Goal: Transaction & Acquisition: Subscribe to service/newsletter

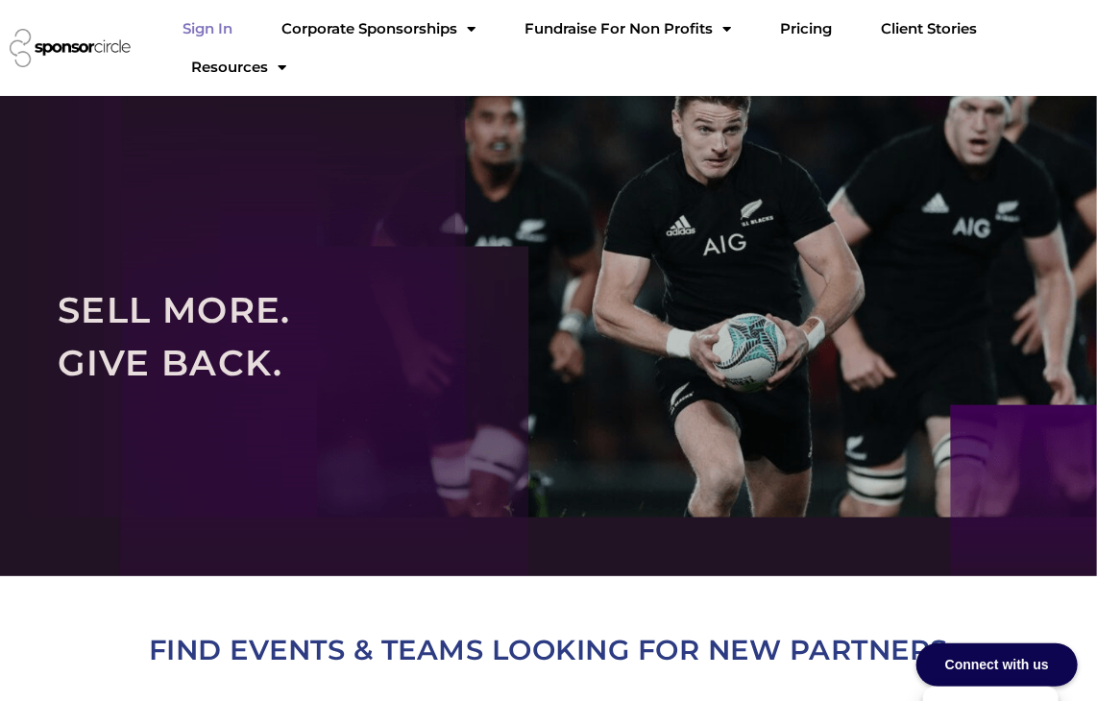
click at [248, 27] on link "Sign In" at bounding box center [207, 29] width 81 height 38
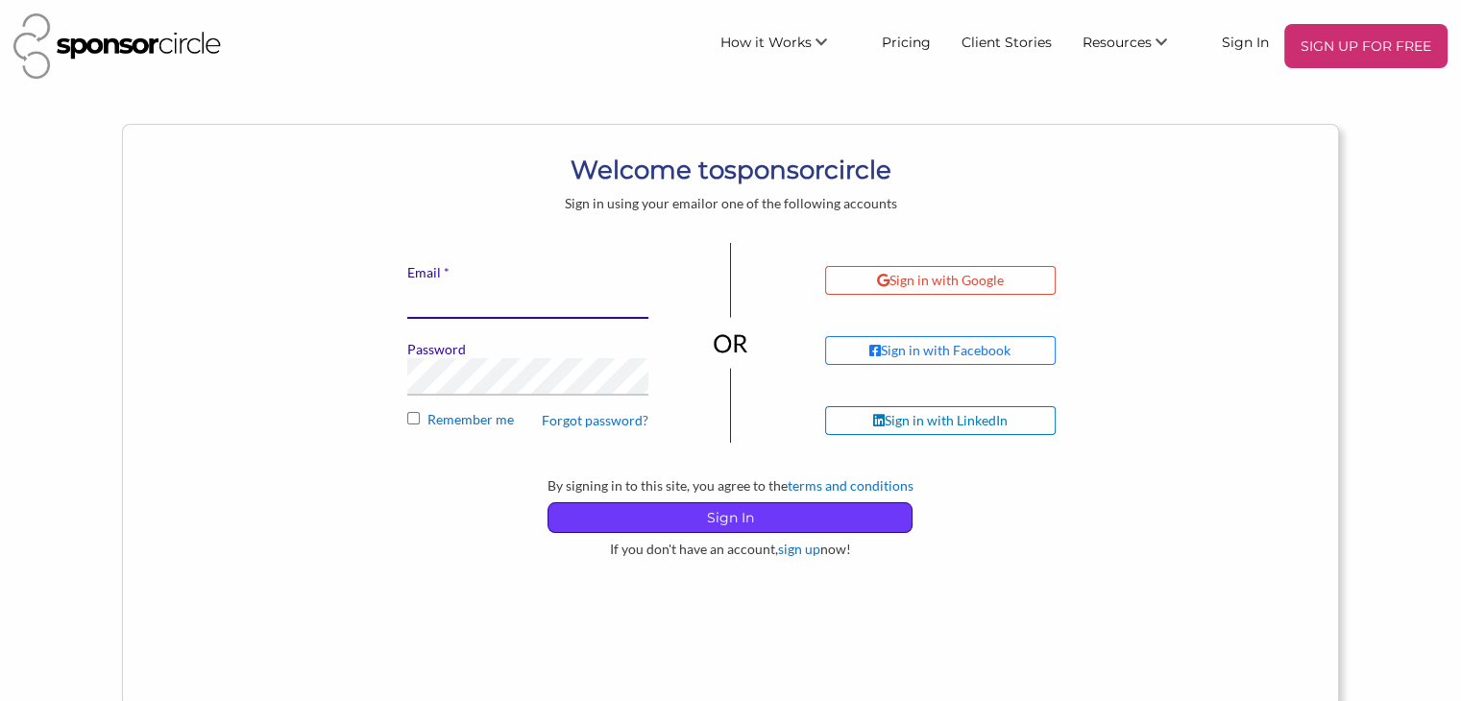
type input "[EMAIL_ADDRESS][DOMAIN_NAME]"
click at [703, 524] on p "Sign In" at bounding box center [729, 517] width 363 height 29
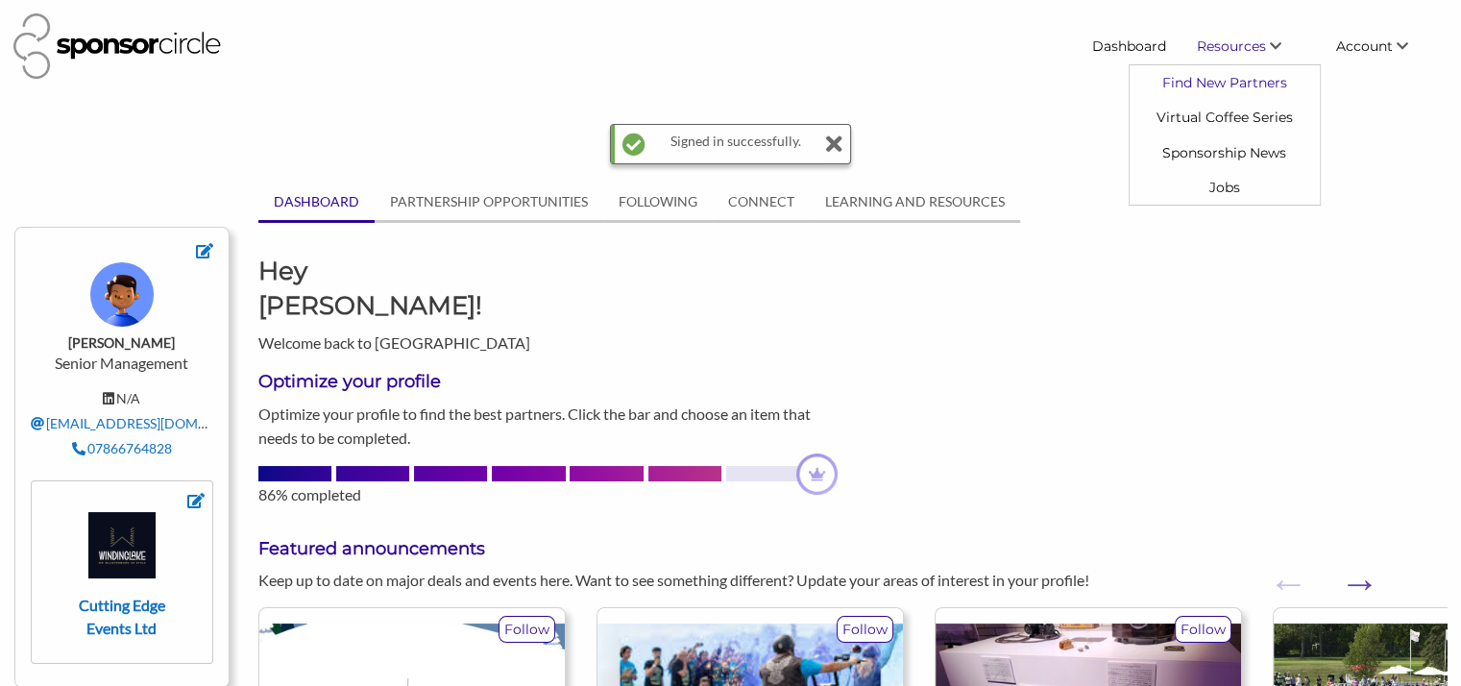
click at [1222, 85] on link "Find New Partners" at bounding box center [1225, 82] width 190 height 35
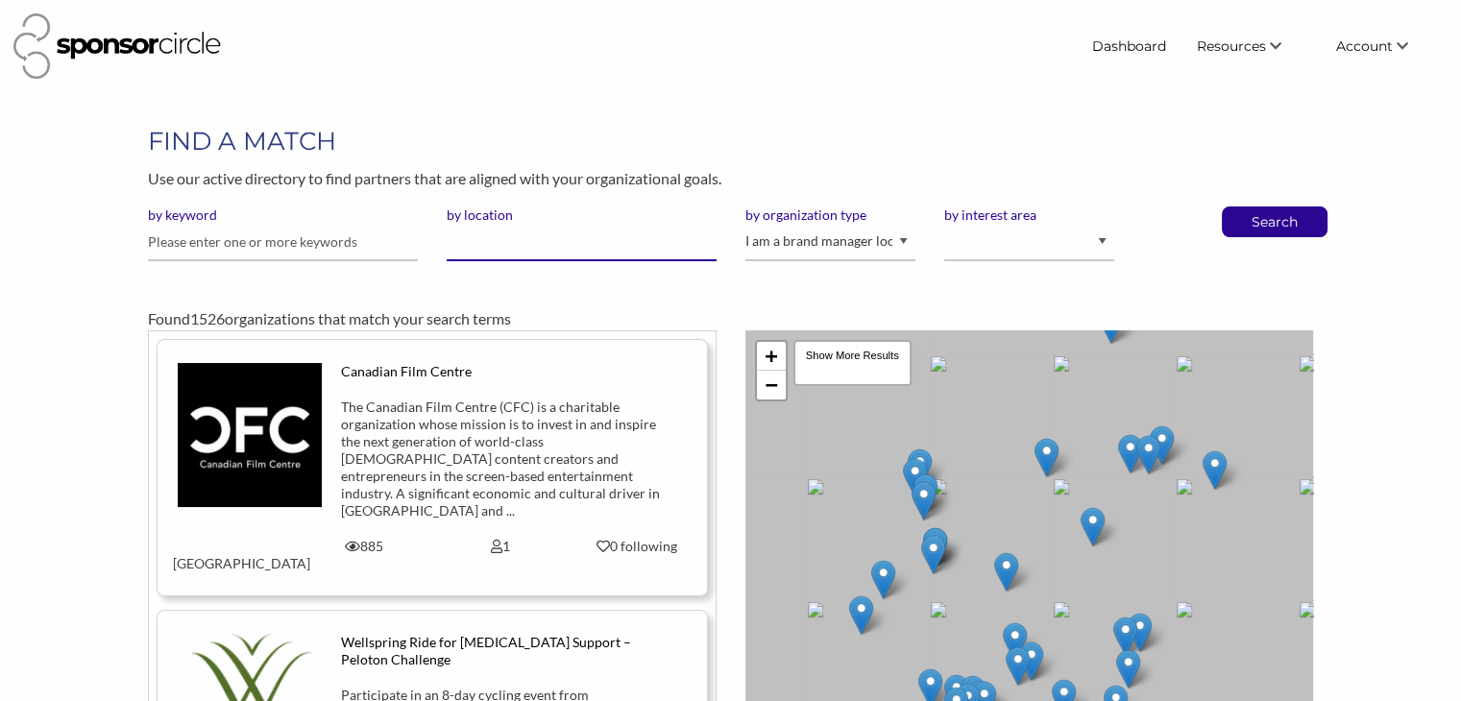
click at [491, 253] on input "by location" at bounding box center [582, 242] width 270 height 37
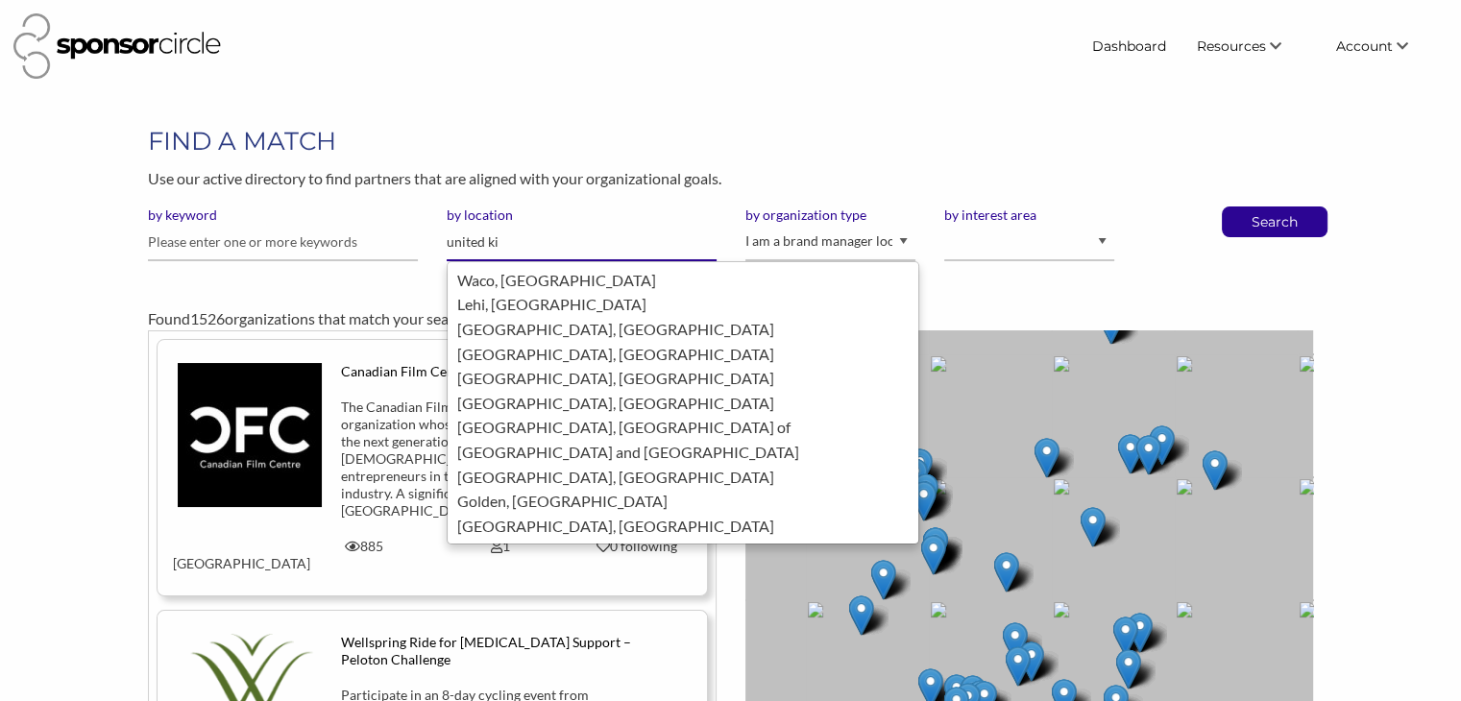
type input "united kin"
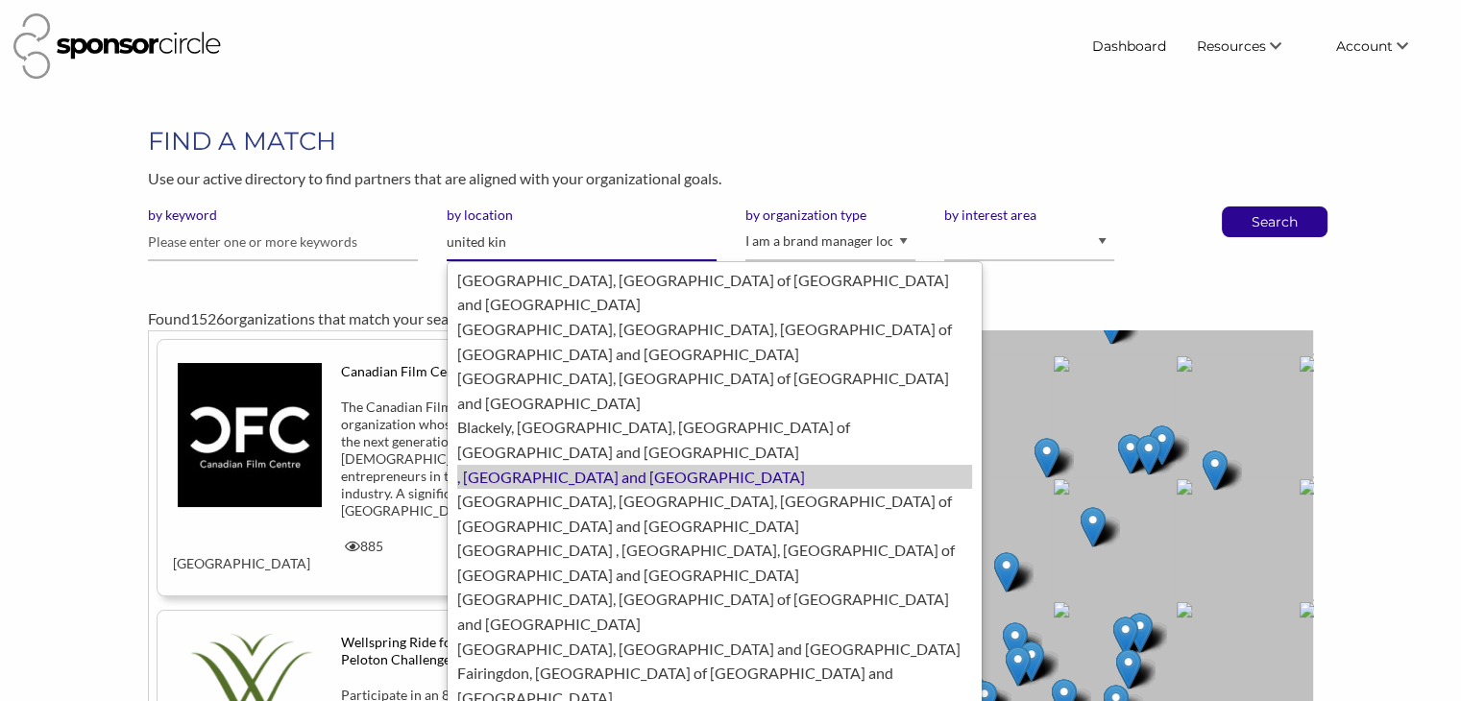
click at [510, 465] on div ", United Kingdom of Great Britain and Northern Ireland" at bounding box center [714, 477] width 515 height 25
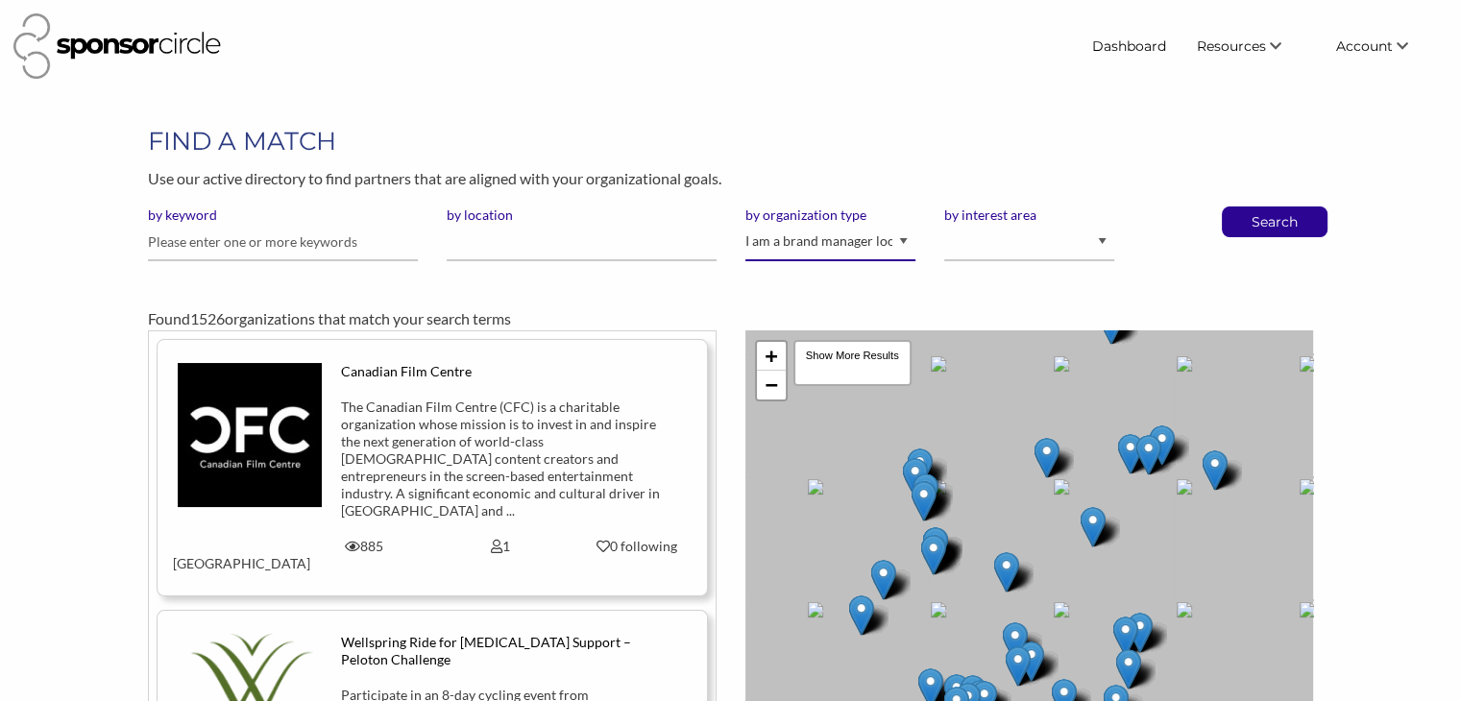
click at [824, 243] on select "I am an event organizer seeking new partnerships with suppliers, exhibitors or …" at bounding box center [830, 242] width 170 height 37
select select "Property"
click at [745, 224] on select "I am an event organizer seeking new partnerships with suppliers, exhibitors or …" at bounding box center [830, 242] width 170 height 37
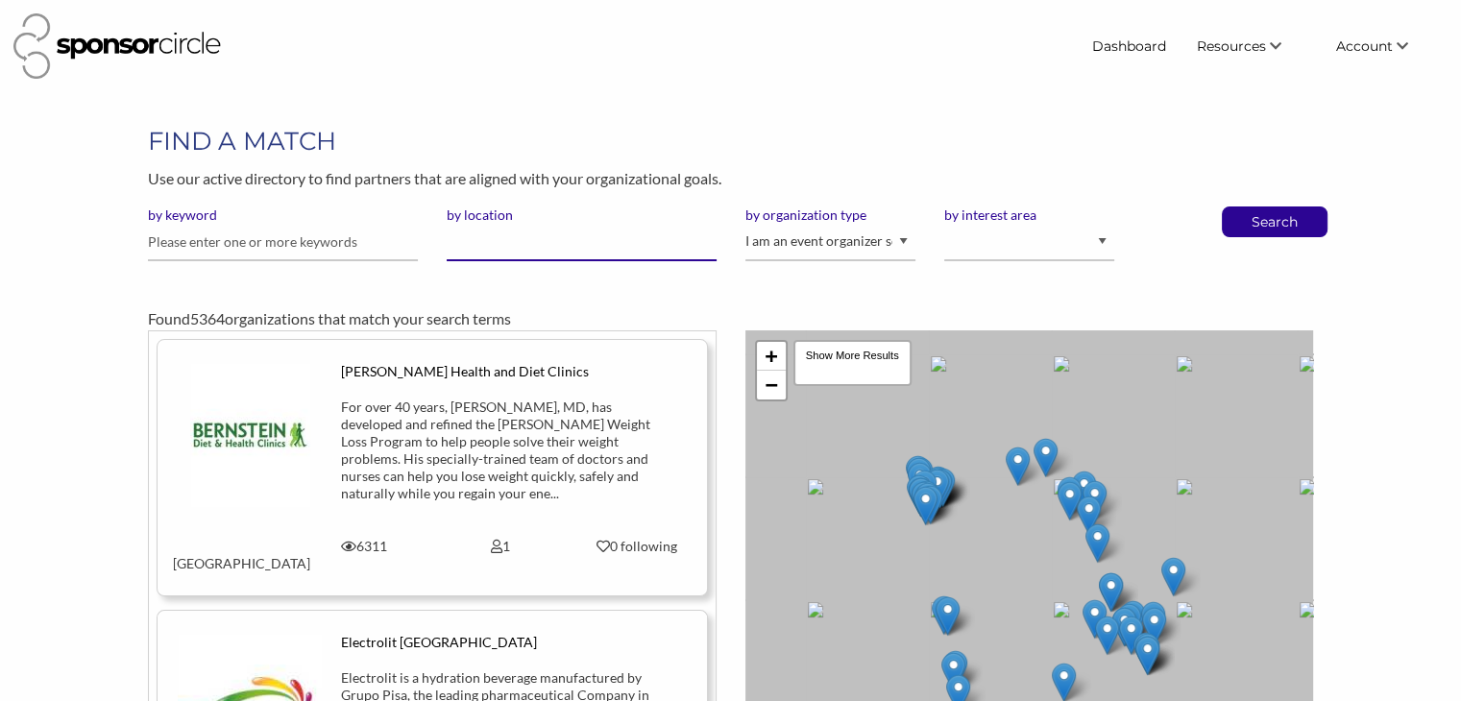
click at [618, 247] on input "by location" at bounding box center [582, 242] width 270 height 37
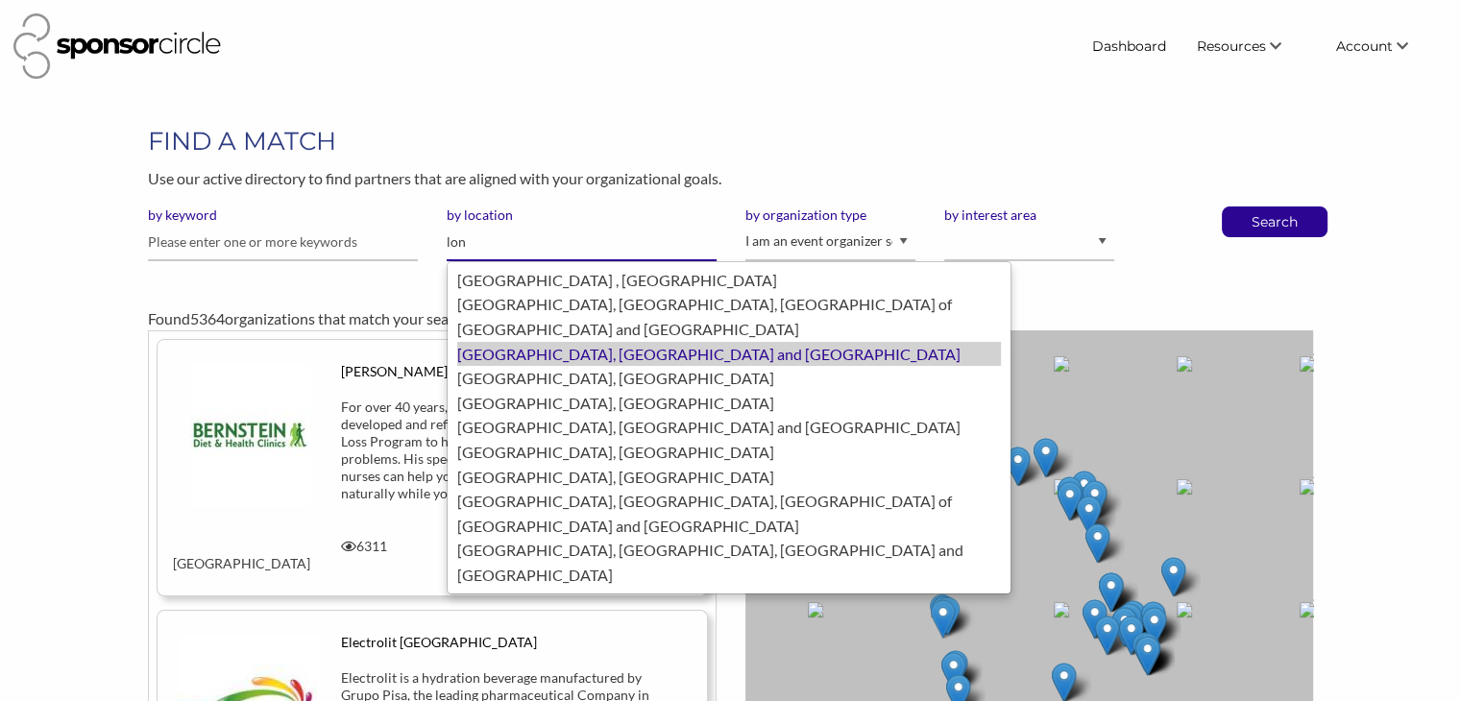
click at [538, 342] on div "London, United Kingdom of Great Britain and Northern Ireland" at bounding box center [729, 354] width 544 height 25
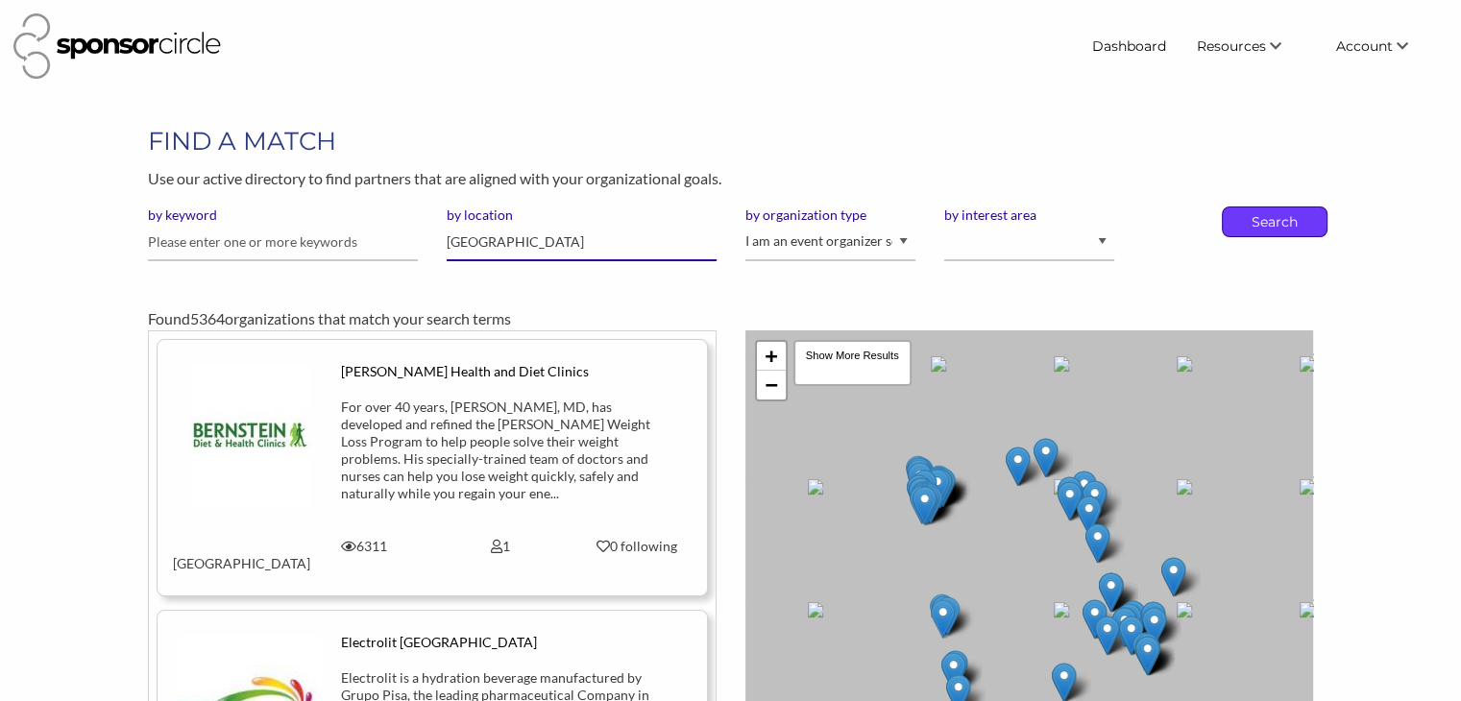
type input "[GEOGRAPHIC_DATA]"
click at [1251, 217] on p "Search" at bounding box center [1274, 221] width 63 height 29
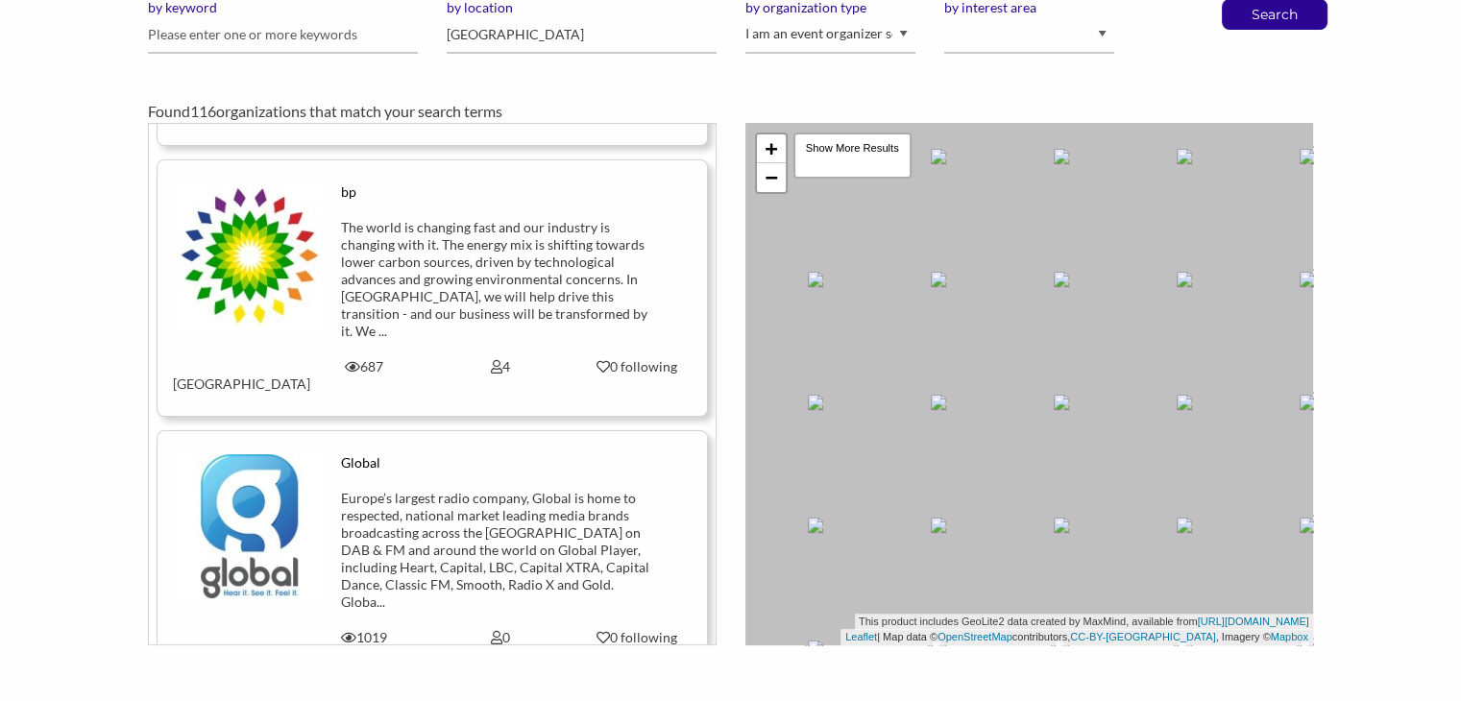
scroll to position [2647, 0]
click at [469, 488] on div "Europe’s largest radio company, Global is home to respected, national market le…" at bounding box center [500, 548] width 319 height 121
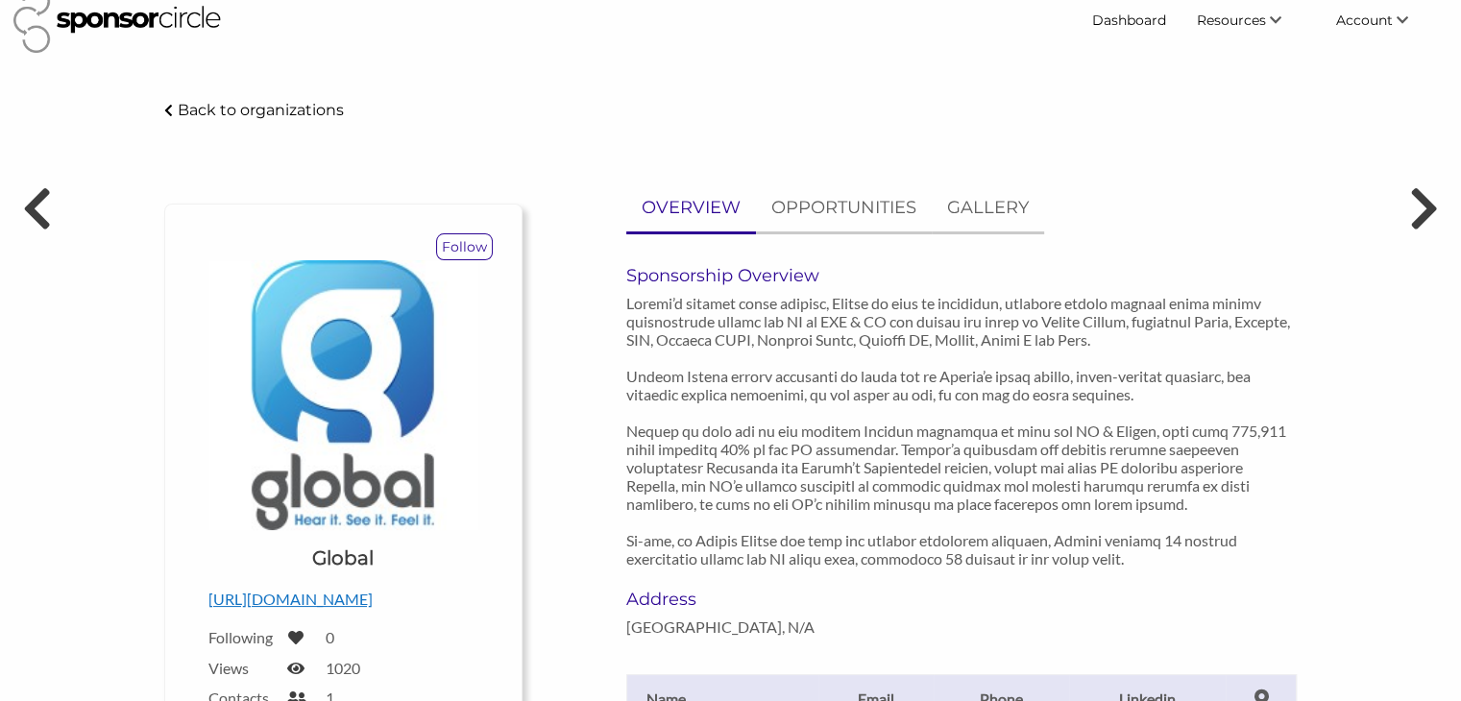
scroll to position [23, 0]
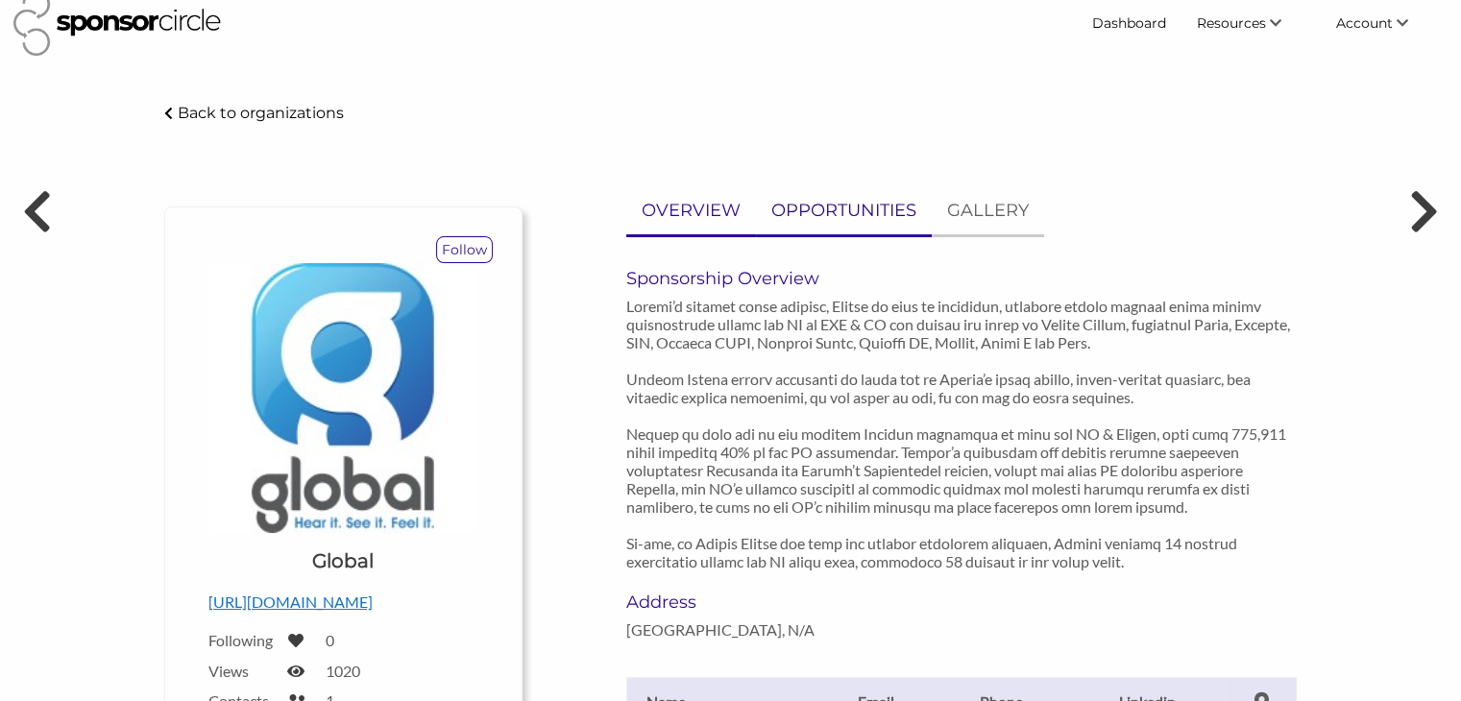
click at [839, 213] on p "OPPORTUNITIES" at bounding box center [843, 211] width 145 height 28
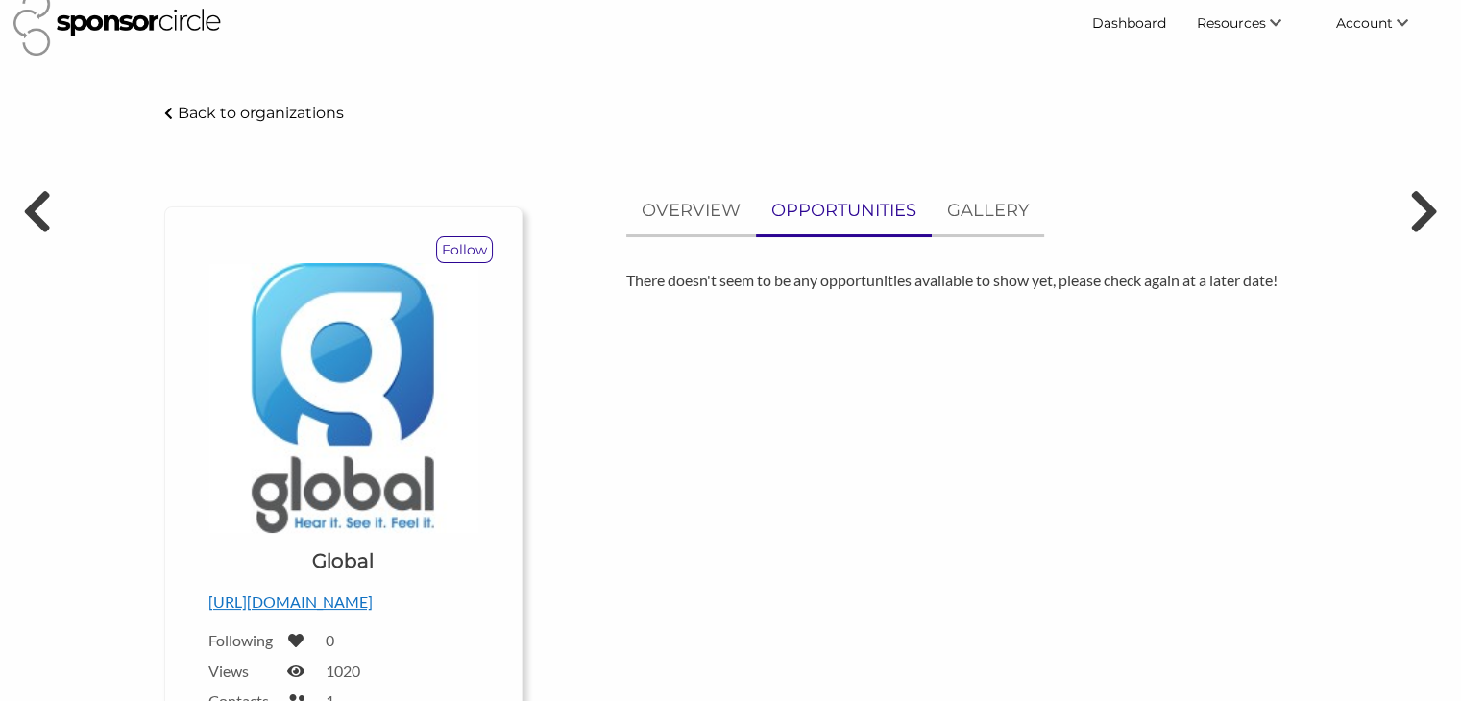
click at [238, 114] on p "Back to organizations" at bounding box center [261, 113] width 166 height 18
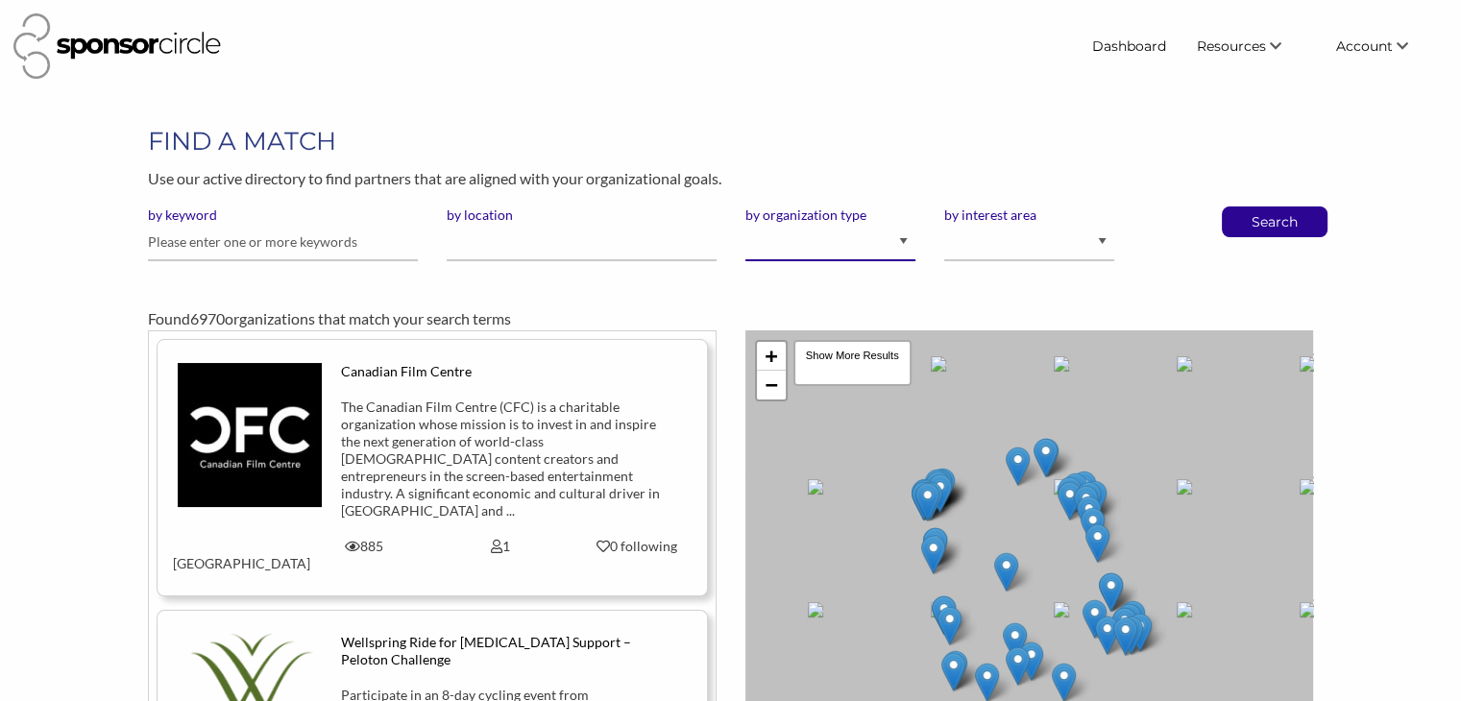
click at [814, 243] on select "I am an event organizer seeking new partnerships with suppliers, exhibitors or …" at bounding box center [830, 242] width 170 height 37
select select "Property"
click at [745, 224] on select "I am an event organizer seeking new partnerships with suppliers, exhibitors or …" at bounding box center [830, 242] width 170 height 37
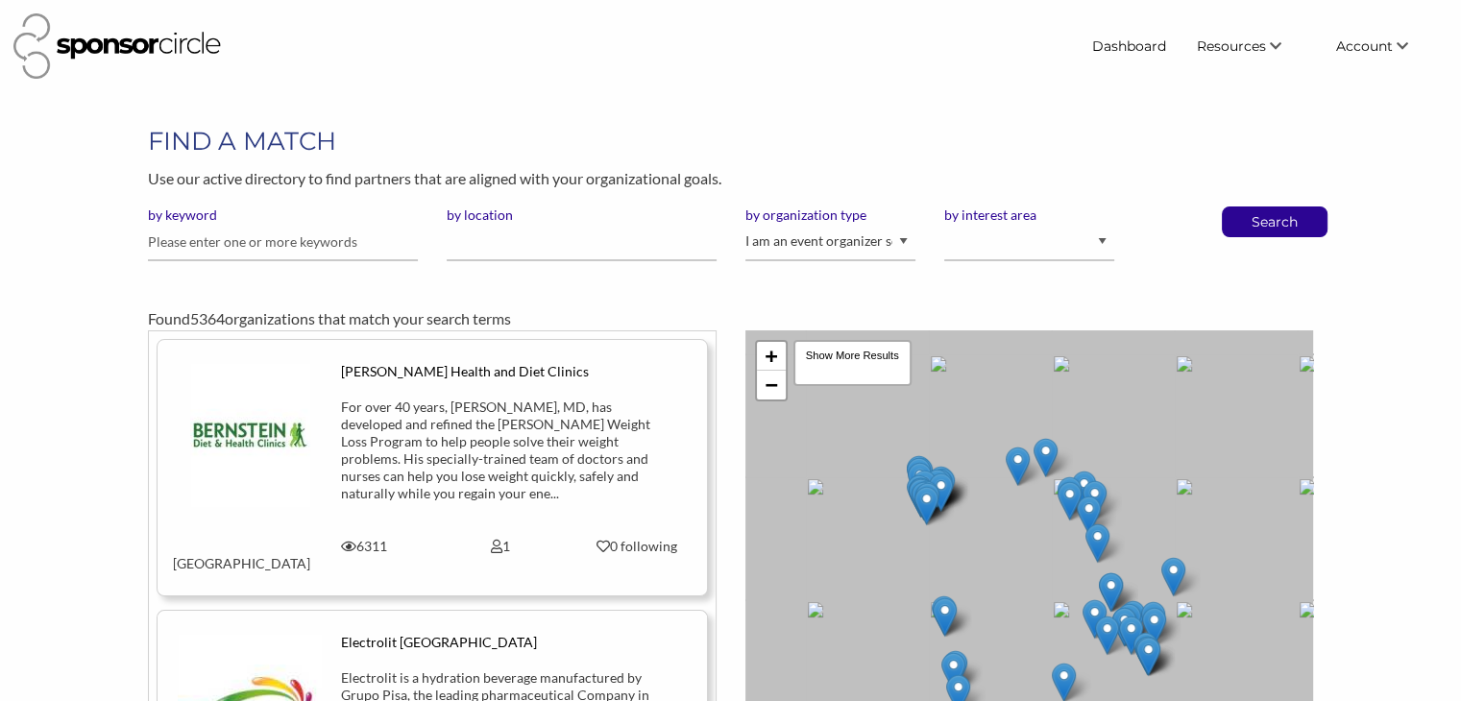
click at [1419, 481] on div "FIND A MATCH Use our active directory to find partners that are aligned with yo…" at bounding box center [730, 488] width 1461 height 729
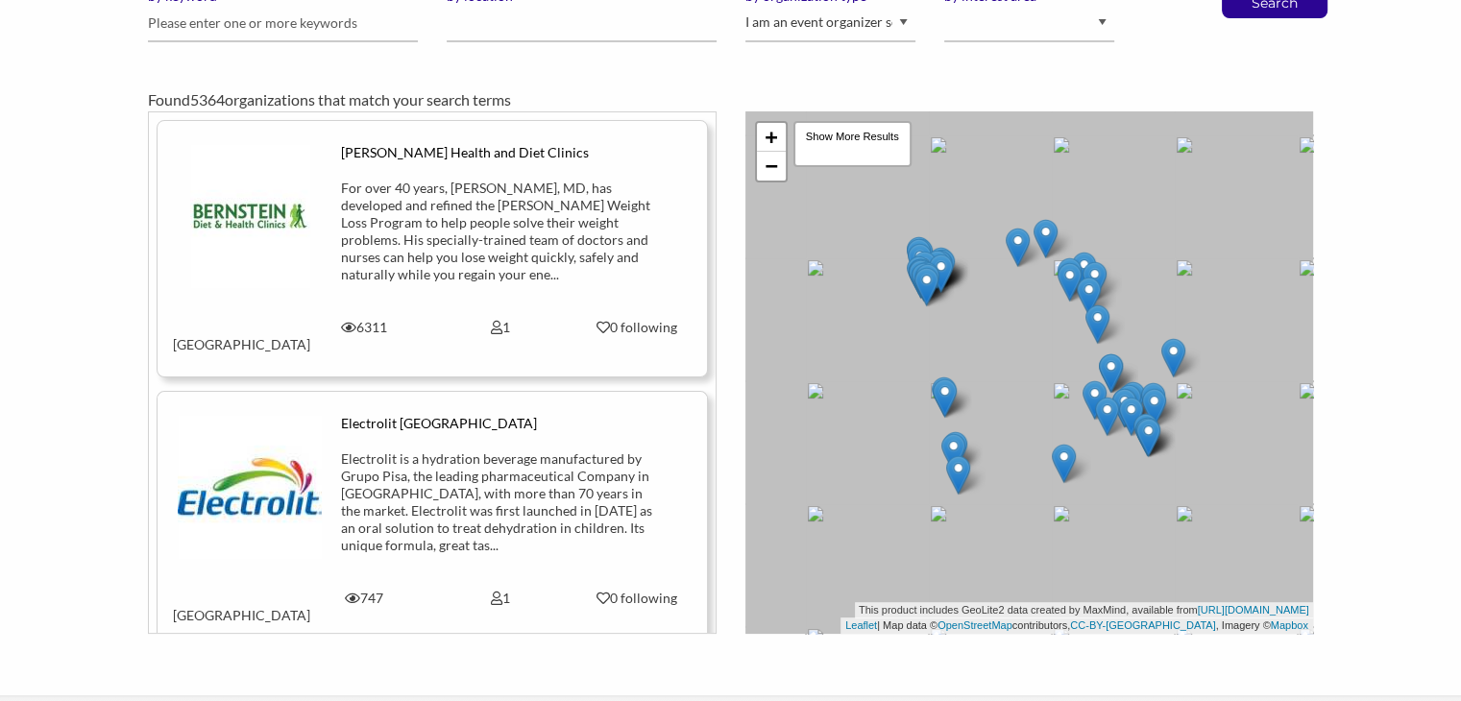
scroll to position [221, 0]
click at [776, 174] on link "−" at bounding box center [771, 164] width 29 height 29
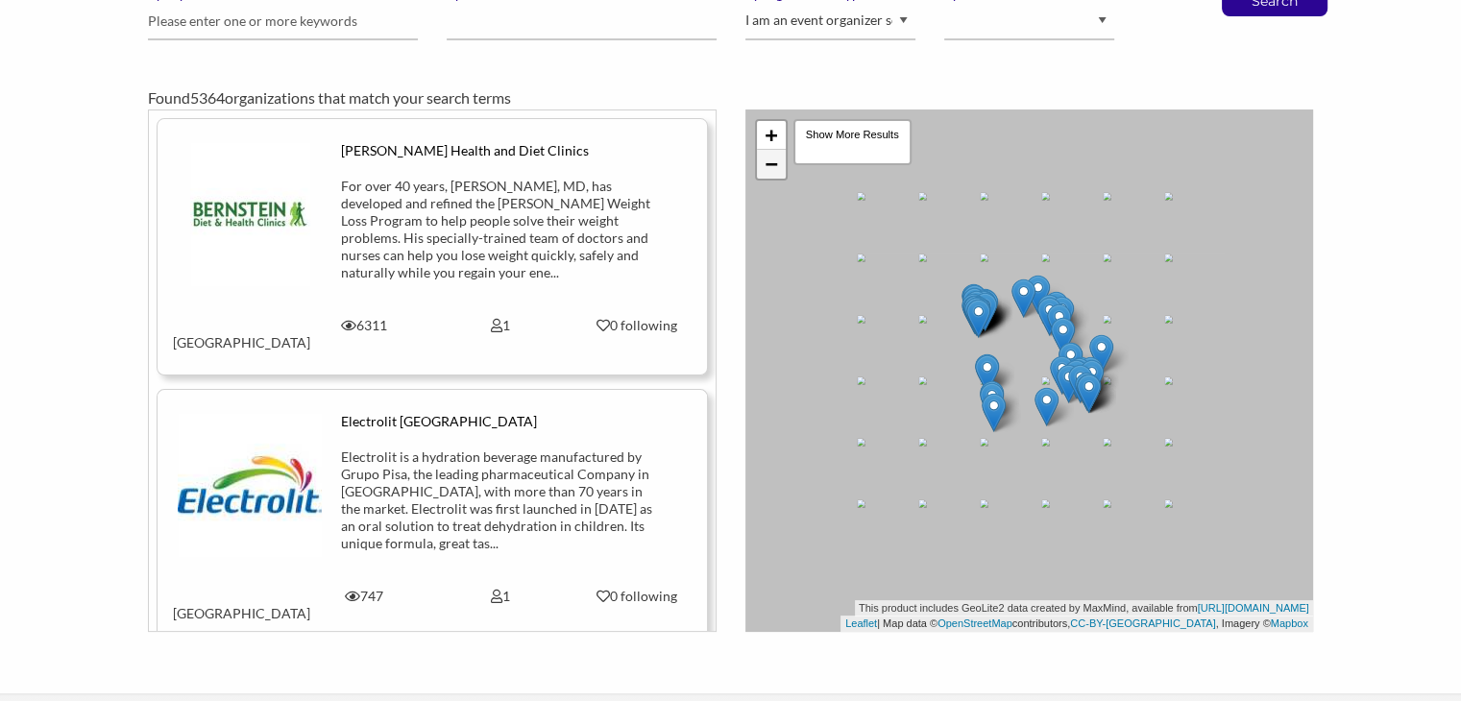
click at [776, 174] on link "−" at bounding box center [771, 164] width 29 height 29
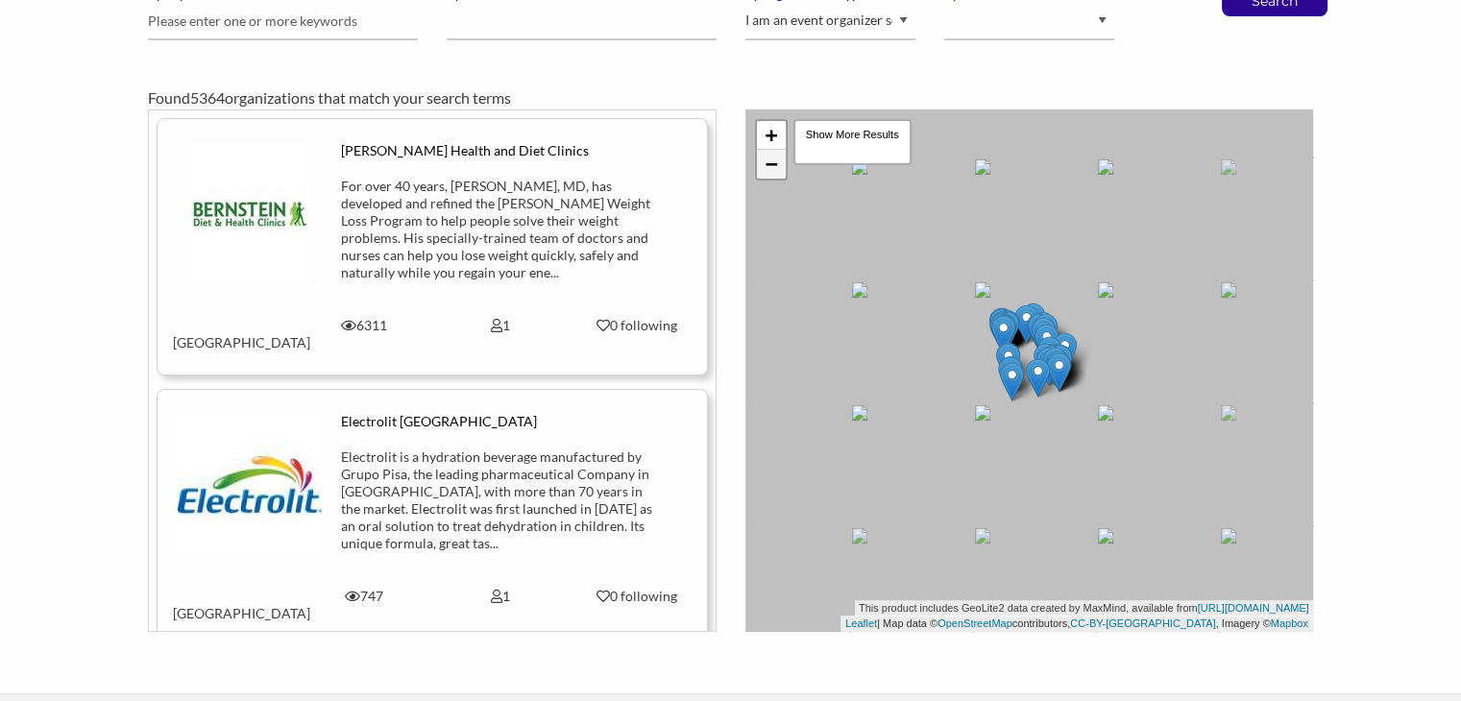
click at [776, 174] on link "−" at bounding box center [771, 164] width 29 height 29
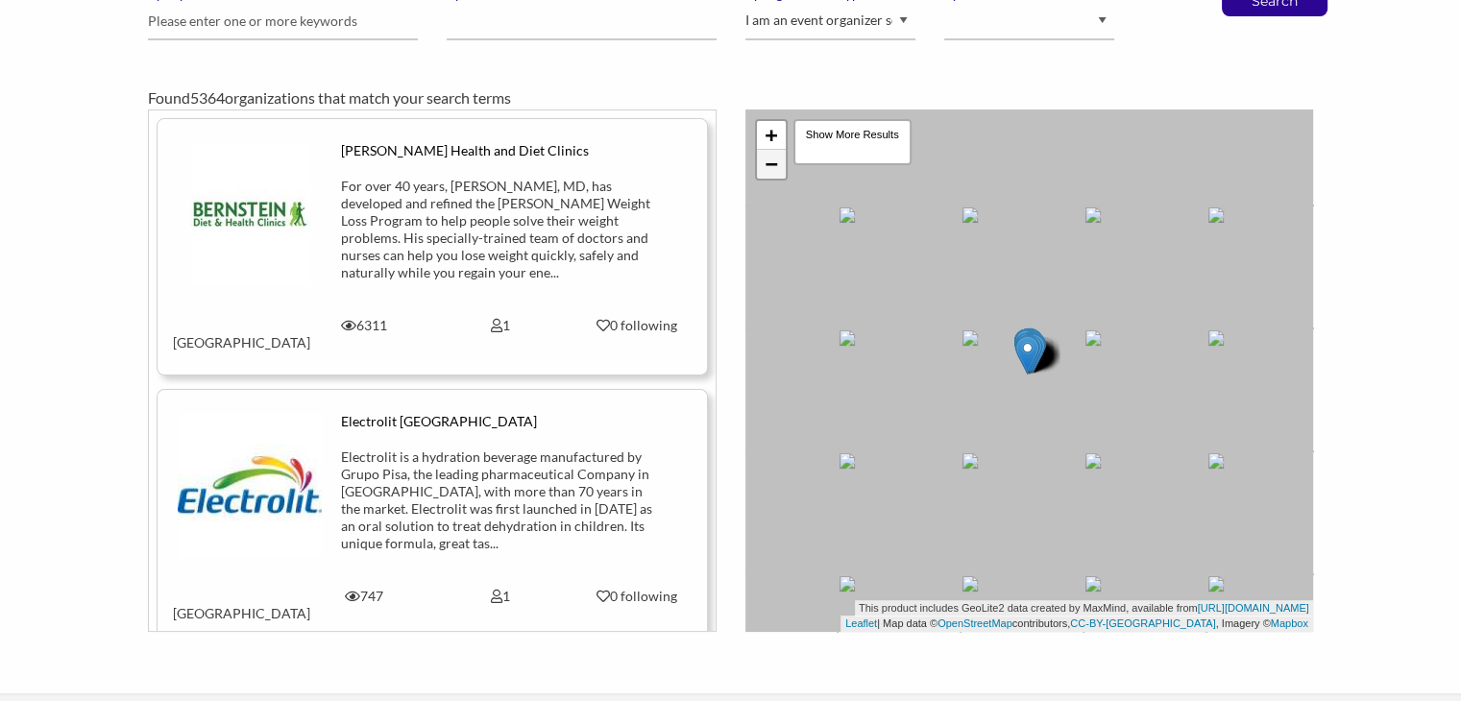
click at [776, 174] on link "−" at bounding box center [771, 164] width 29 height 29
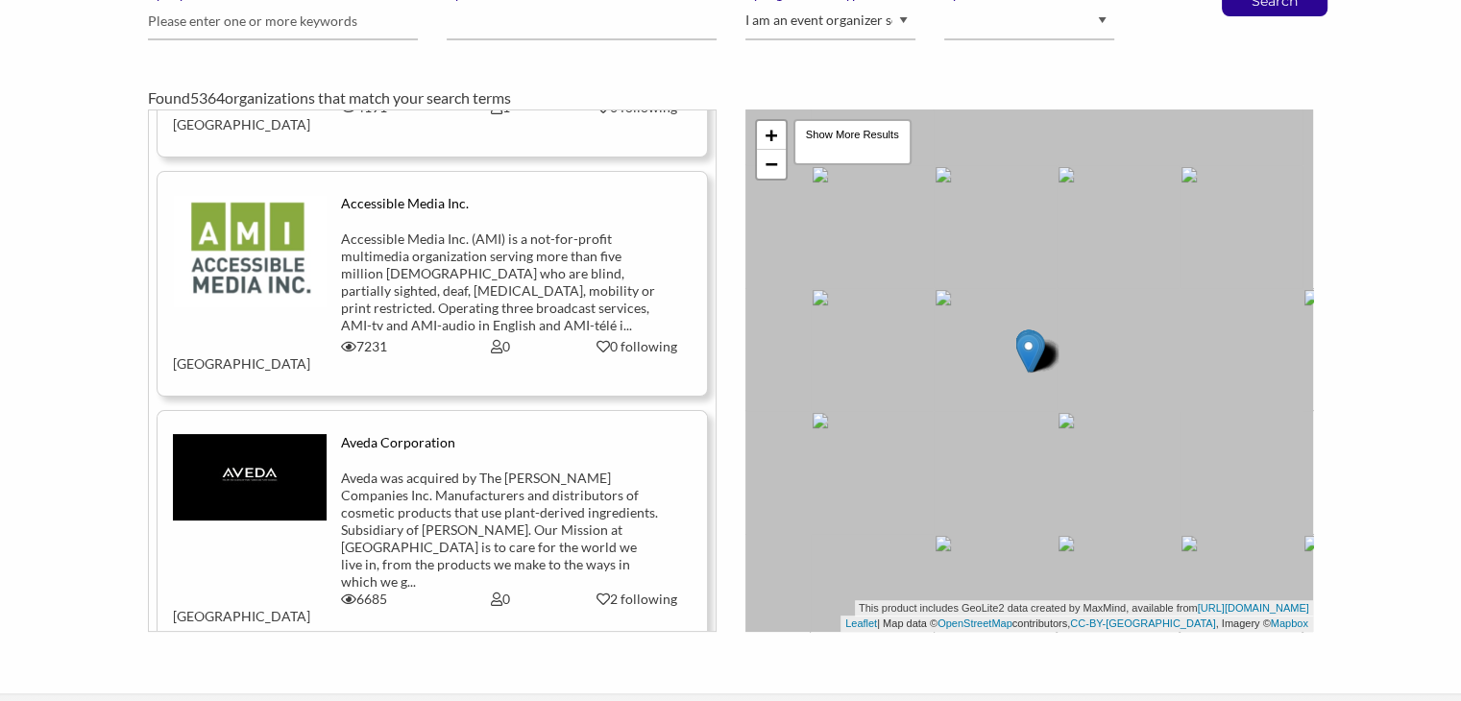
scroll to position [1297, 0]
drag, startPoint x: 1101, startPoint y: 281, endPoint x: 772, endPoint y: 302, distance: 329.1
click at [772, 302] on div "+ − Leaflet | Map data © OpenStreetMap contributors, CC-BY-SA , Imagery © Mapbo…" at bounding box center [1029, 370] width 568 height 522
drag, startPoint x: 1110, startPoint y: 336, endPoint x: 692, endPoint y: 289, distance: 421.4
click at [692, 289] on div "Dr. Bernstein Health and Diet Clinics For over 40 years, Dr. Stanley K. Bernste…" at bounding box center [731, 370] width 1194 height 522
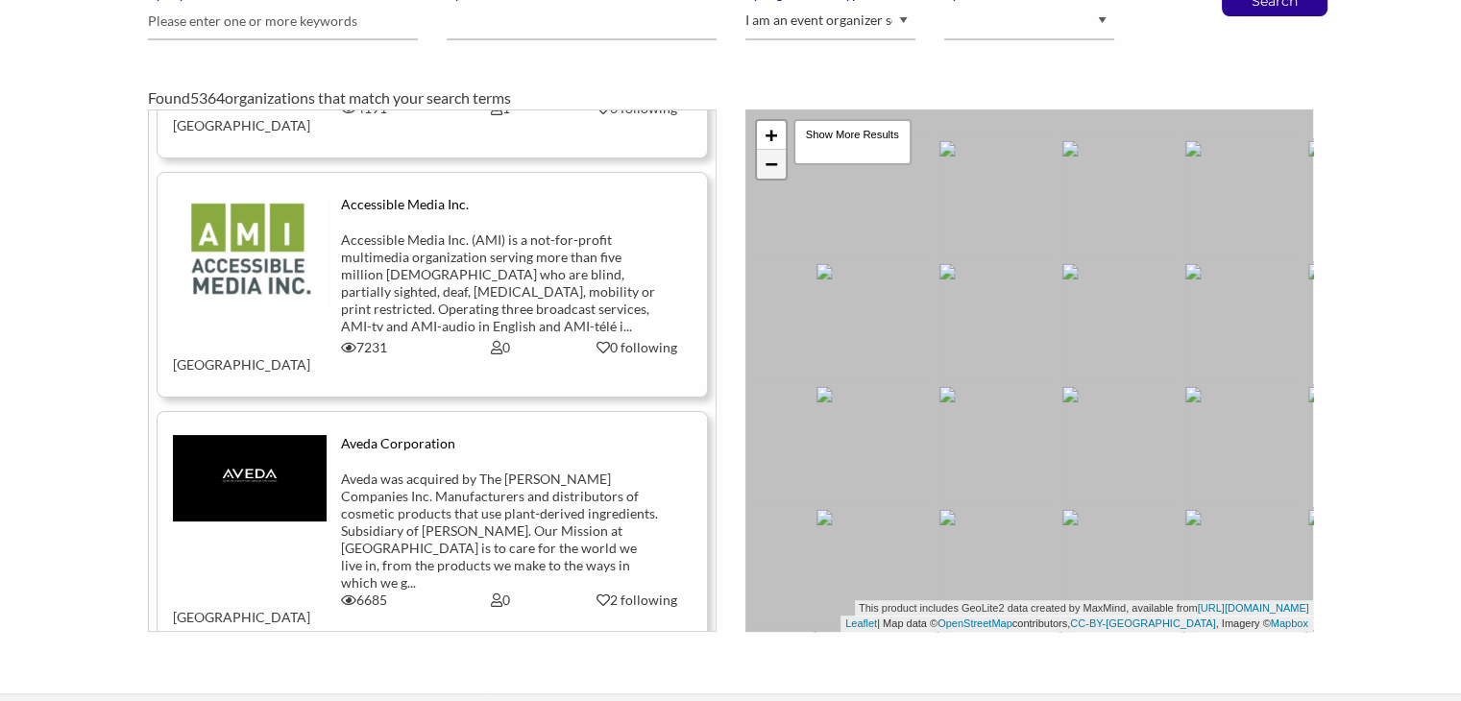
click at [765, 165] on link "−" at bounding box center [771, 164] width 29 height 29
drag, startPoint x: 1096, startPoint y: 358, endPoint x: 733, endPoint y: 346, distance: 363.3
click at [733, 346] on div "+ − Leaflet | Map data © OpenStreetMap contributors, CC-BY-SA , Imagery © Mapbo…" at bounding box center [1029, 370] width 596 height 522
drag, startPoint x: 1188, startPoint y: 395, endPoint x: 876, endPoint y: 377, distance: 312.6
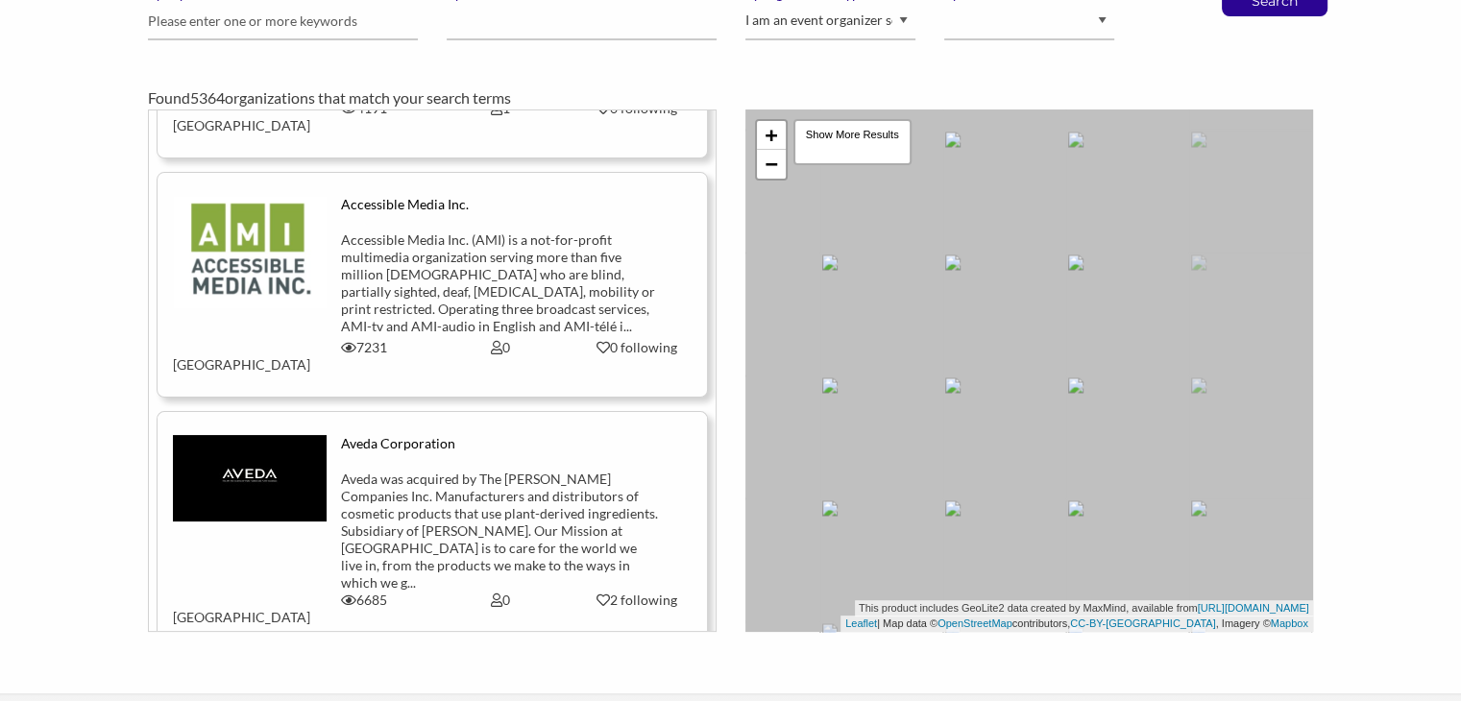
click at [876, 377] on div "+ − Leaflet | Map data © OpenStreetMap contributors, CC-BY-SA , Imagery © Mapbo…" at bounding box center [1029, 370] width 568 height 522
drag, startPoint x: 1049, startPoint y: 243, endPoint x: 922, endPoint y: 449, distance: 241.5
click at [922, 449] on div "+ − Leaflet | Map data © OpenStreetMap contributors, CC-BY-SA , Imagery © Mapbo…" at bounding box center [1029, 370] width 568 height 522
click at [770, 133] on link "+" at bounding box center [771, 135] width 29 height 29
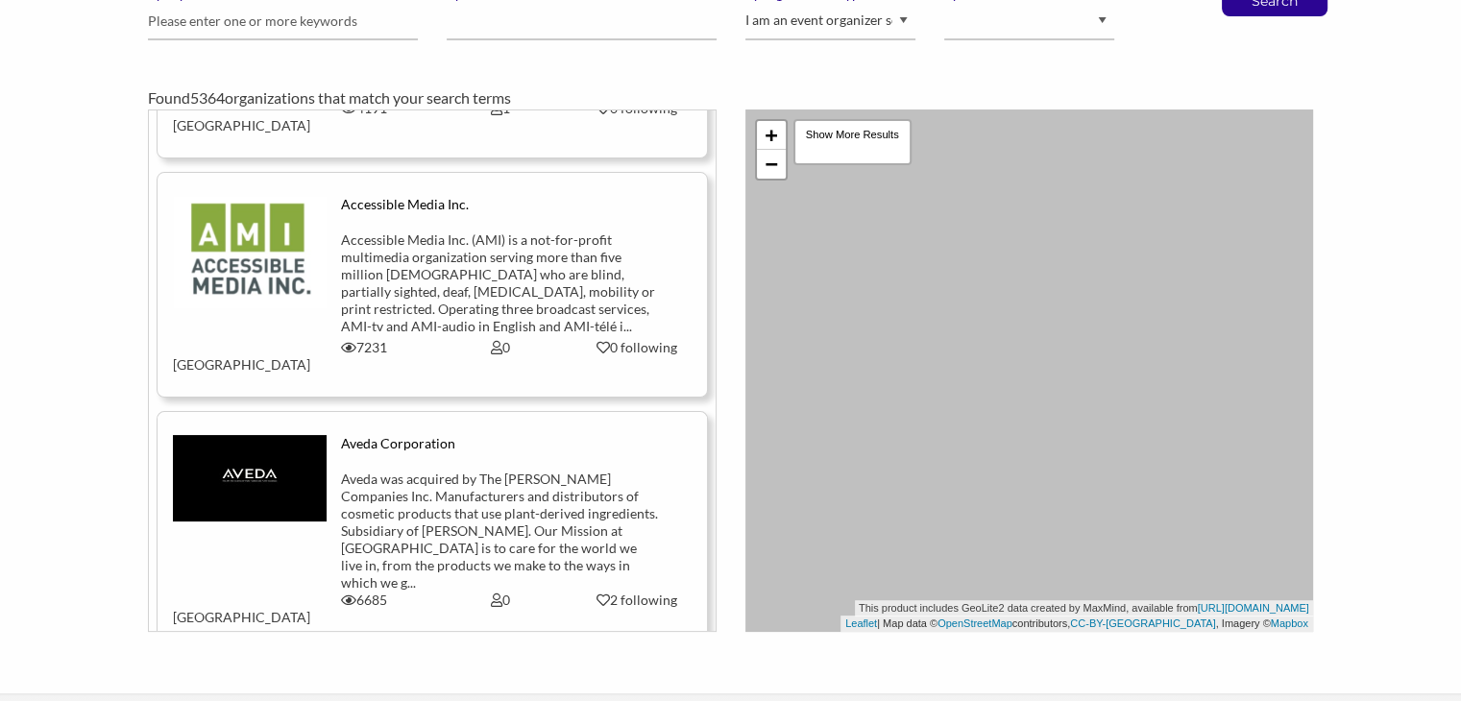
drag, startPoint x: 862, startPoint y: 403, endPoint x: 1033, endPoint y: 358, distance: 176.8
click at [1033, 358] on div "+ − Leaflet | Map data © OpenStreetMap contributors, CC-BY-SA , Imagery © Mapbo…" at bounding box center [1029, 370] width 568 height 522
click at [963, 408] on div "+ − Leaflet | Map data © OpenStreetMap contributors, CC-BY-SA , Imagery © Mapbo…" at bounding box center [1029, 370] width 568 height 522
click at [867, 135] on div "Show More Results" at bounding box center [852, 142] width 118 height 46
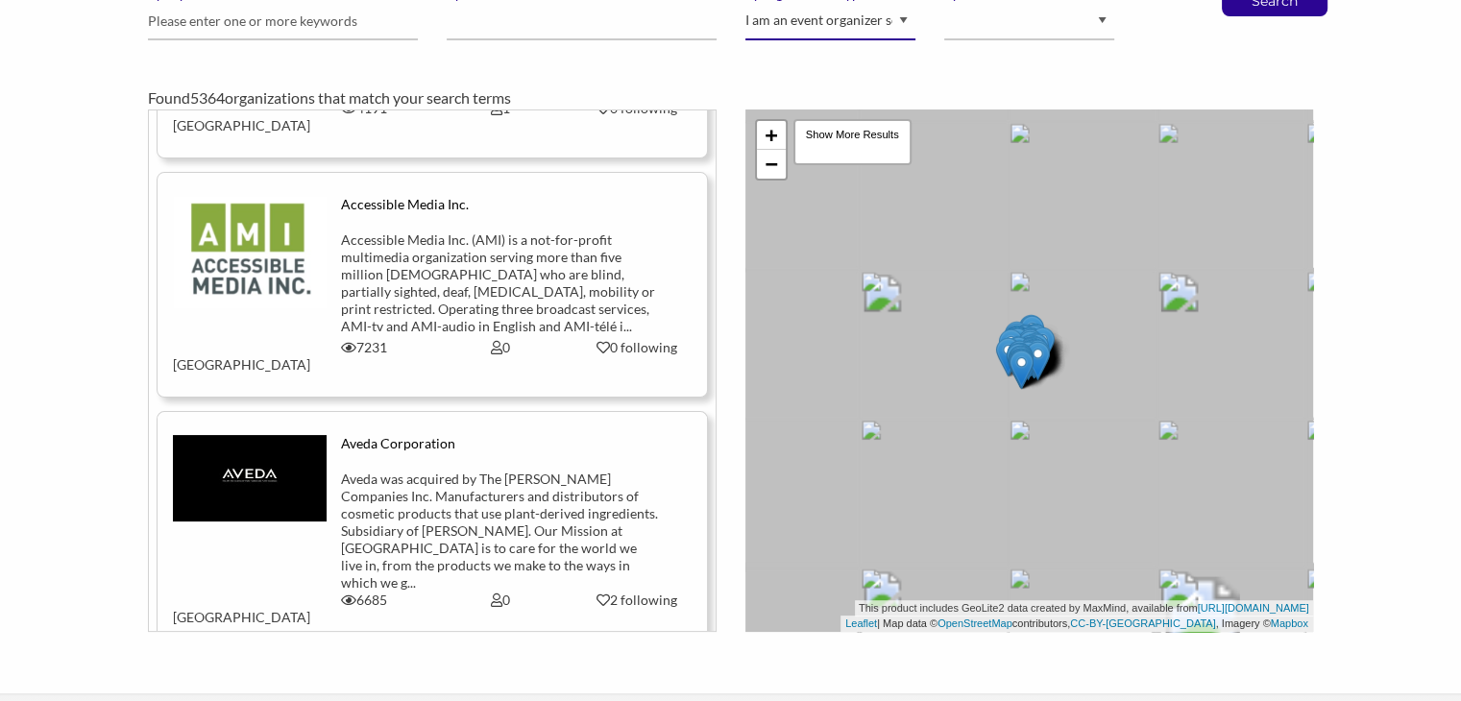
click at [831, 17] on select "I am an event organizer seeking new partnerships with suppliers, exhibitors or …" at bounding box center [830, 21] width 170 height 37
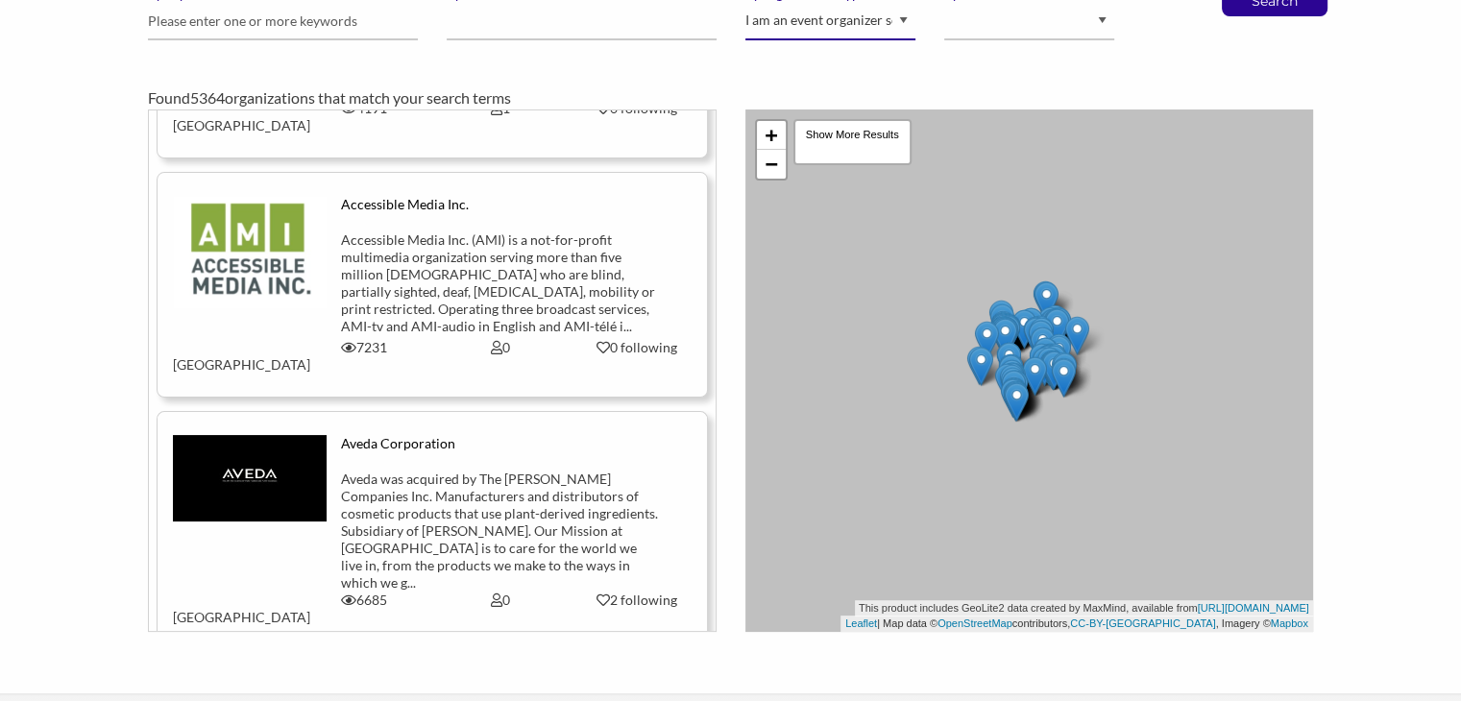
click at [831, 17] on select "I am an event organizer seeking new partnerships with suppliers, exhibitors or …" at bounding box center [830, 21] width 170 height 37
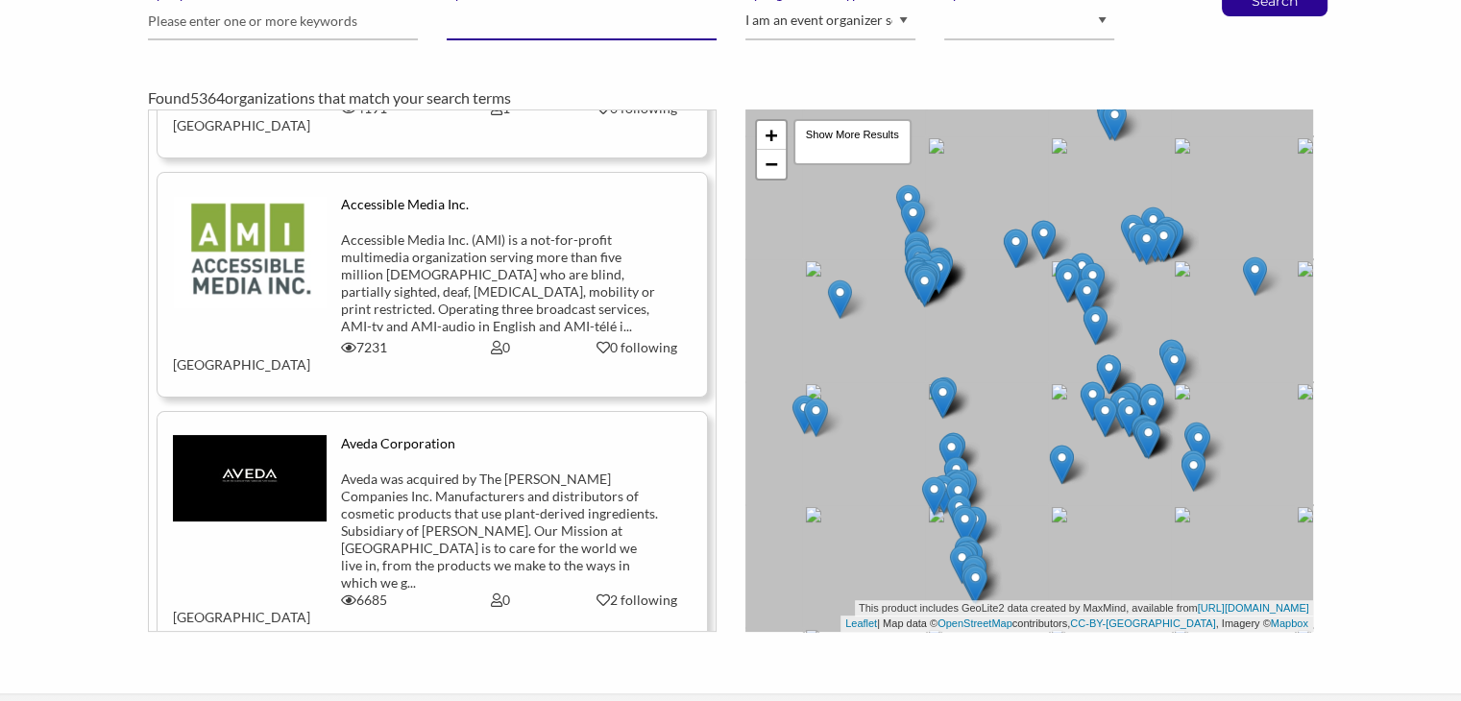
click at [623, 28] on input "by location" at bounding box center [582, 21] width 270 height 37
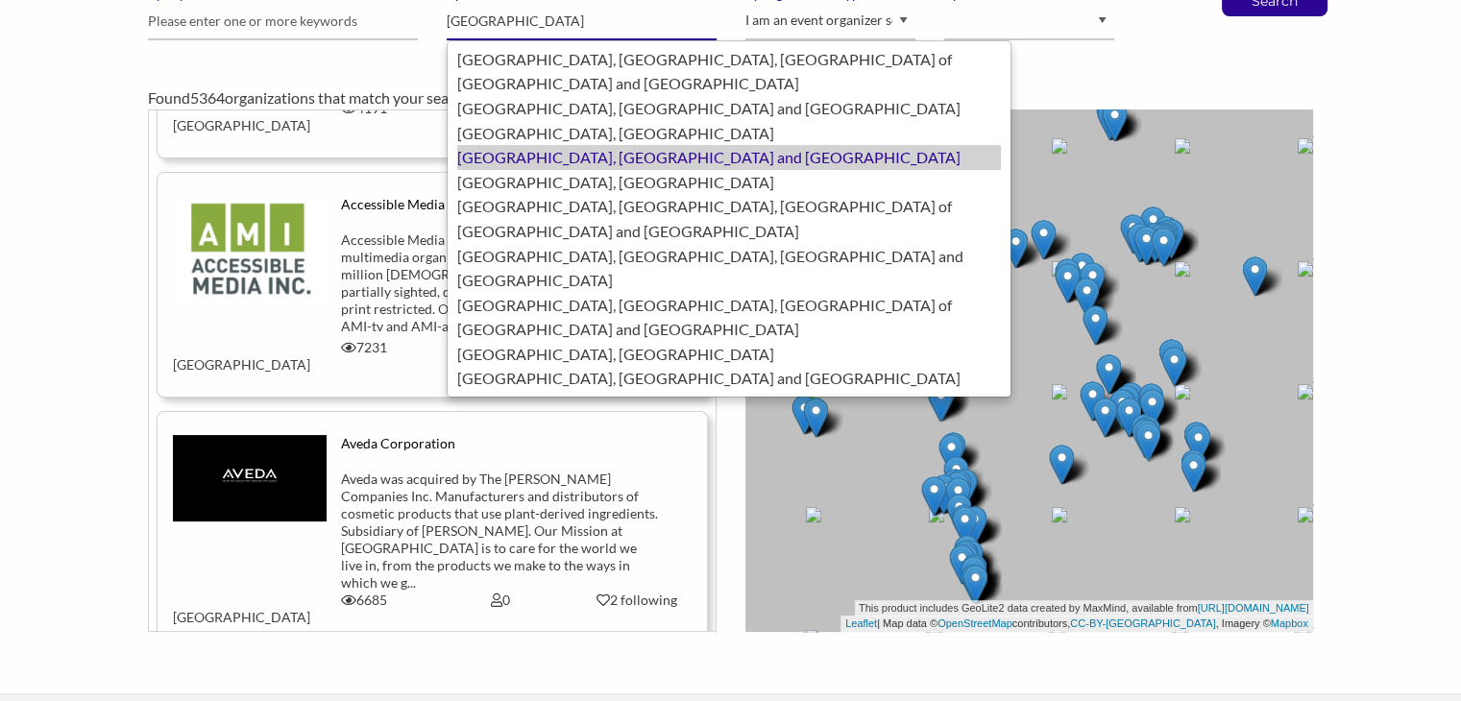
click at [578, 145] on div "LONDON, United Kingdom of Great Britain and Northern Ireland" at bounding box center [729, 157] width 544 height 25
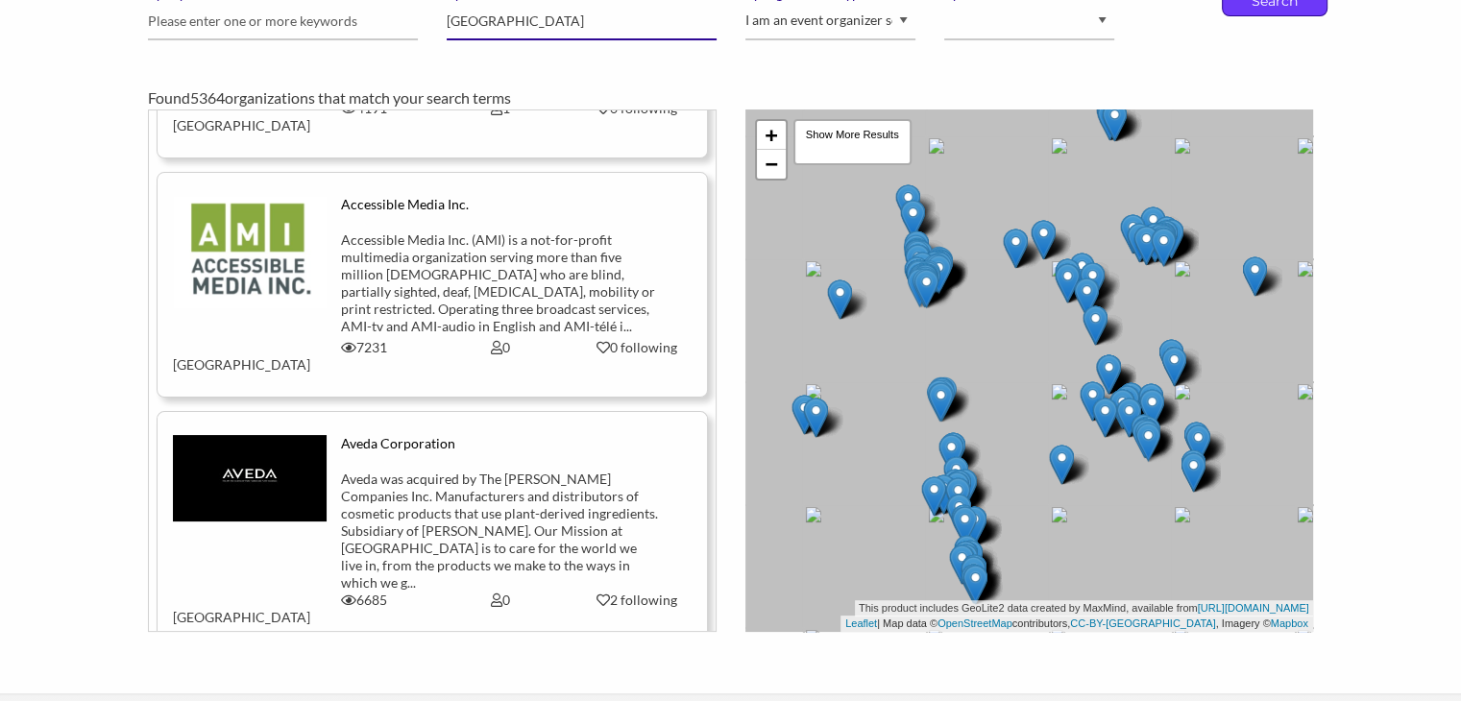
type input "[GEOGRAPHIC_DATA]"
click at [1264, 12] on p "Search" at bounding box center [1274, 1] width 63 height 29
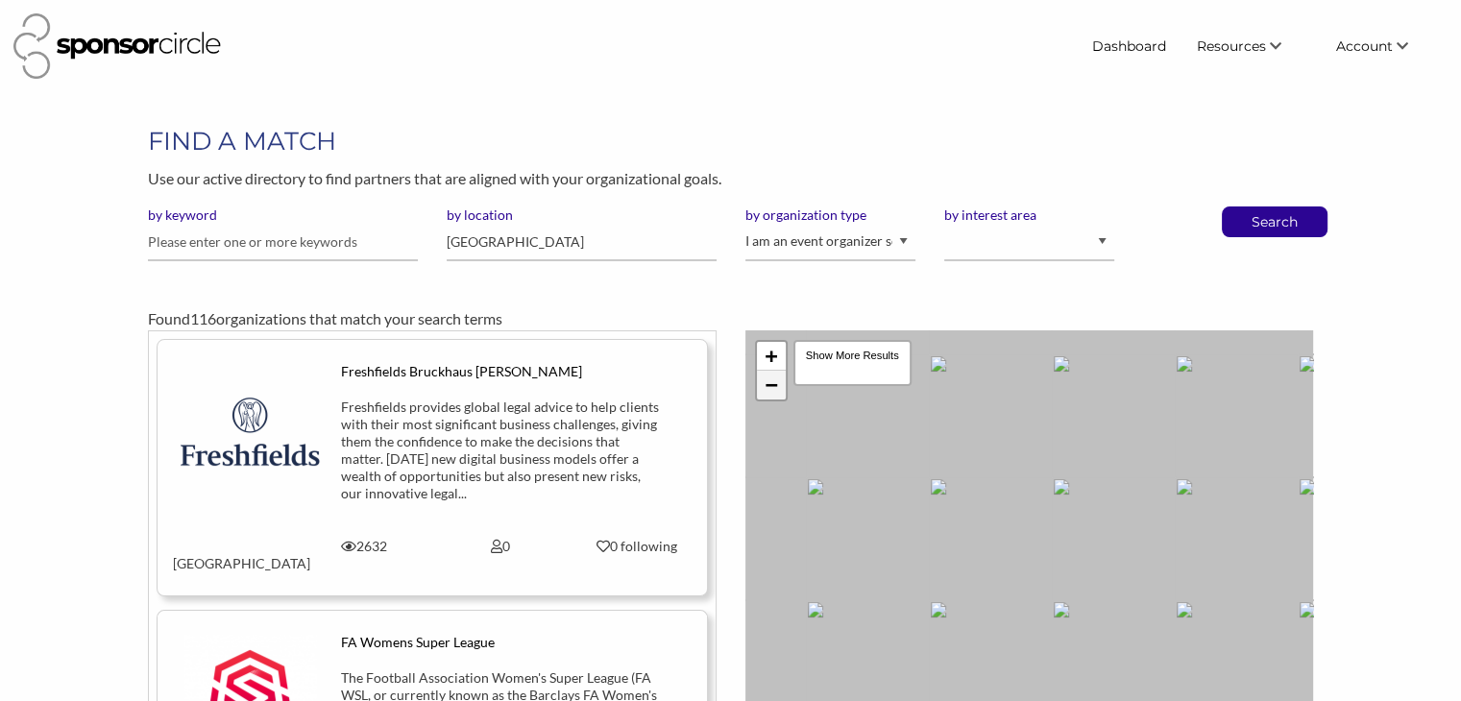
click at [774, 385] on link "−" at bounding box center [771, 385] width 29 height 29
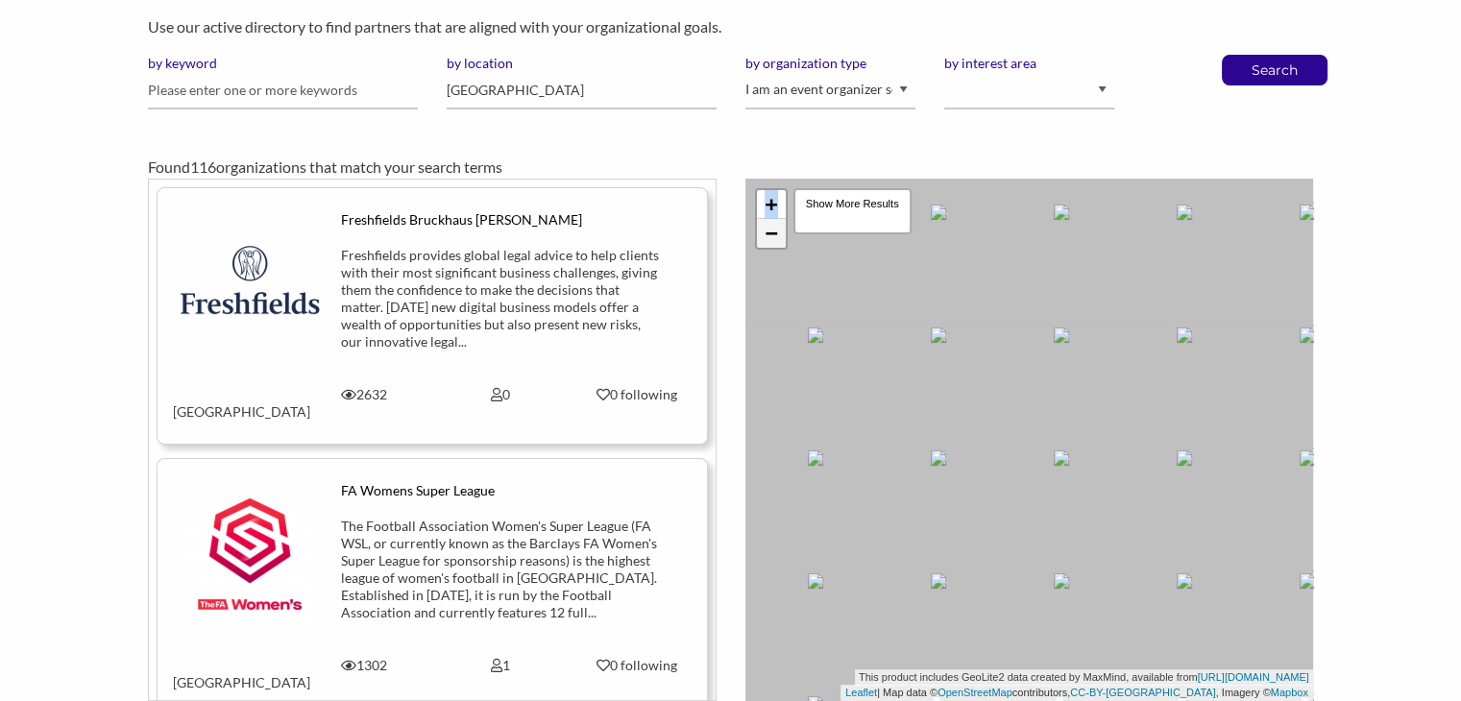
click at [774, 385] on div "+ − Leaflet | Map data © OpenStreetMap contributors, CC-BY-SA , Imagery © Mapbo…" at bounding box center [1029, 440] width 568 height 522
click at [777, 228] on link "−" at bounding box center [771, 233] width 29 height 29
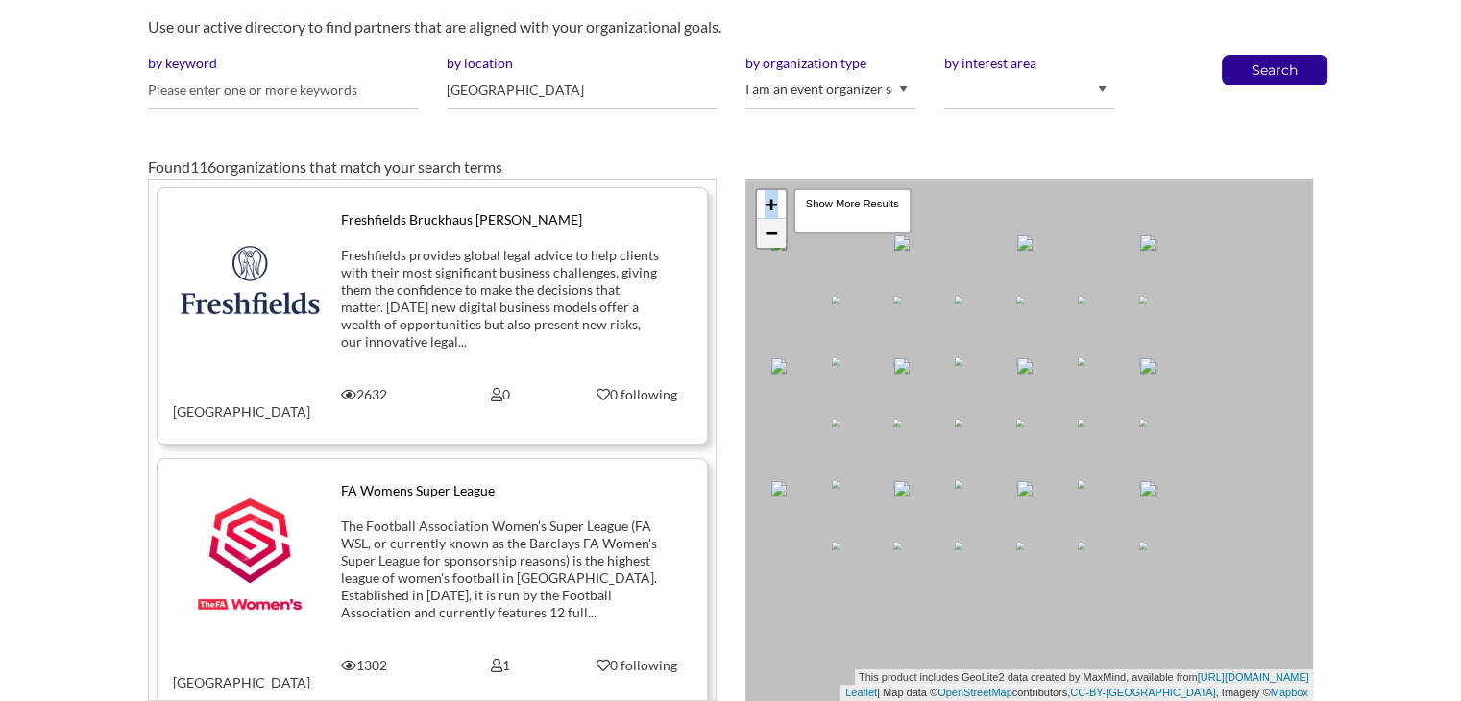
click at [777, 228] on link "−" at bounding box center [771, 233] width 29 height 29
drag, startPoint x: 1226, startPoint y: 406, endPoint x: 870, endPoint y: 339, distance: 361.7
click at [870, 339] on div "+ − Leaflet | Map data © OpenStreetMap contributors, CC-BY-SA , Imagery © Mapbo…" at bounding box center [1029, 440] width 568 height 522
click at [773, 241] on link "−" at bounding box center [771, 233] width 29 height 29
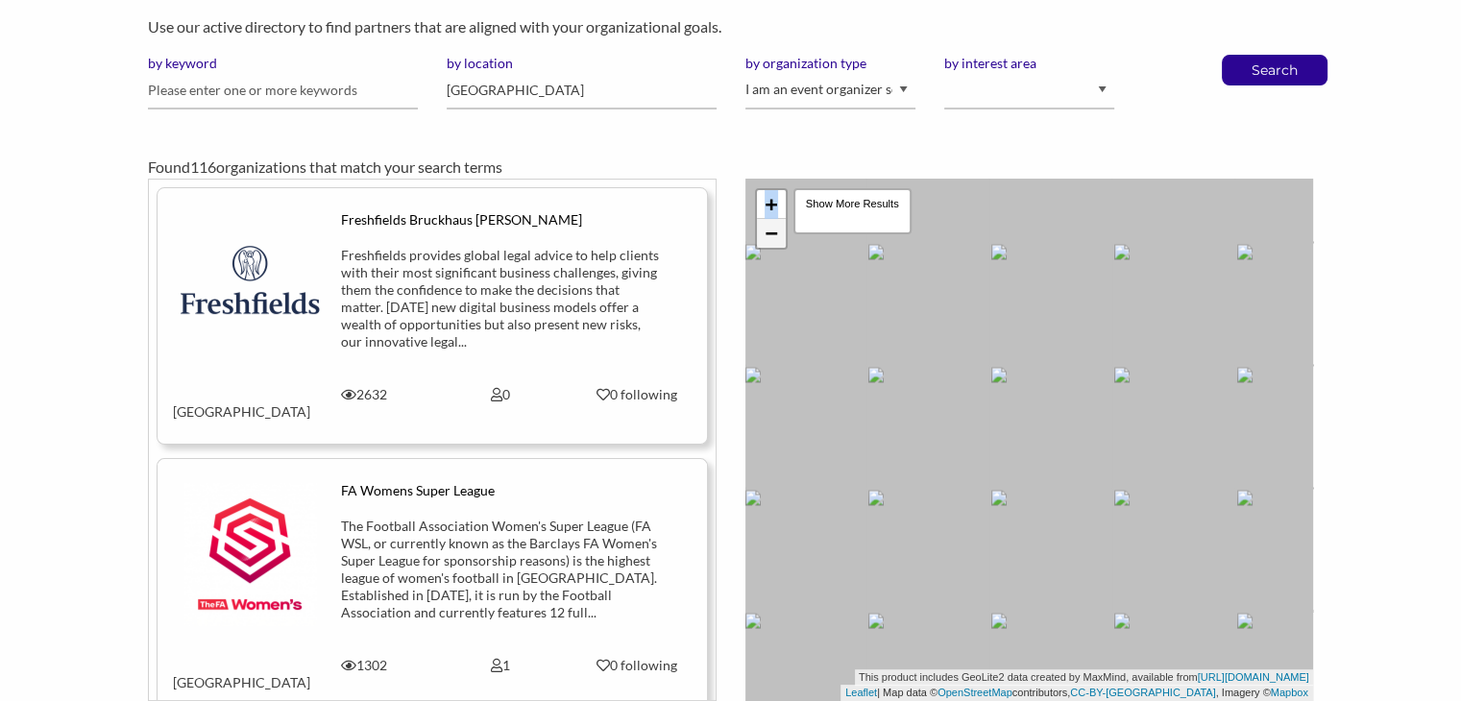
click at [773, 241] on link "−" at bounding box center [771, 233] width 29 height 29
drag, startPoint x: 1264, startPoint y: 441, endPoint x: 901, endPoint y: 432, distance: 363.2
click at [901, 432] on div "+ − Leaflet | Map data © OpenStreetMap contributors, CC-BY-SA , Imagery © Mapbo…" at bounding box center [1029, 440] width 568 height 522
click at [774, 207] on link "+" at bounding box center [771, 204] width 29 height 29
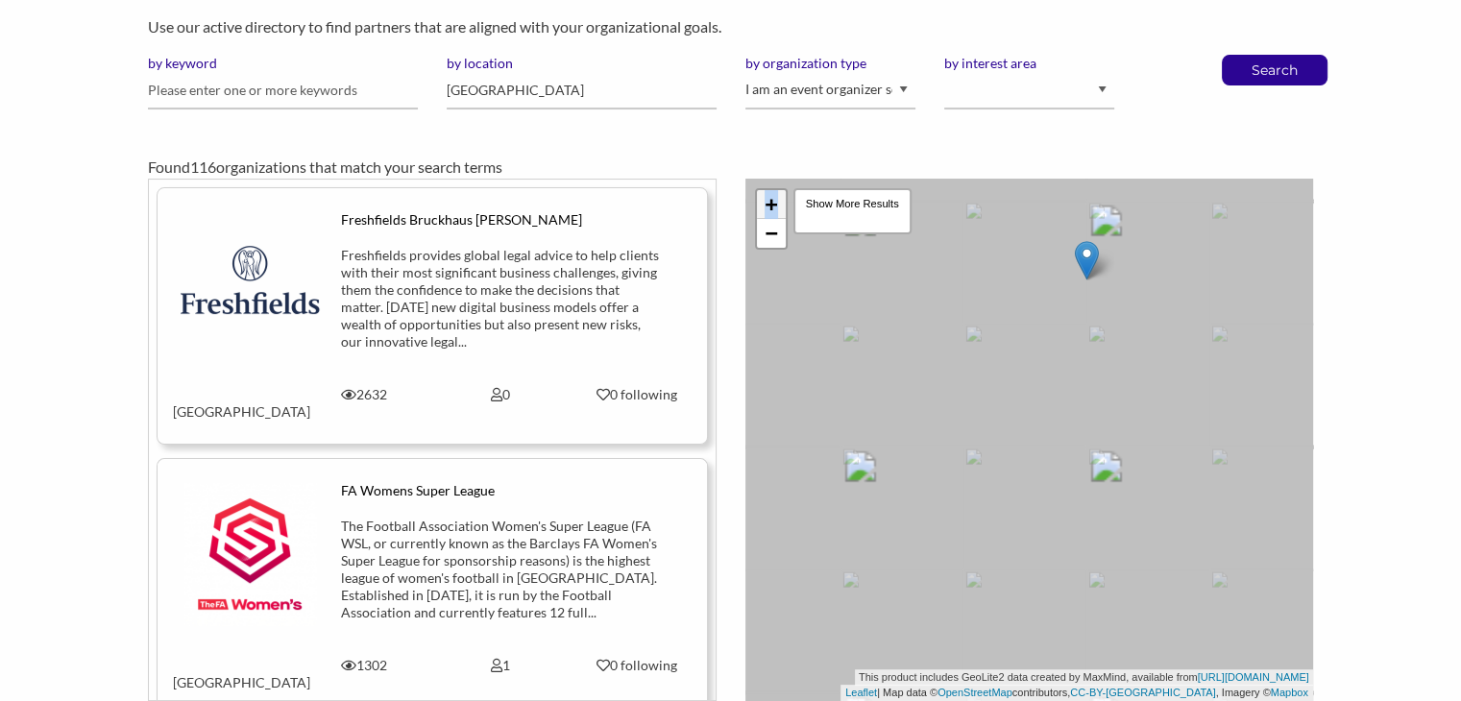
click at [774, 207] on link "+" at bounding box center [771, 204] width 29 height 29
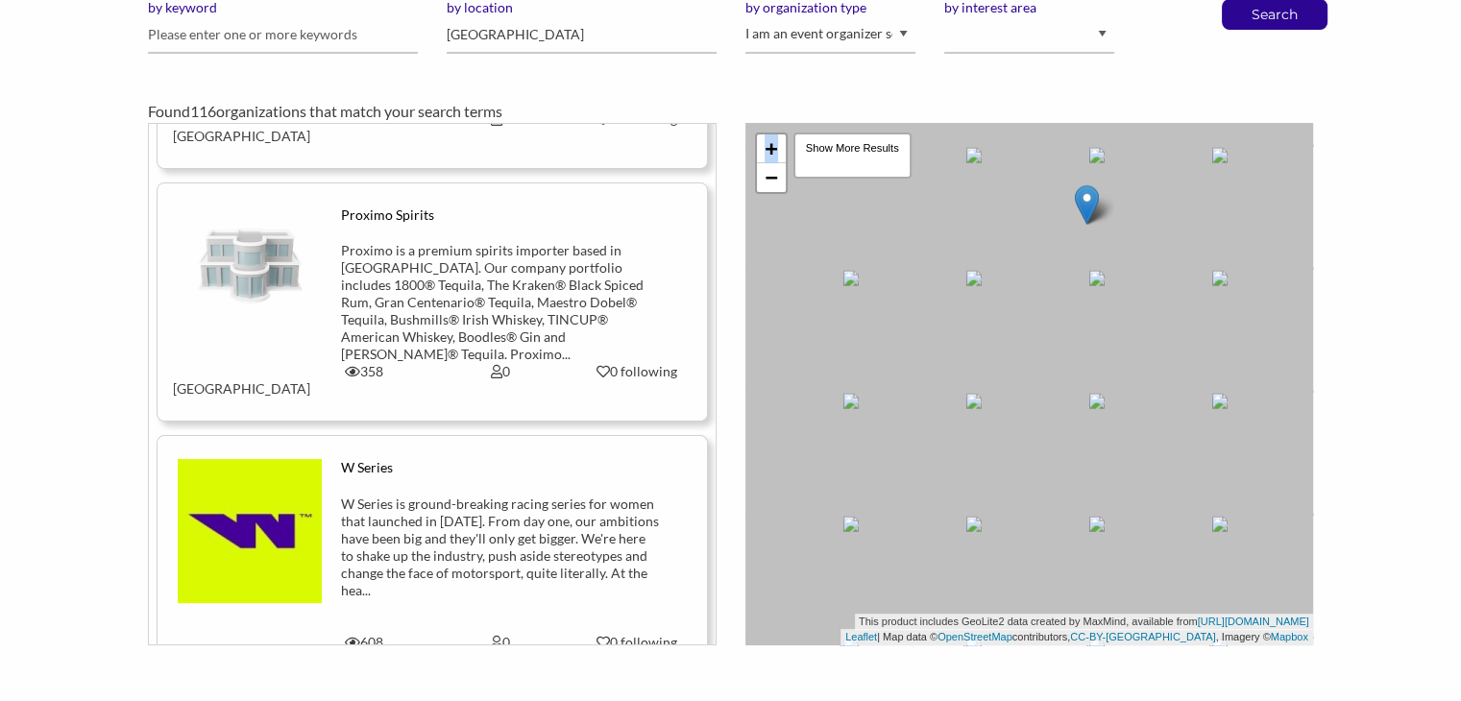
scroll to position [10426, 0]
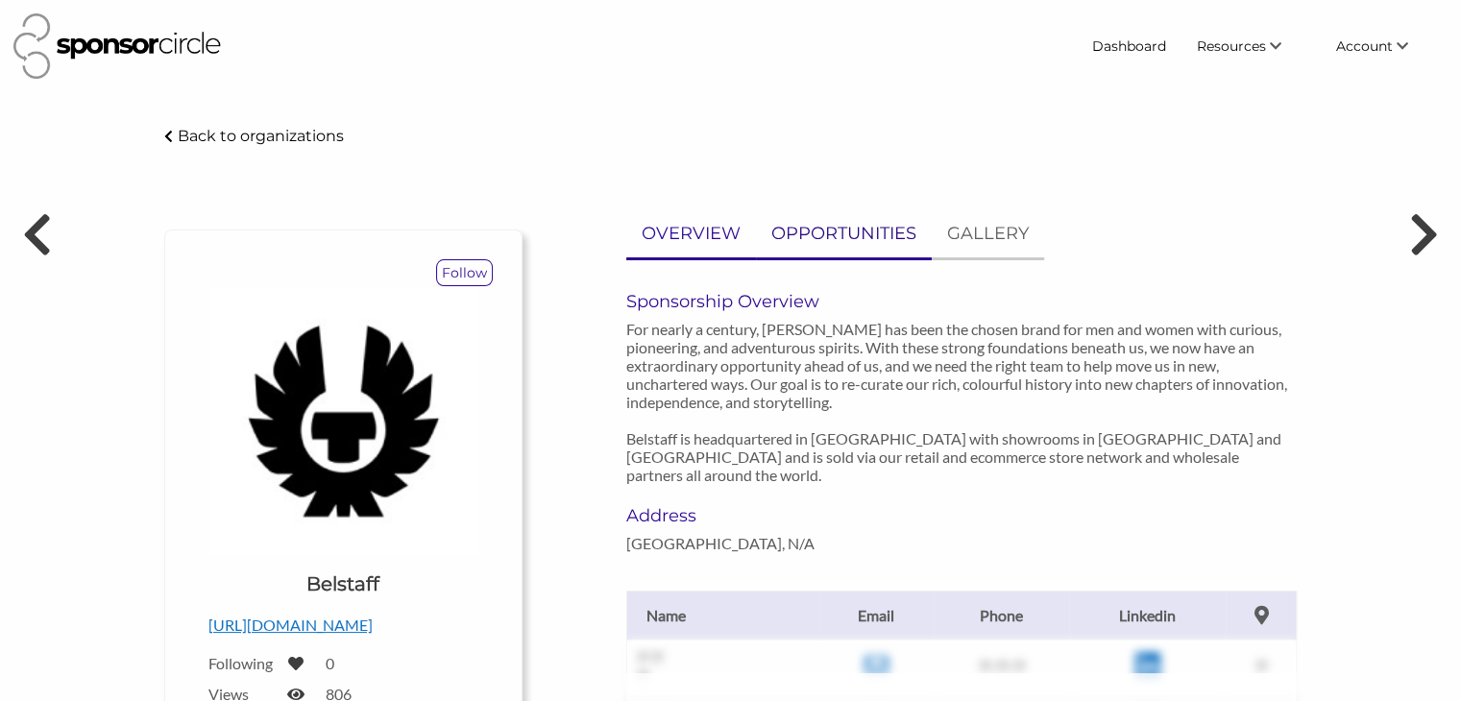
click at [821, 230] on p "OPPORTUNITIES" at bounding box center [843, 234] width 145 height 28
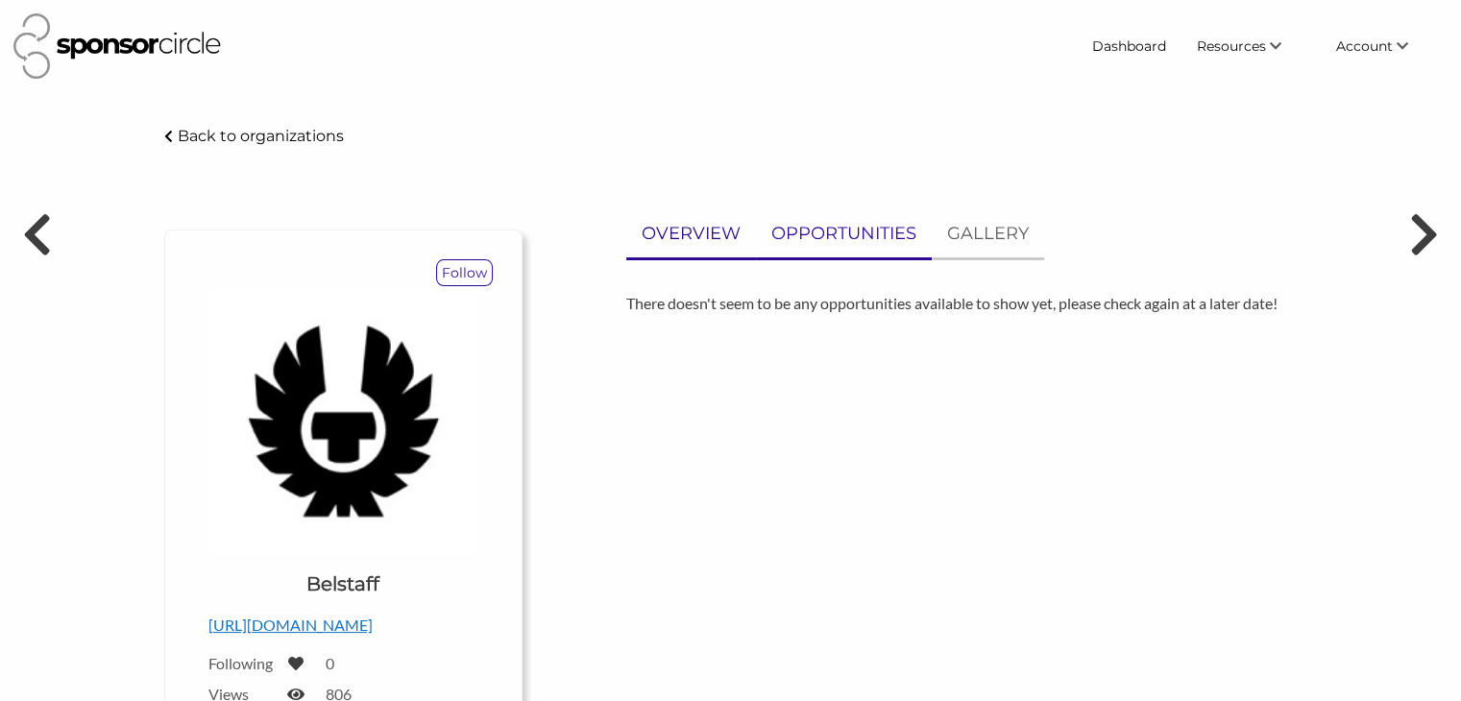
click at [677, 224] on p "OVERVIEW" at bounding box center [691, 234] width 99 height 28
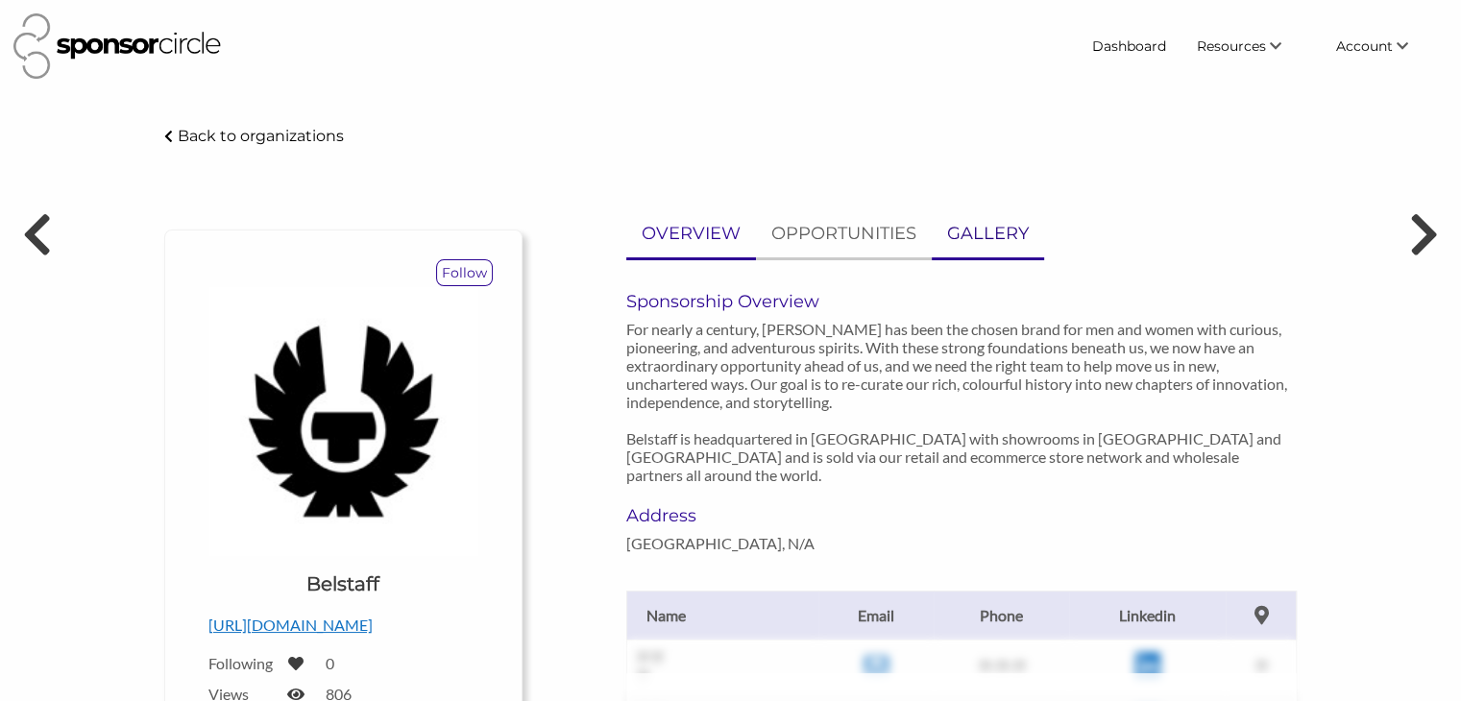
click at [976, 232] on p "GALLERY" at bounding box center [988, 234] width 82 height 28
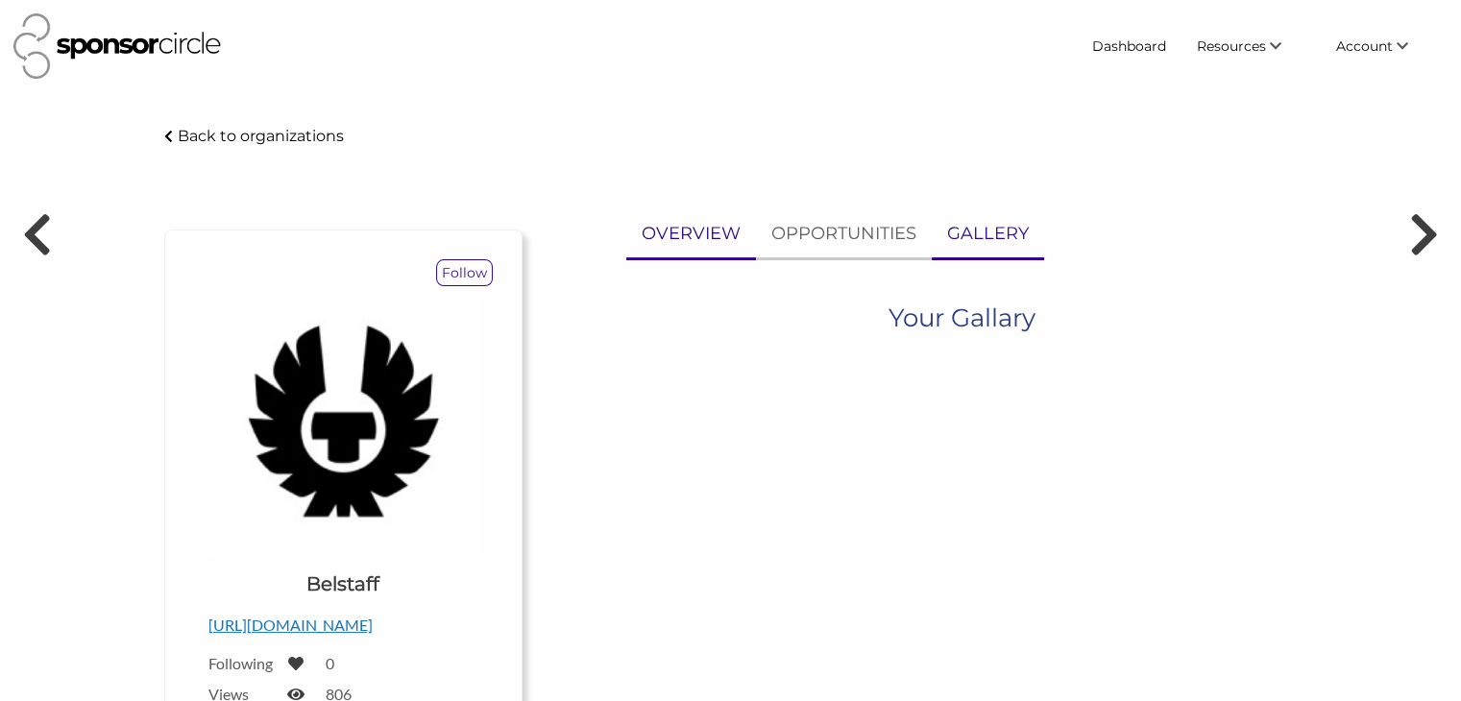
click at [683, 235] on p "OVERVIEW" at bounding box center [691, 234] width 99 height 28
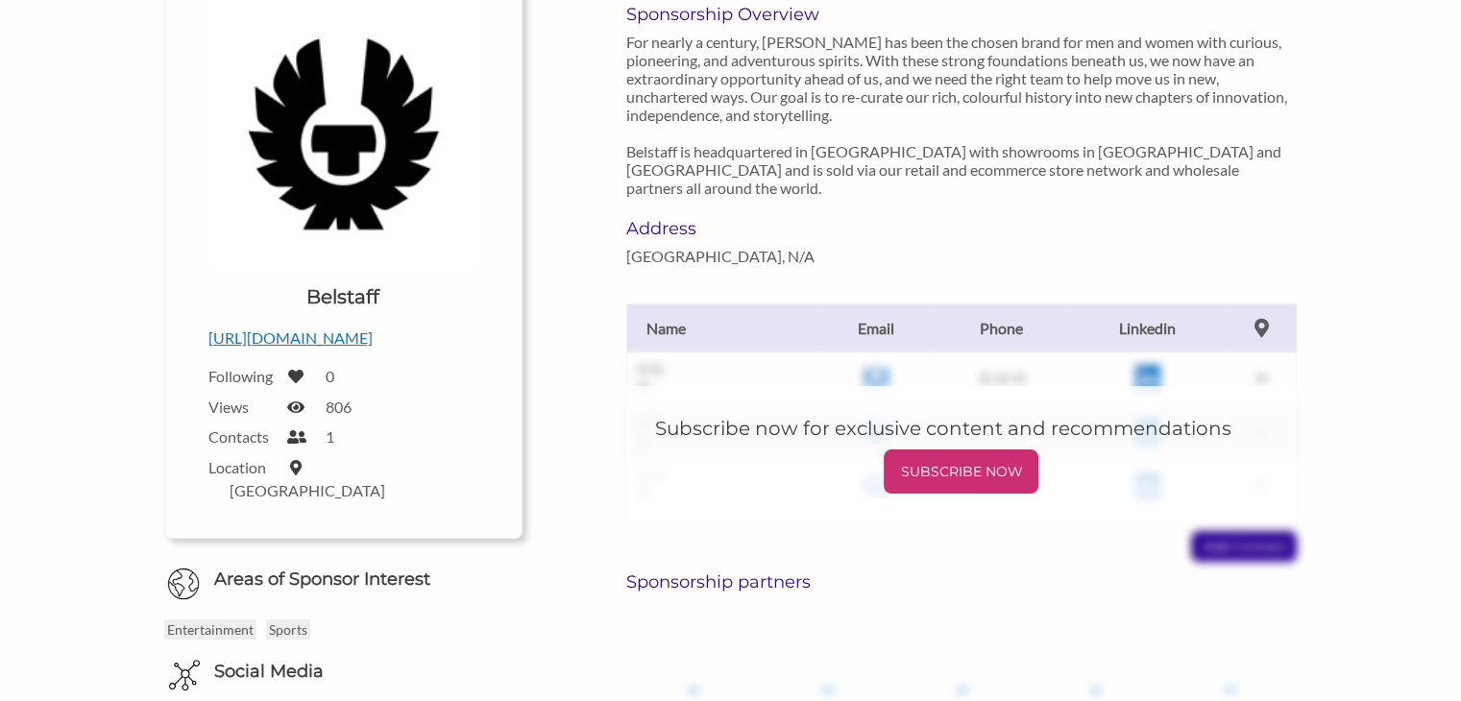
scroll to position [292, 0]
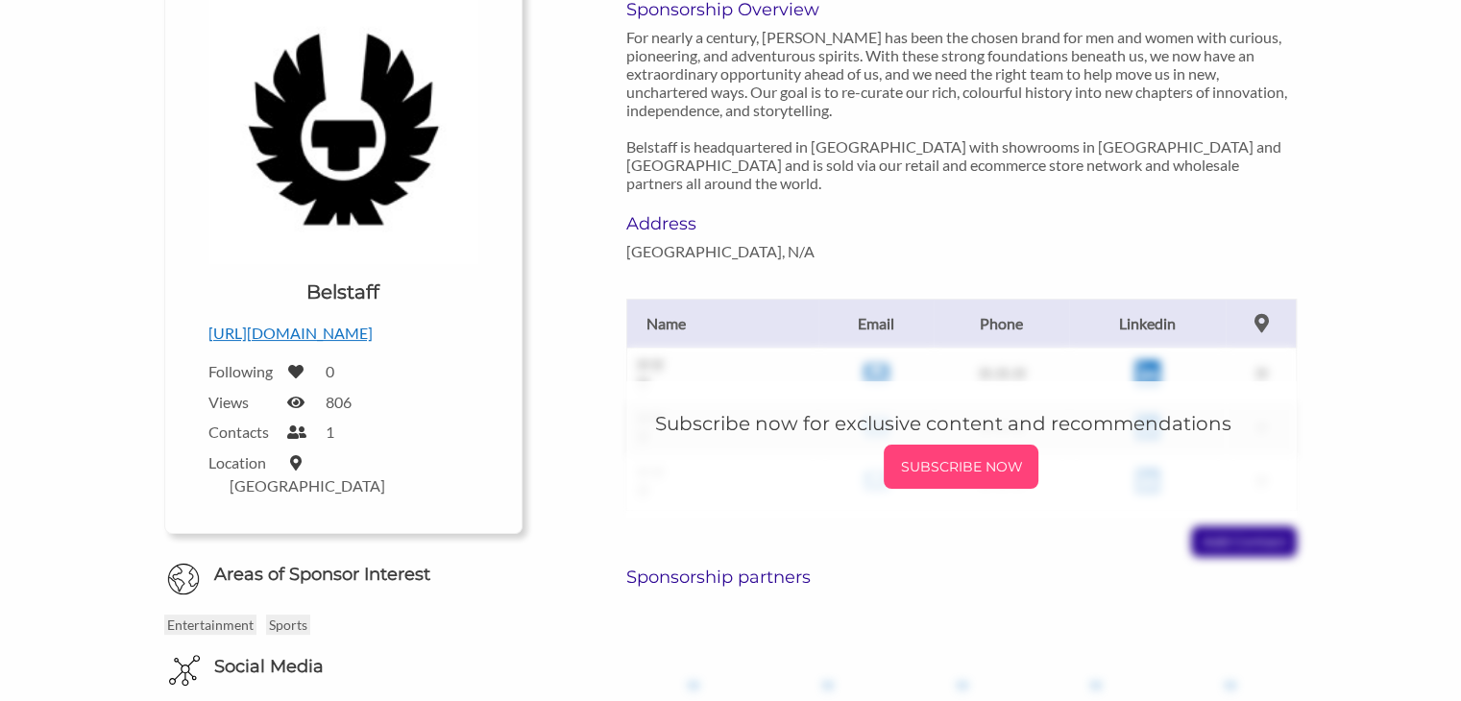
click at [941, 452] on p "SUBSCRIBE NOW" at bounding box center [960, 466] width 139 height 29
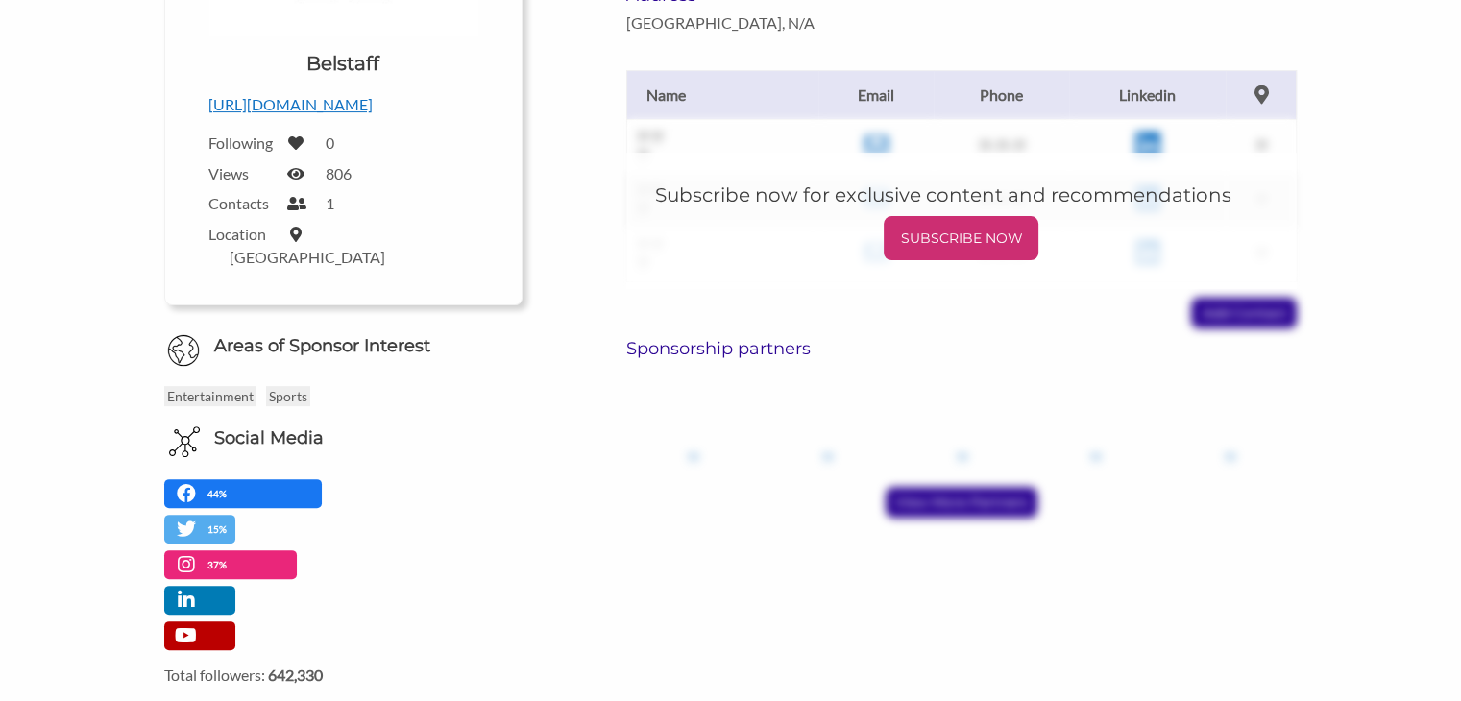
scroll to position [537, 0]
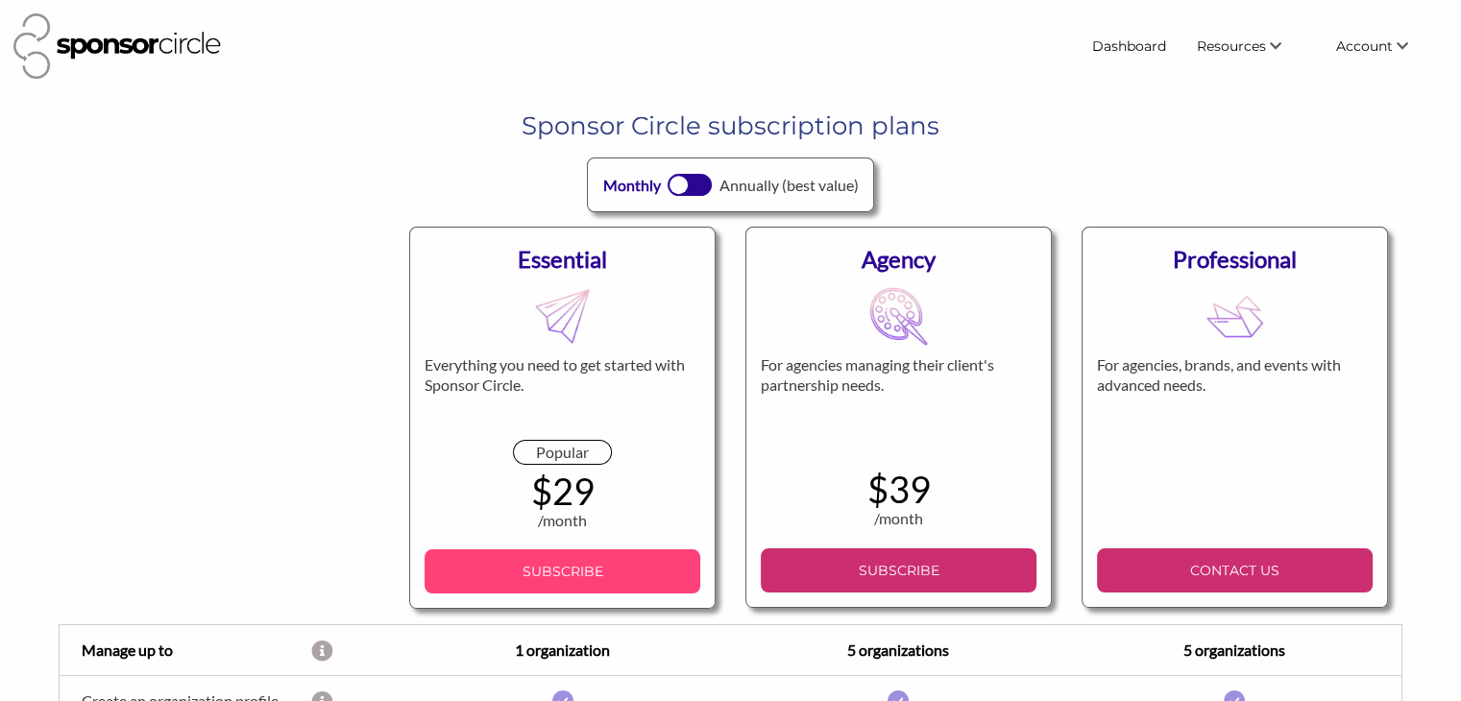
click at [547, 566] on p "SUBSCRIBE" at bounding box center [562, 571] width 260 height 29
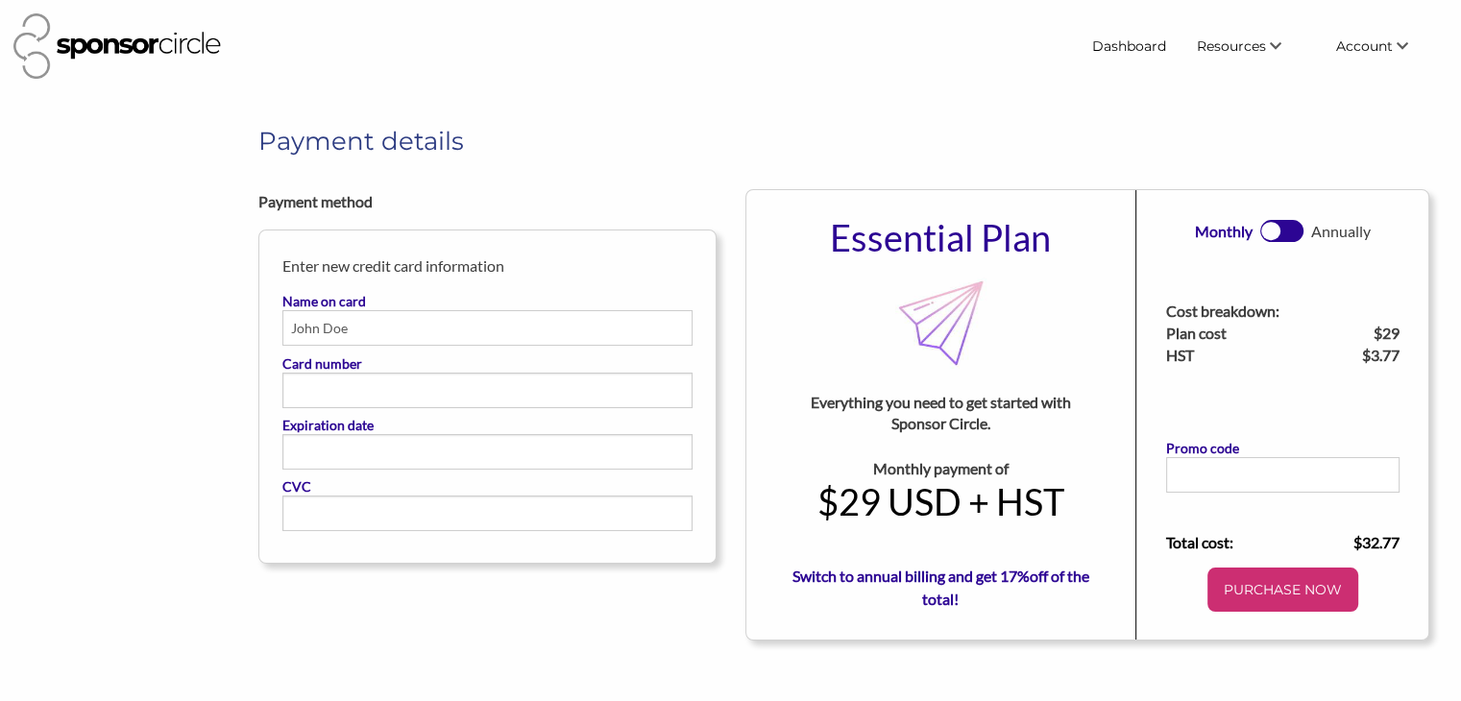
click at [334, 338] on input "Name on card" at bounding box center [487, 328] width 410 height 36
type input "[CREDIT_CARD_NUMBER]"
drag, startPoint x: 428, startPoint y: 326, endPoint x: 245, endPoint y: 336, distance: 183.8
click at [245, 336] on div "Payment method Enter new credit card information Name on card [CREDIT_CARD_NUMB…" at bounding box center [487, 384] width 487 height 390
type input "[PERSON_NAME]"
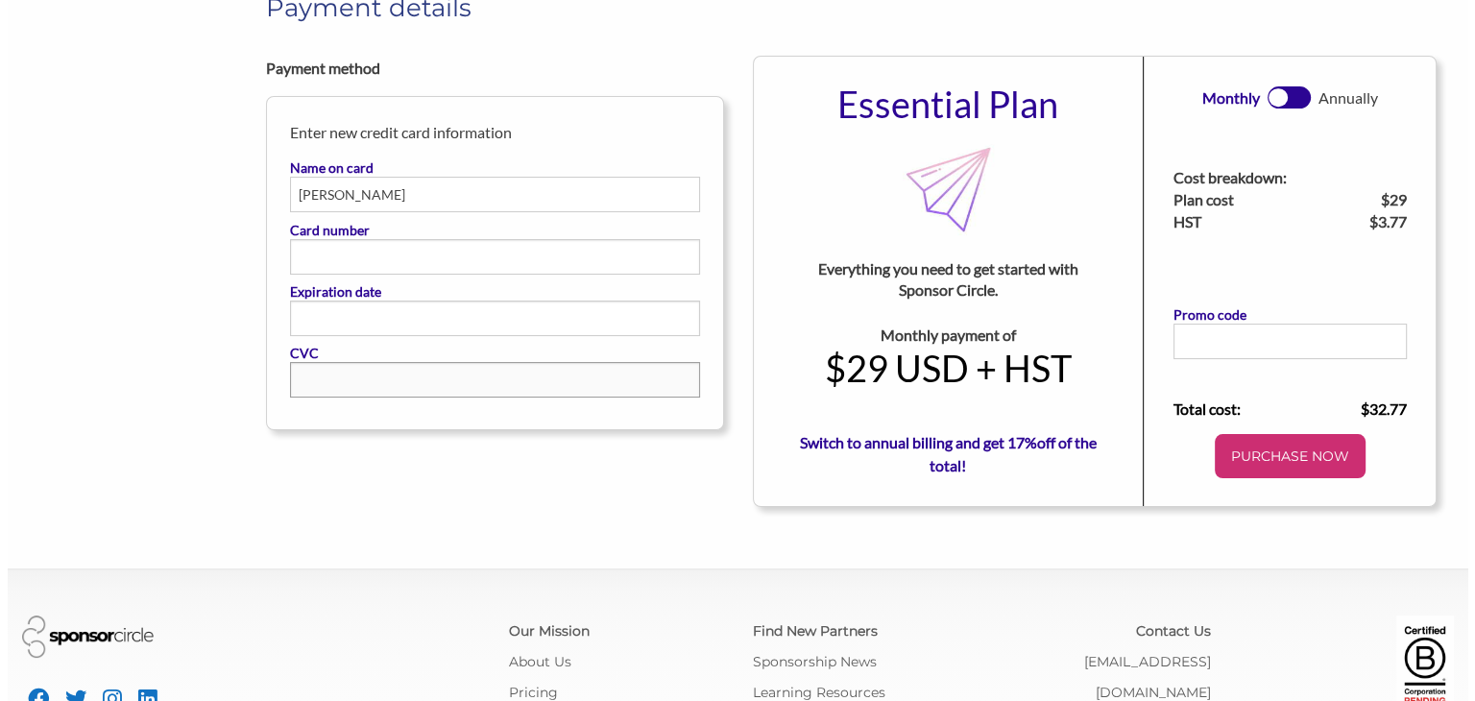
scroll to position [126, 0]
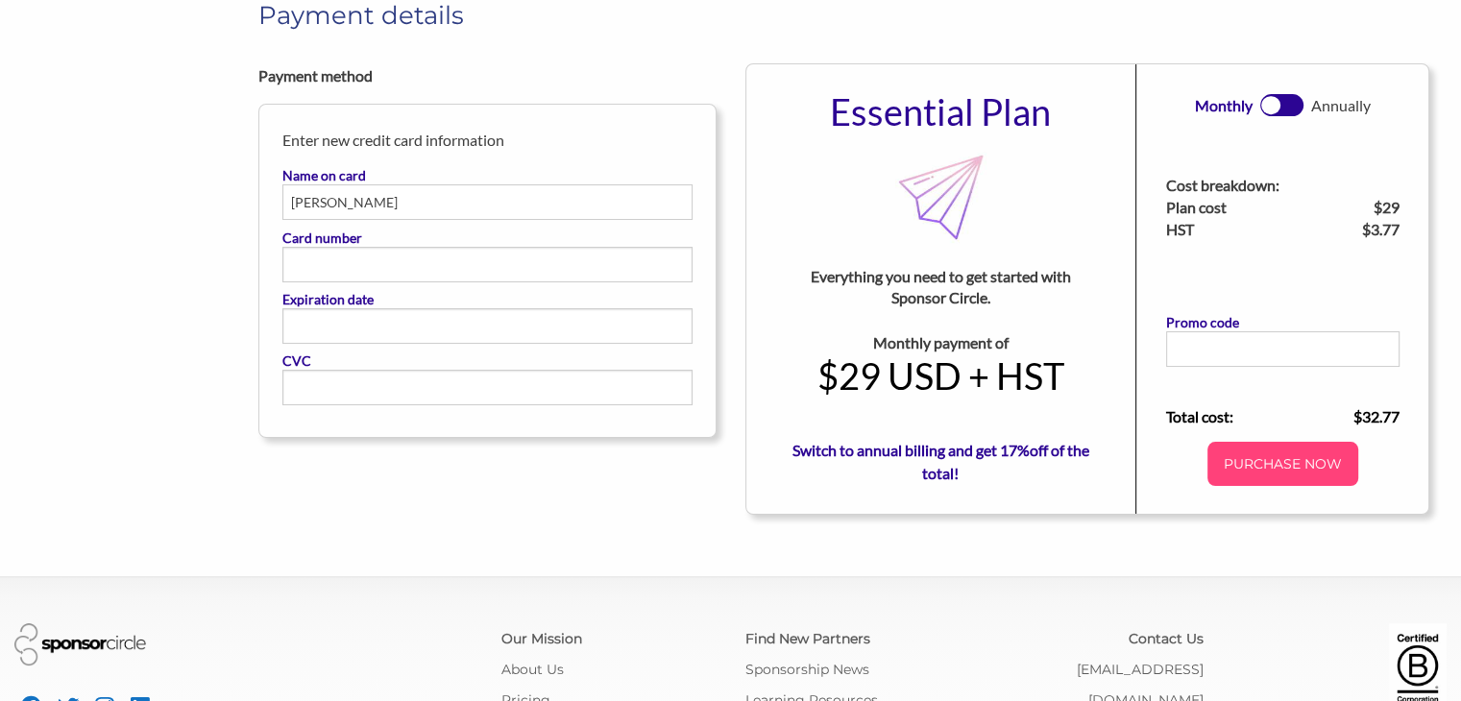
click at [1263, 463] on p "PURCHASE NOW" at bounding box center [1282, 463] width 135 height 29
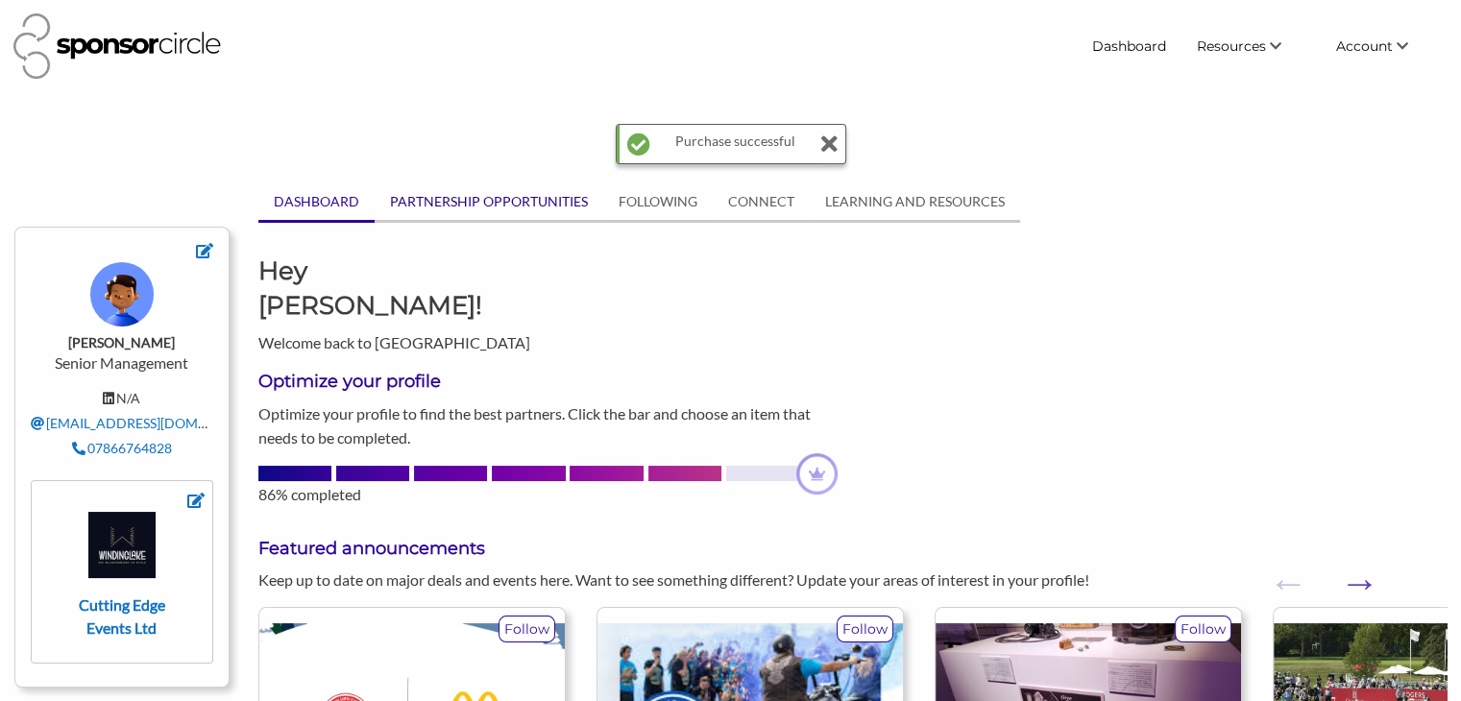
click at [511, 192] on link "PARTNERSHIP OPPORTUNITIES" at bounding box center [489, 201] width 229 height 36
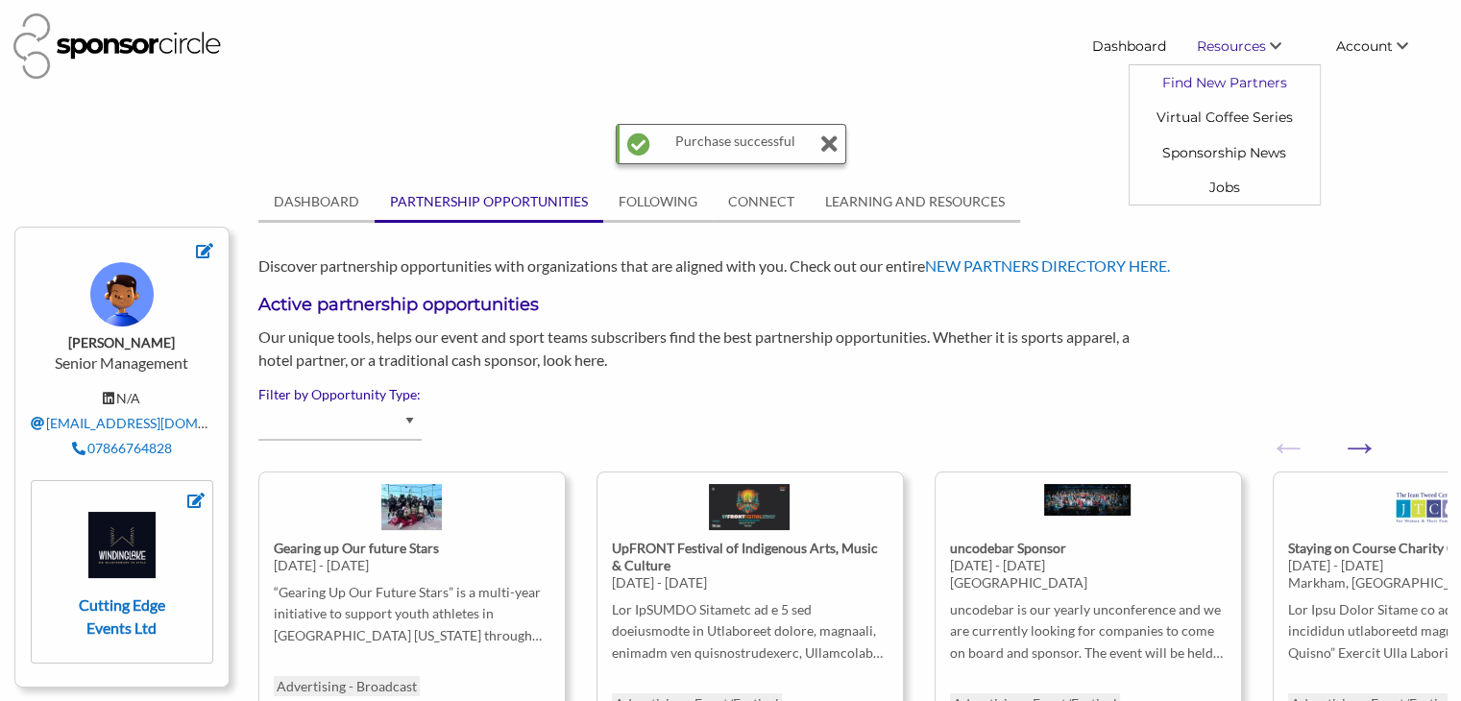
click at [1211, 78] on link "Find New Partners" at bounding box center [1225, 82] width 190 height 35
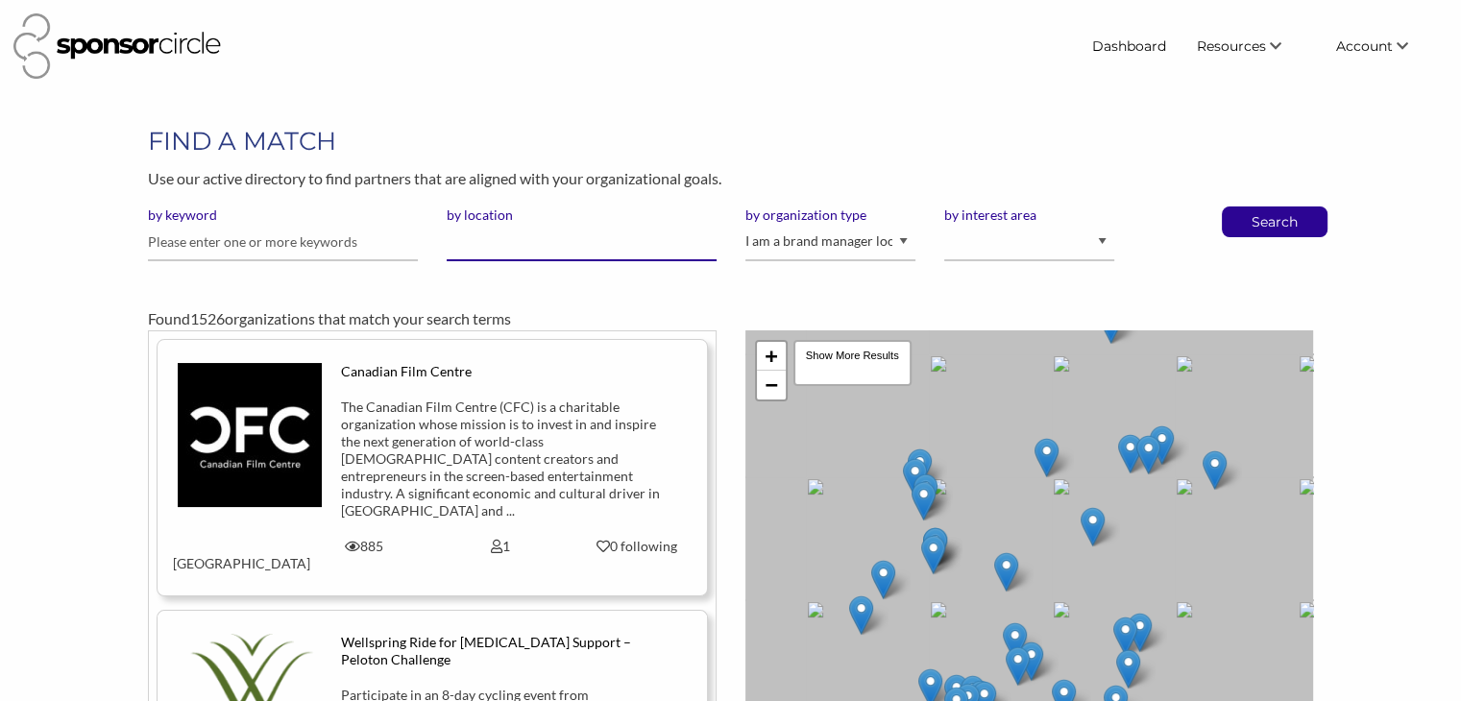
click at [505, 242] on input "by location" at bounding box center [582, 242] width 270 height 37
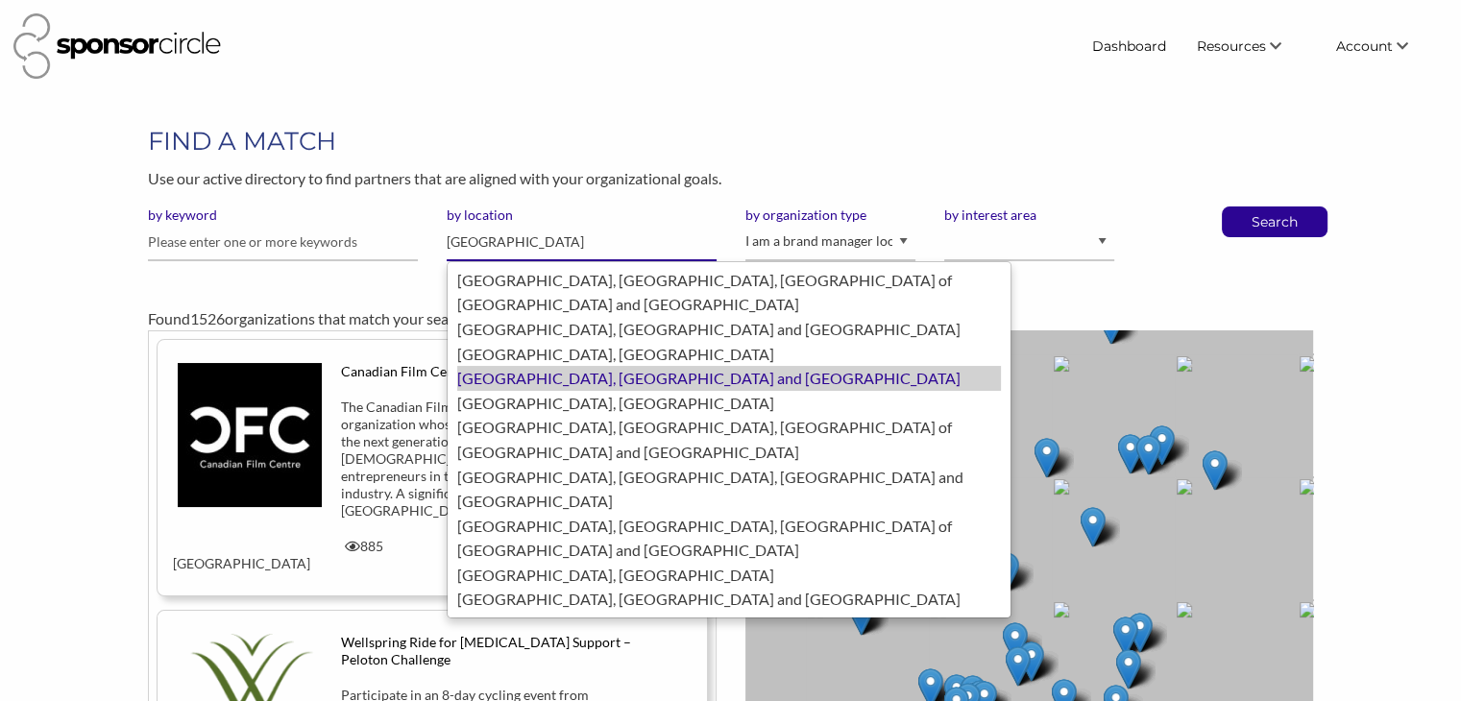
click at [554, 366] on div "LONDON, United Kingdom of Great Britain and Northern Ireland" at bounding box center [729, 378] width 544 height 25
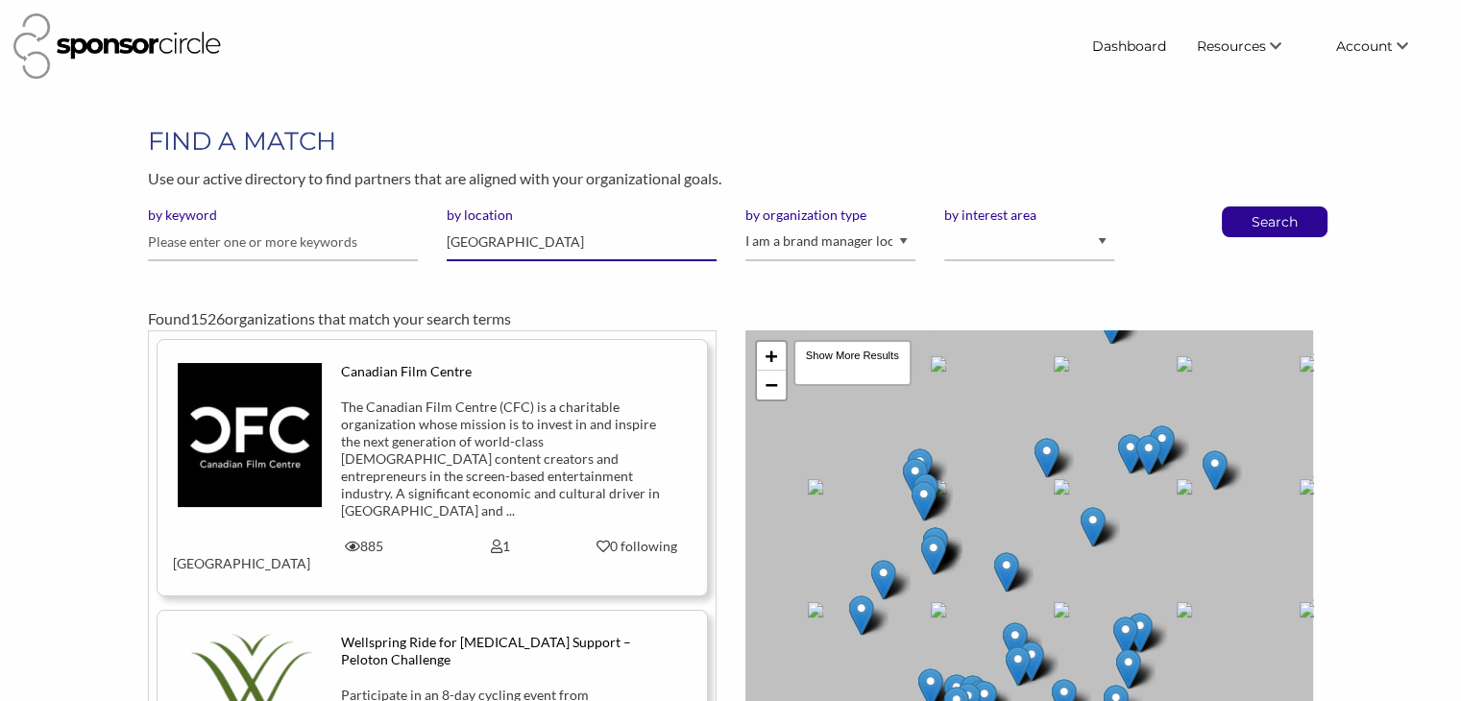
type input "LONDON"
click at [853, 243] on select "I am an event organizer seeking new partnerships with suppliers, exhibitors or …" at bounding box center [830, 242] width 170 height 37
select select "Property"
click at [745, 224] on select "I am an event organizer seeking new partnerships with suppliers, exhibitors or …" at bounding box center [830, 242] width 170 height 37
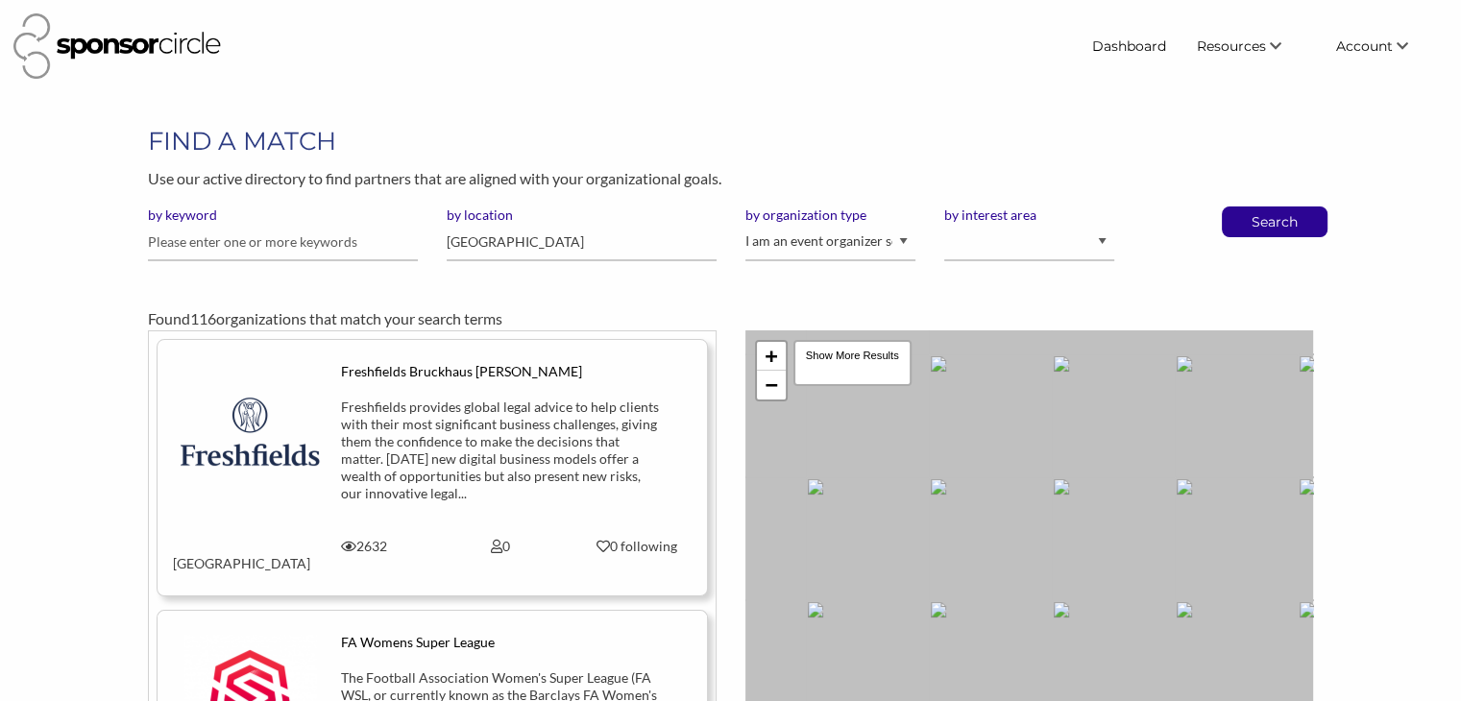
click at [1257, 216] on p "Search" at bounding box center [1274, 221] width 63 height 29
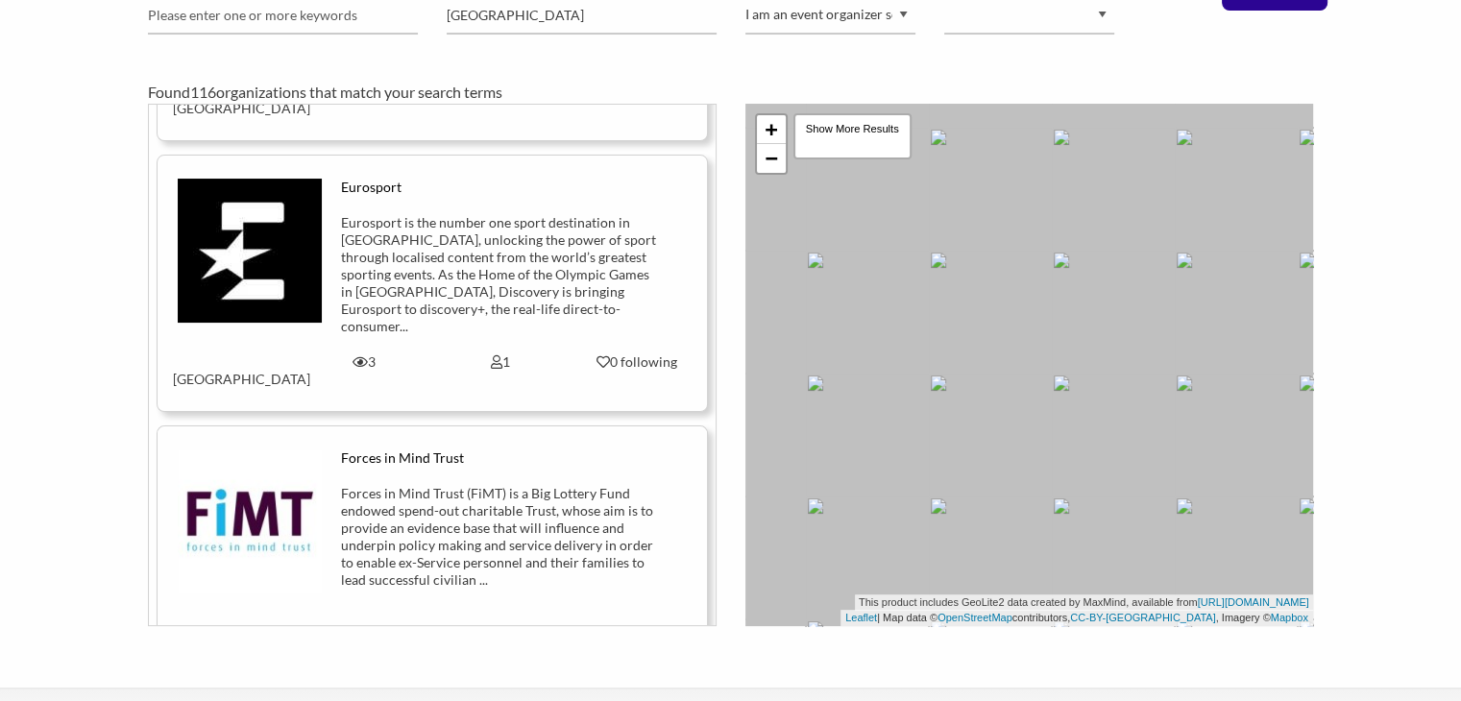
scroll to position [6126, 0]
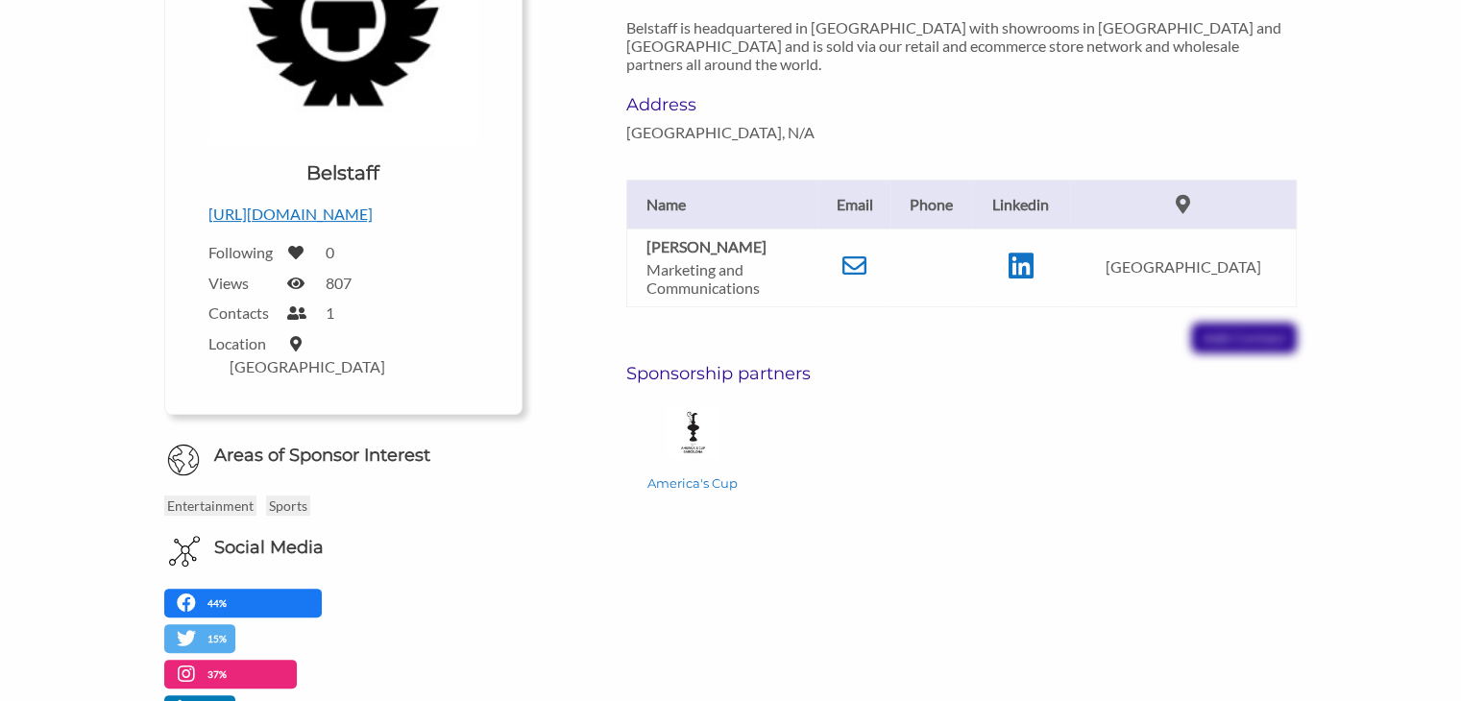
scroll to position [413, 0]
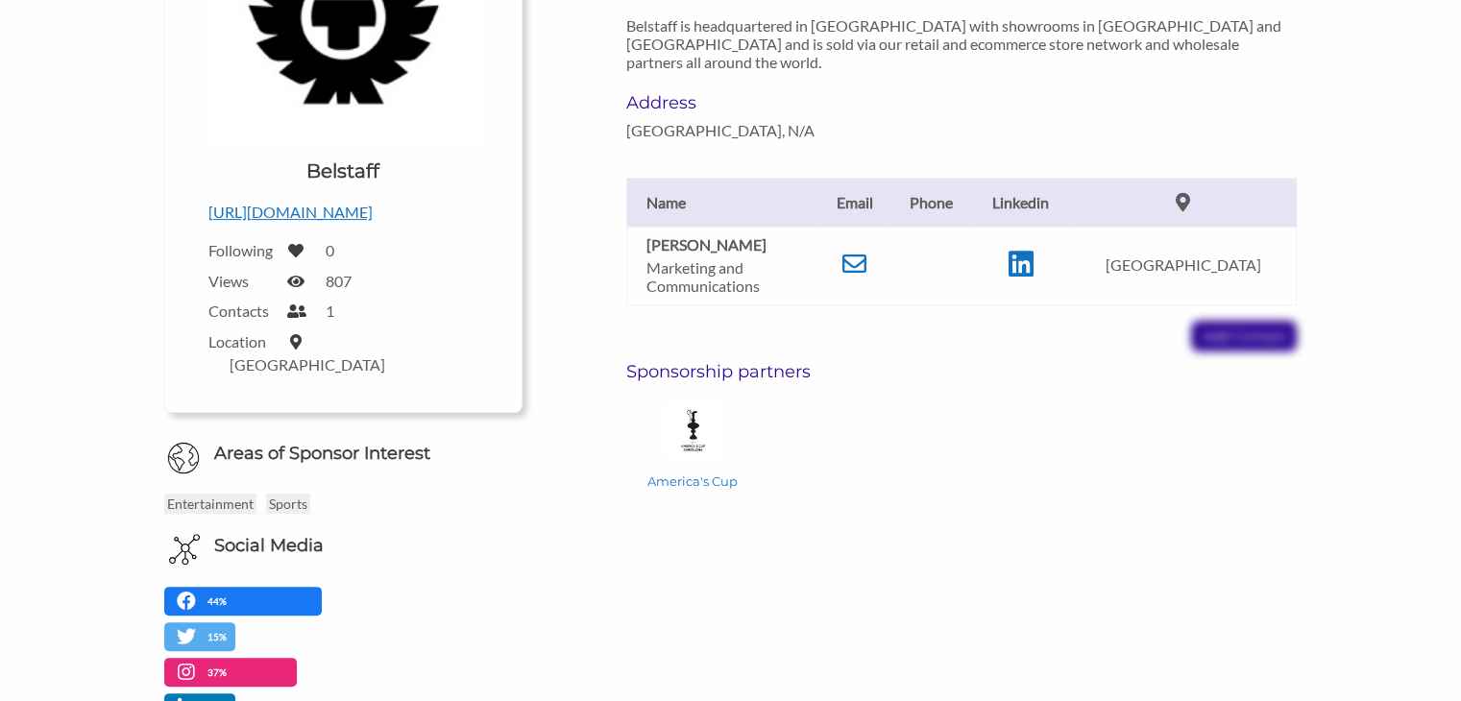
click at [1227, 317] on div "[PERSON_NAME] Marketing and Communications Email [PERSON_NAME][EMAIL_ADDRESS][P…" at bounding box center [962, 245] width 700 height 212
click at [679, 258] on p "Marketing and Communications" at bounding box center [727, 276] width 163 height 36
click at [860, 252] on icon at bounding box center [854, 264] width 24 height 24
click at [1036, 361] on h6 "Sponsorship partners" at bounding box center [961, 371] width 671 height 21
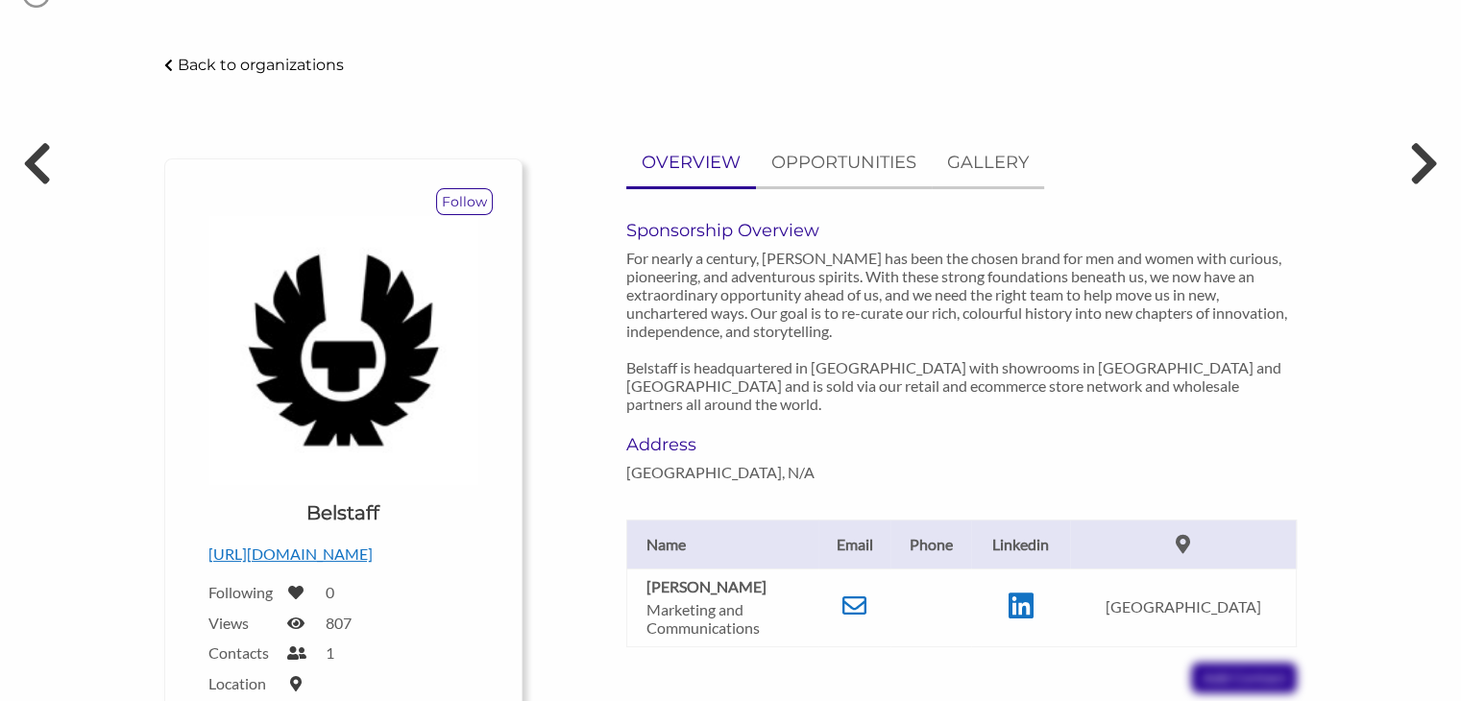
scroll to position [65, 0]
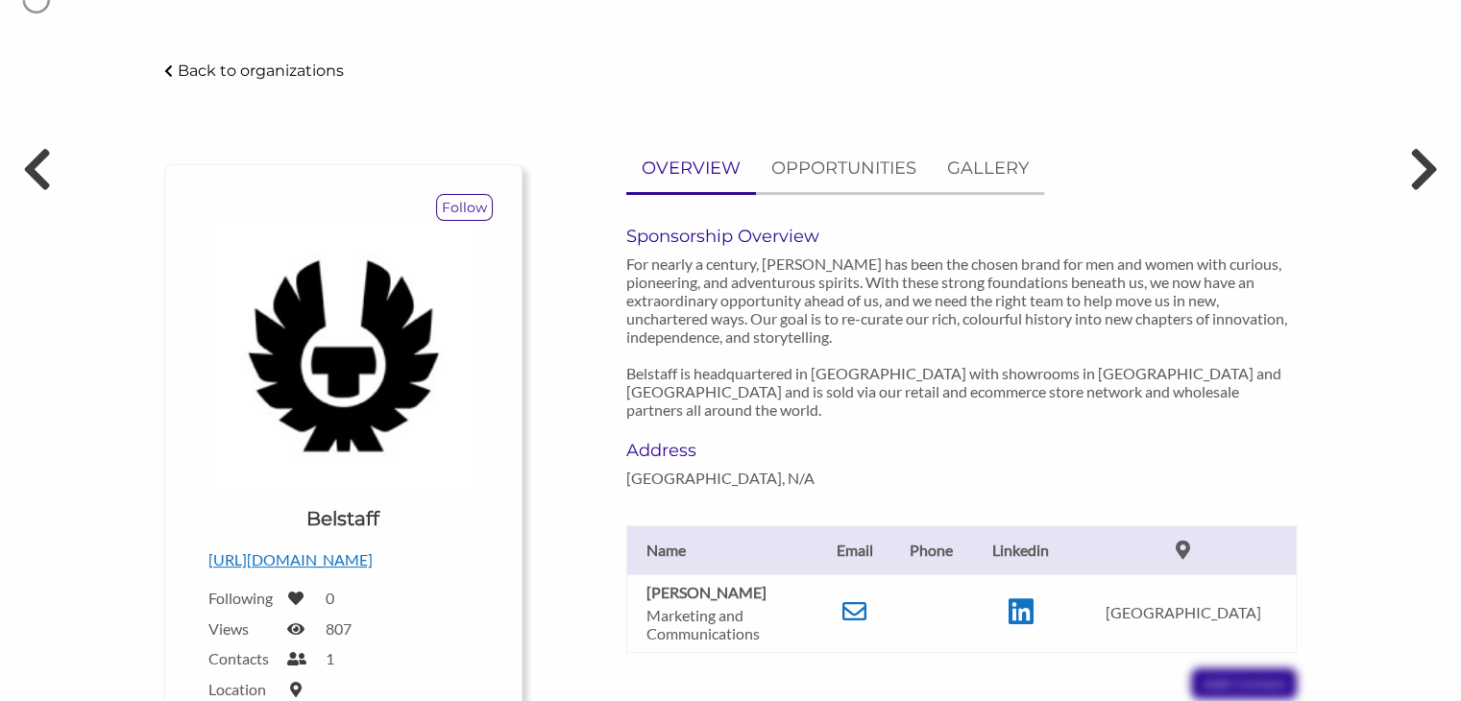
click at [256, 69] on p "Back to organizations" at bounding box center [261, 70] width 166 height 18
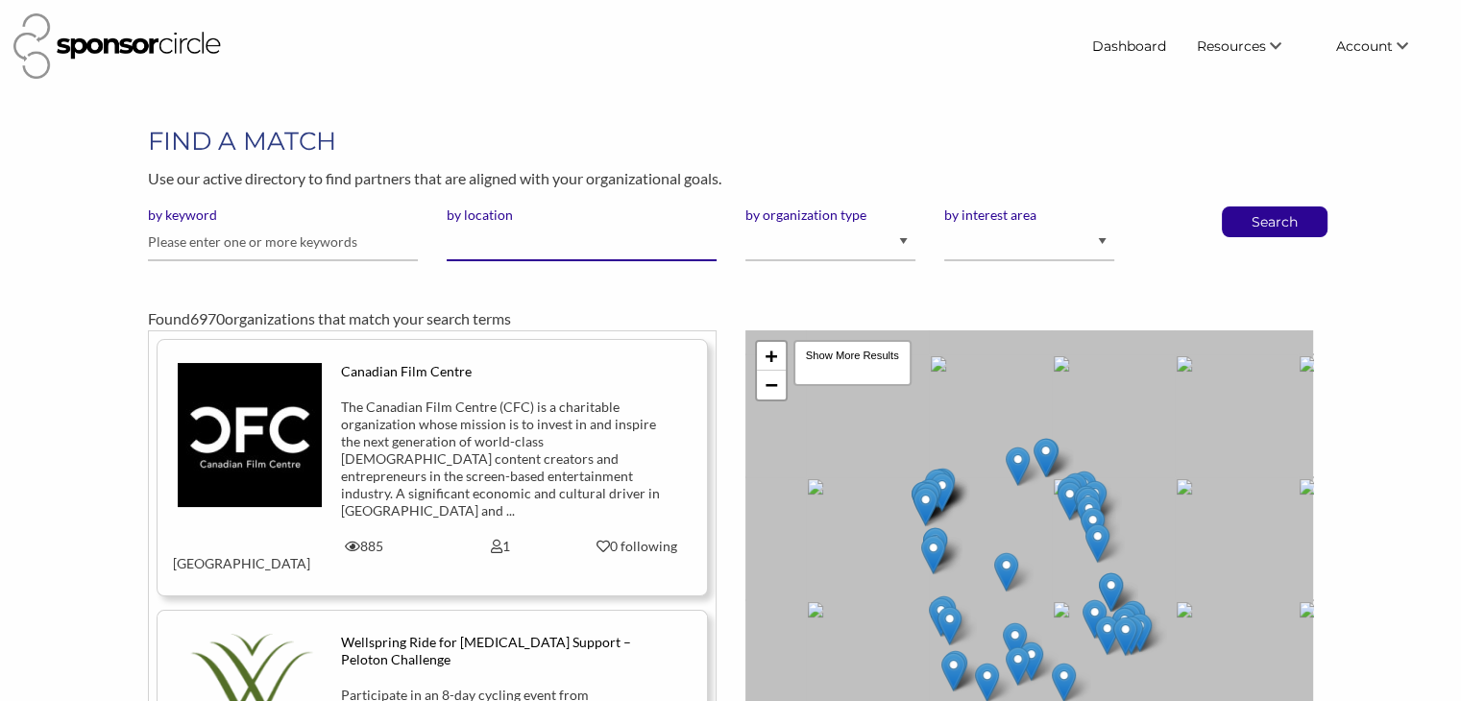
click at [551, 247] on input "by location" at bounding box center [582, 242] width 270 height 37
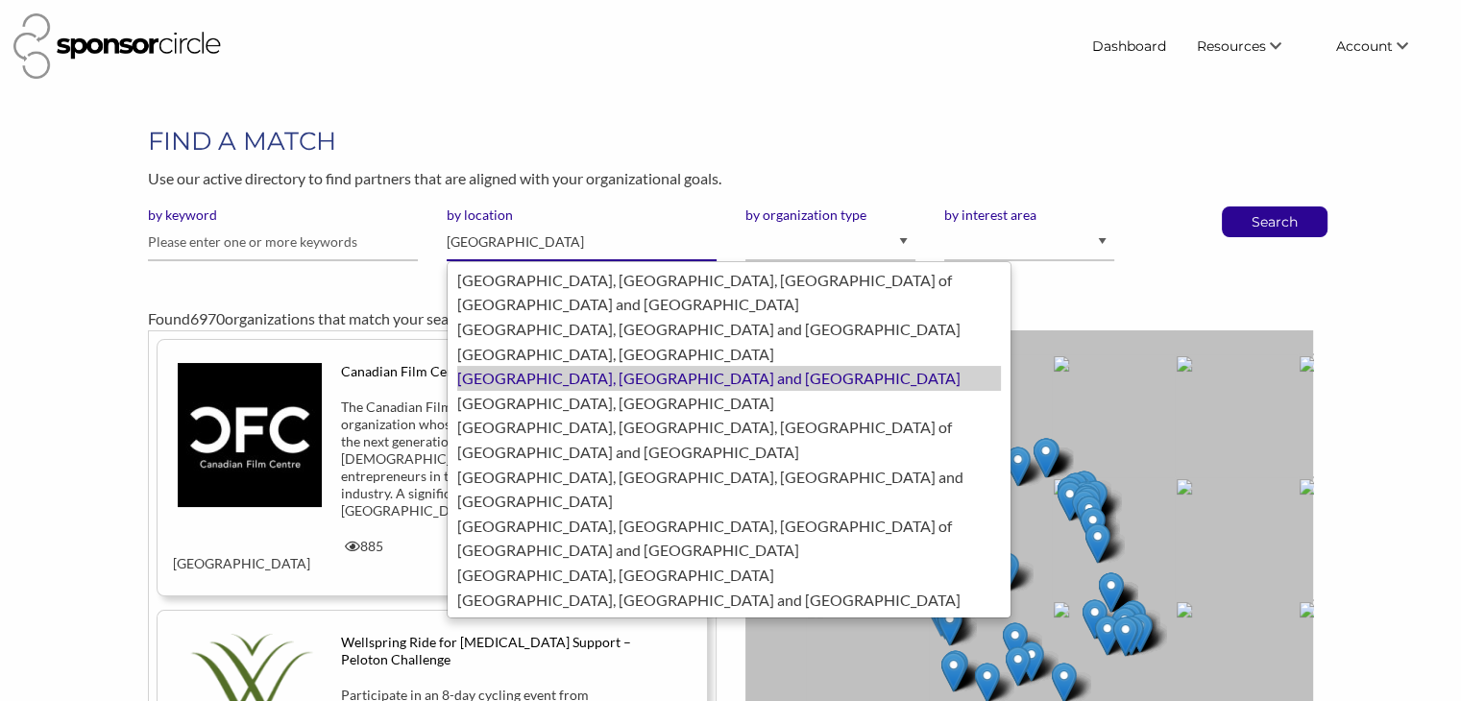
click at [584, 366] on div "LONDON, United Kingdom of Great Britain and Northern Ireland" at bounding box center [729, 378] width 544 height 25
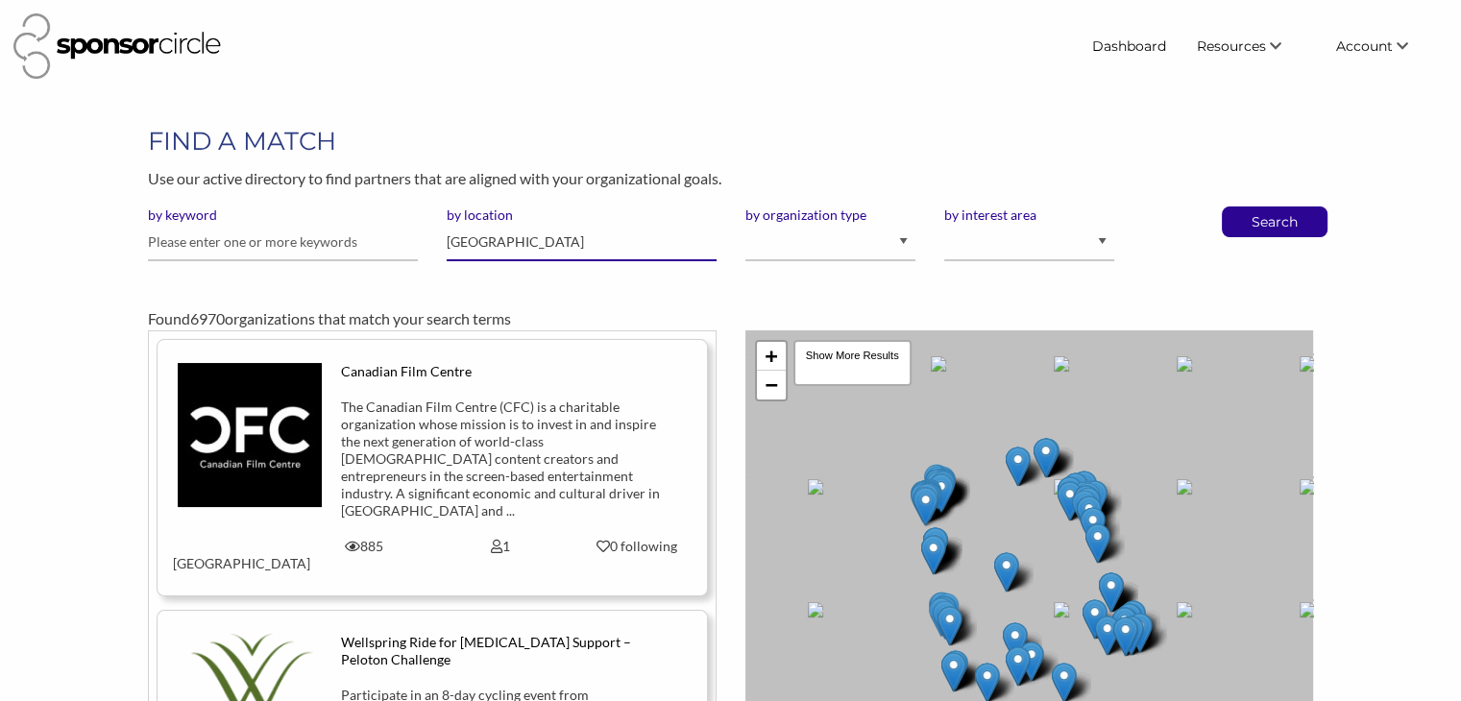
type input "[GEOGRAPHIC_DATA]"
click at [914, 242] on select "I am an event organizer seeking new partnerships with suppliers, exhibitors or …" at bounding box center [830, 242] width 170 height 37
select select "Property"
click at [745, 224] on select "I am an event organizer seeking new partnerships with suppliers, exhibitors or …" at bounding box center [830, 242] width 170 height 37
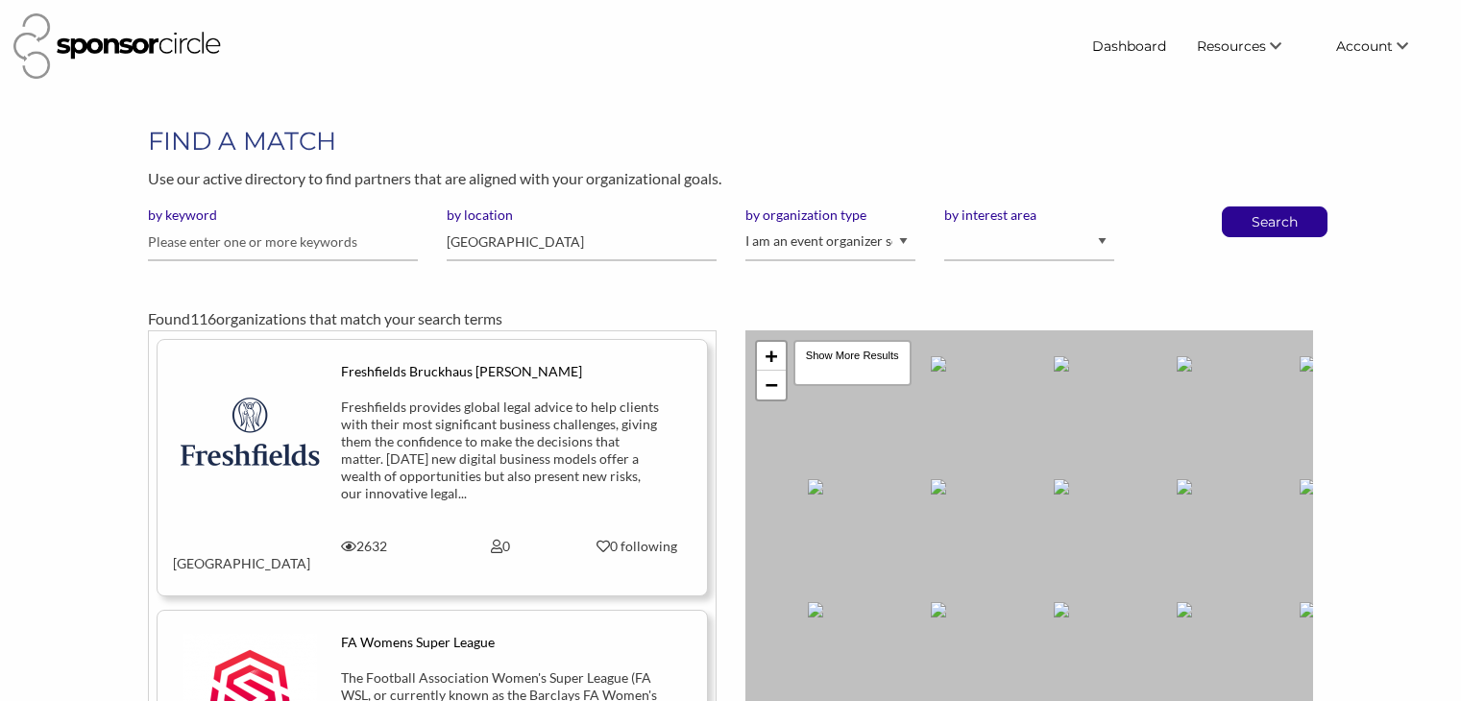
click at [1270, 217] on p "Search" at bounding box center [1274, 221] width 63 height 29
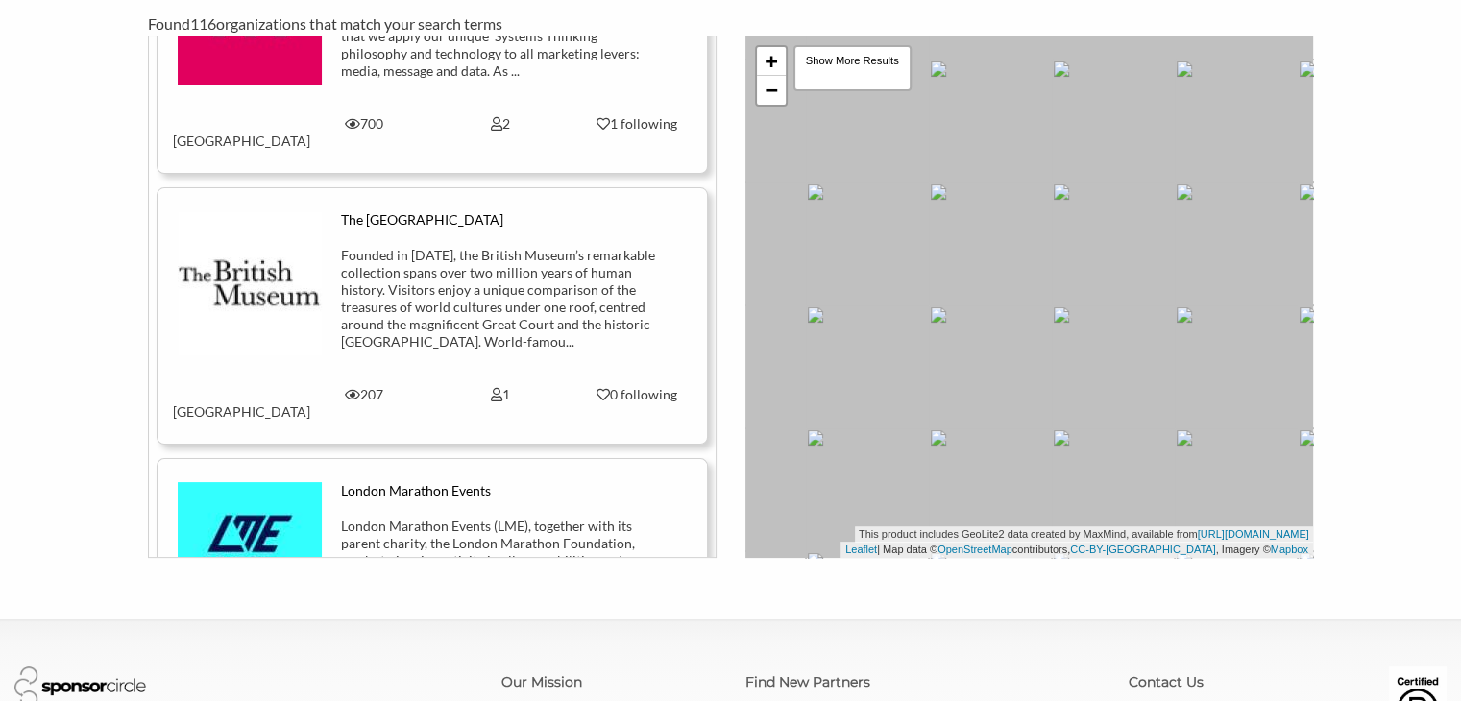
scroll to position [8708, 0]
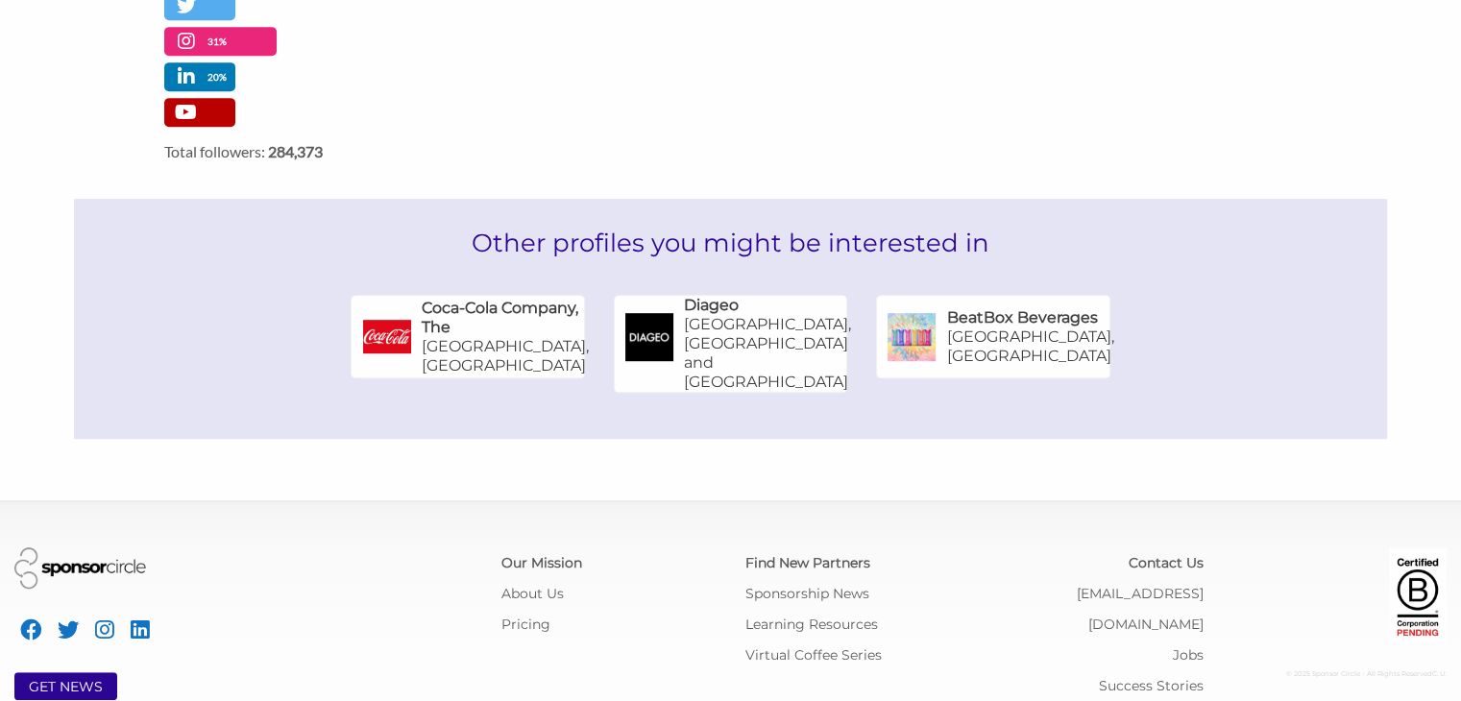
scroll to position [1045, 0]
click at [439, 298] on h6 "Coca-Cola Company, The" at bounding box center [505, 317] width 167 height 38
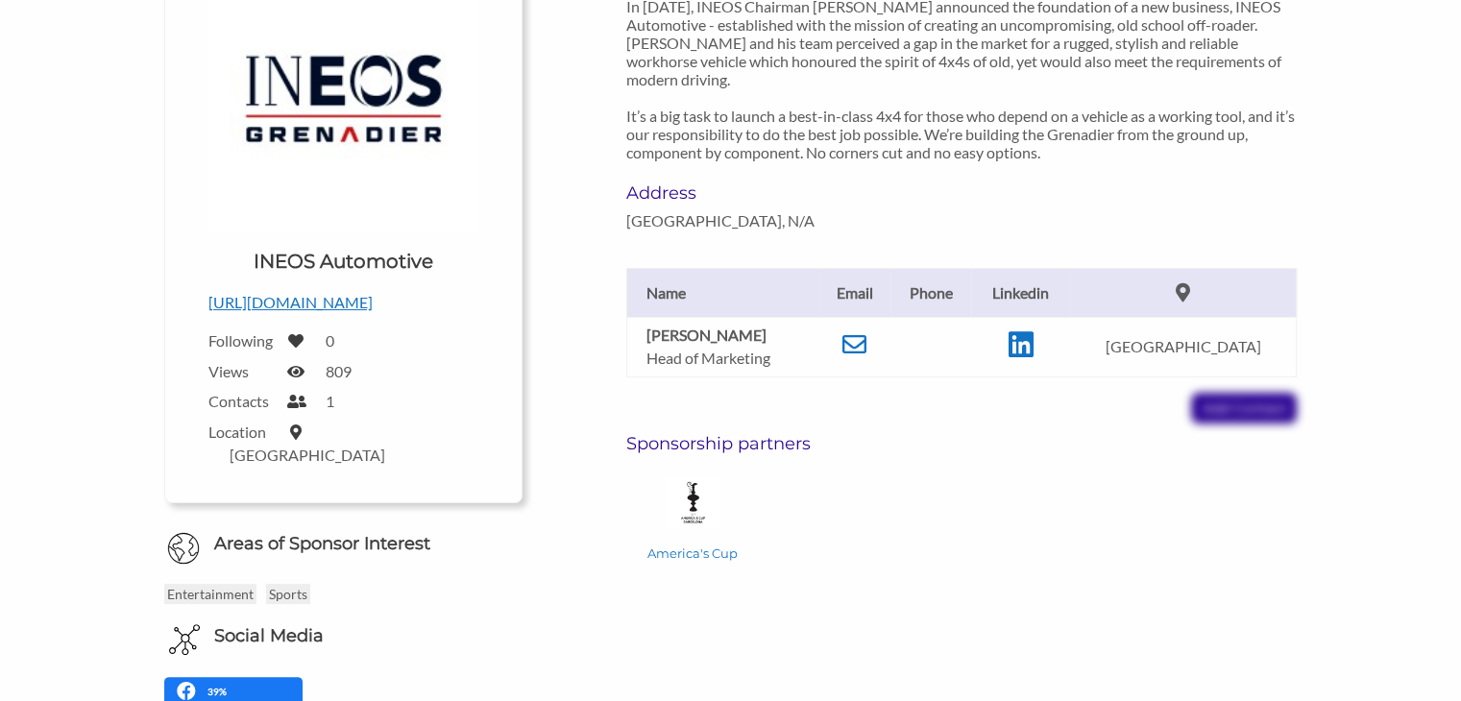
scroll to position [322, 0]
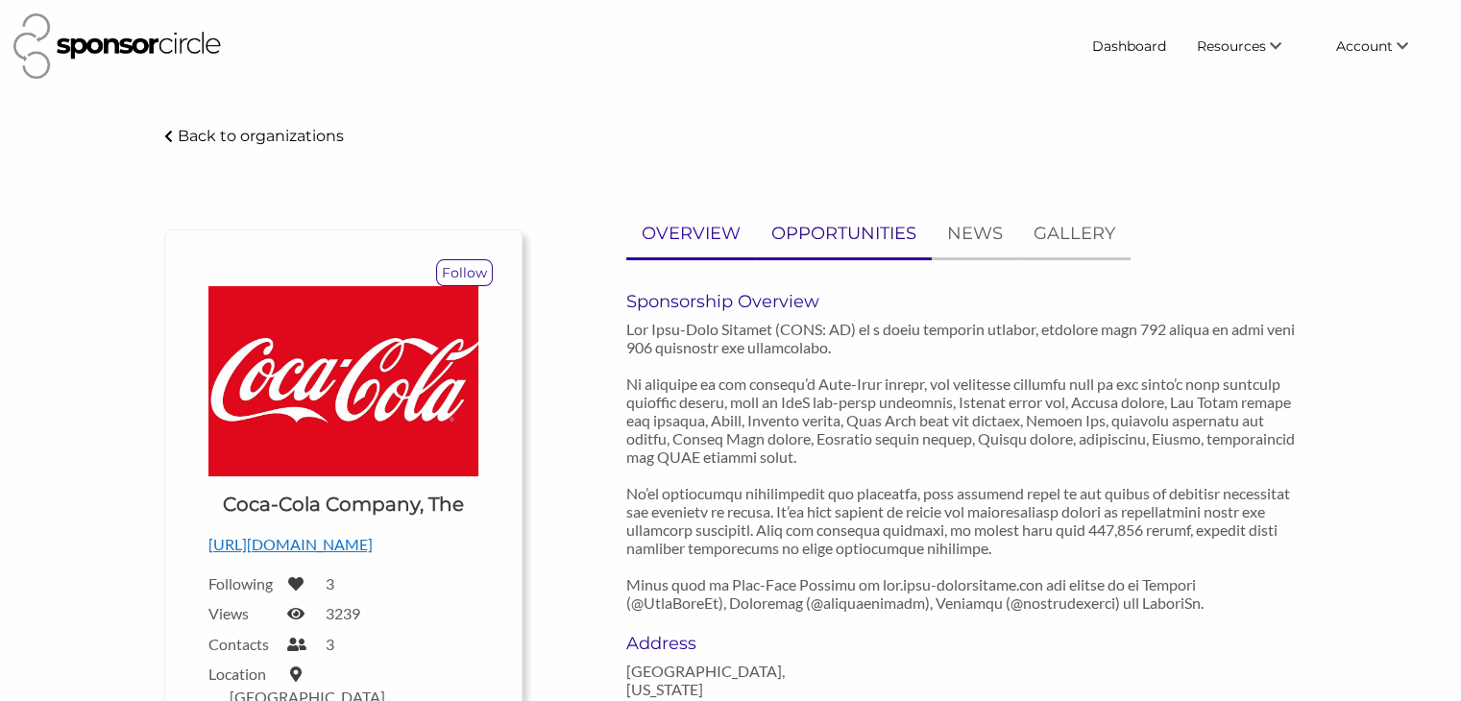
click at [841, 237] on p "OPPORTUNITIES" at bounding box center [843, 234] width 145 height 28
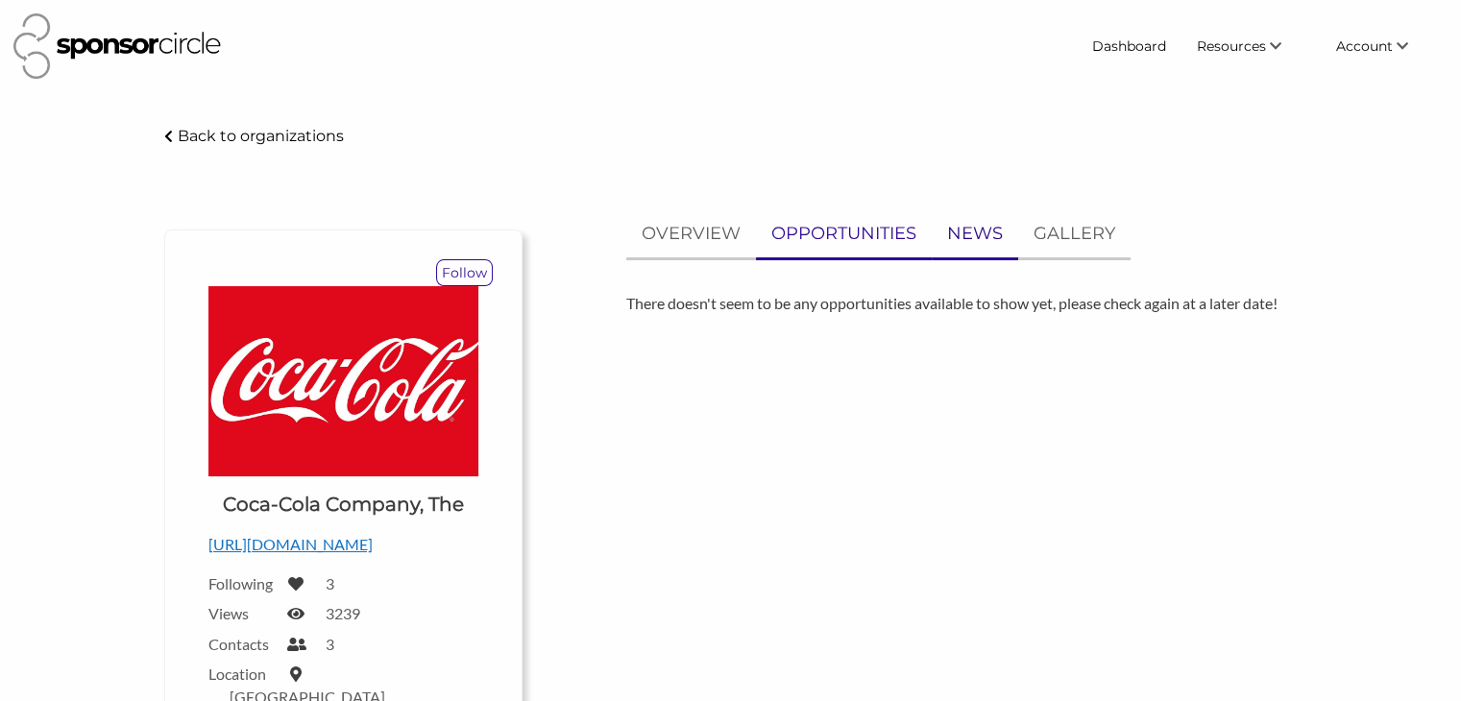
click at [971, 234] on p "NEWS" at bounding box center [975, 234] width 56 height 28
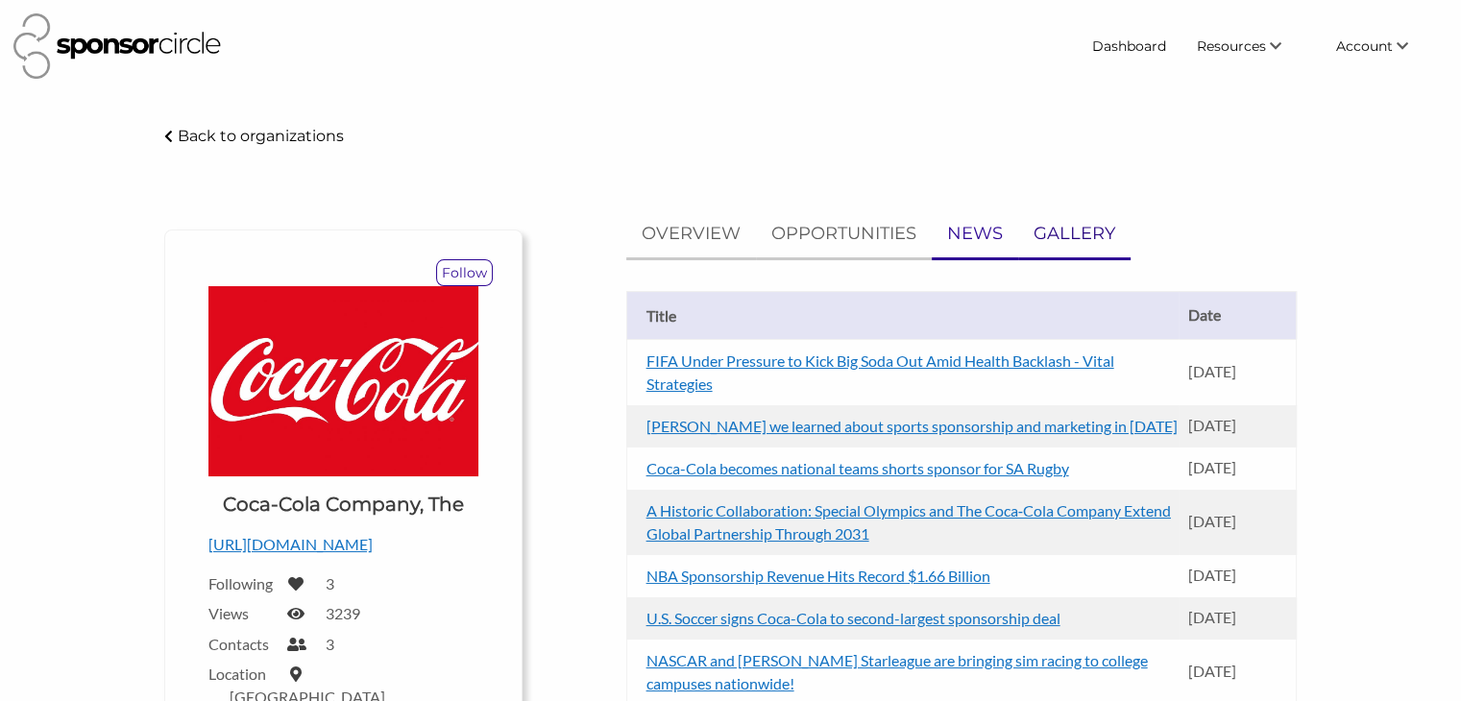
click at [1071, 231] on p "GALLERY" at bounding box center [1074, 234] width 82 height 28
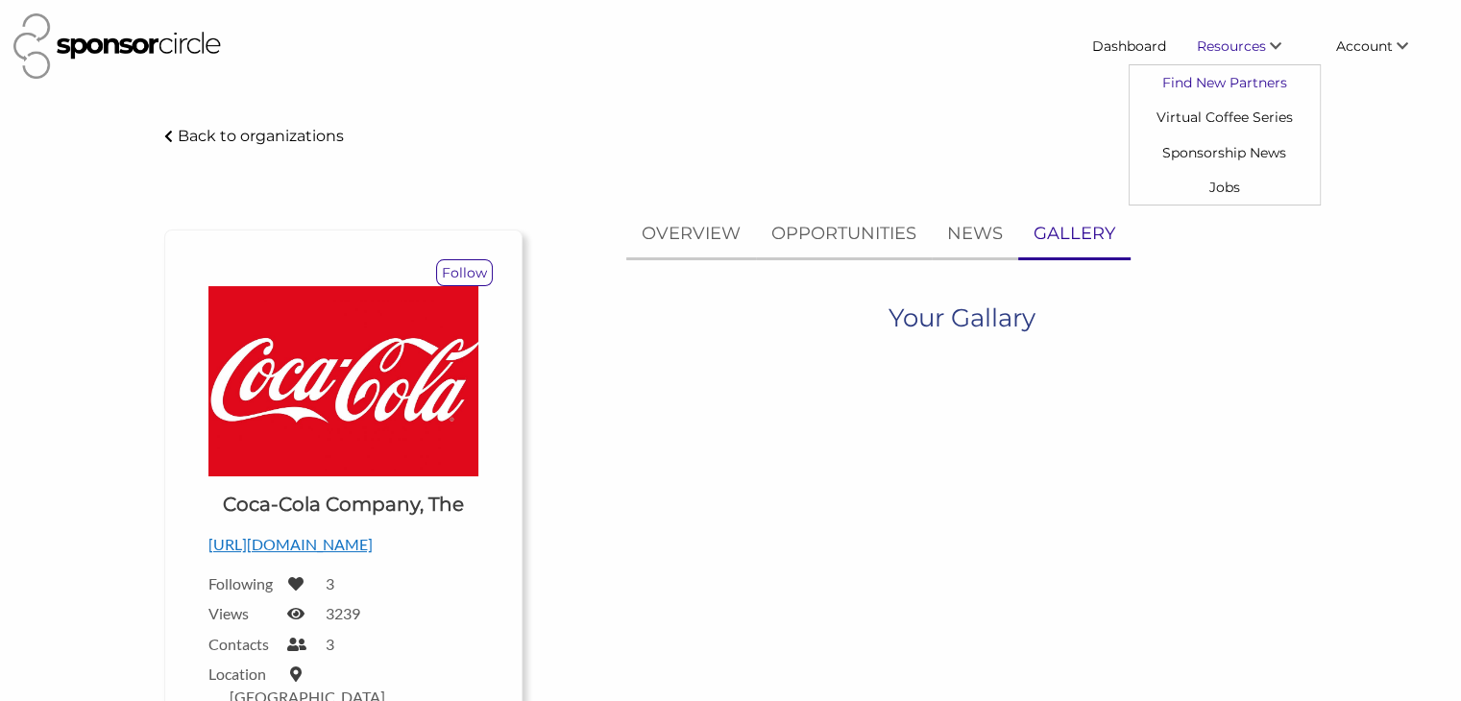
click at [1217, 81] on link "Find New Partners" at bounding box center [1225, 82] width 190 height 35
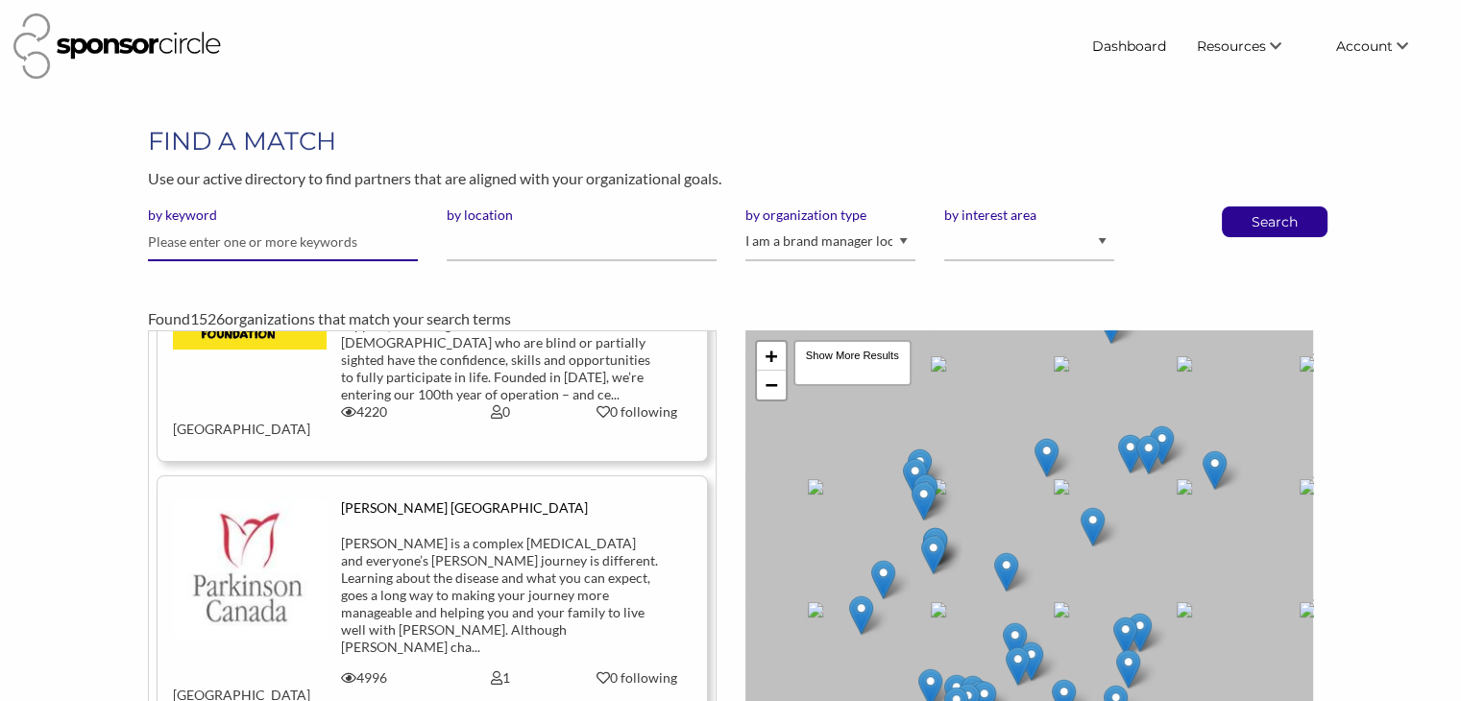
click at [185, 244] on input "text" at bounding box center [283, 242] width 270 height 37
type input "[GEOGRAPHIC_DATA]"
click at [1243, 207] on button "Search" at bounding box center [1274, 221] width 63 height 29
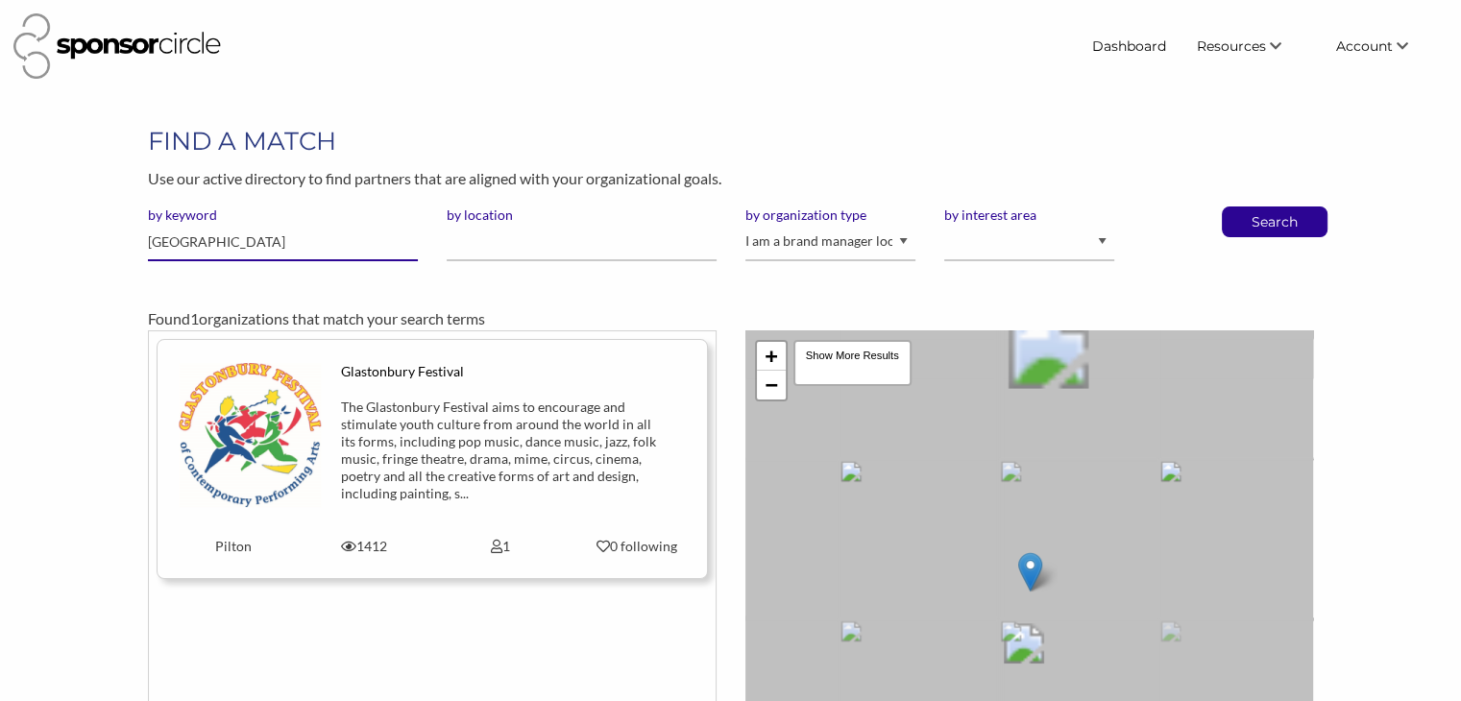
click at [255, 235] on input "[GEOGRAPHIC_DATA]" at bounding box center [283, 242] width 270 height 37
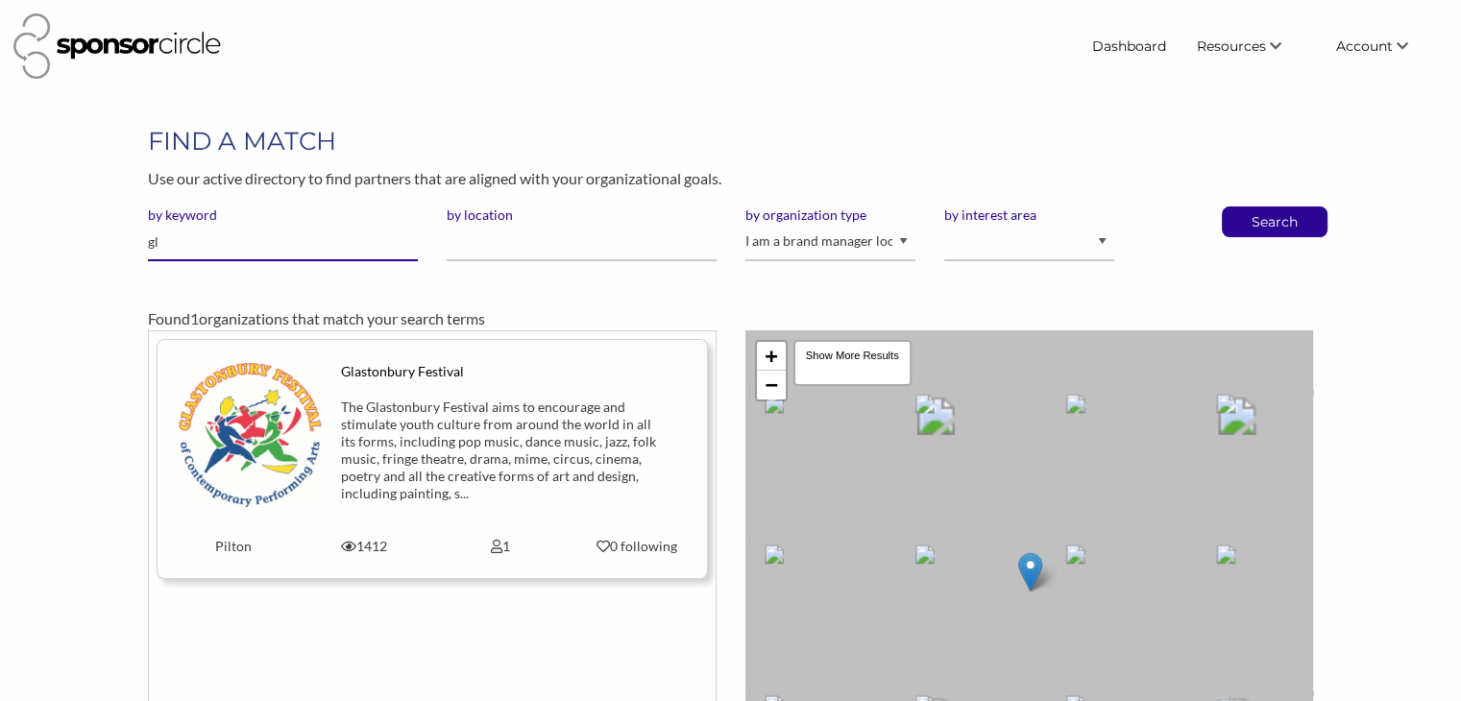
type input "g"
type input "music"
click at [1243, 207] on button "Search" at bounding box center [1274, 221] width 63 height 29
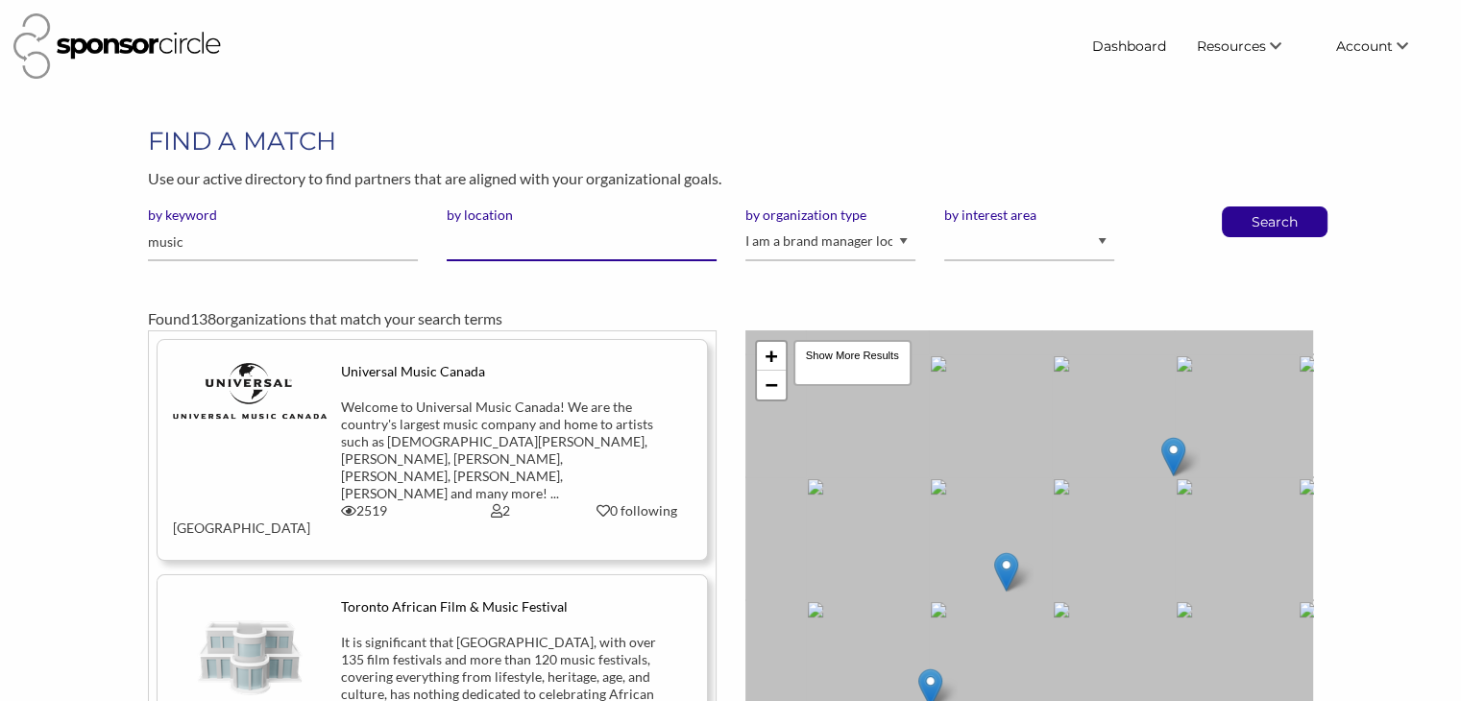
click at [495, 247] on input "by location" at bounding box center [582, 242] width 270 height 37
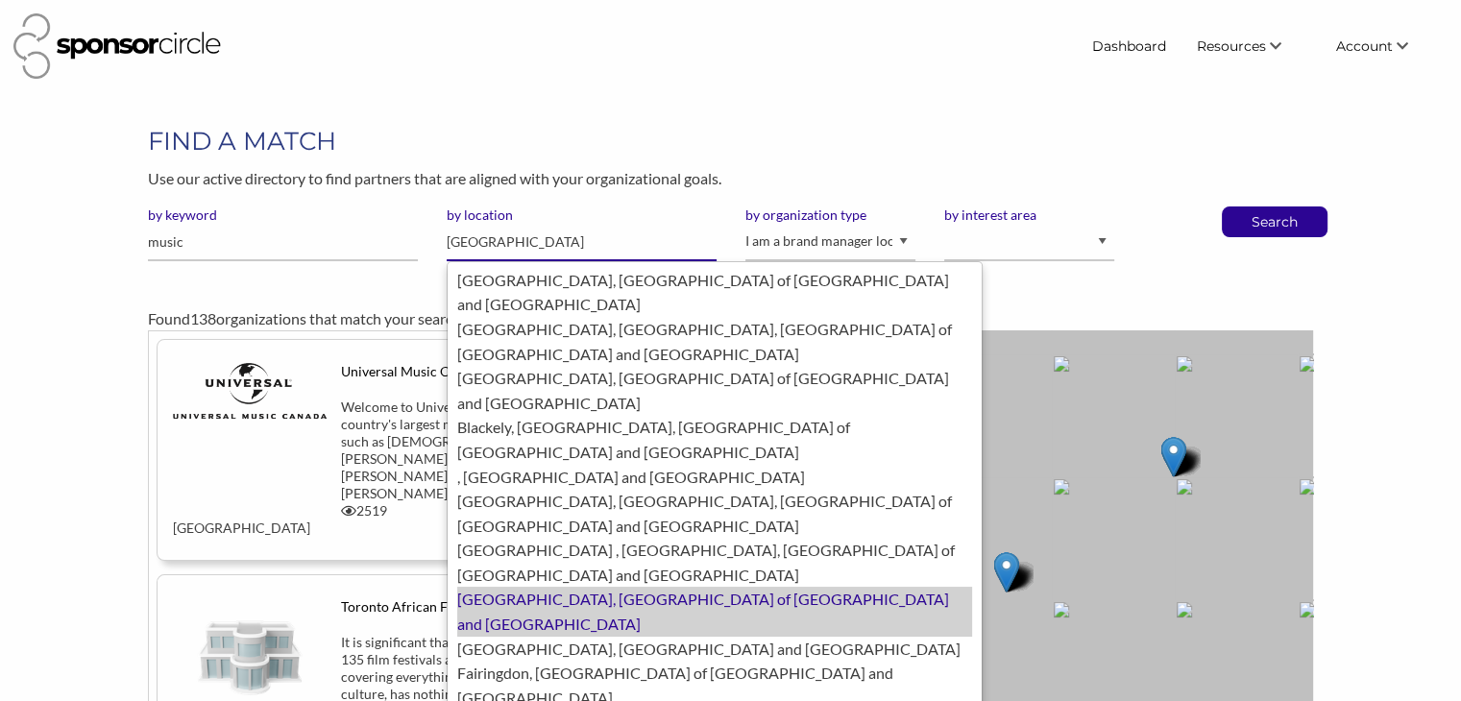
click at [498, 587] on div "Manchester, United Kingdom of Great Britain and Northern Ireland" at bounding box center [714, 611] width 515 height 49
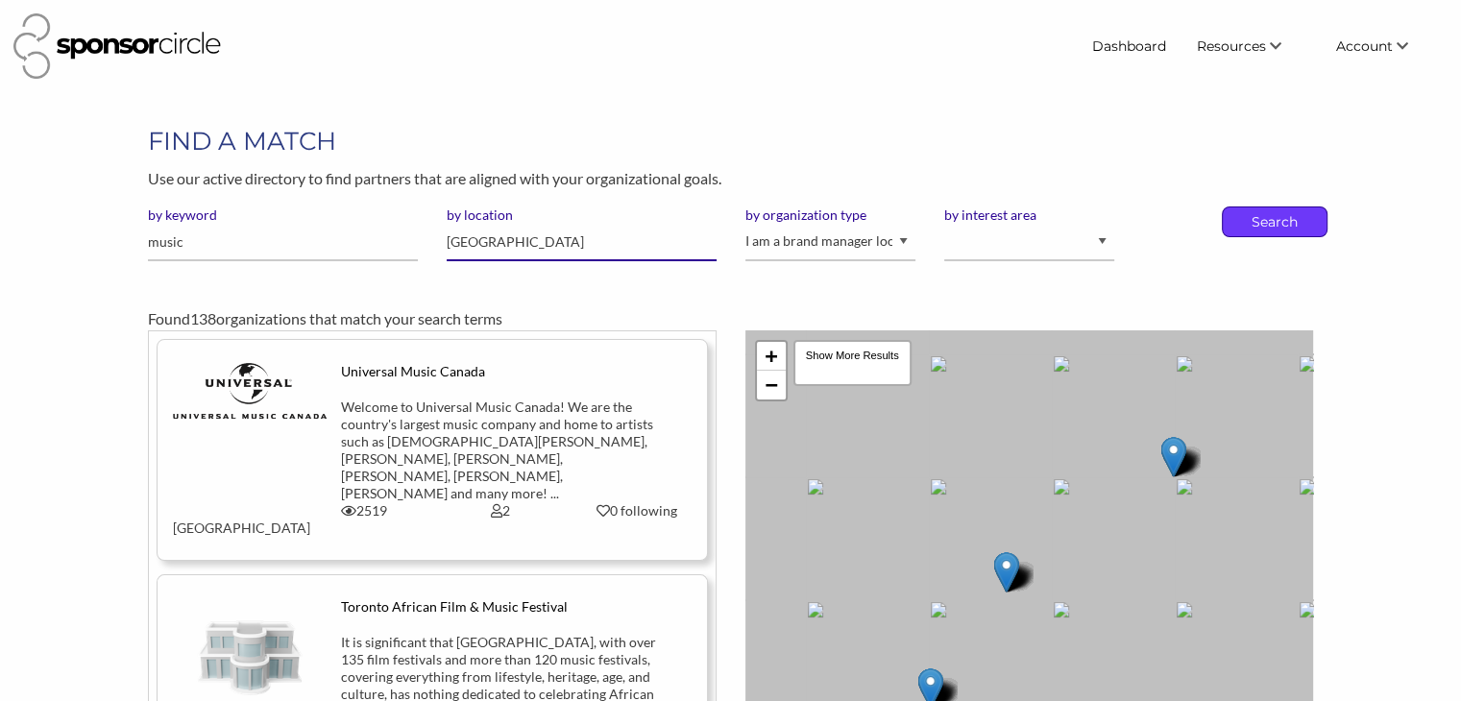
type input "Manchester"
click at [1262, 220] on p "Search" at bounding box center [1274, 221] width 63 height 29
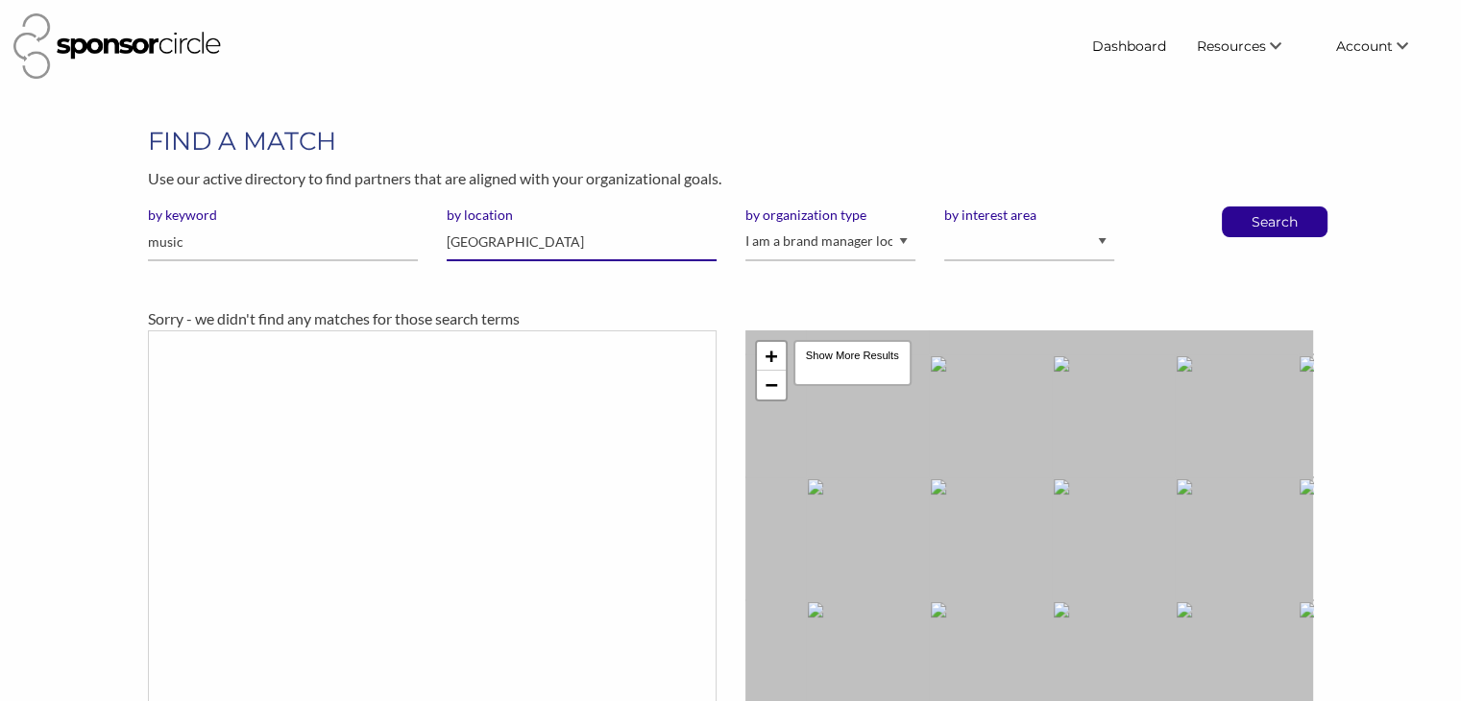
click at [554, 235] on input "[GEOGRAPHIC_DATA]" at bounding box center [582, 242] width 270 height 37
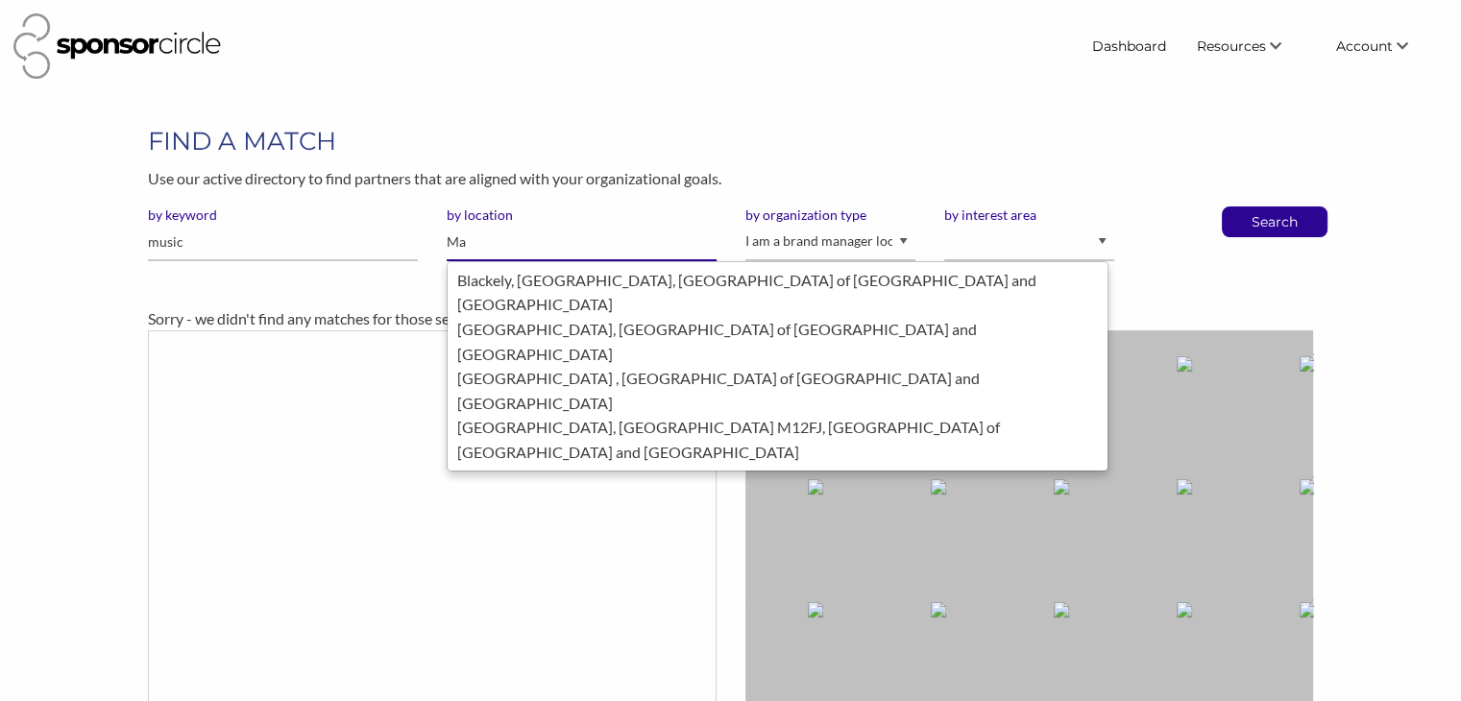
type input "M"
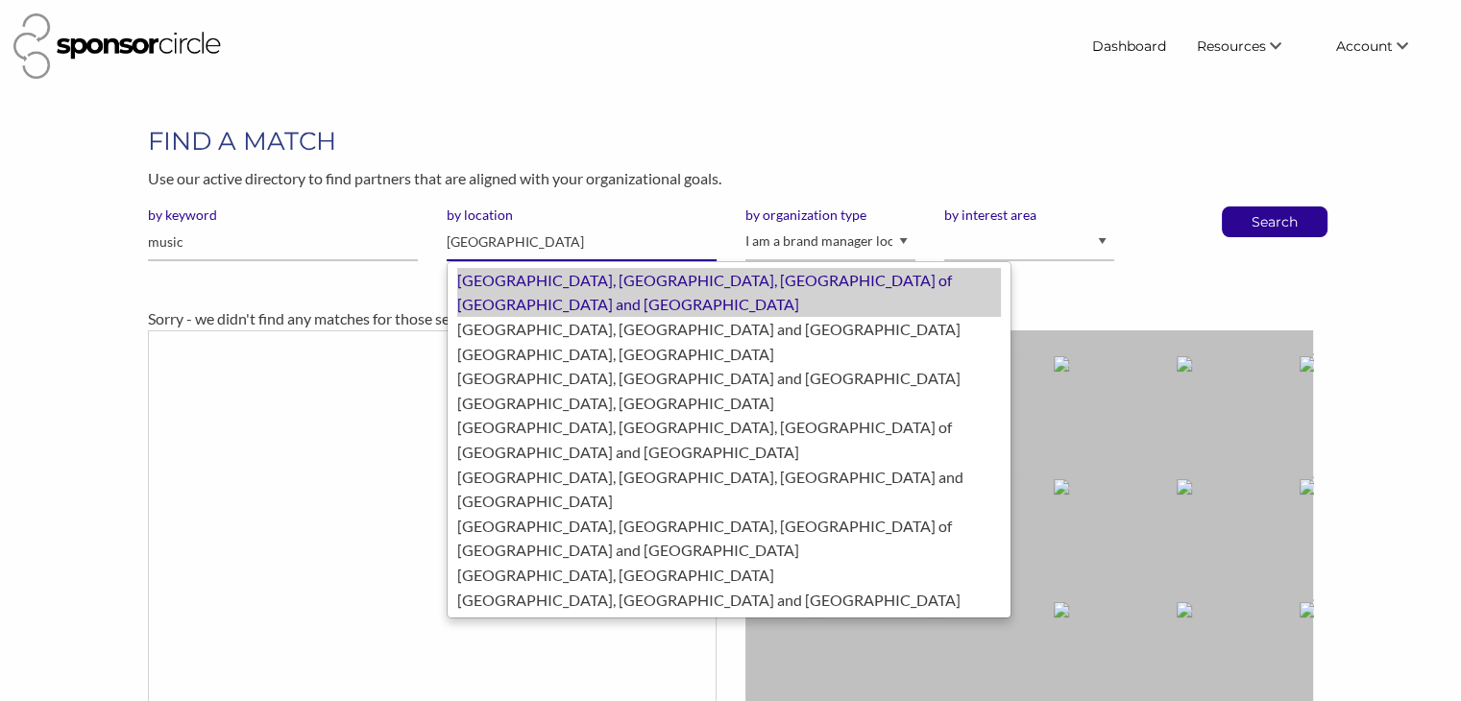
click at [540, 279] on div "[GEOGRAPHIC_DATA], [GEOGRAPHIC_DATA], [GEOGRAPHIC_DATA] of [GEOGRAPHIC_DATA] an…" at bounding box center [729, 292] width 544 height 49
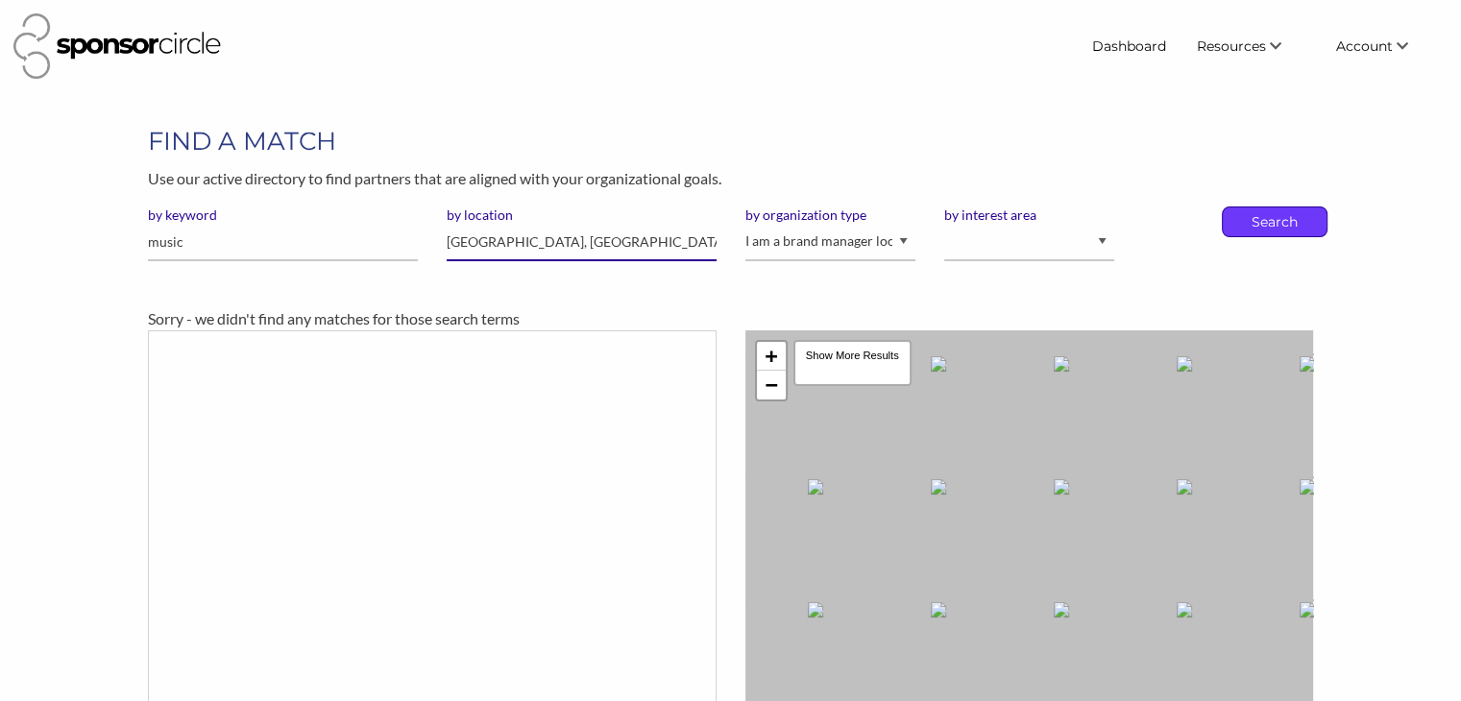
type input "[GEOGRAPHIC_DATA], [GEOGRAPHIC_DATA]"
click at [1259, 212] on p "Search" at bounding box center [1274, 221] width 63 height 29
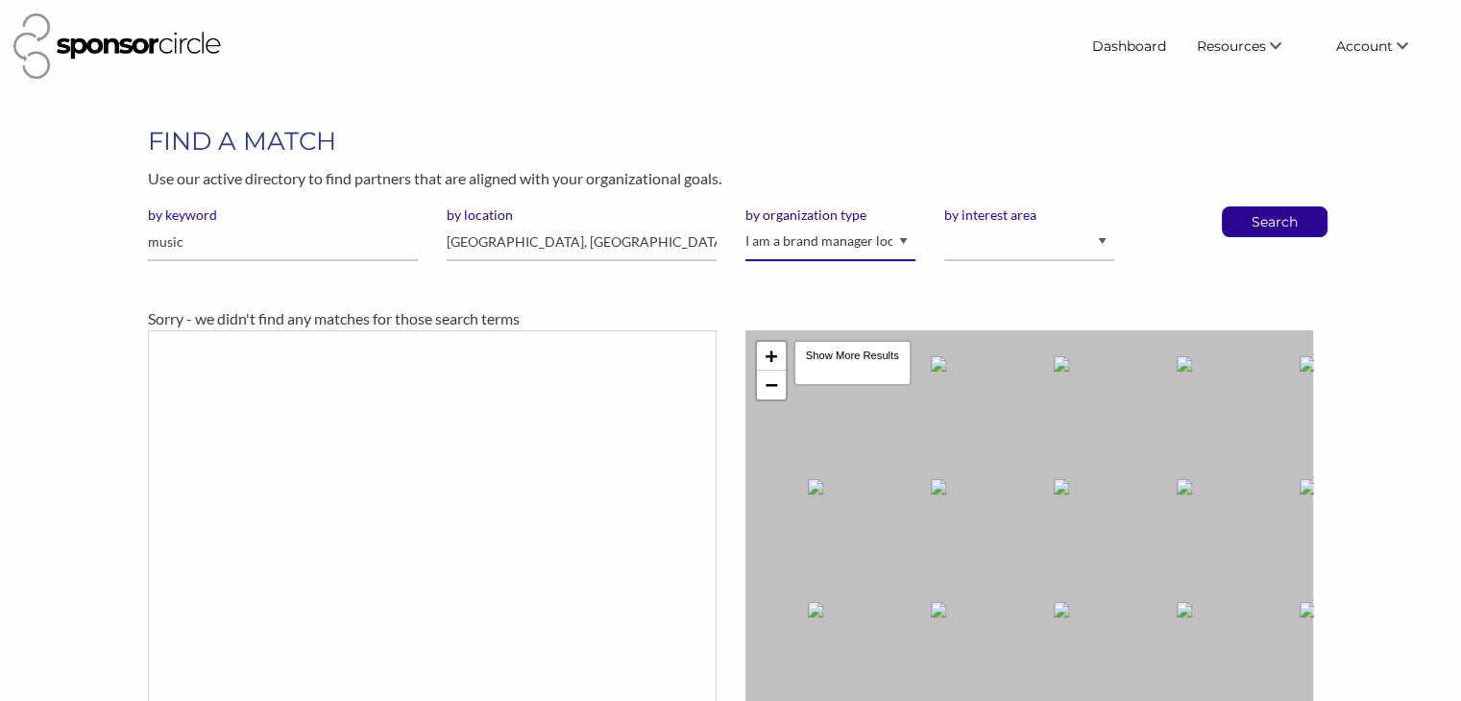
click at [789, 245] on select "I am an event organizer seeking new partnerships with suppliers, exhibitors or …" at bounding box center [830, 242] width 170 height 37
select select "Property"
click at [745, 224] on select "I am an event organizer seeking new partnerships with suppliers, exhibitors or …" at bounding box center [830, 242] width 170 height 37
click at [1264, 221] on p "Search" at bounding box center [1274, 221] width 63 height 29
click at [219, 239] on input "music" at bounding box center [283, 242] width 270 height 37
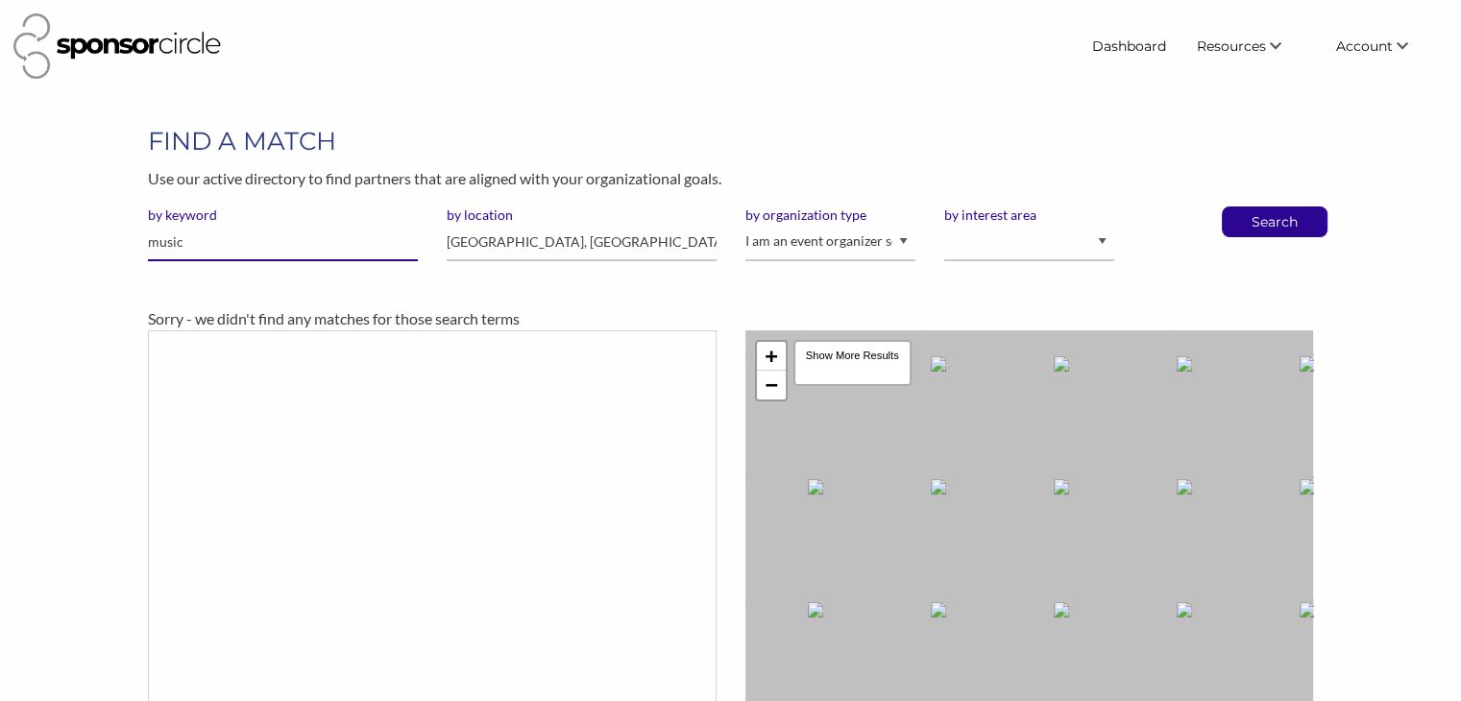
click at [219, 239] on input "music" at bounding box center [283, 242] width 270 height 37
type input "m"
click at [1266, 225] on p "Search" at bounding box center [1274, 221] width 63 height 29
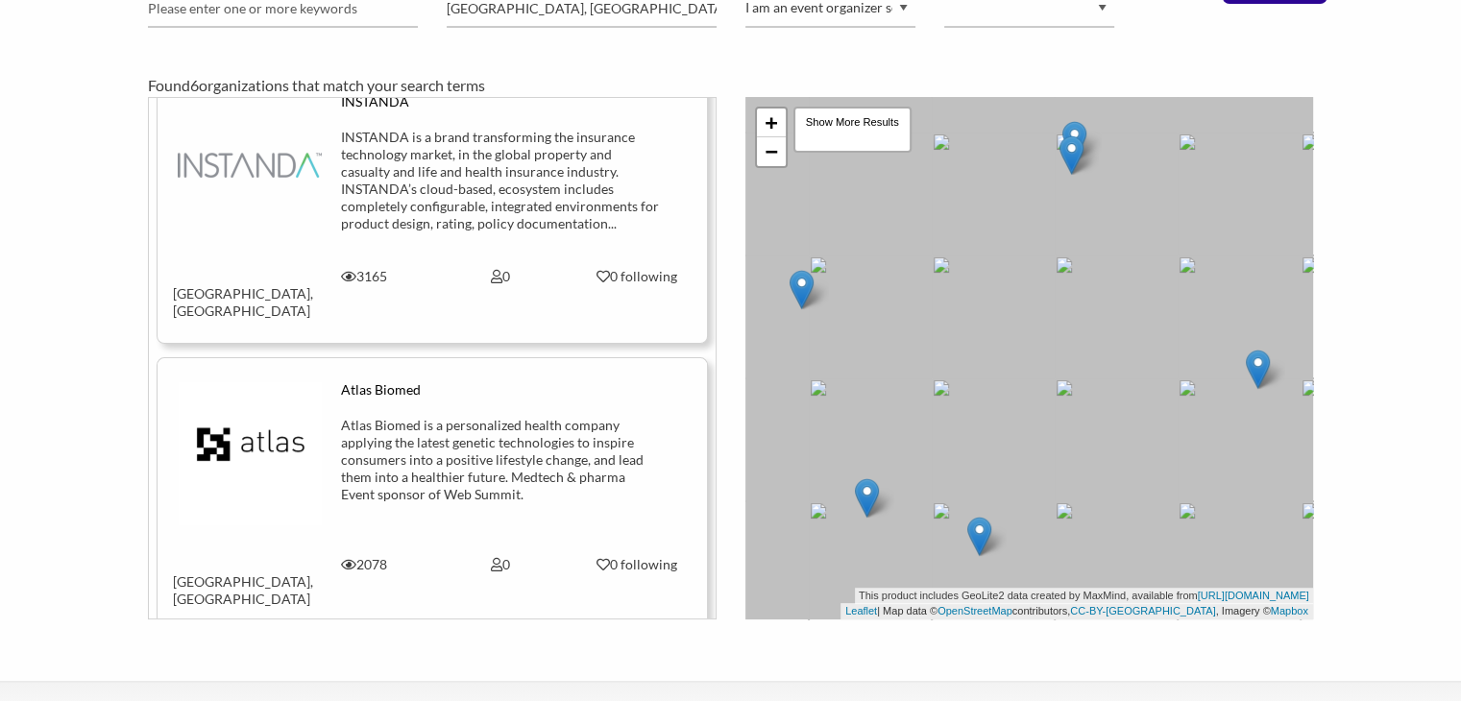
scroll to position [294, 0]
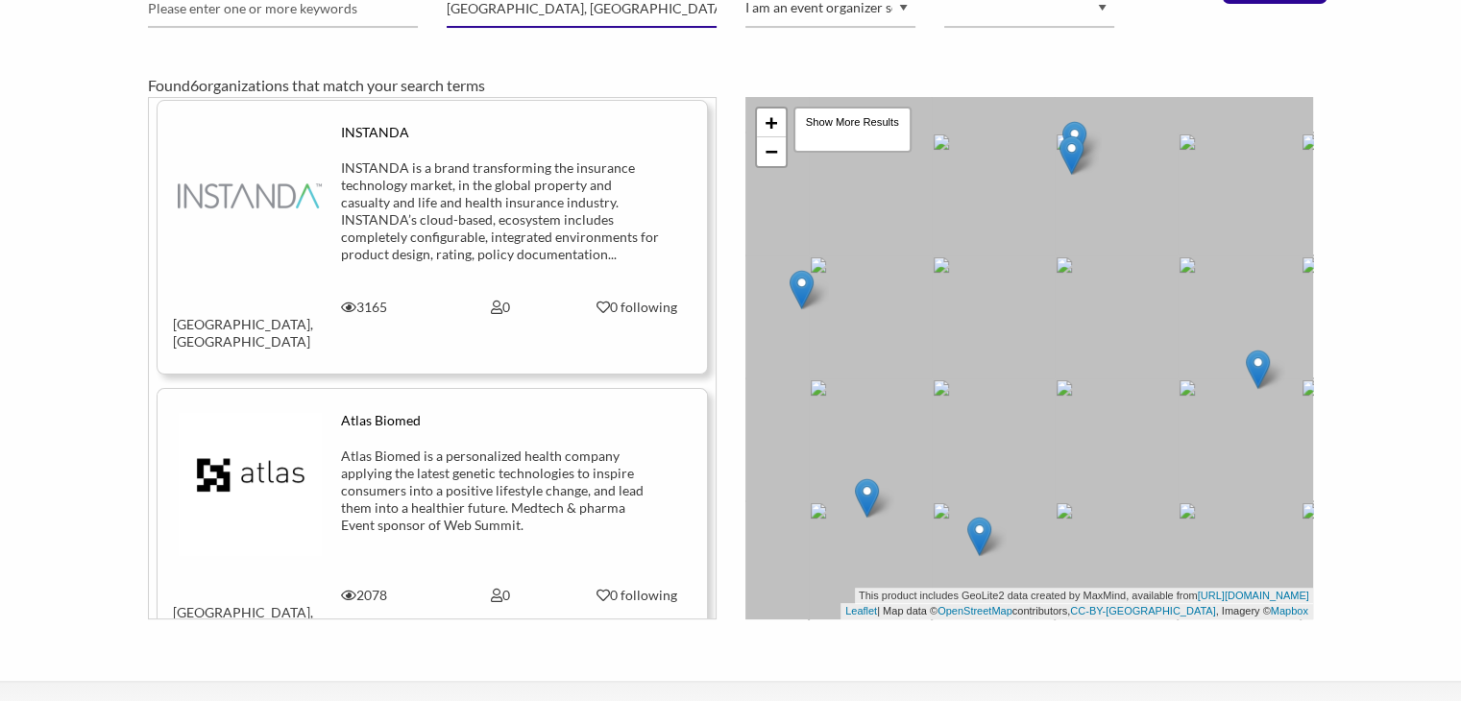
click at [560, 5] on input "London, England" at bounding box center [582, 8] width 270 height 37
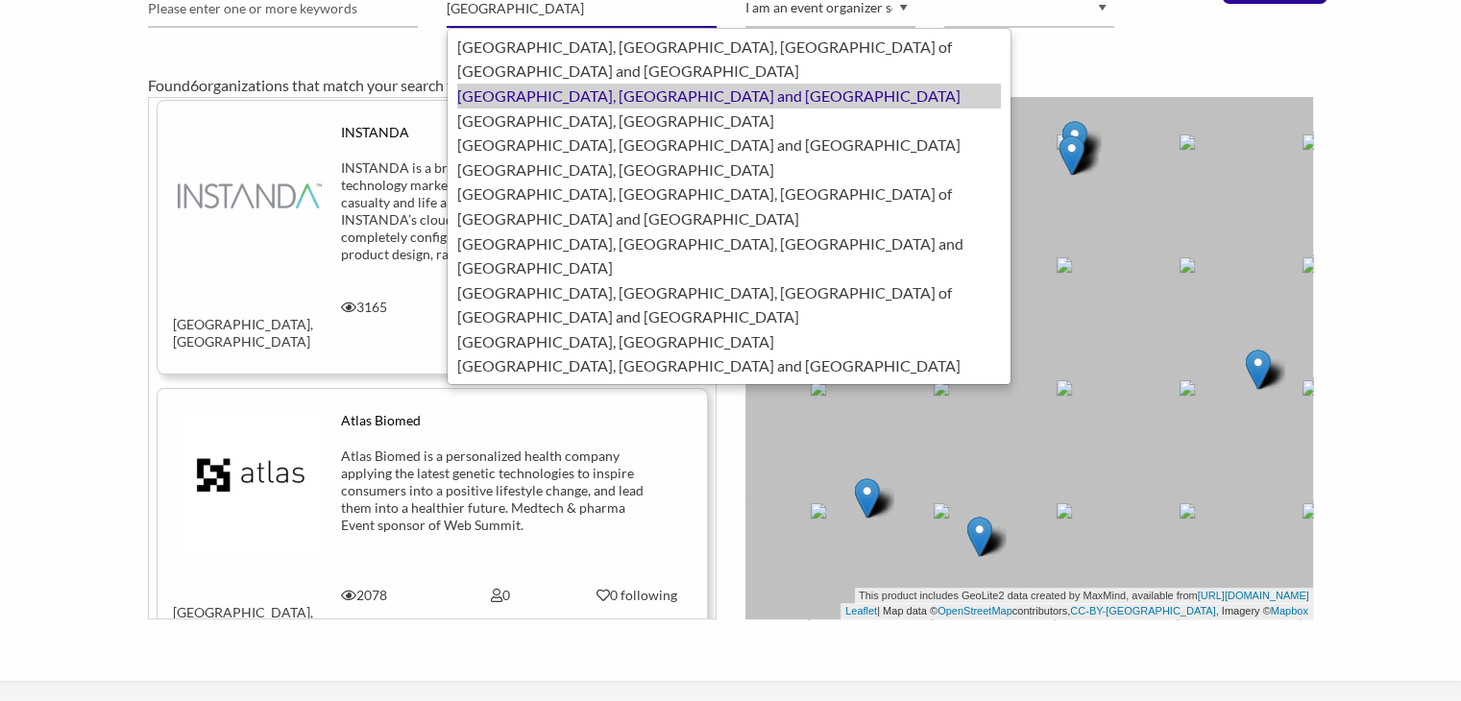
click at [534, 84] on div "London, United Kingdom of Great Britain and Northern Ireland" at bounding box center [729, 96] width 544 height 25
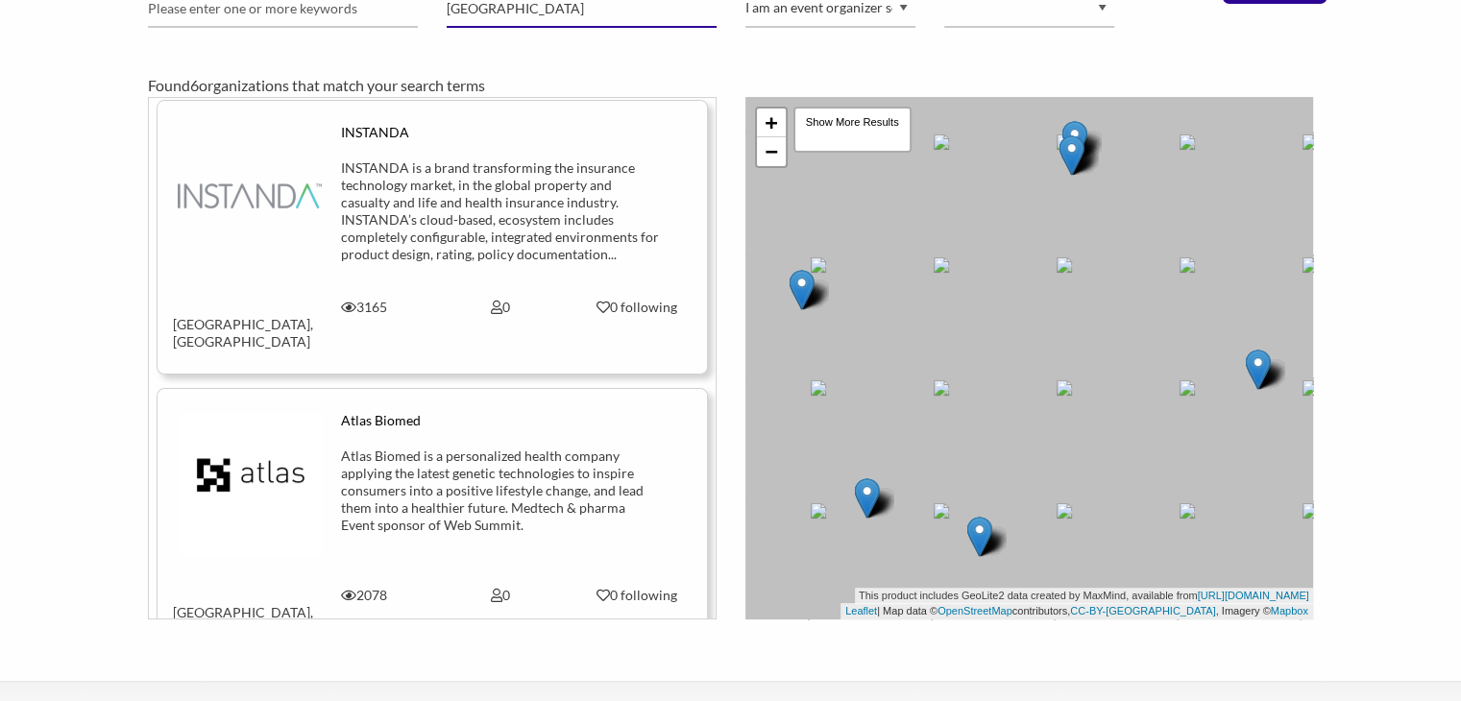
scroll to position [131, 0]
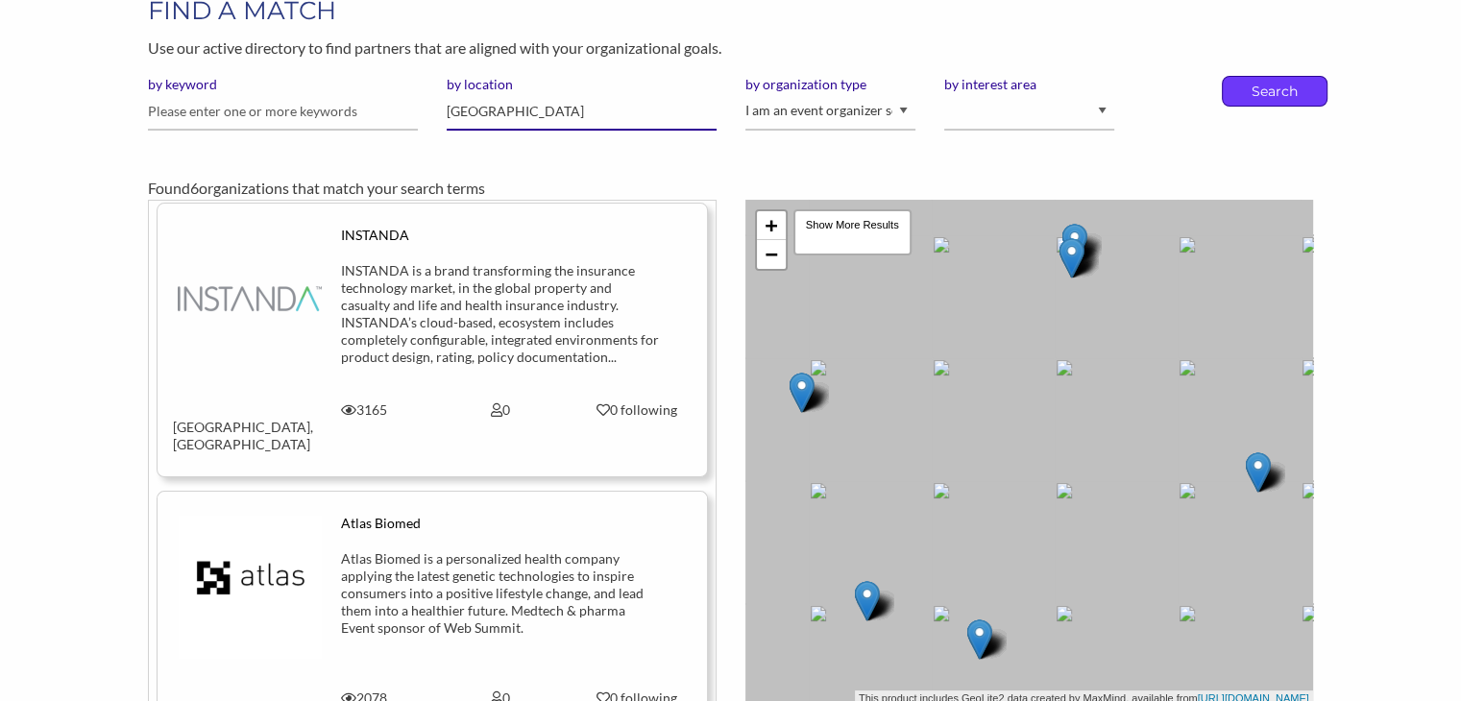
type input "[GEOGRAPHIC_DATA]"
click at [1260, 89] on p "Search" at bounding box center [1274, 91] width 63 height 29
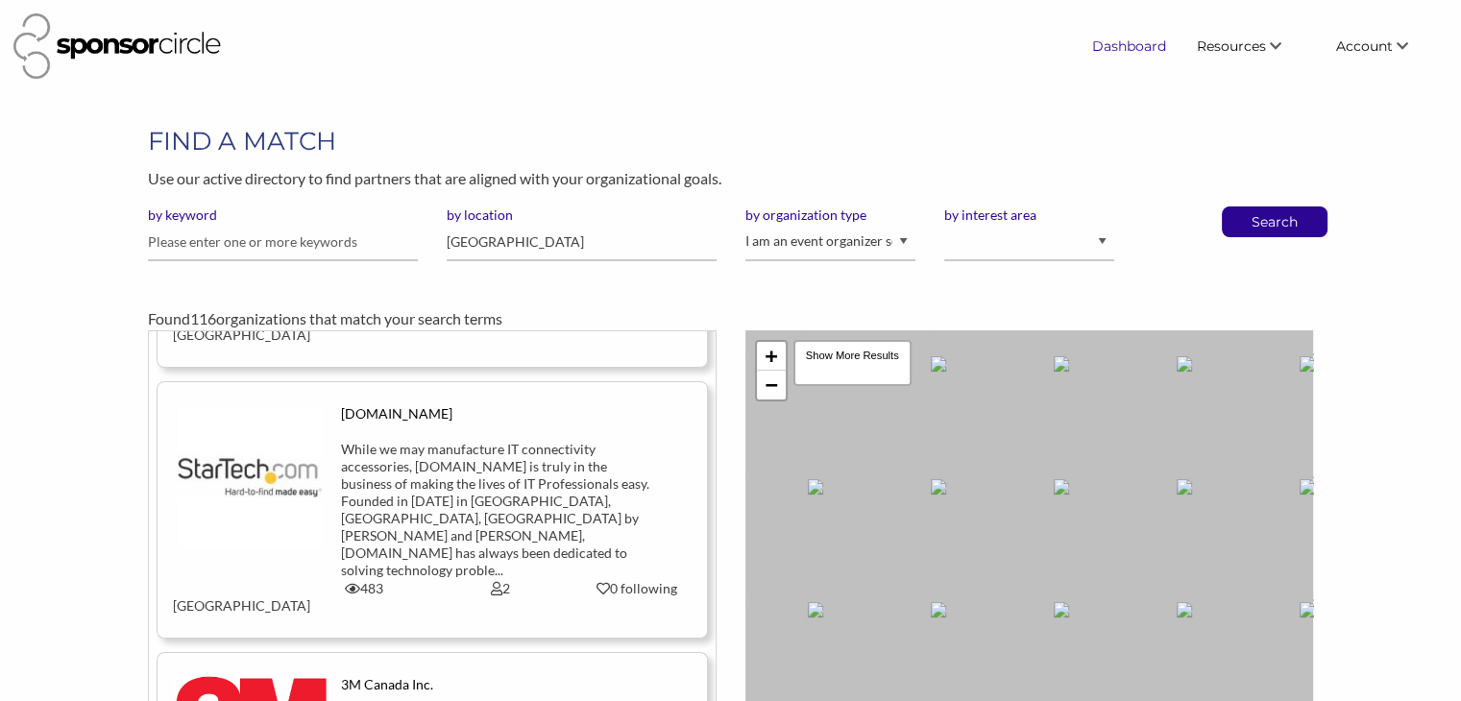
click at [1135, 47] on link "Dashboard" at bounding box center [1129, 46] width 105 height 35
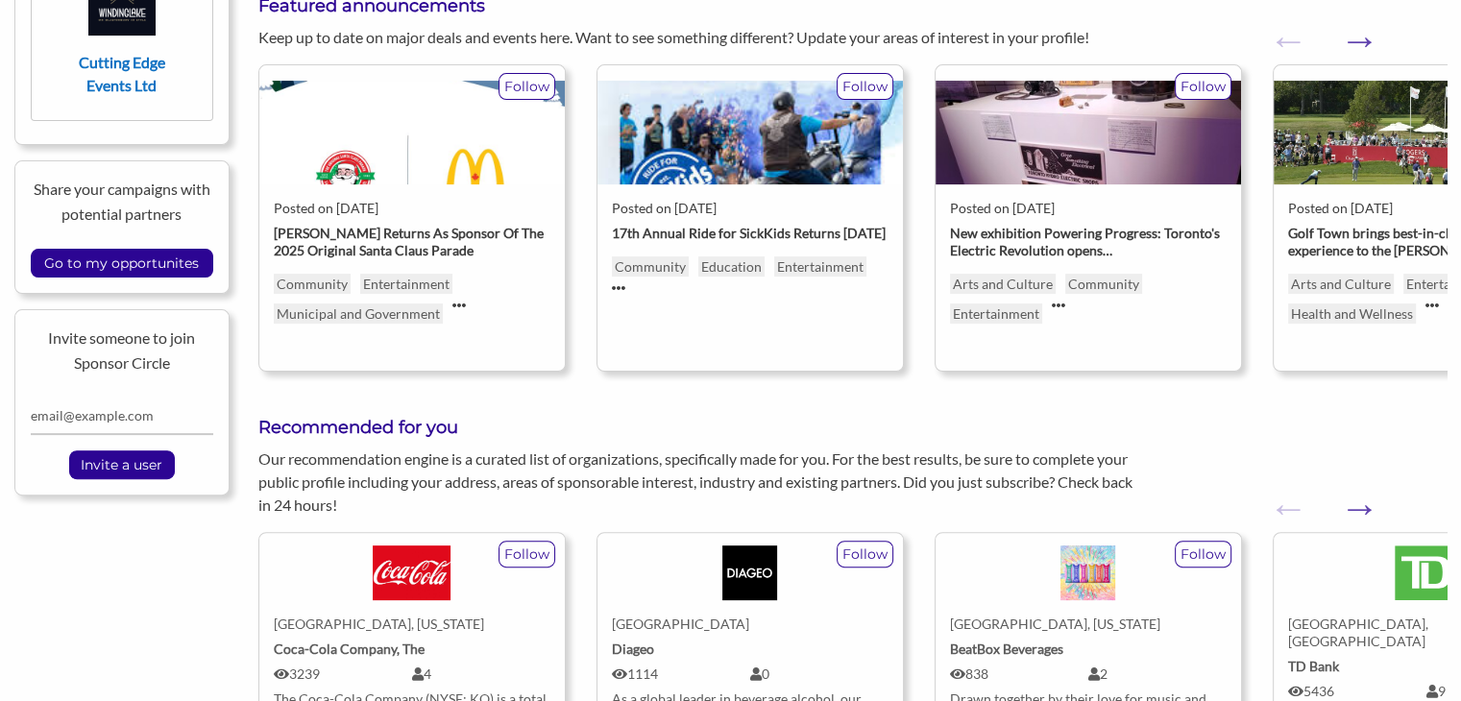
scroll to position [482, 0]
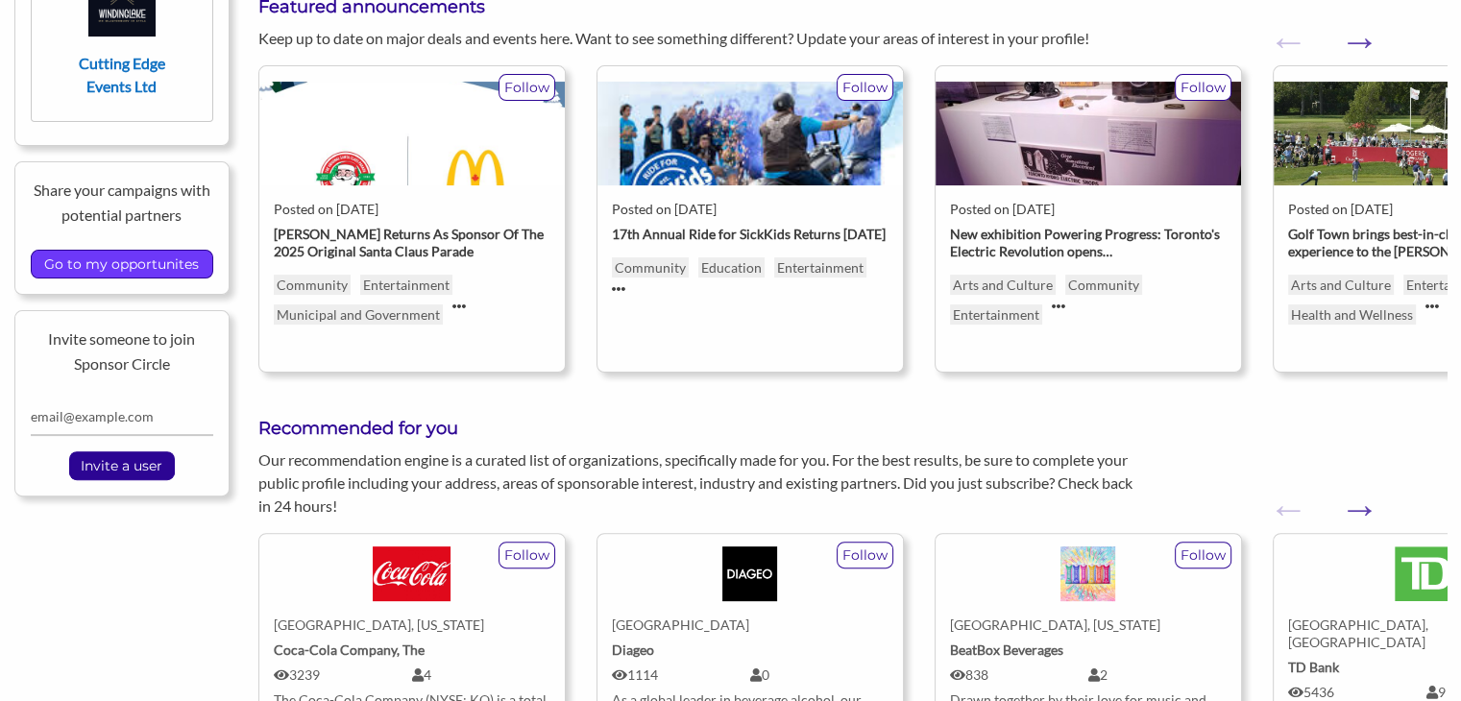
click at [106, 269] on input "Go to my opportunites" at bounding box center [122, 264] width 174 height 27
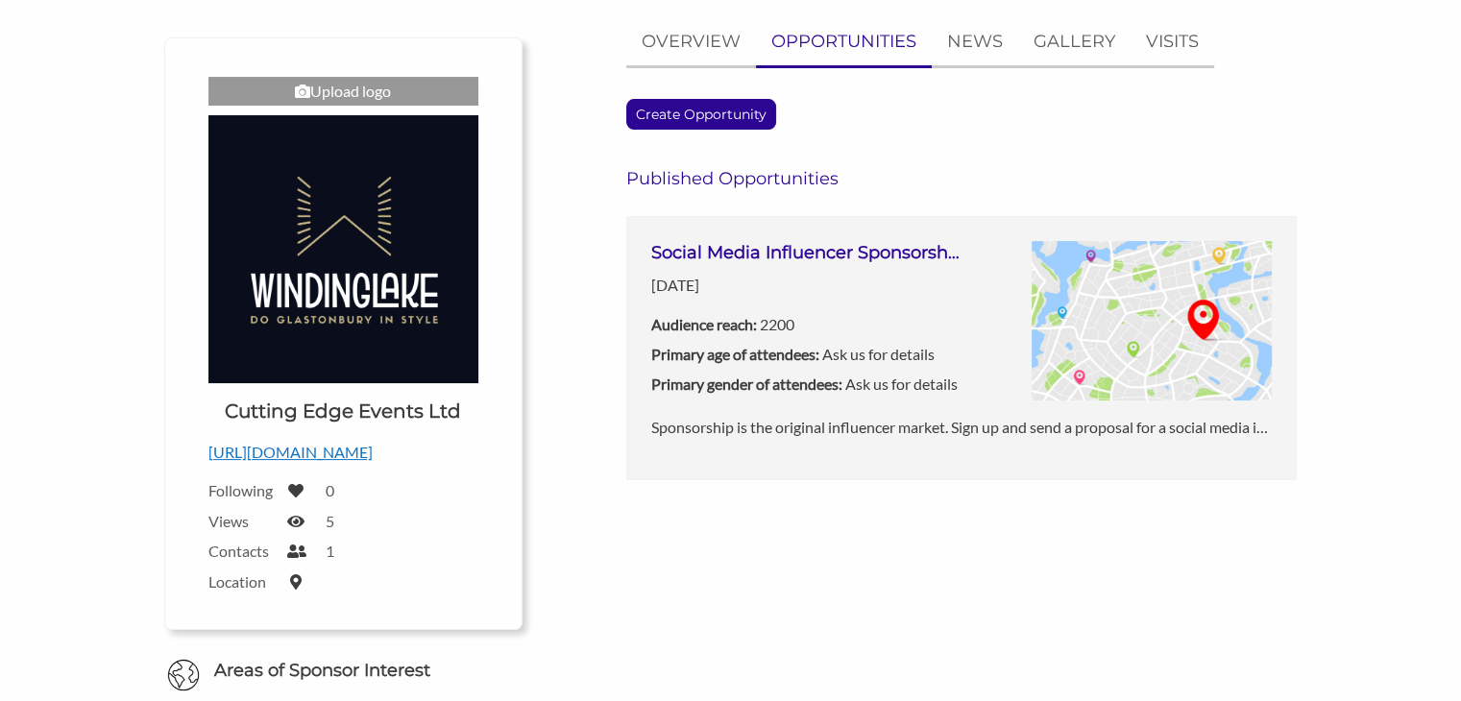
scroll to position [194, 0]
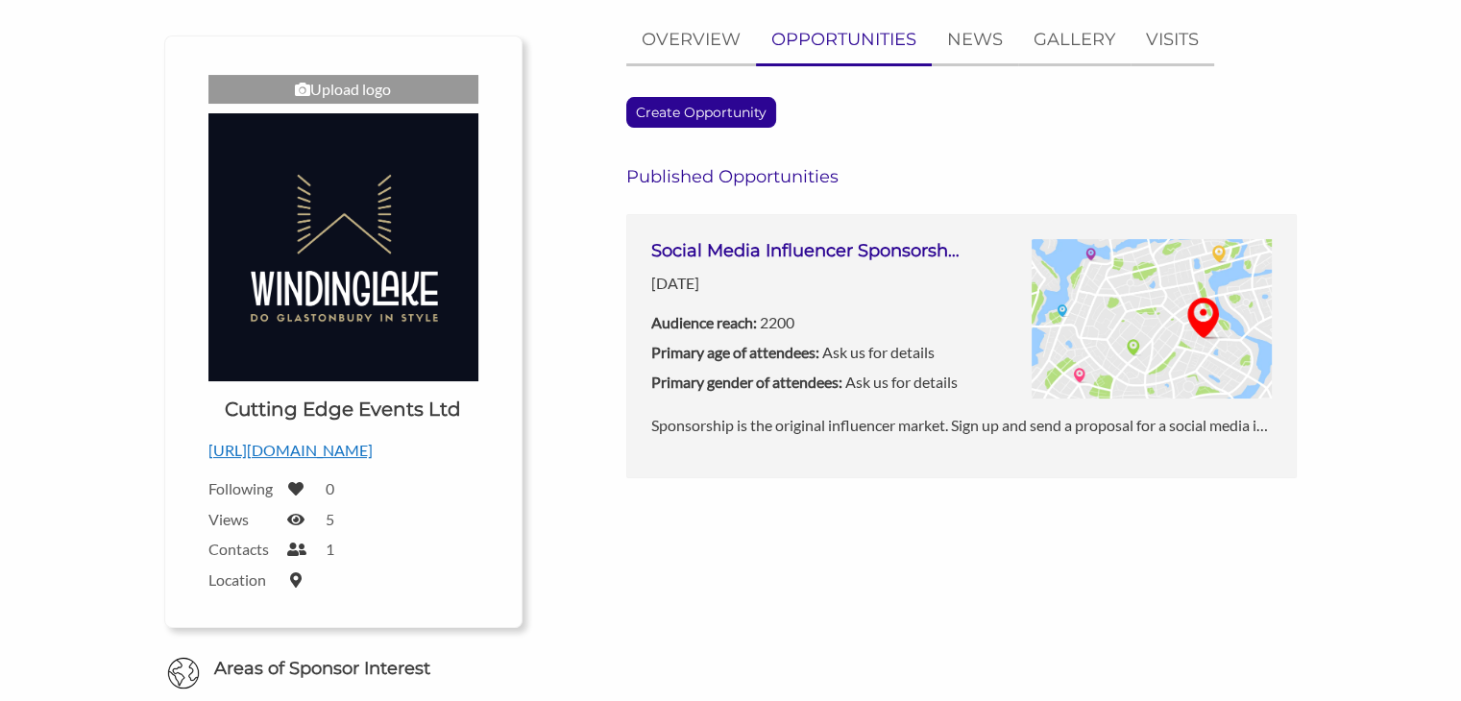
click at [731, 248] on h3 "Social Media Influencer Sponsorship" at bounding box center [806, 251] width 310 height 24
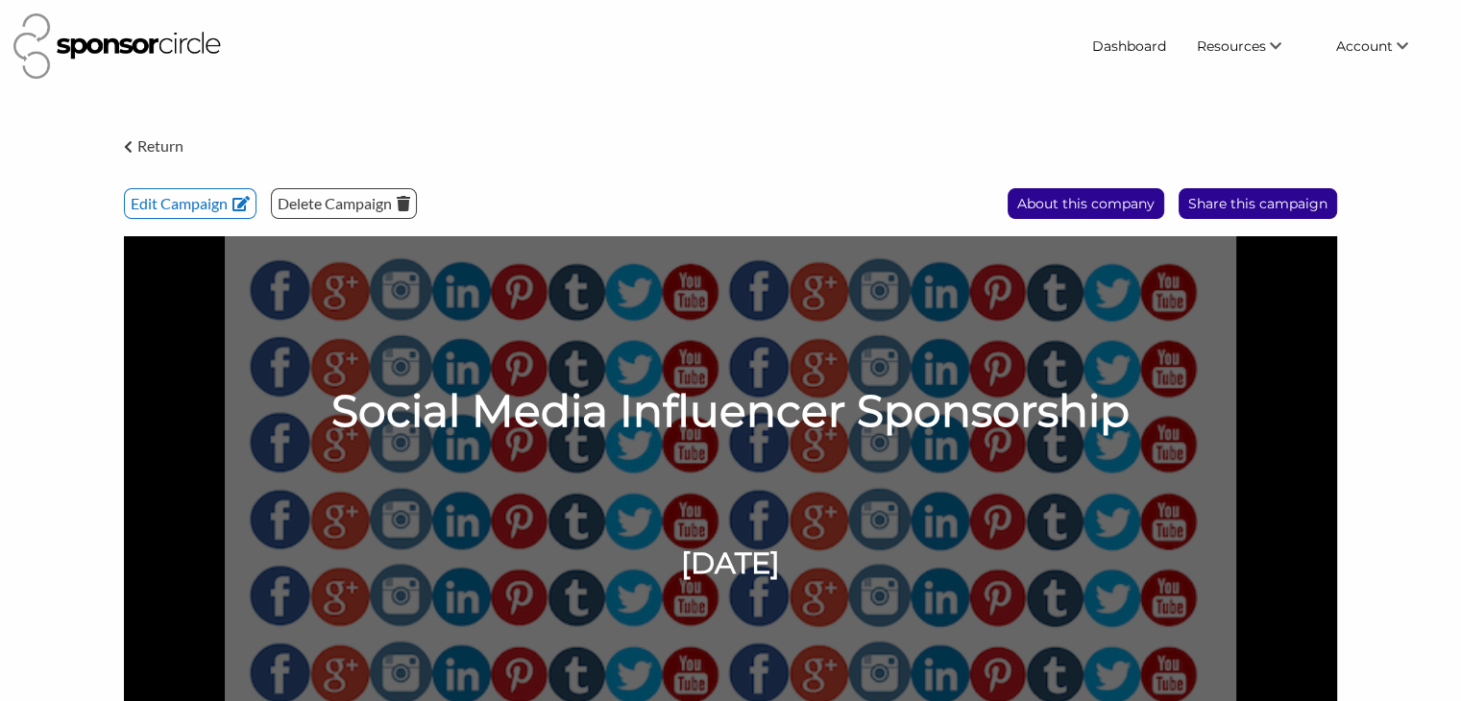
scroll to position [65, 0]
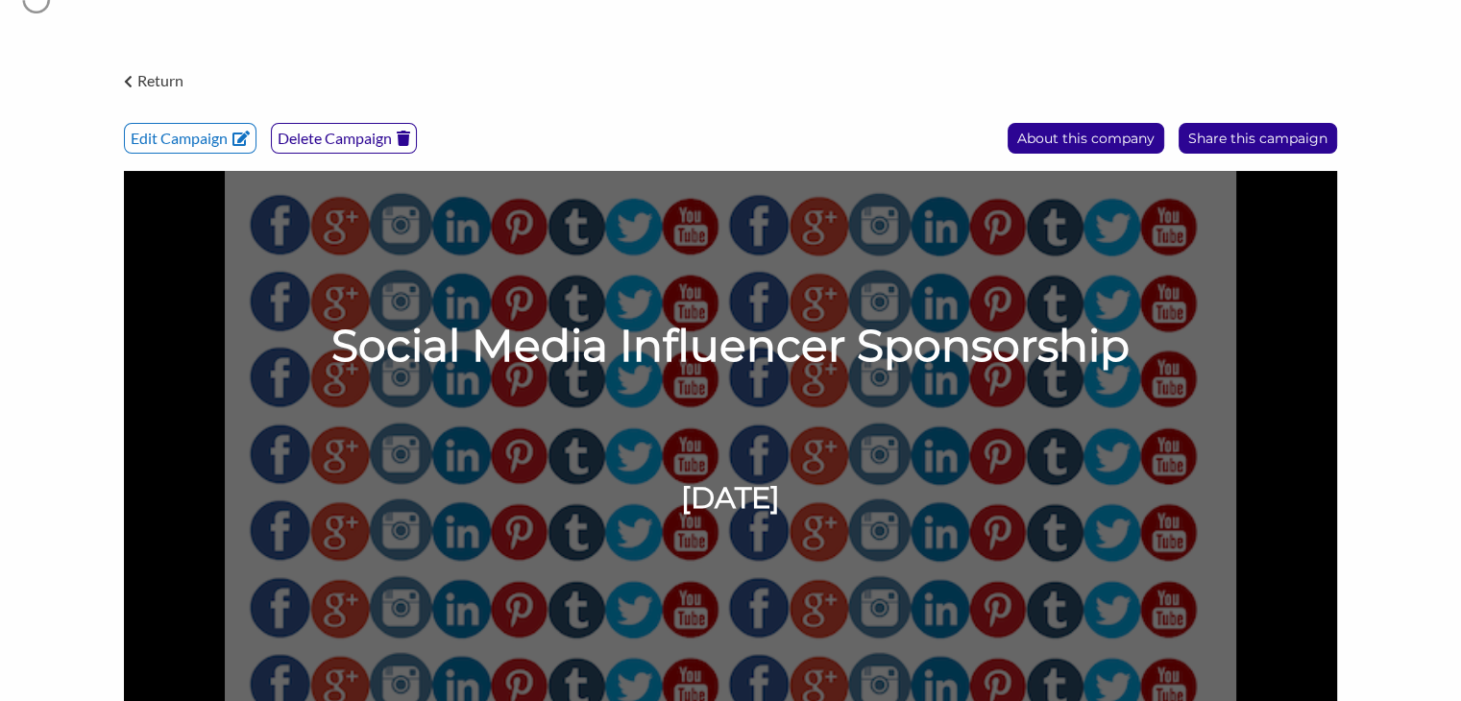
click at [322, 135] on p "Delete Campaign" at bounding box center [344, 138] width 144 height 29
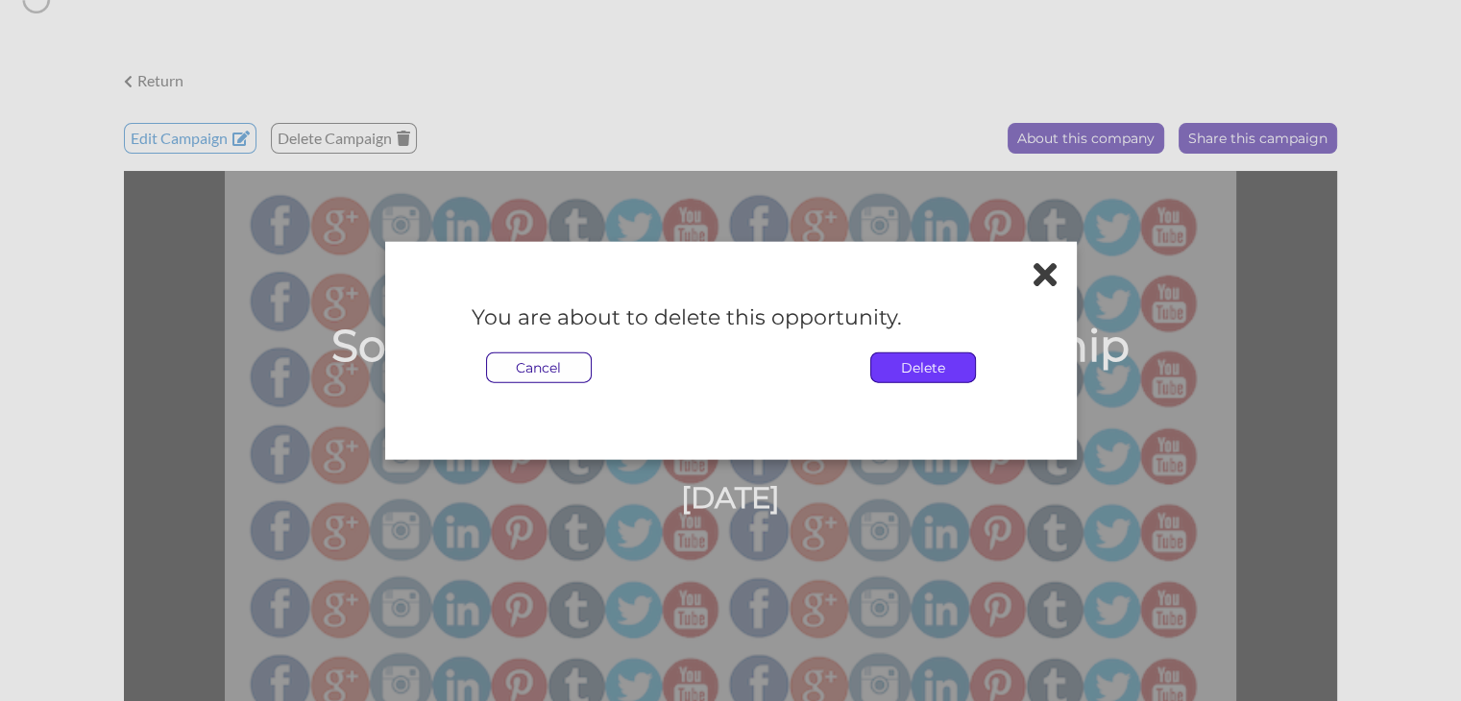
click at [914, 368] on p "Delete" at bounding box center [923, 366] width 104 height 29
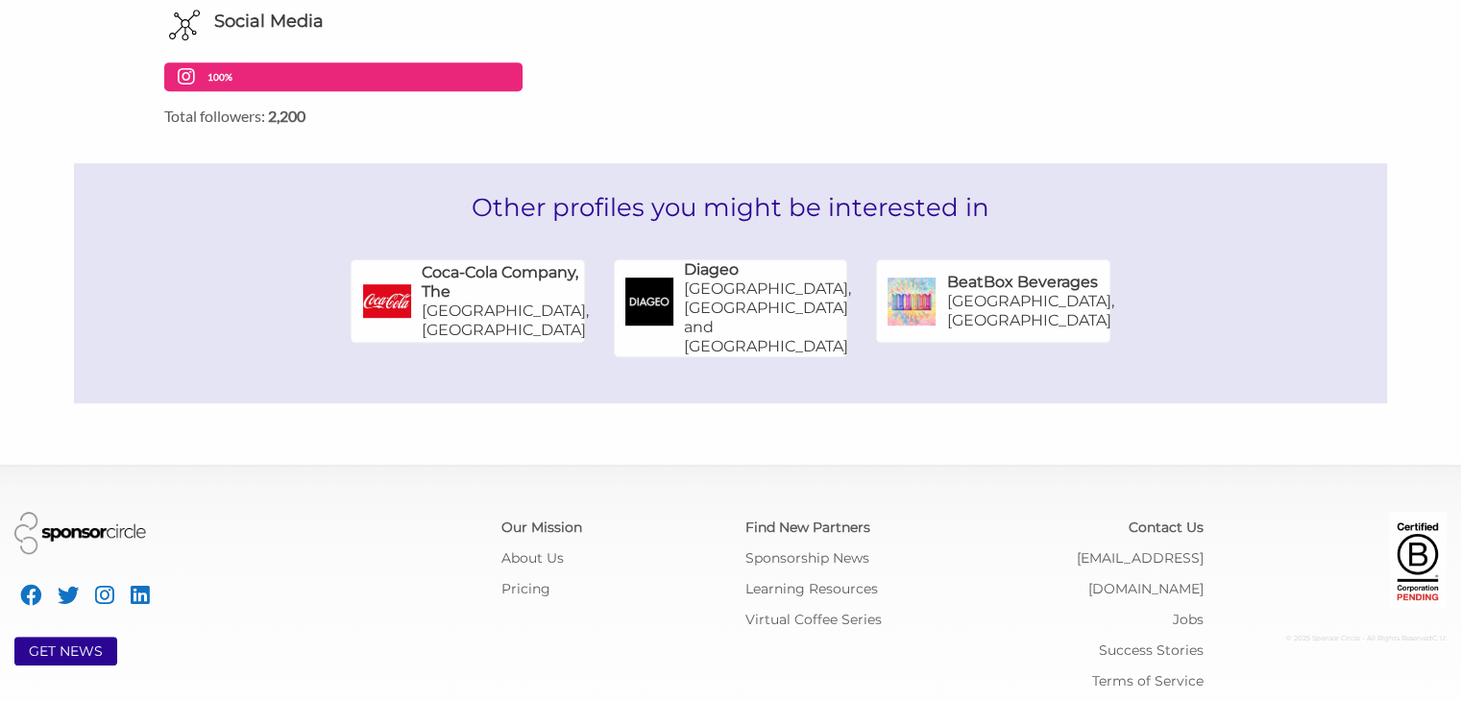
scroll to position [1062, 0]
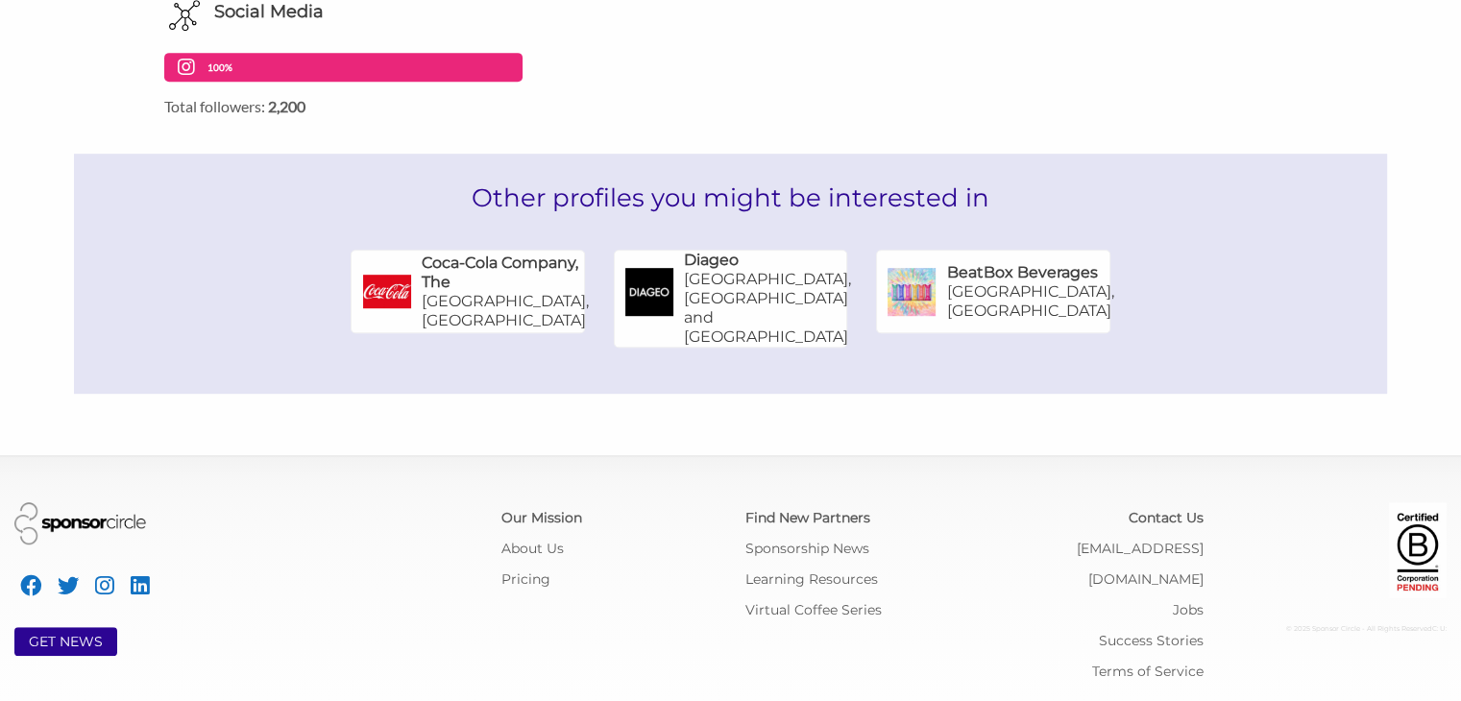
click at [699, 289] on p "[GEOGRAPHIC_DATA], [GEOGRAPHIC_DATA] and [GEOGRAPHIC_DATA]" at bounding box center [767, 308] width 167 height 77
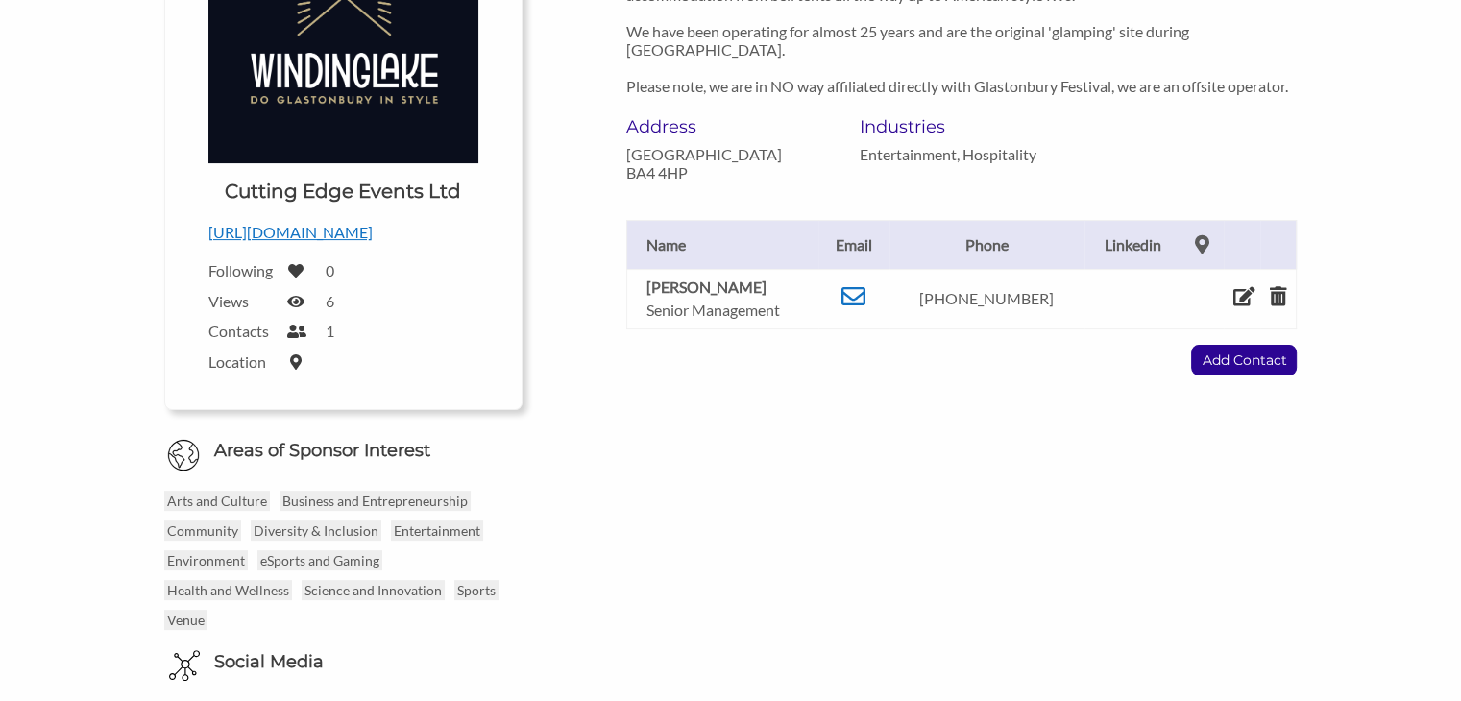
scroll to position [411, 0]
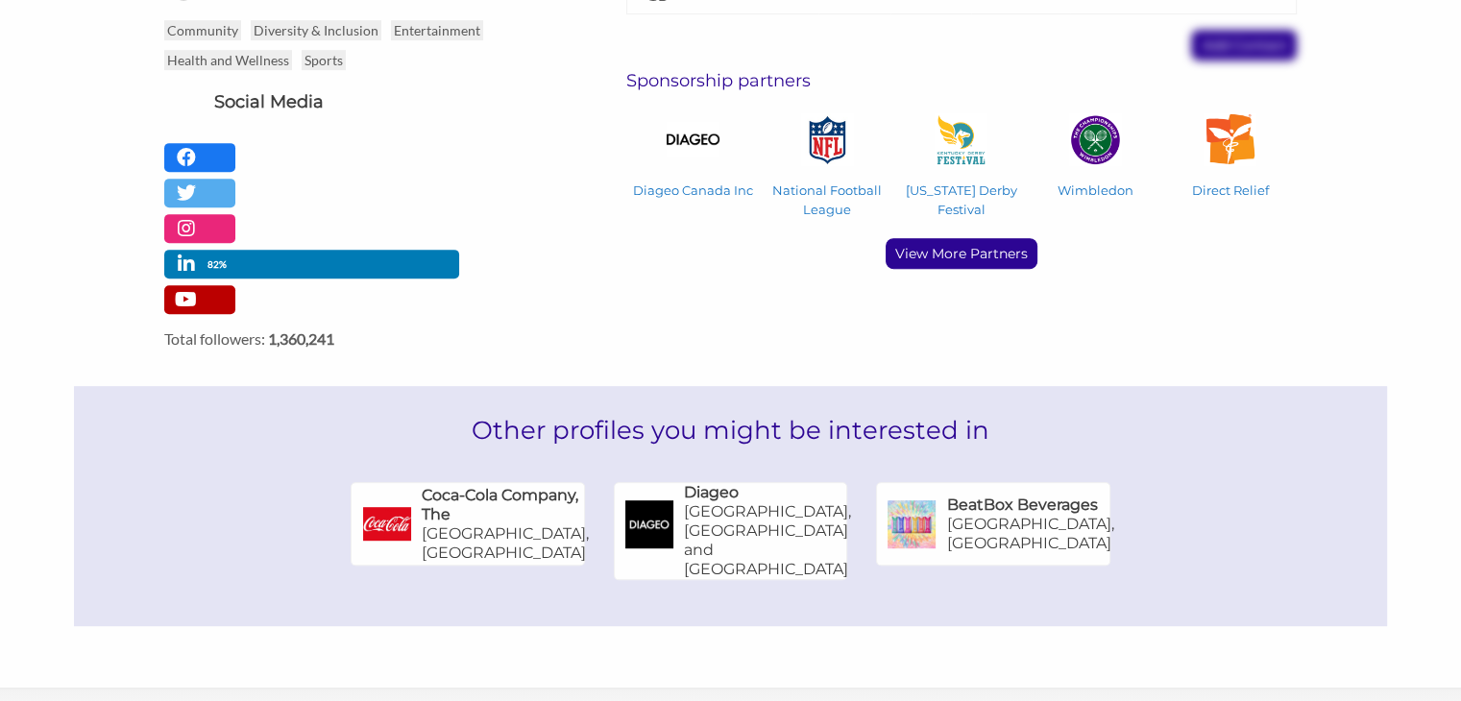
scroll to position [887, 0]
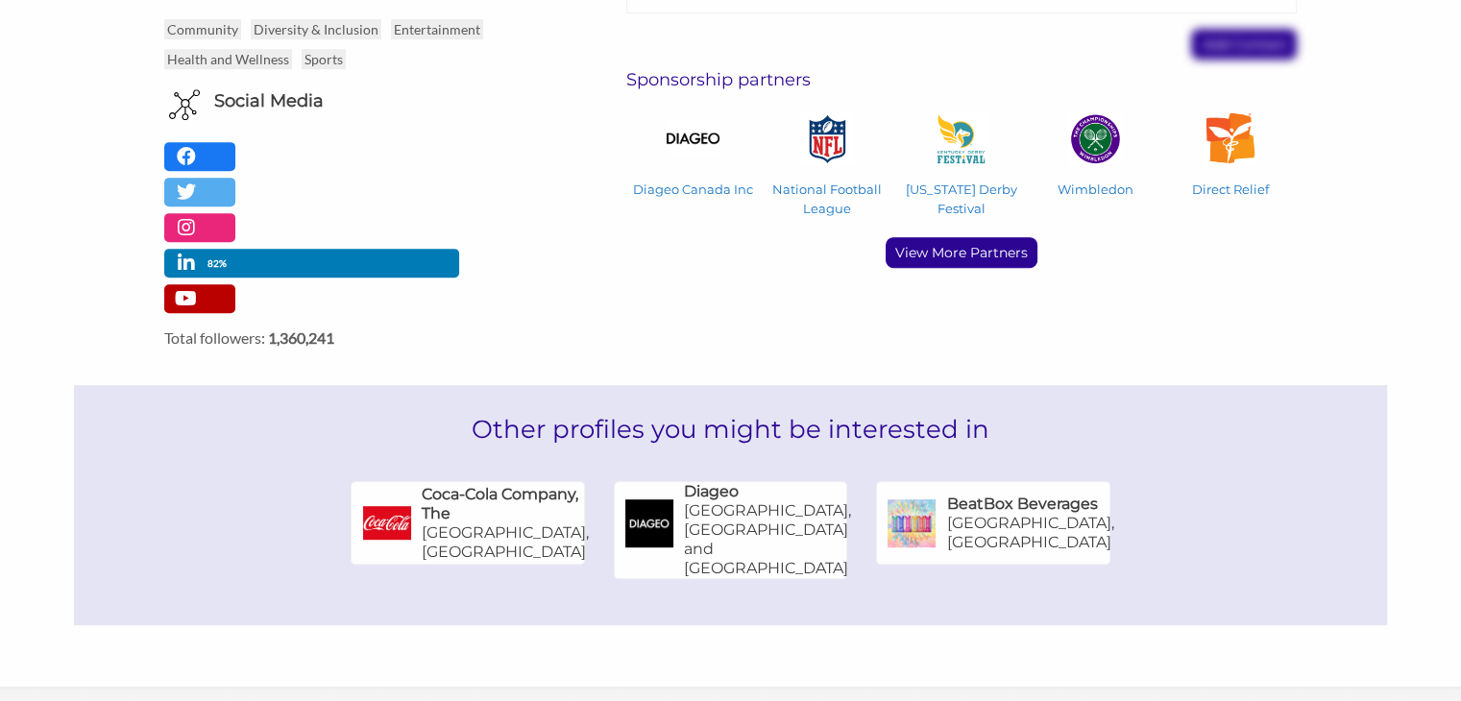
click at [446, 485] on h6 "Coca-Cola Company, The" at bounding box center [505, 504] width 167 height 38
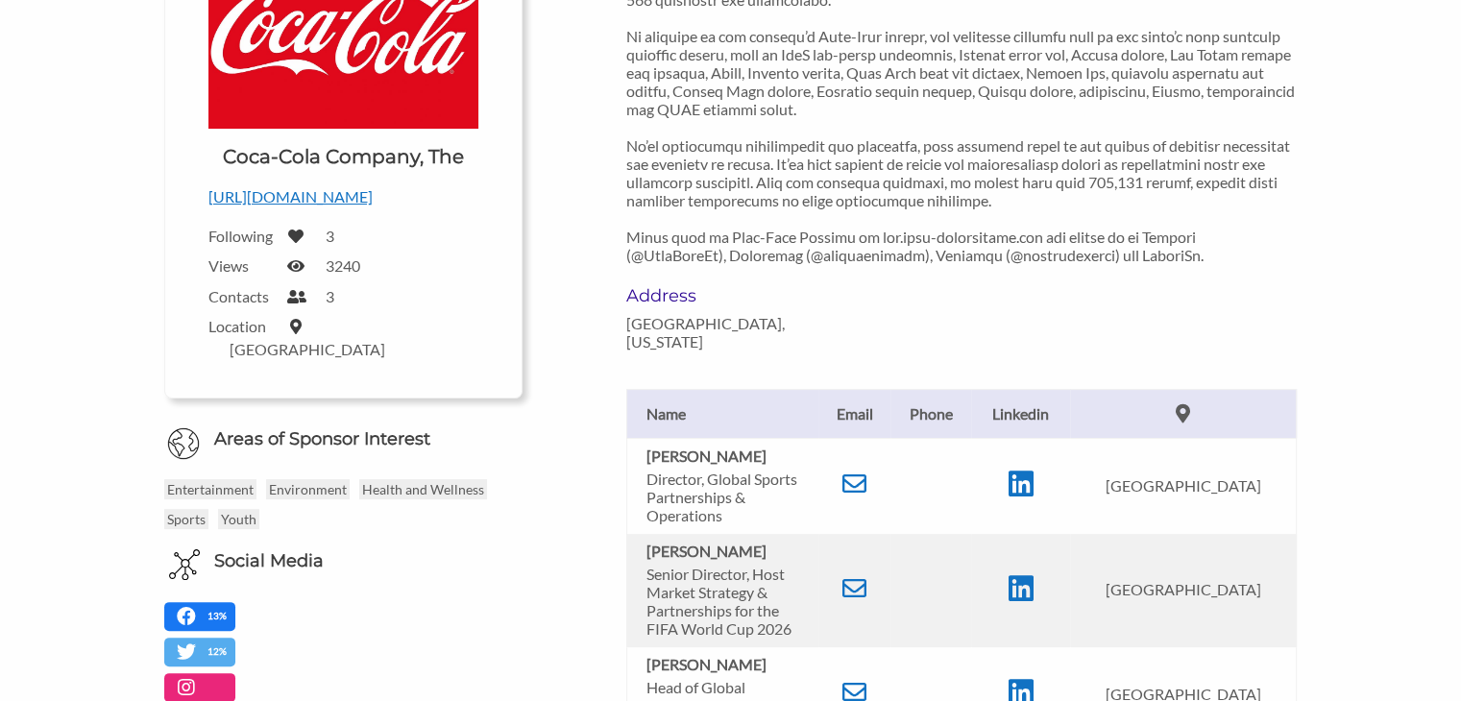
scroll to position [353, 0]
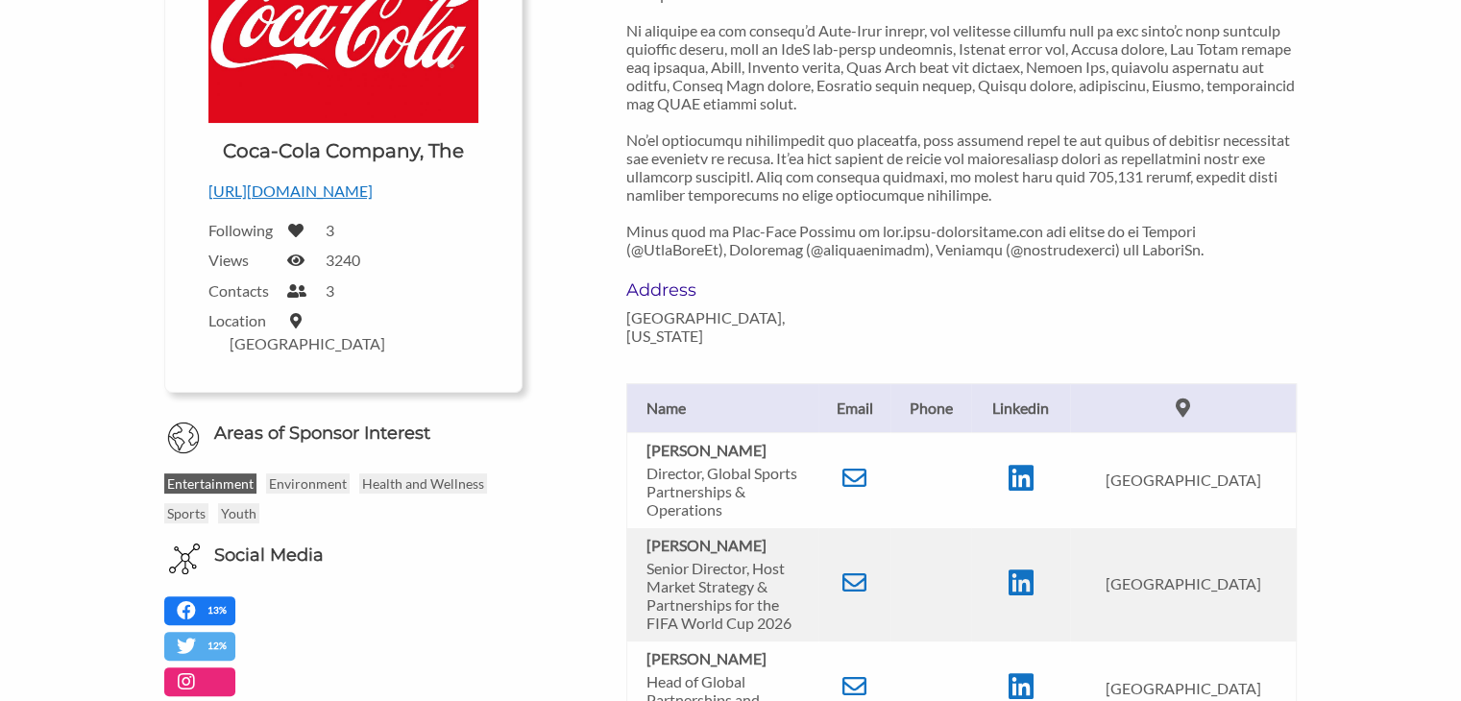
click at [199, 474] on p "Entertainment" at bounding box center [210, 484] width 92 height 20
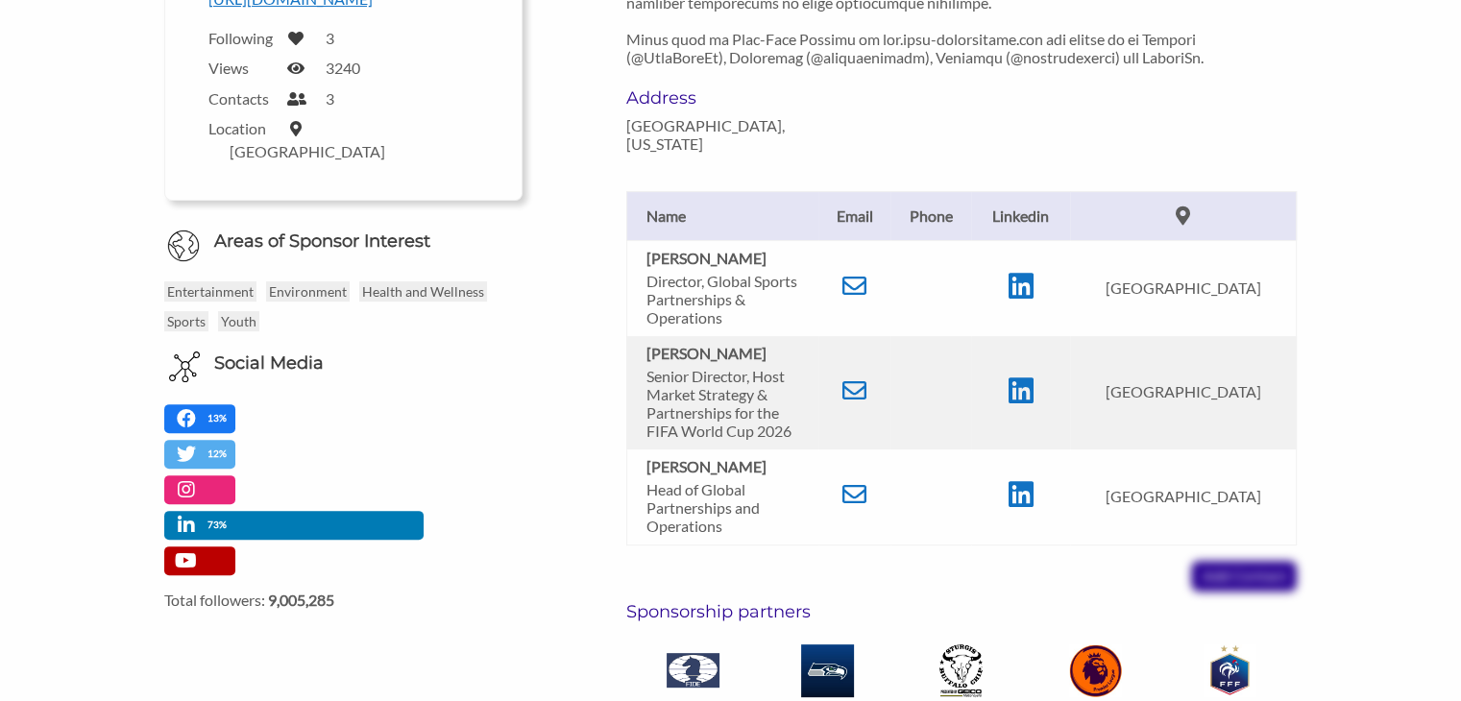
scroll to position [547, 0]
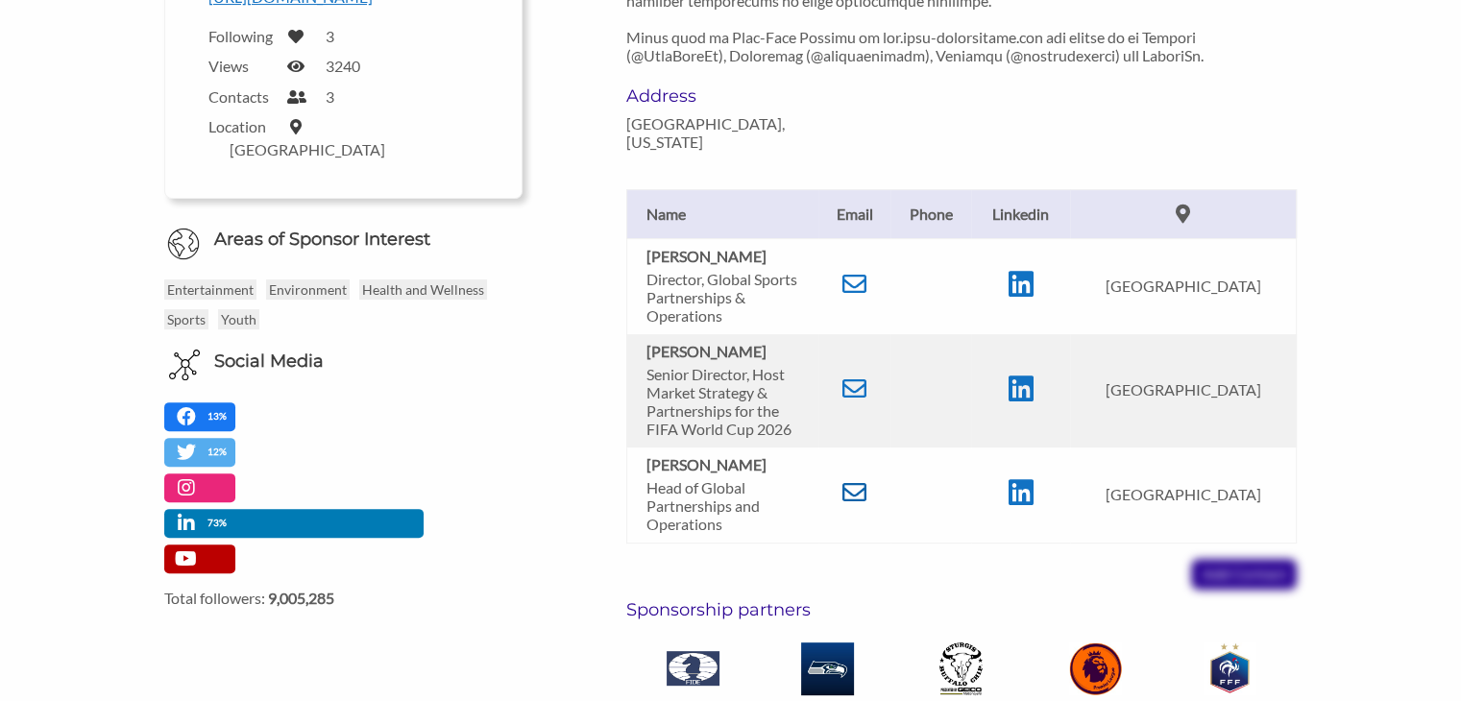
click at [853, 480] on icon at bounding box center [854, 492] width 24 height 24
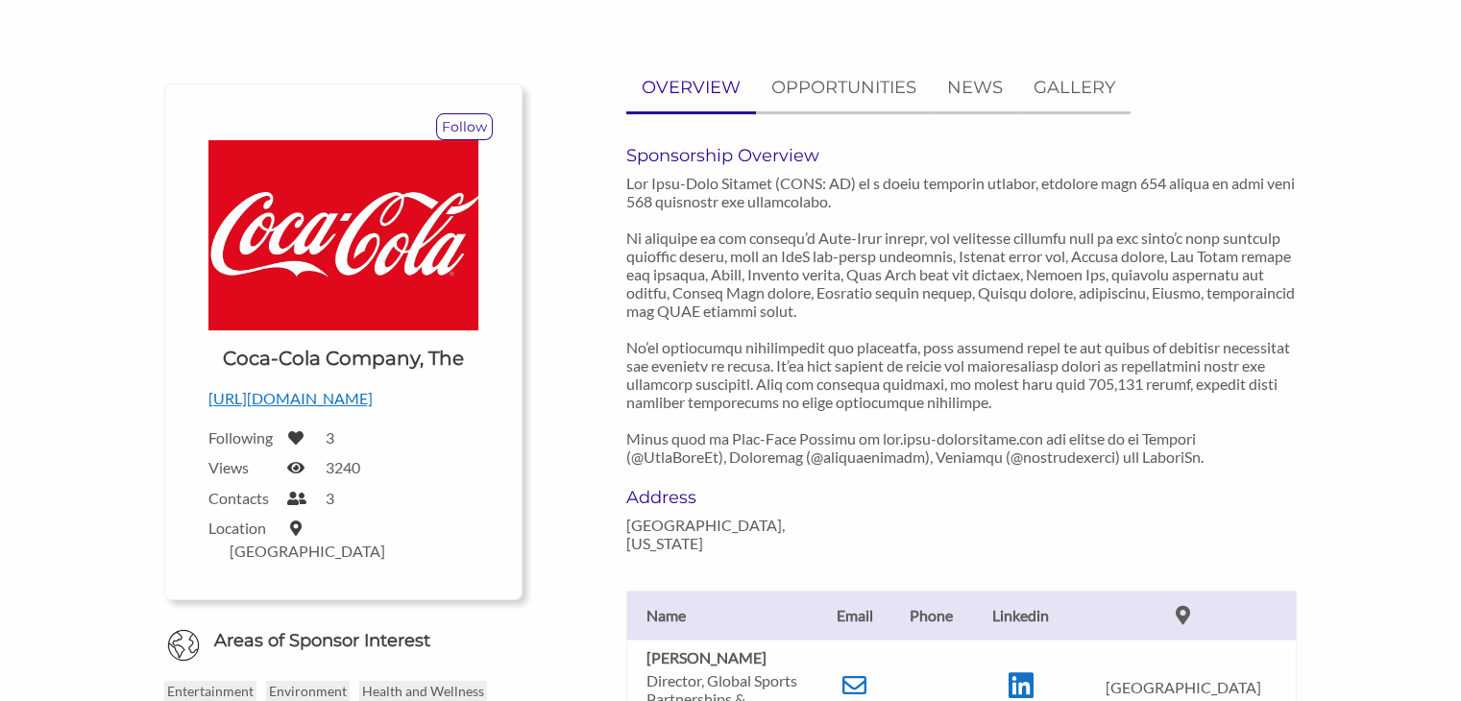
scroll to position [0, 0]
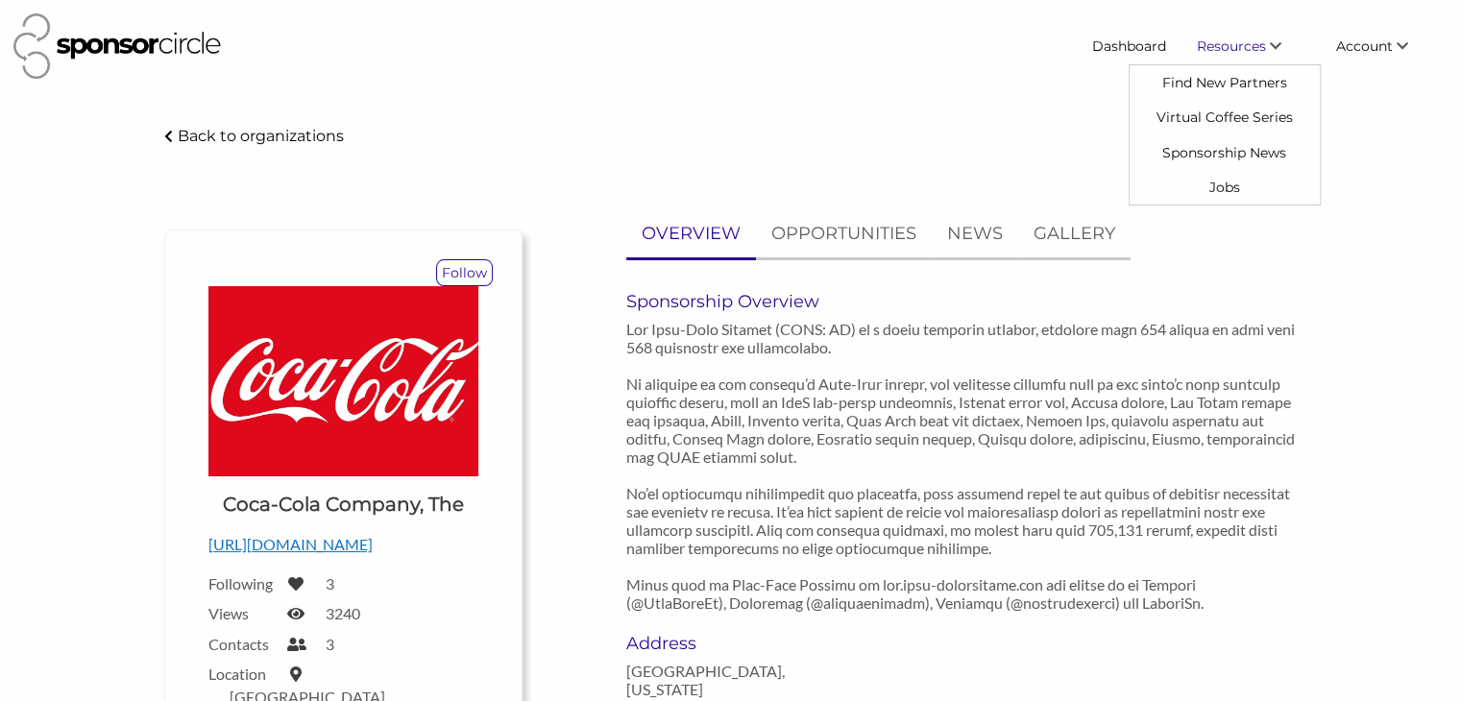
click at [1223, 36] on link "Resources" at bounding box center [1250, 46] width 139 height 35
click at [1211, 78] on link "Find New Partners" at bounding box center [1225, 82] width 190 height 35
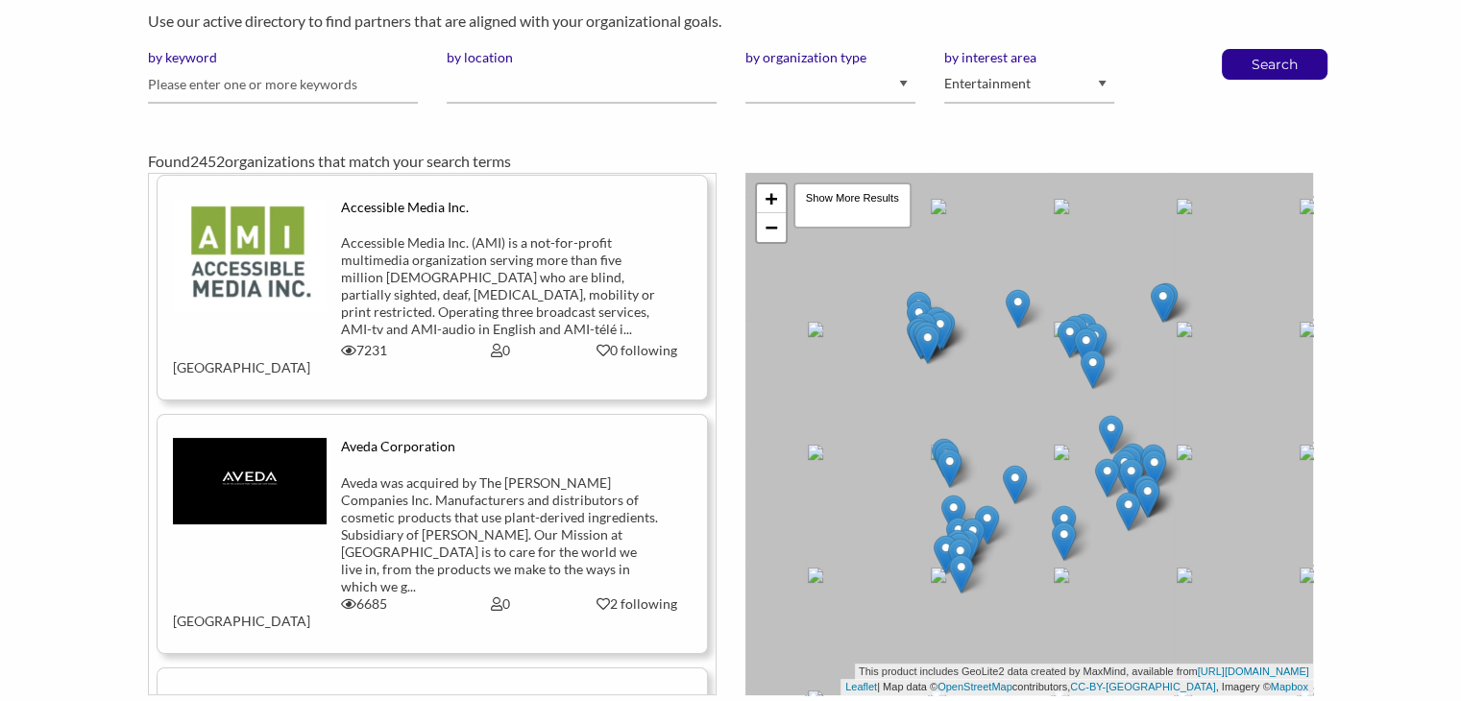
scroll to position [569, 0]
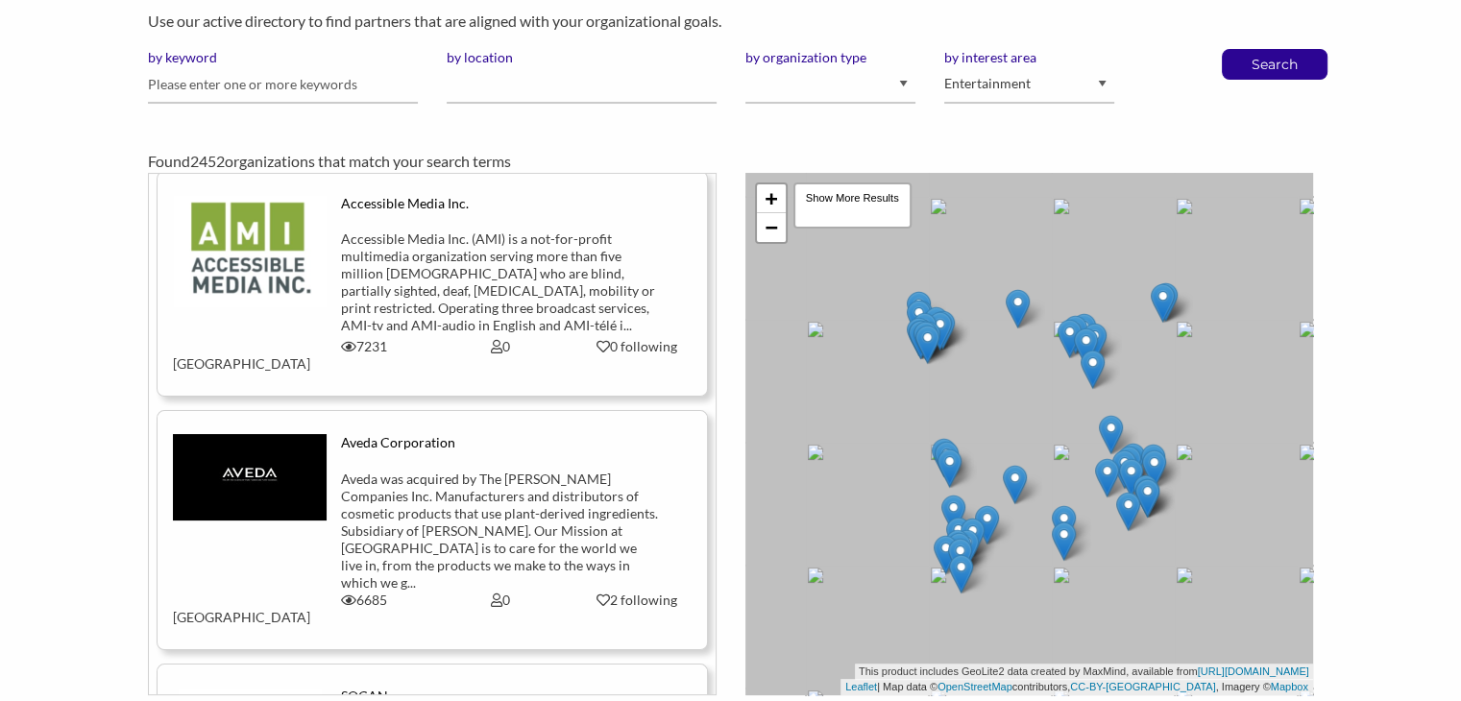
click at [402, 471] on div "Aveda was acquired by The [PERSON_NAME] Companies Inc. Manufacturers and distri…" at bounding box center [500, 531] width 319 height 121
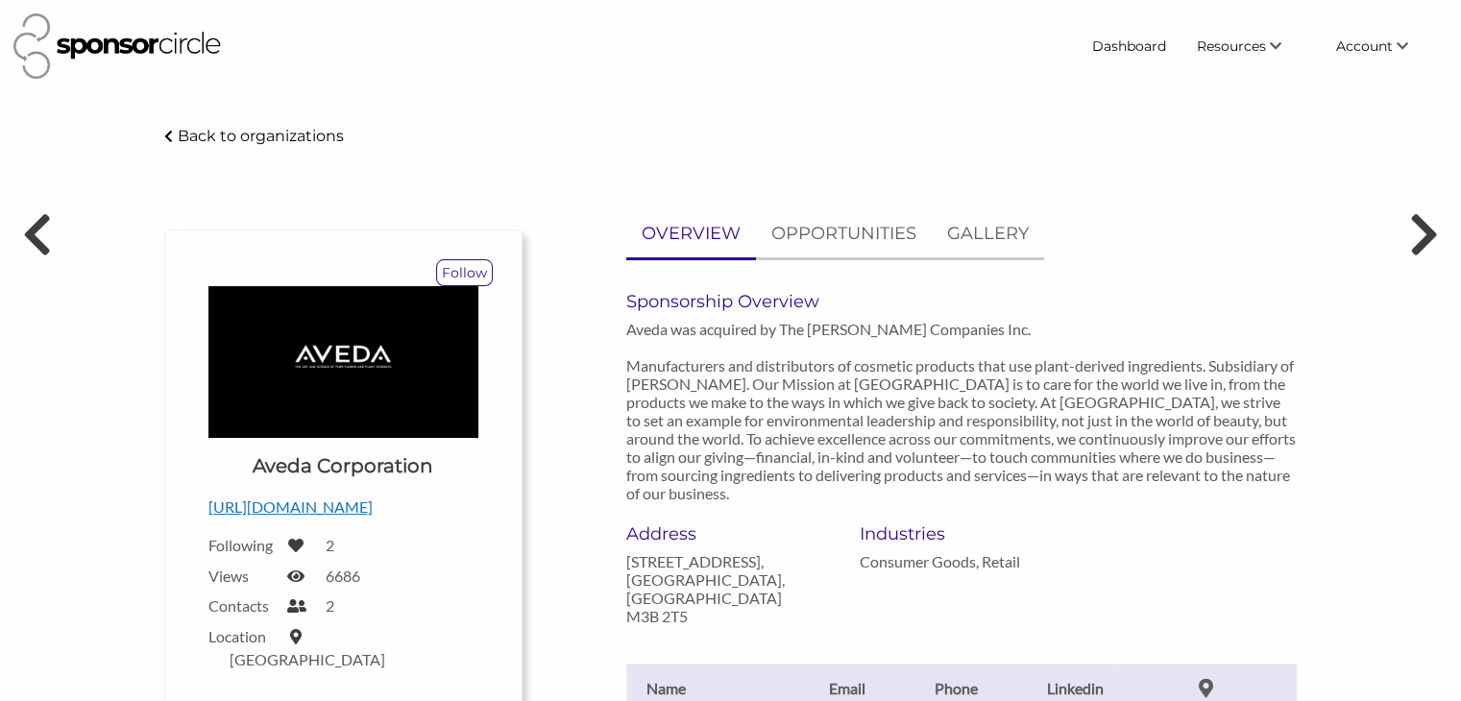
click at [211, 135] on p "Back to organizations" at bounding box center [261, 136] width 166 height 18
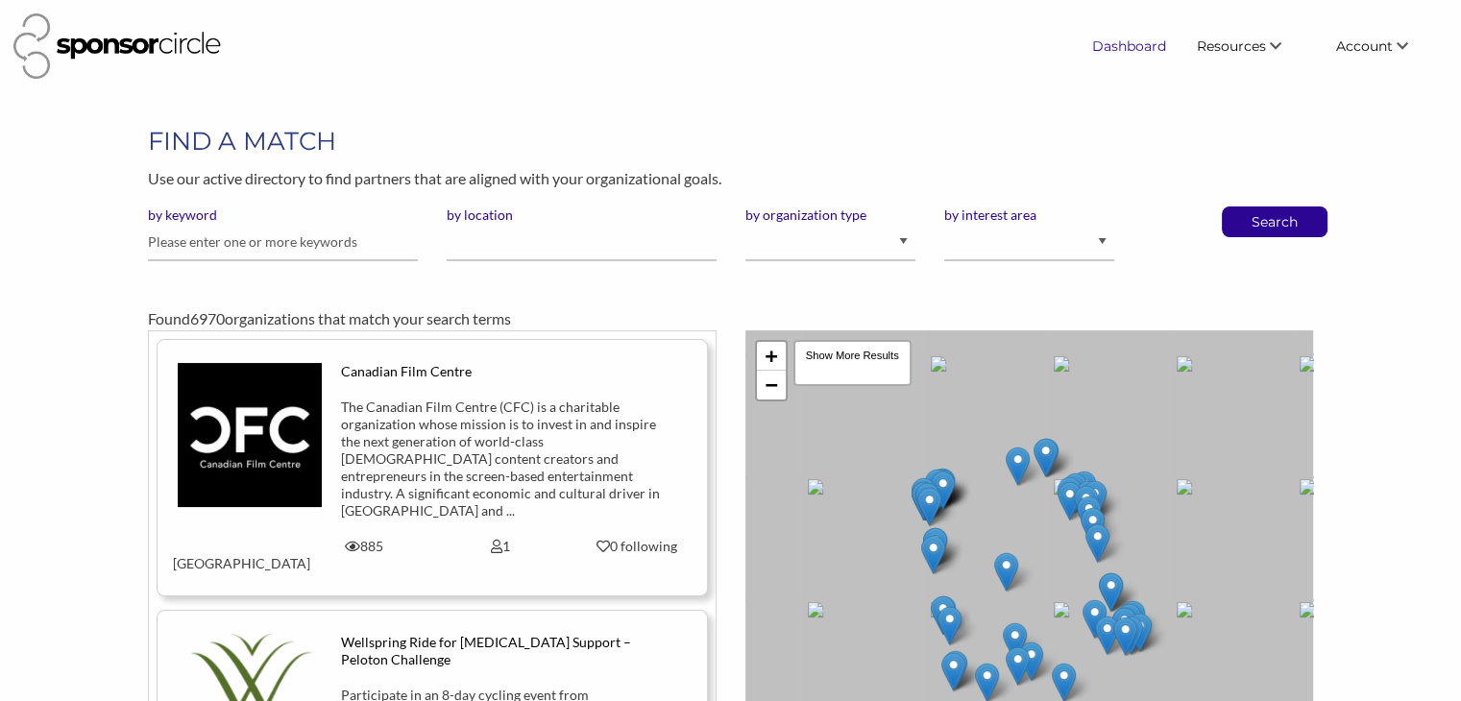
click at [1132, 43] on link "Dashboard" at bounding box center [1129, 46] width 105 height 35
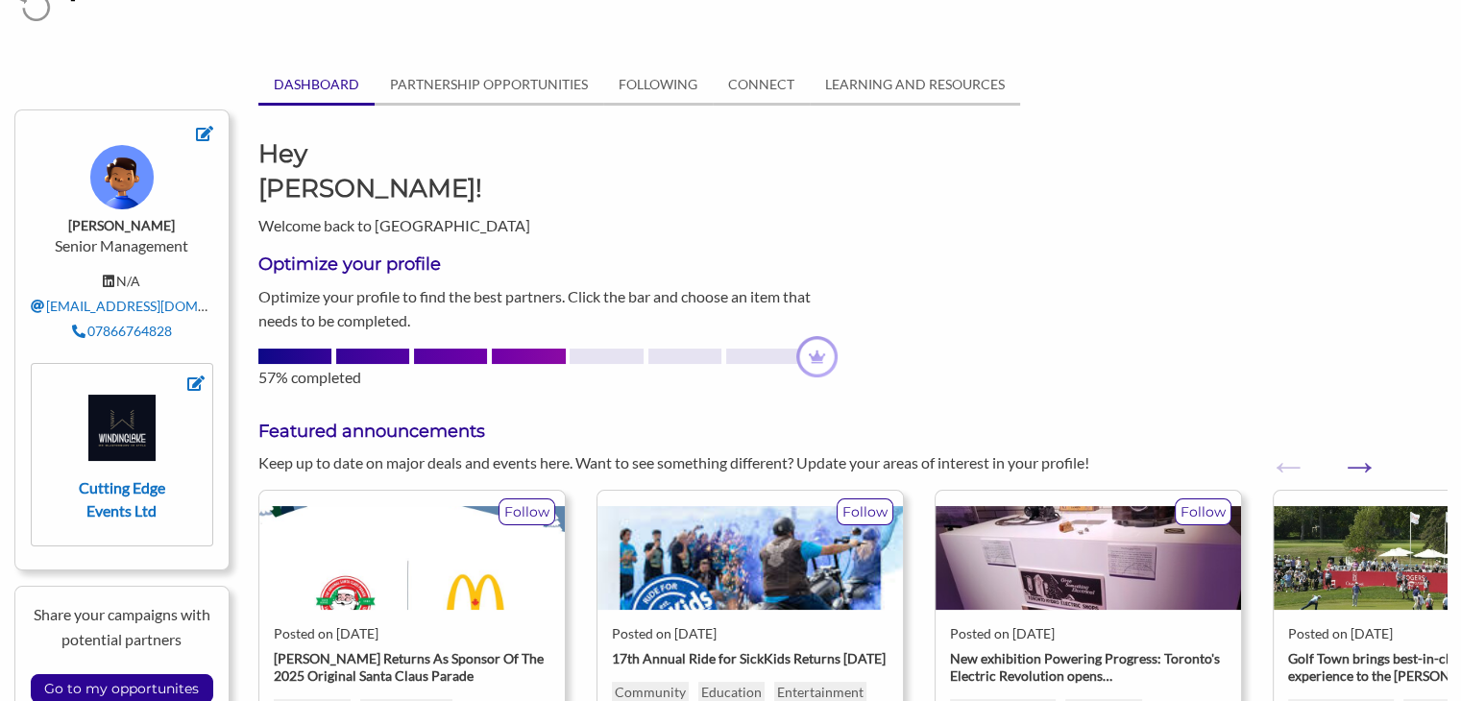
scroll to position [61, 0]
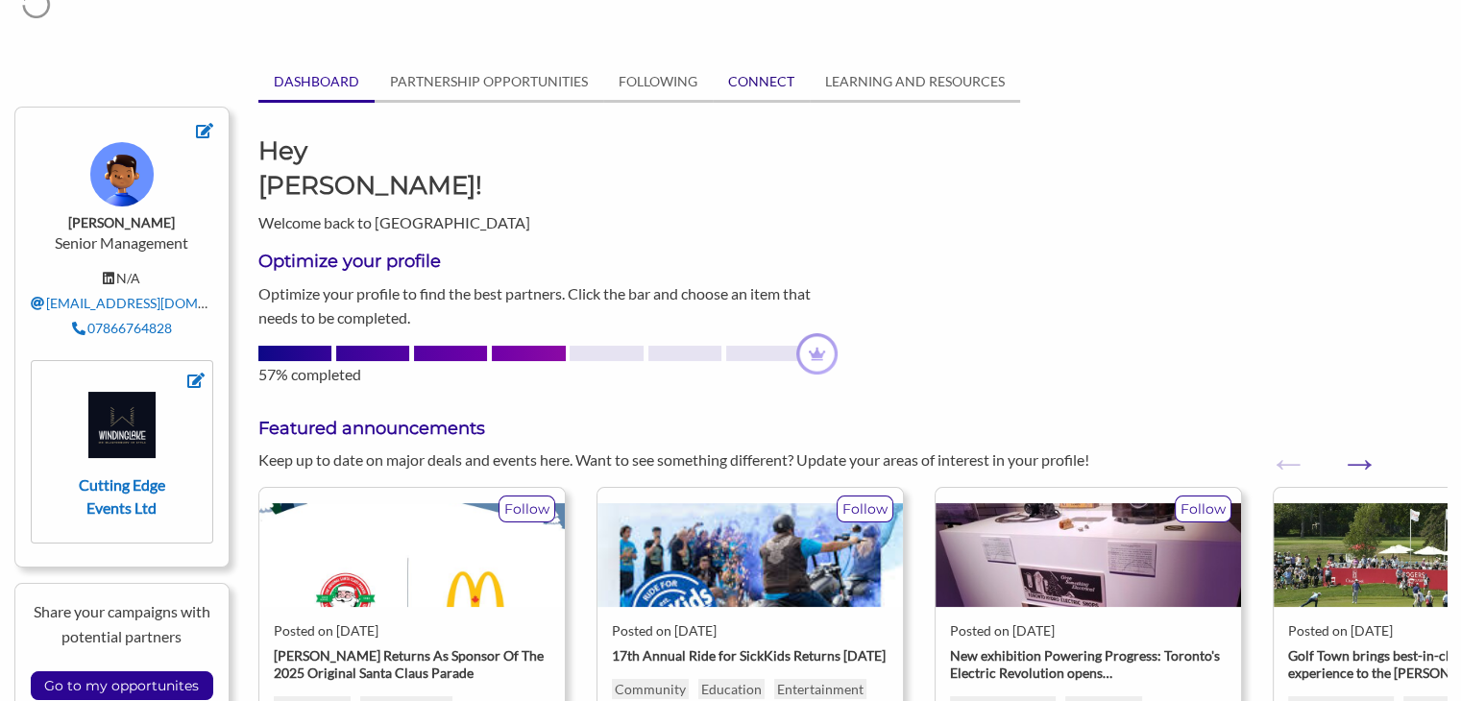
click at [758, 74] on link "CONNECT" at bounding box center [761, 81] width 97 height 36
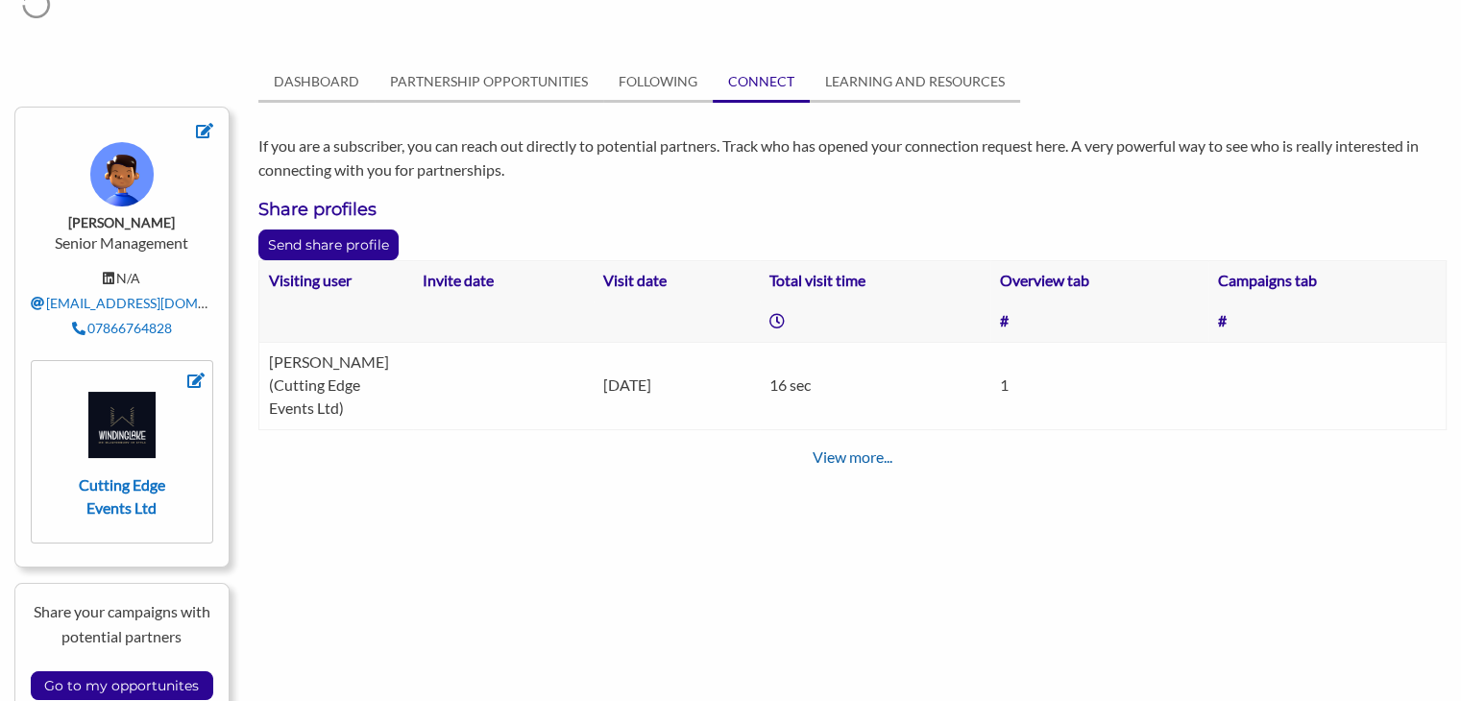
click at [822, 448] on link "View more..." at bounding box center [853, 457] width 80 height 18
click at [353, 238] on p "Send share profile" at bounding box center [328, 245] width 138 height 29
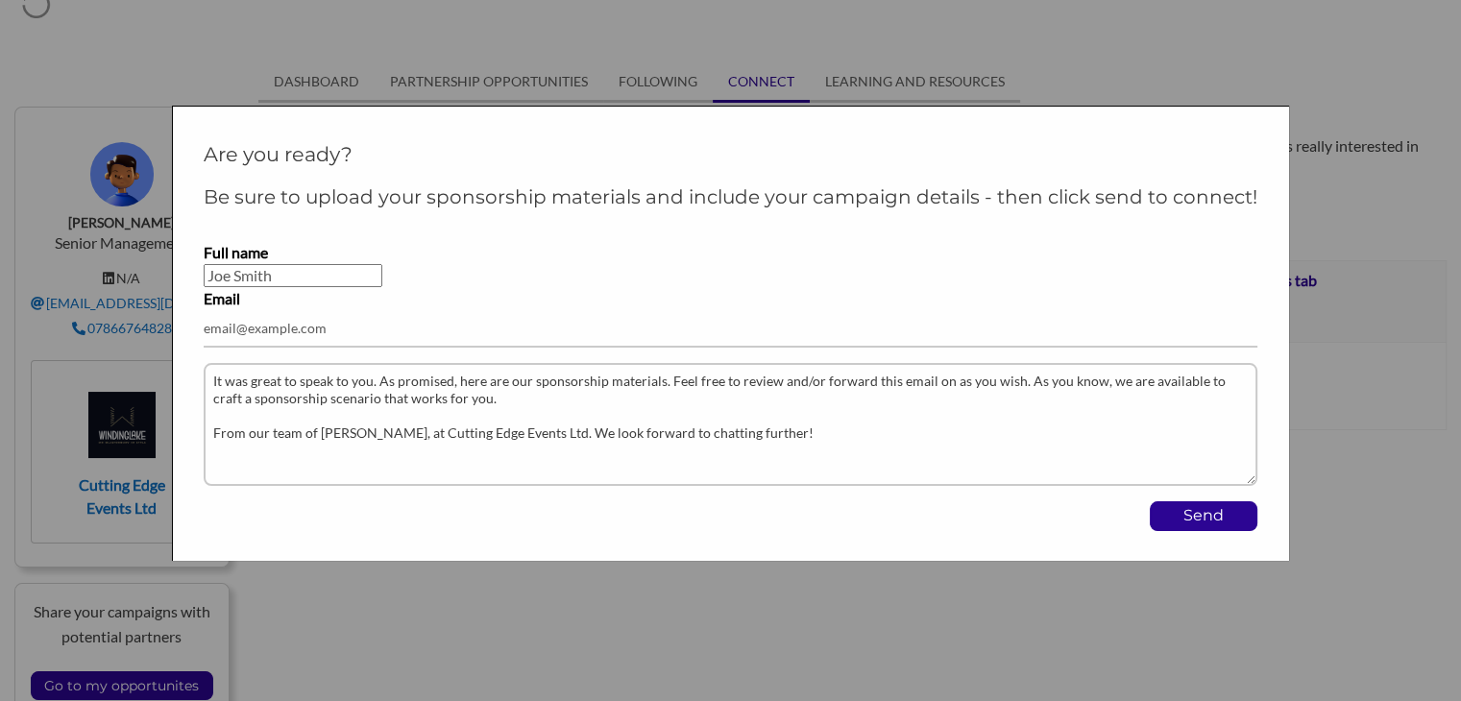
click at [586, 616] on div at bounding box center [730, 350] width 1461 height 701
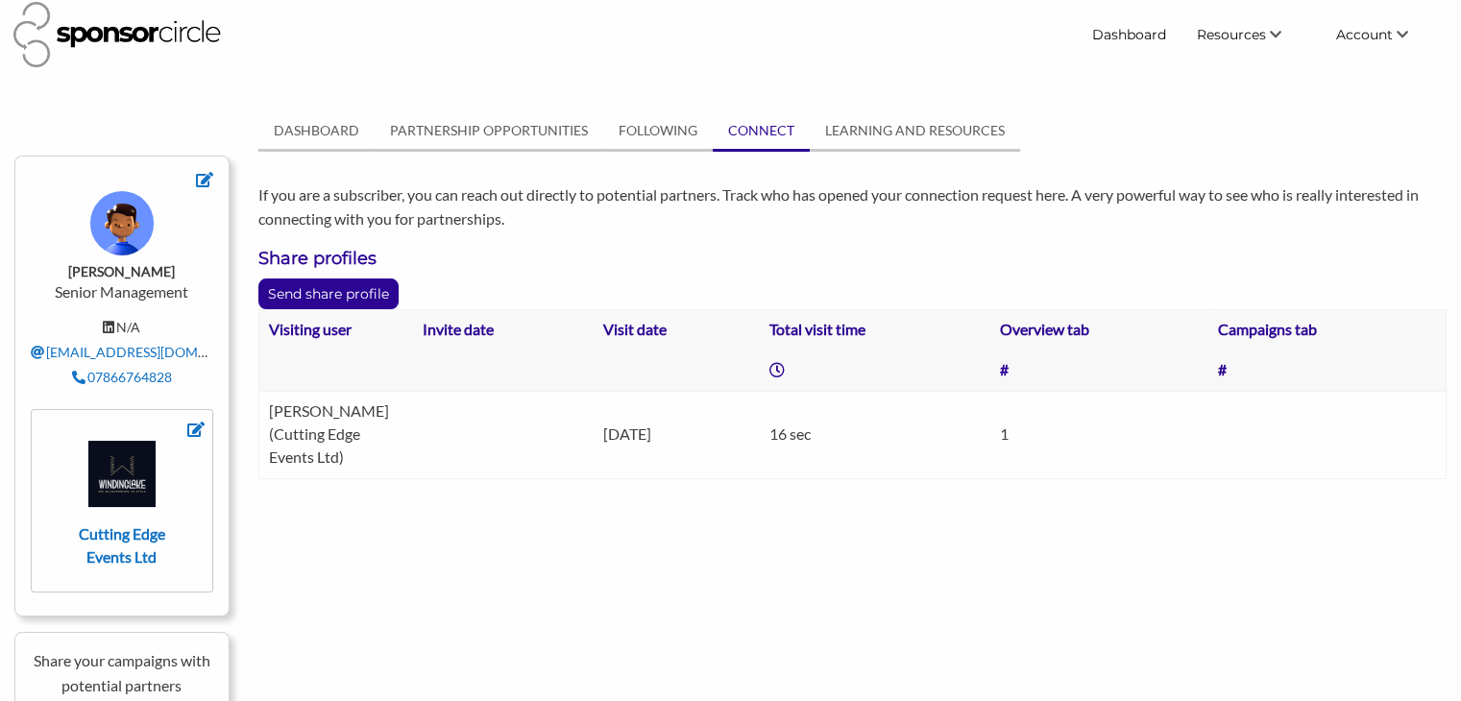
scroll to position [0, 0]
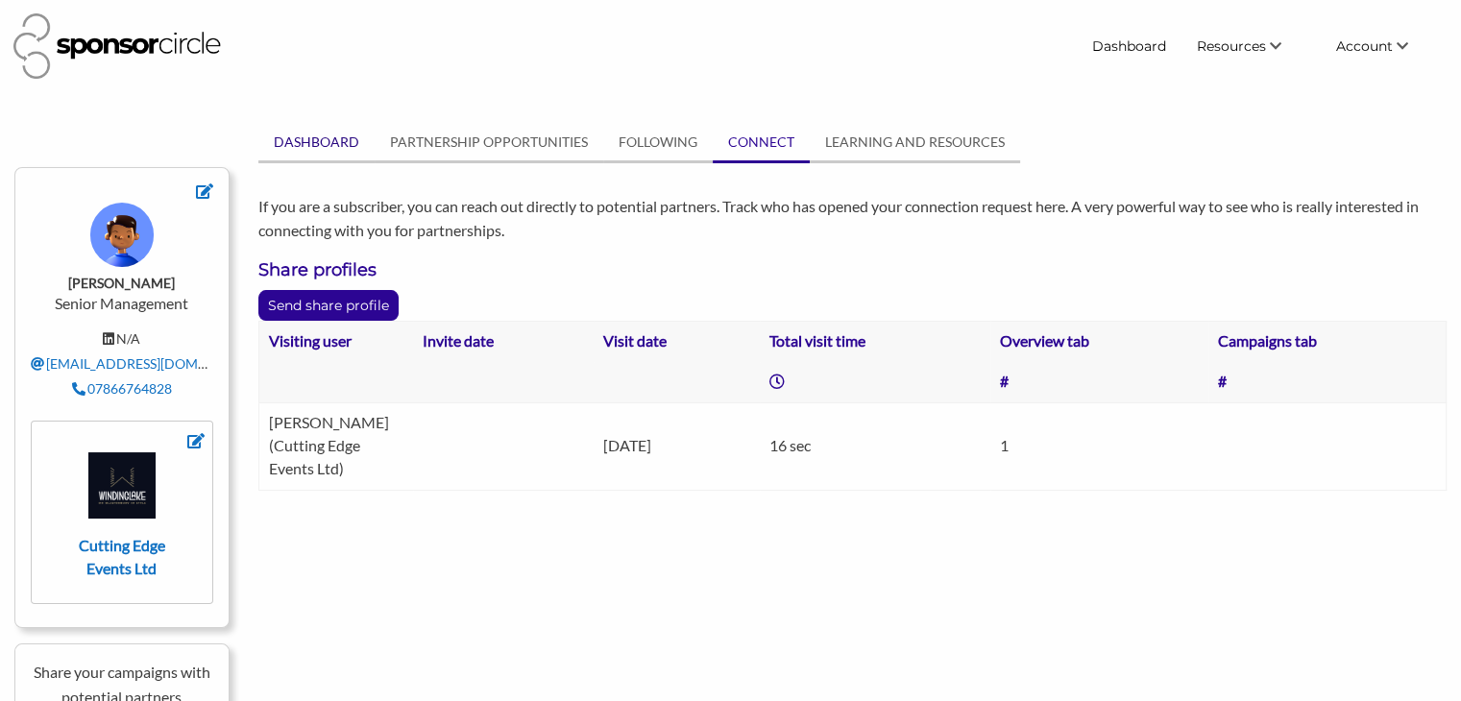
click at [319, 131] on link "DASHBOARD" at bounding box center [316, 142] width 116 height 36
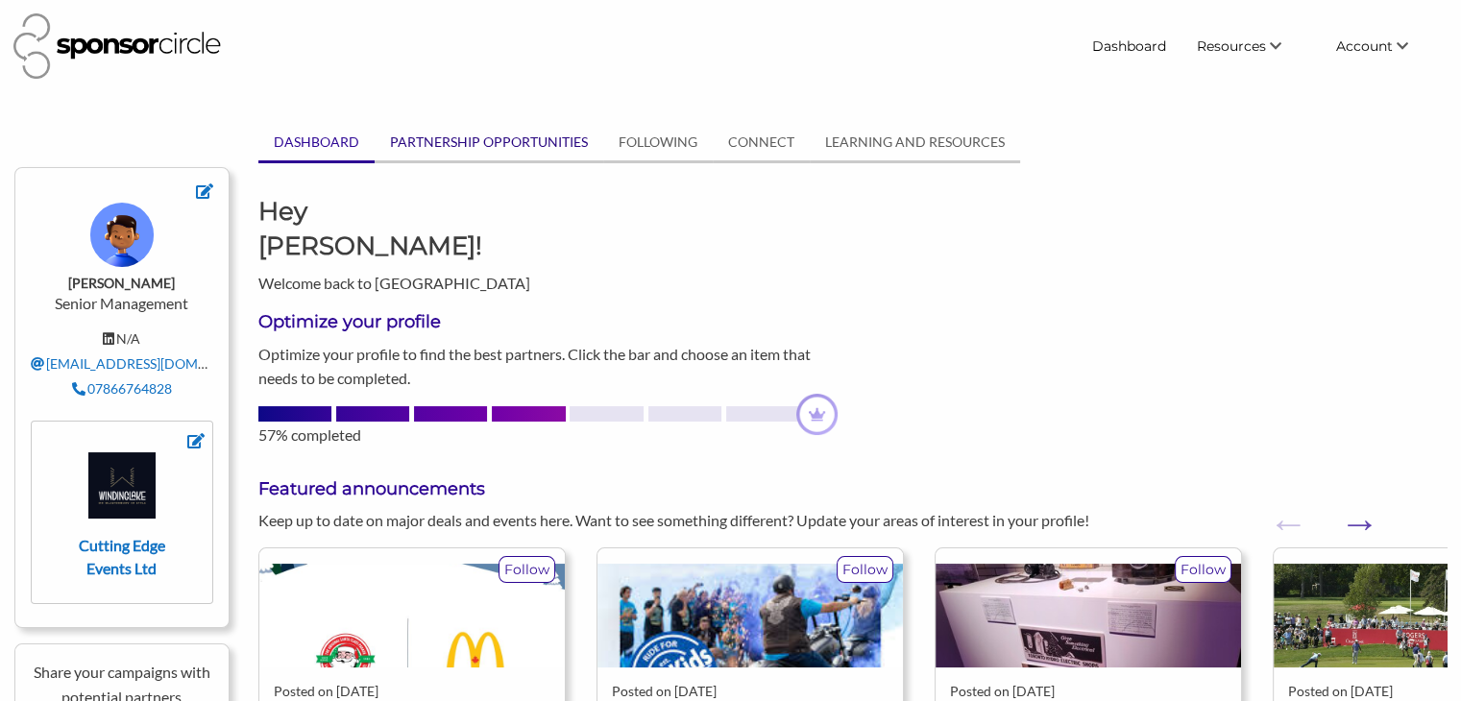
click at [449, 137] on link "PARTNERSHIP OPPORTUNITIES" at bounding box center [489, 142] width 229 height 36
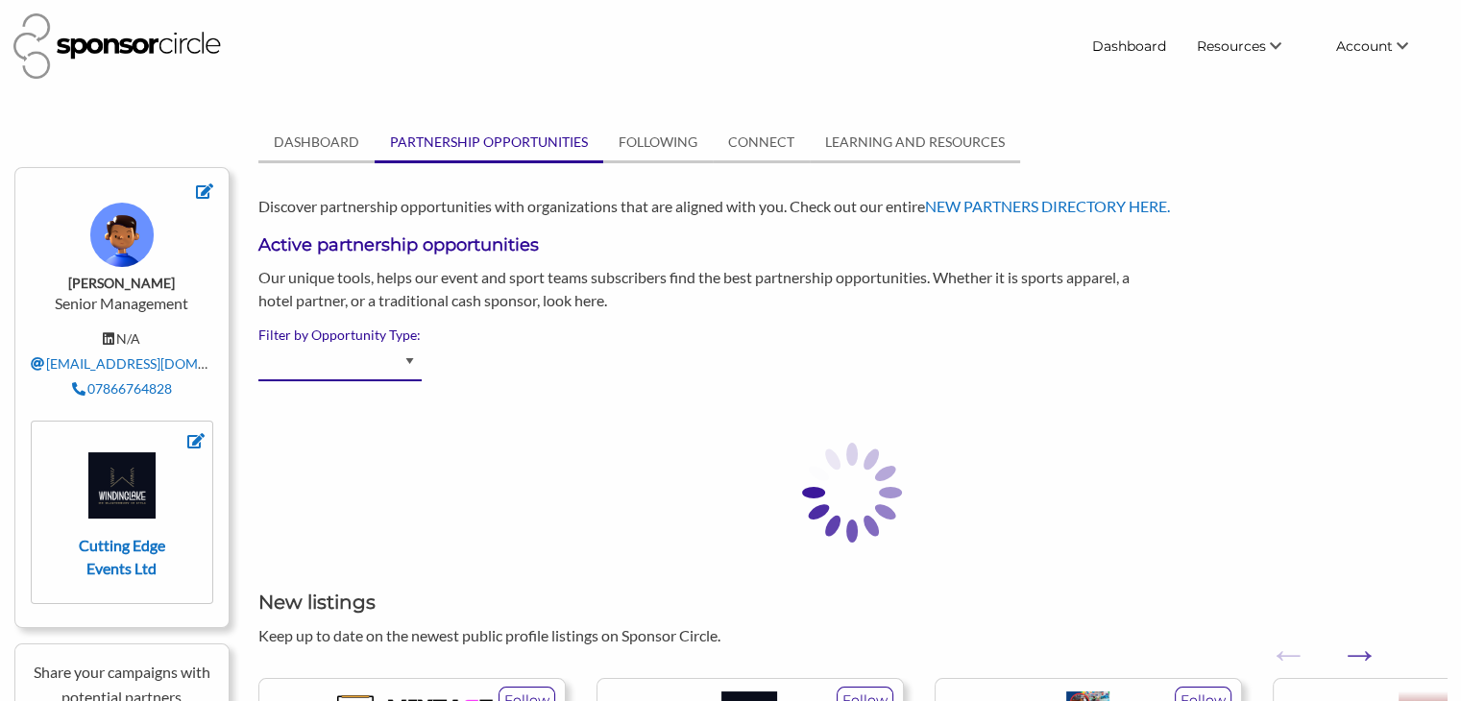
click at [409, 362] on select "Advertising - Event/Festival Advertising - Influencer (Athlete, Celebrity) Adve…" at bounding box center [339, 362] width 163 height 37
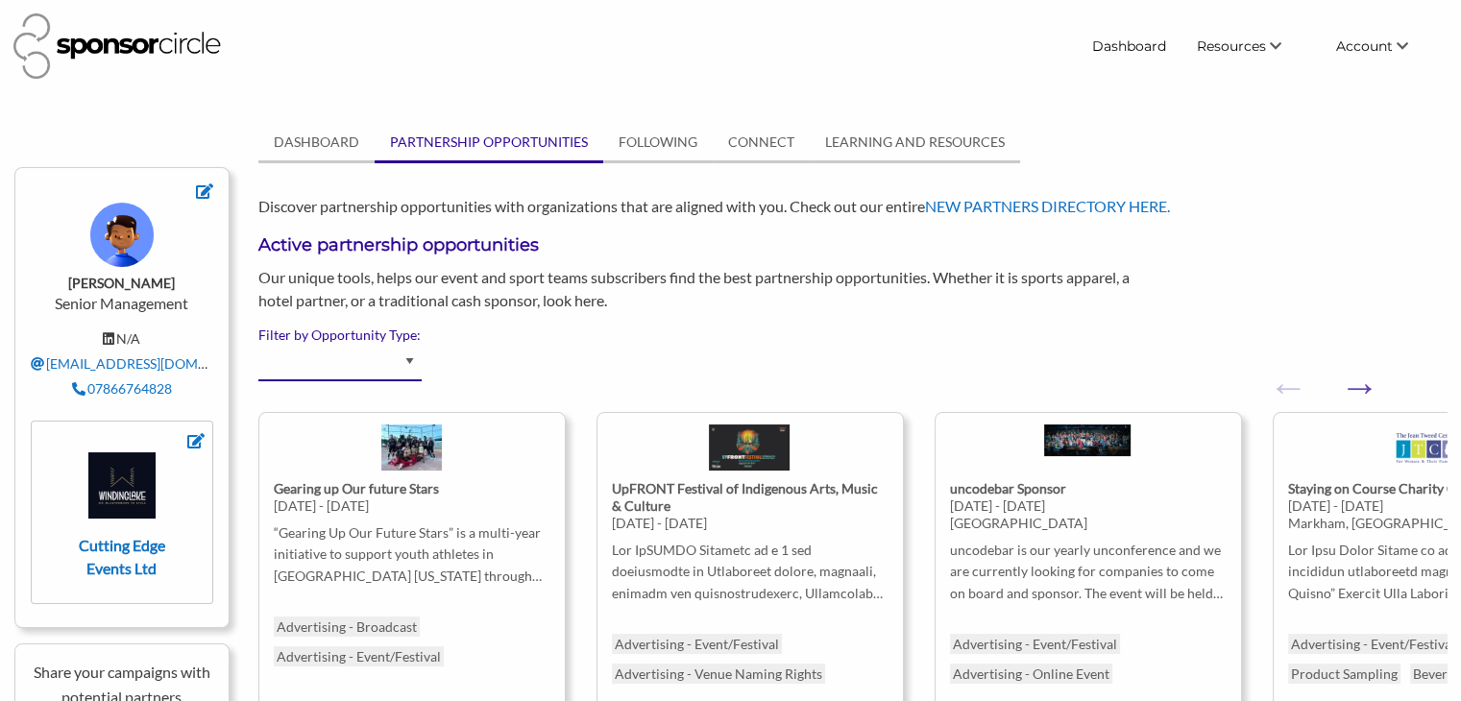
click at [410, 360] on select "Advertising - Event/Festival Advertising - Influencer (Athlete, Celebrity) Adve…" at bounding box center [339, 362] width 163 height 37
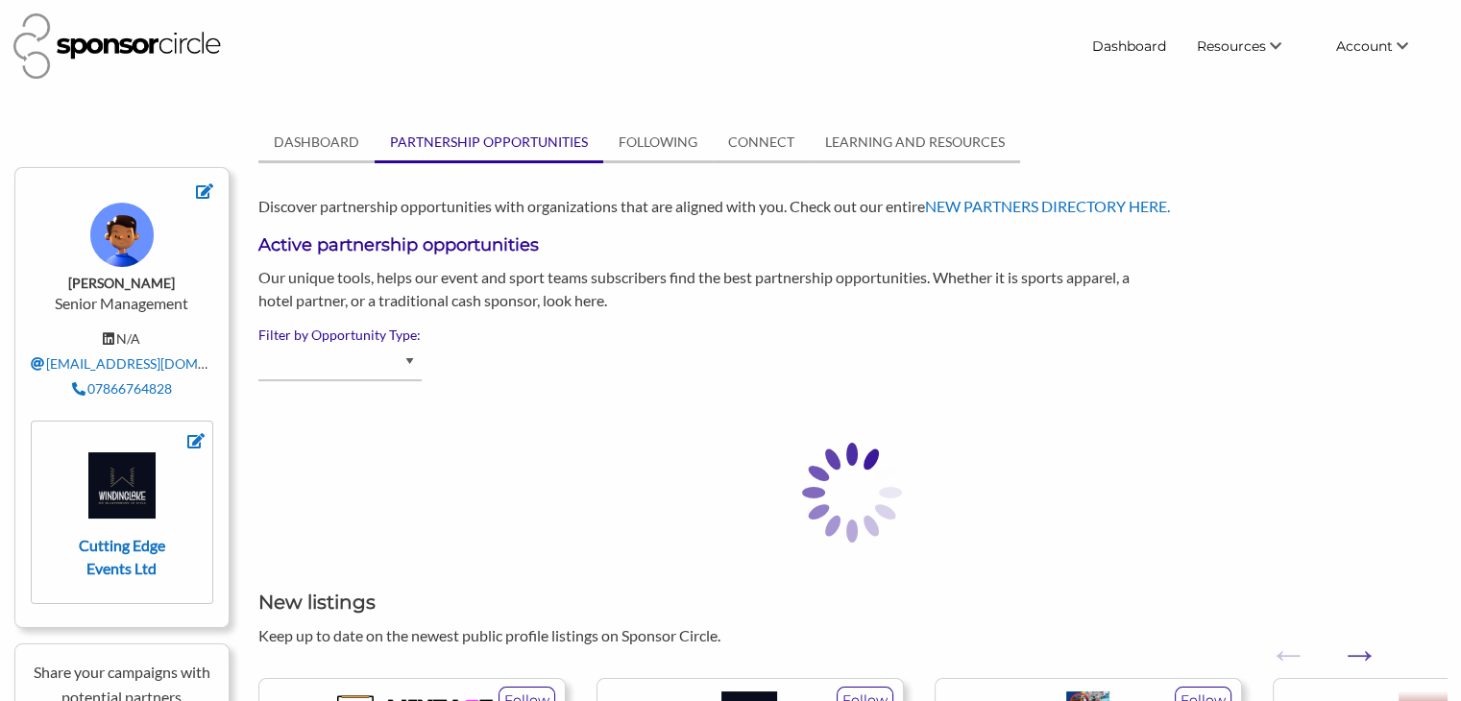
select select "Venue/Event Spaces"
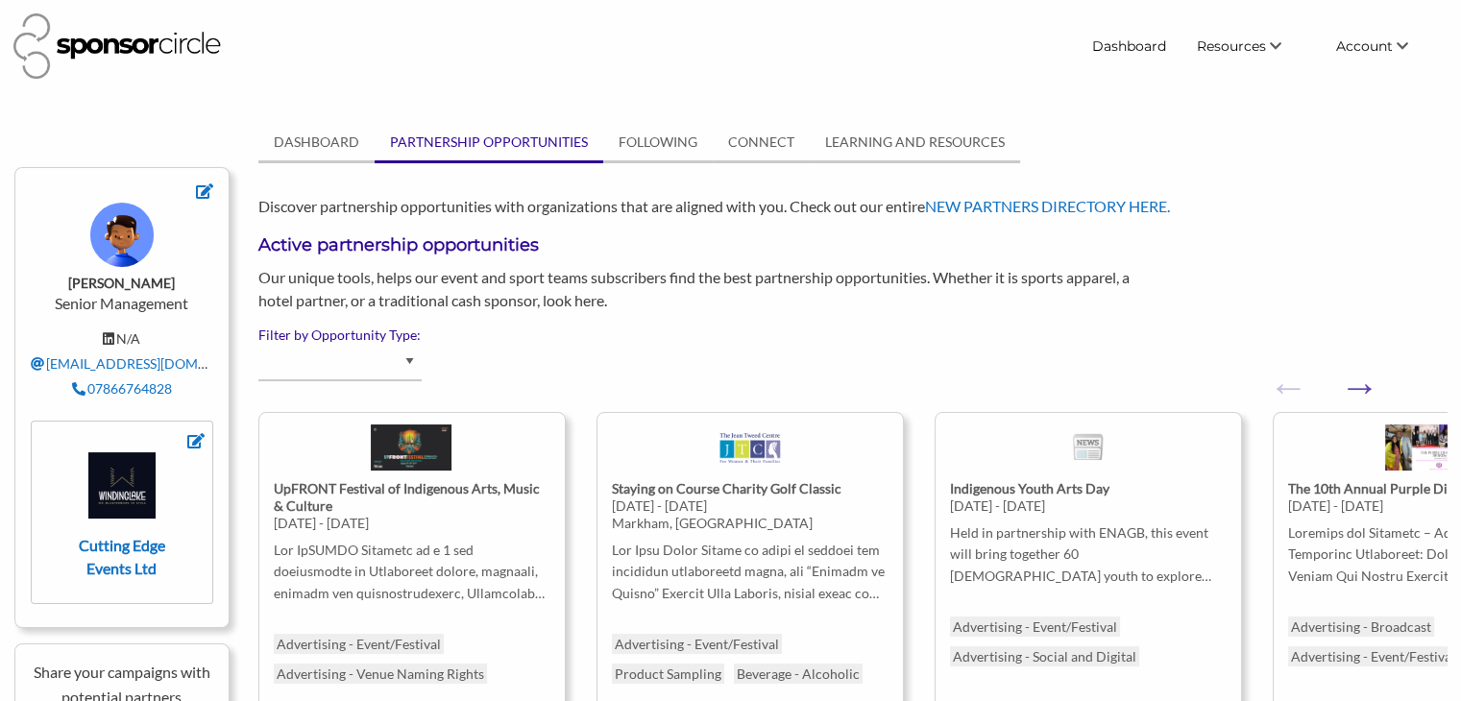
select select "Venue/Event Spaces"
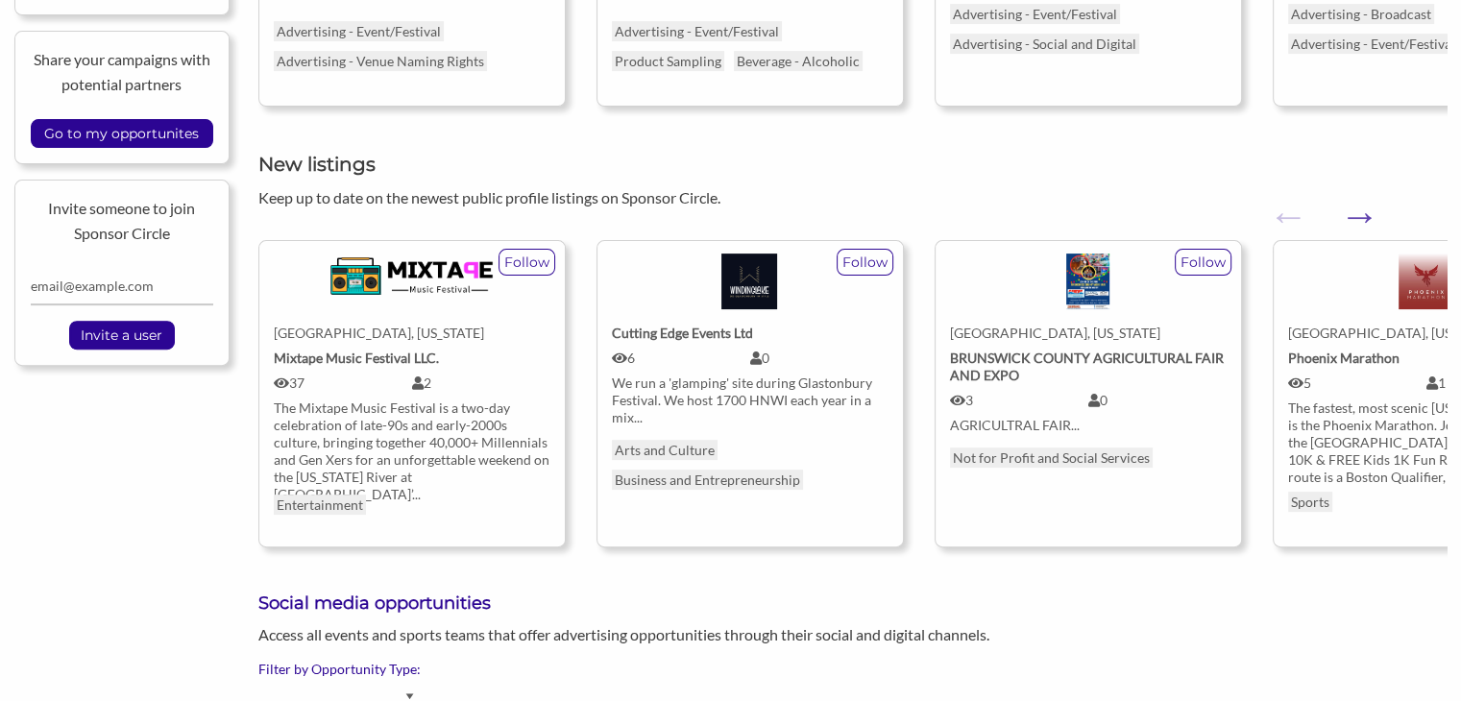
scroll to position [614, 0]
click at [1359, 215] on button "Next" at bounding box center [1349, 205] width 19 height 19
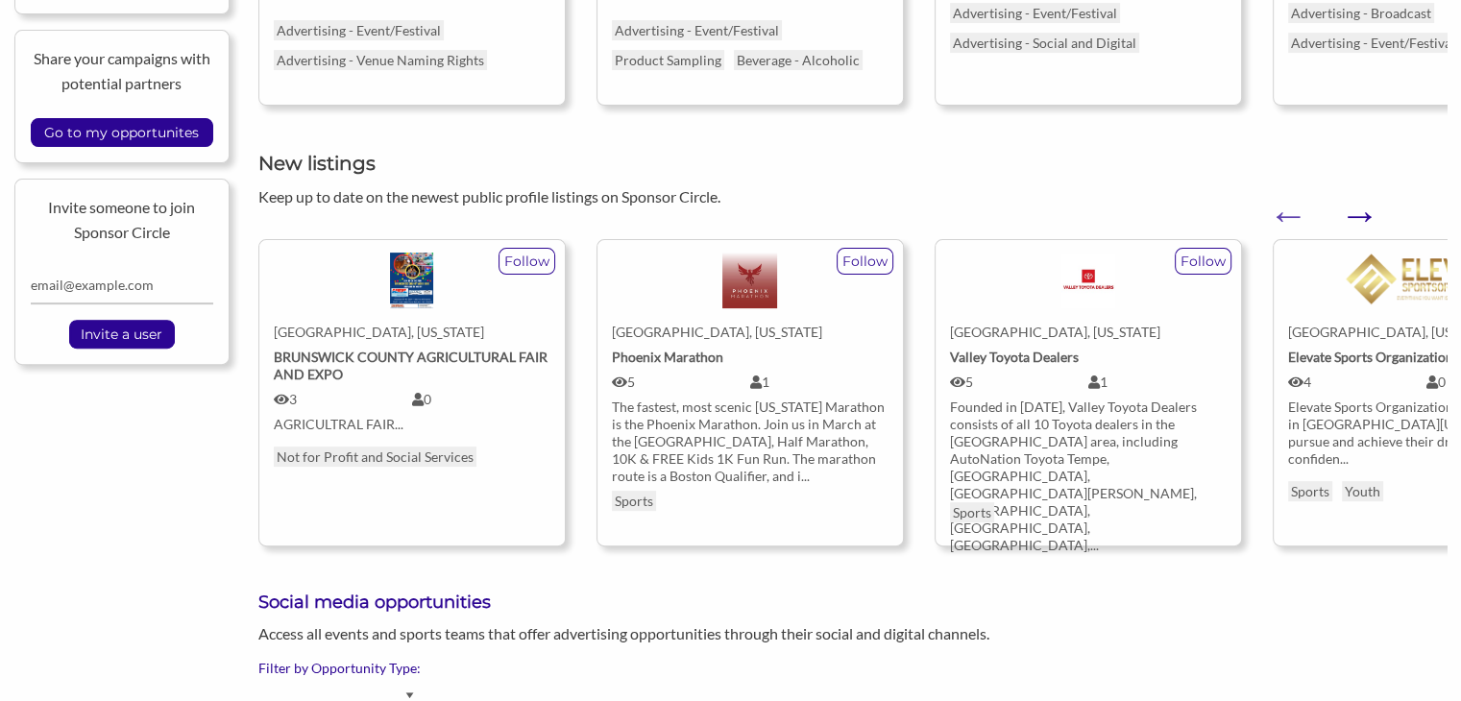
click at [1359, 215] on button "Next" at bounding box center [1349, 205] width 19 height 19
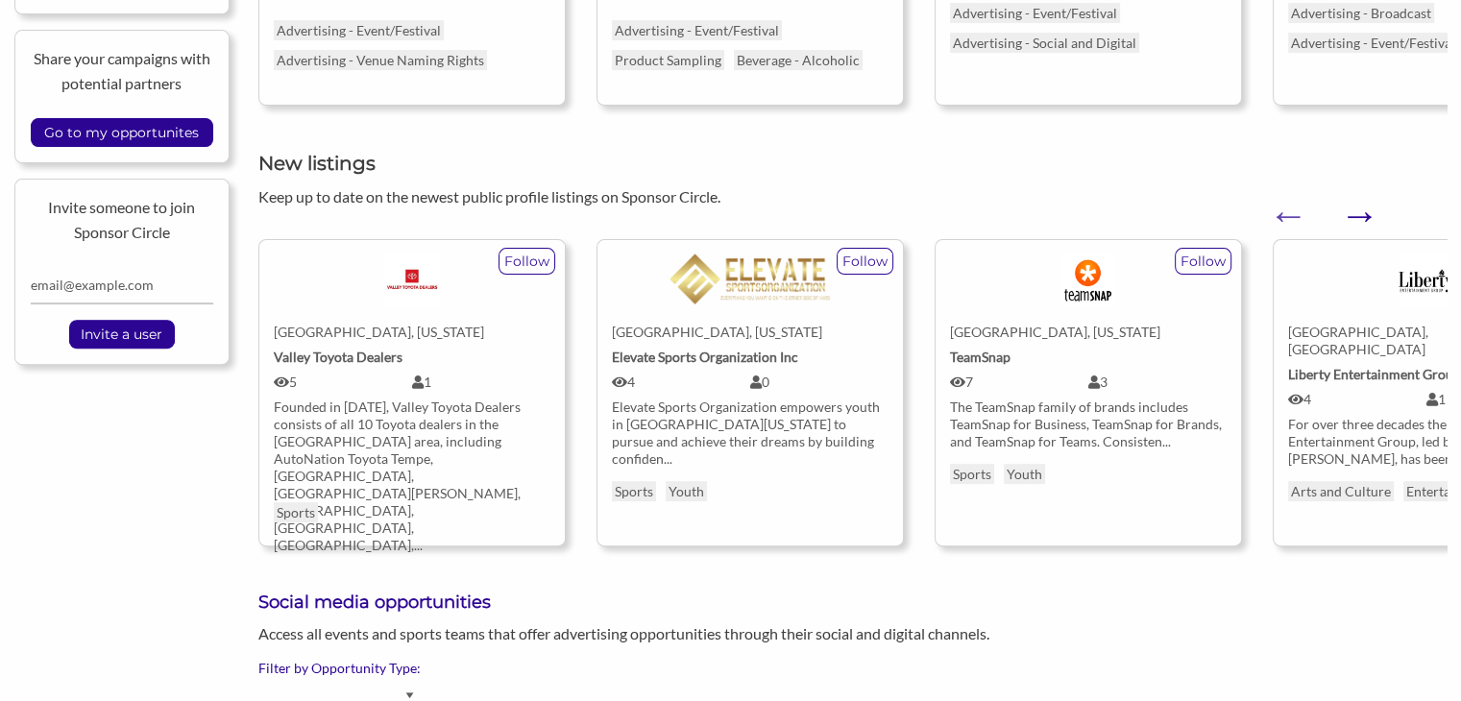
click at [1359, 215] on button "Next" at bounding box center [1349, 205] width 19 height 19
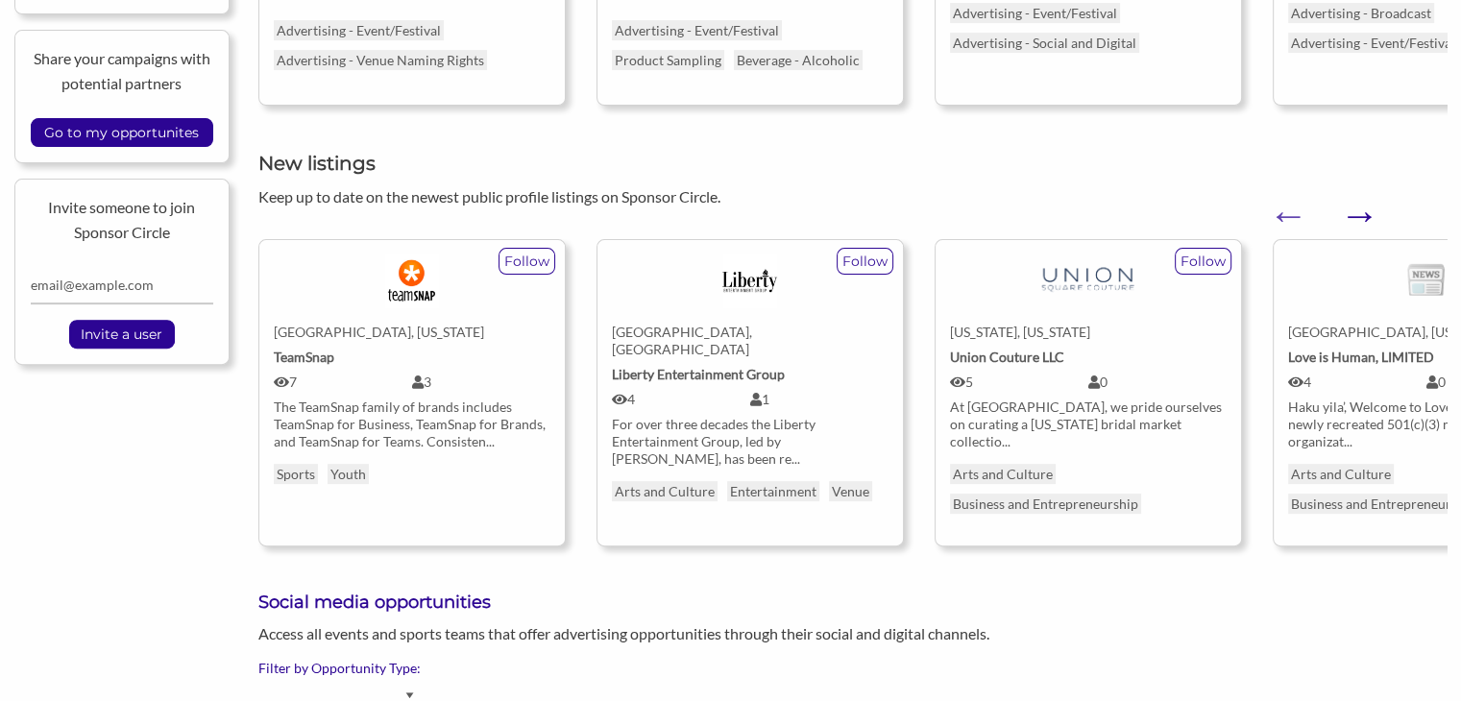
click at [1359, 215] on button "Next" at bounding box center [1349, 205] width 19 height 19
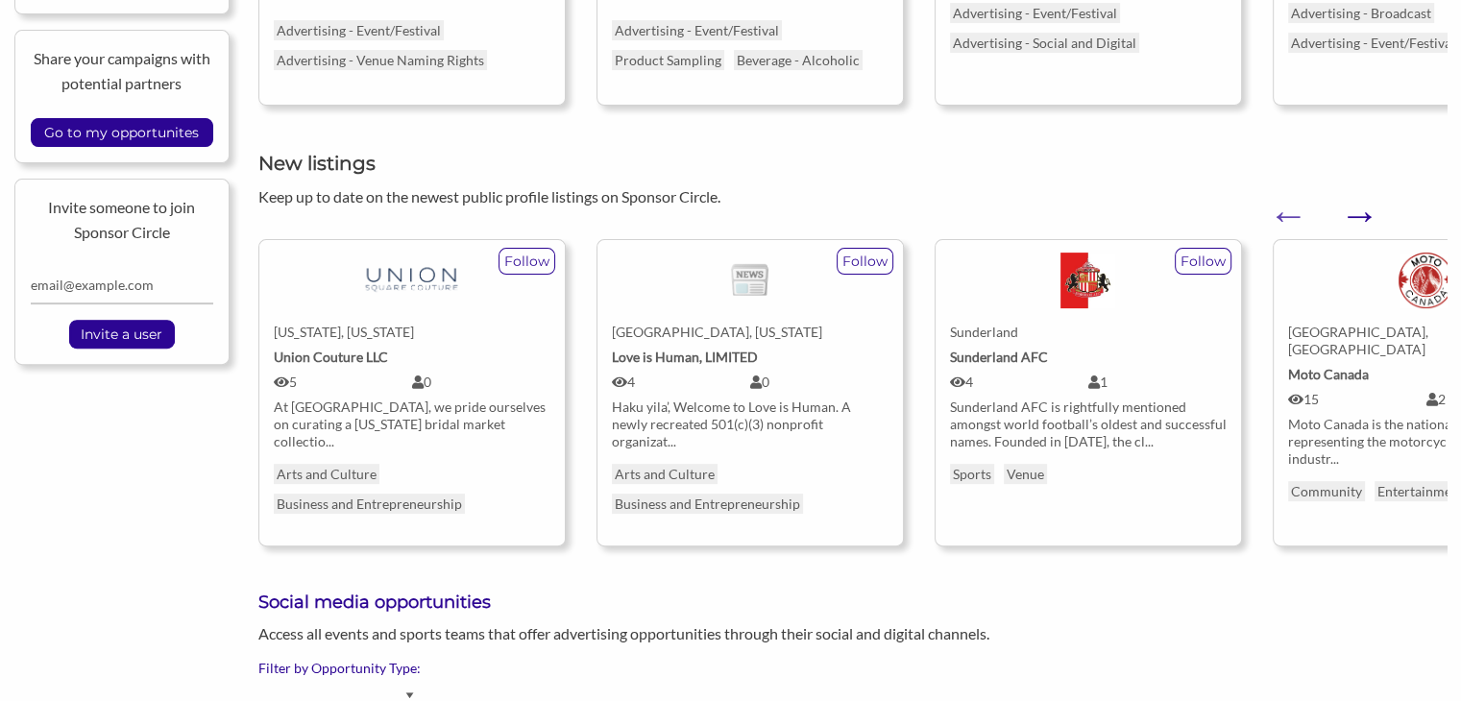
click at [1359, 215] on button "Next" at bounding box center [1349, 205] width 19 height 19
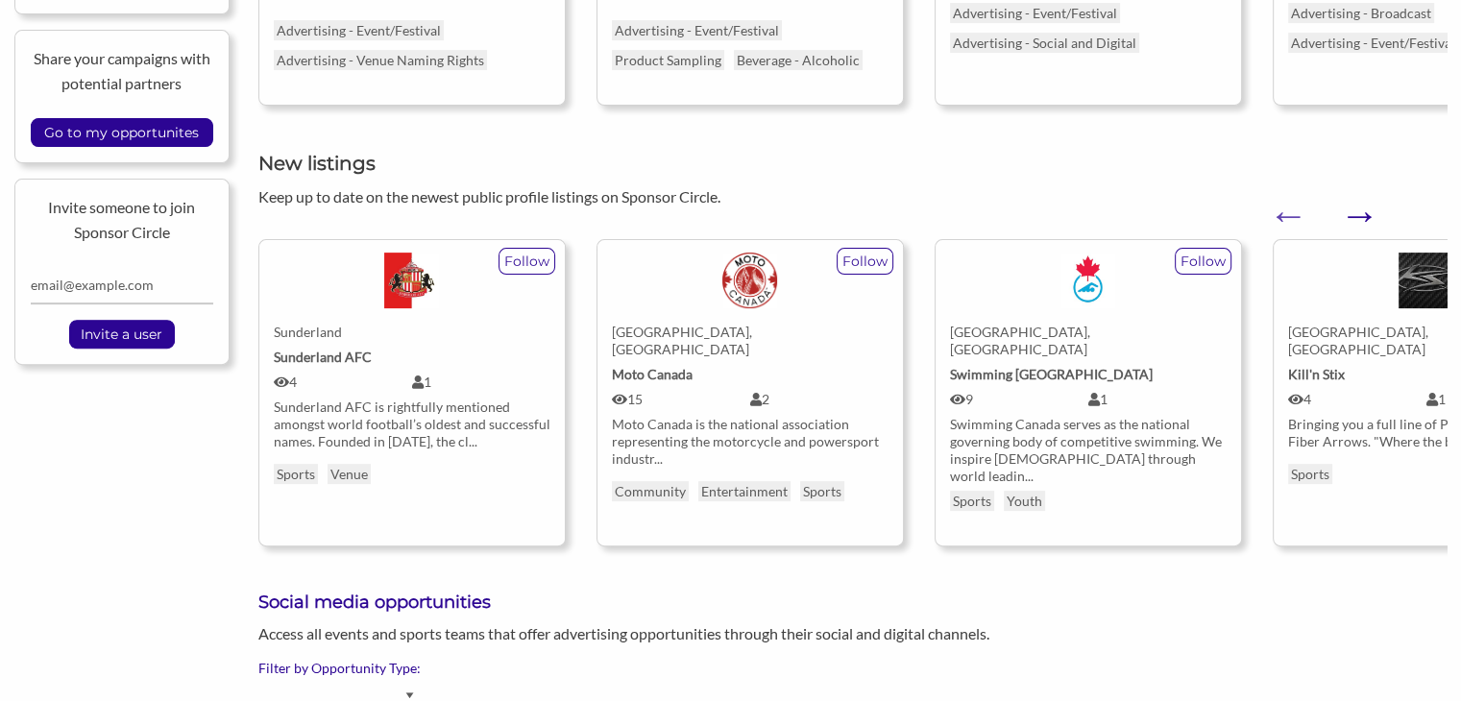
click at [1359, 215] on button "Next" at bounding box center [1349, 205] width 19 height 19
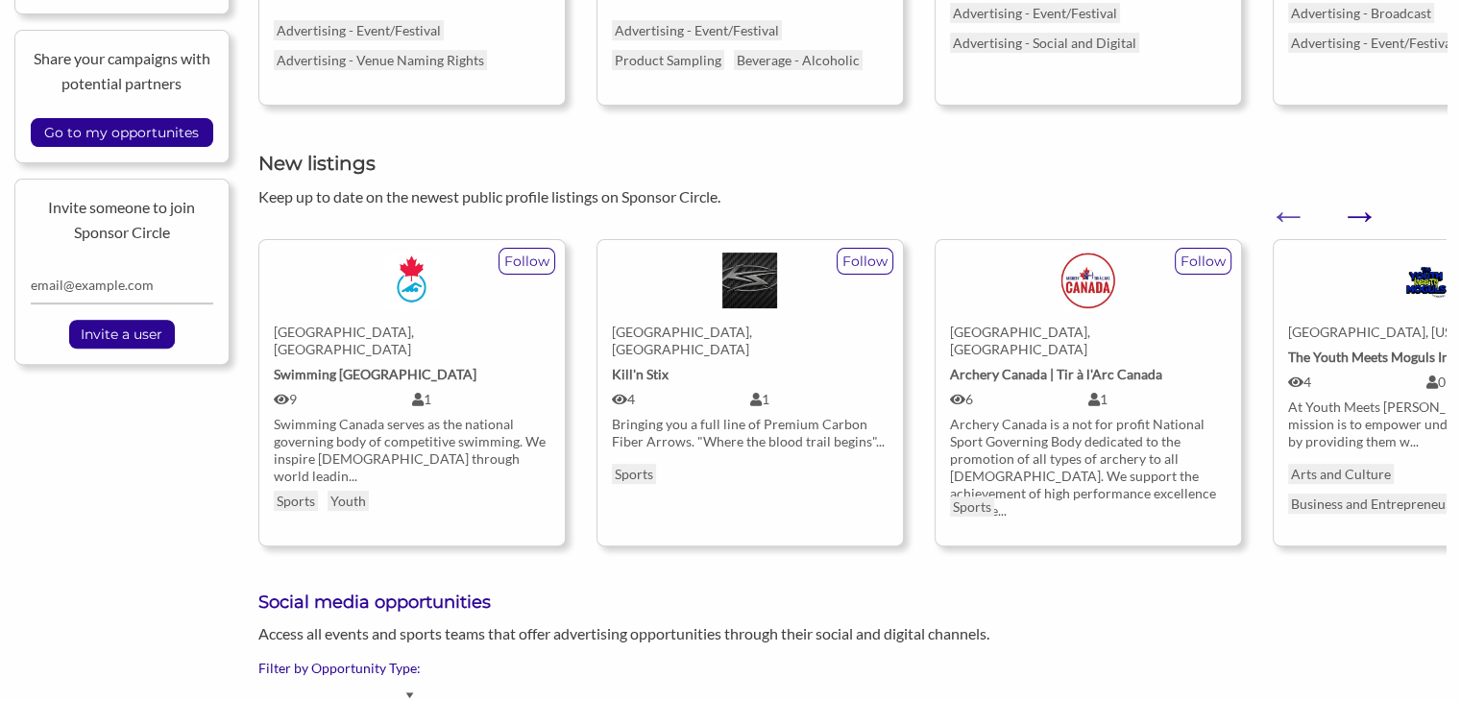
click at [1359, 215] on button "Next" at bounding box center [1349, 205] width 19 height 19
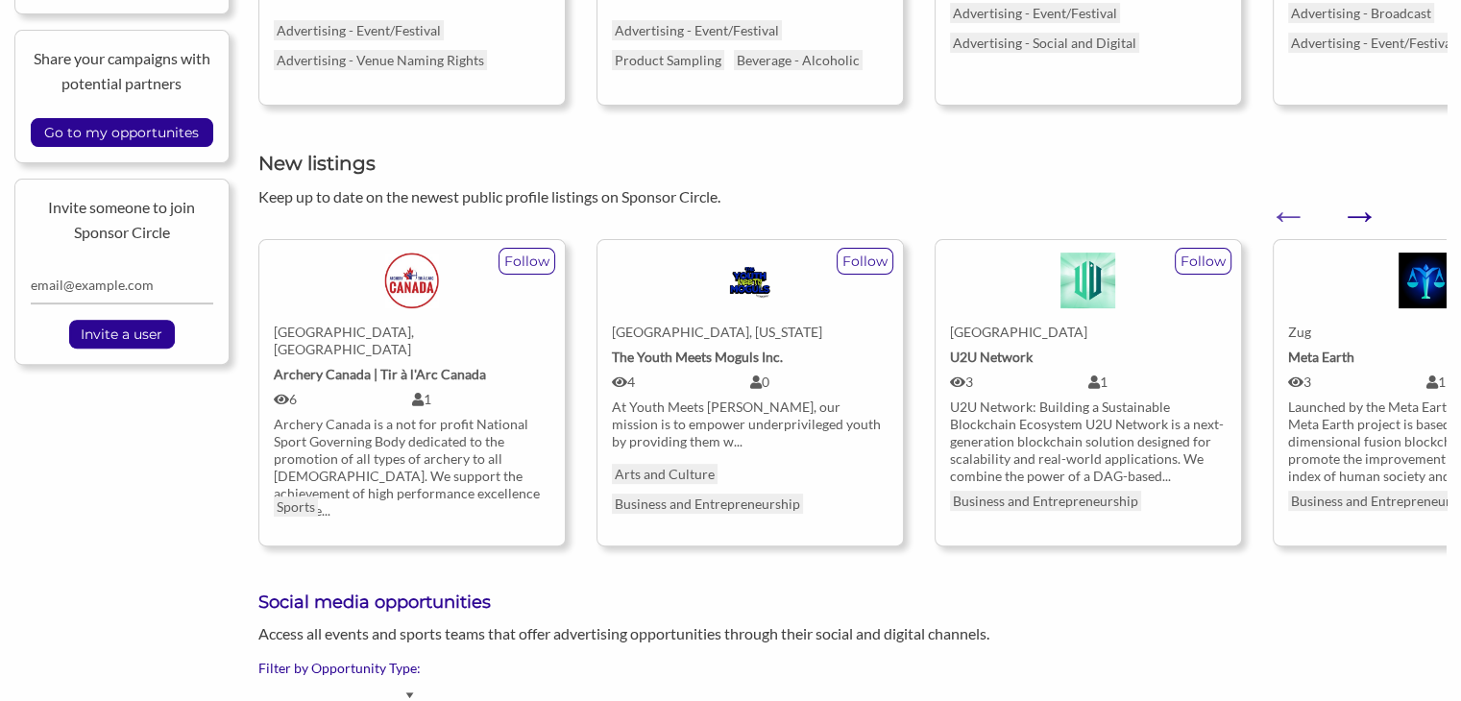
click at [1359, 215] on button "Next" at bounding box center [1349, 205] width 19 height 19
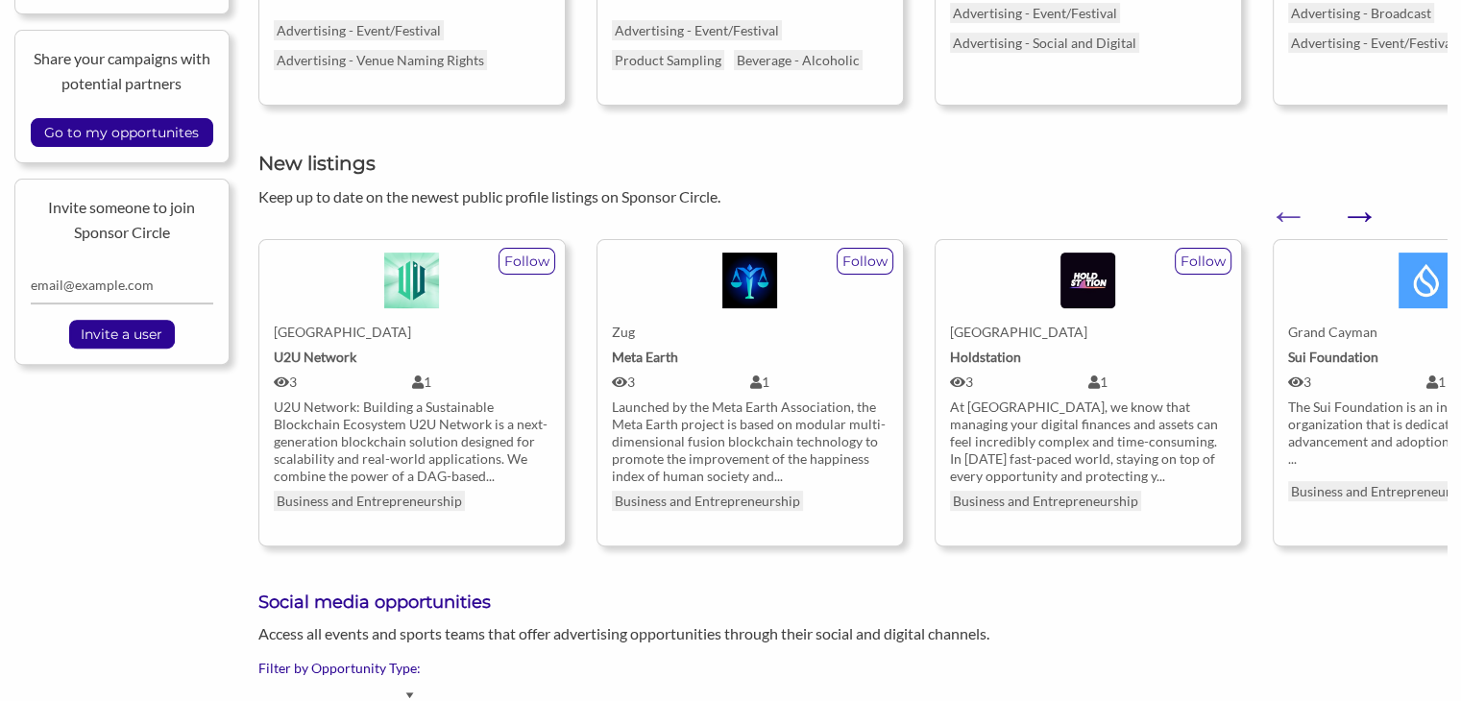
click at [1359, 215] on button "Next" at bounding box center [1349, 205] width 19 height 19
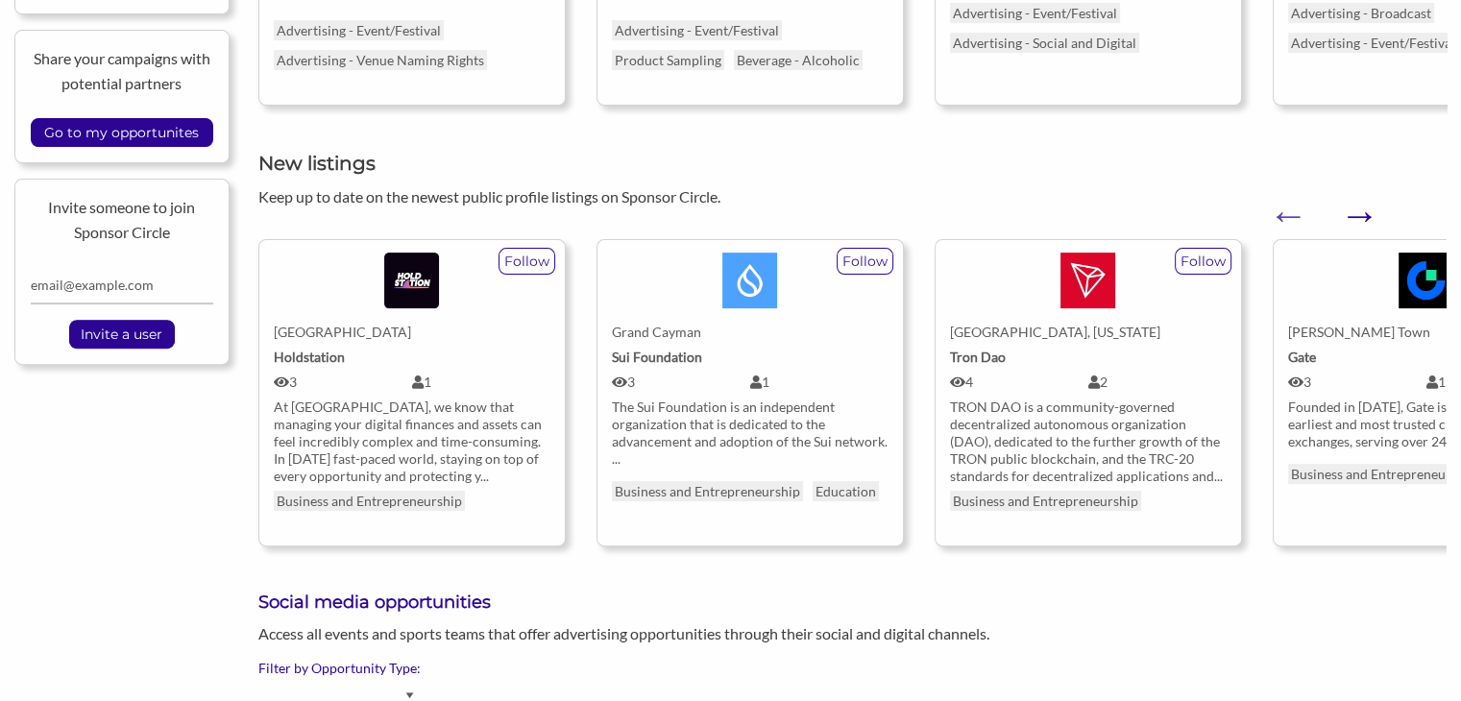
click at [1359, 215] on button "Next" at bounding box center [1349, 205] width 19 height 19
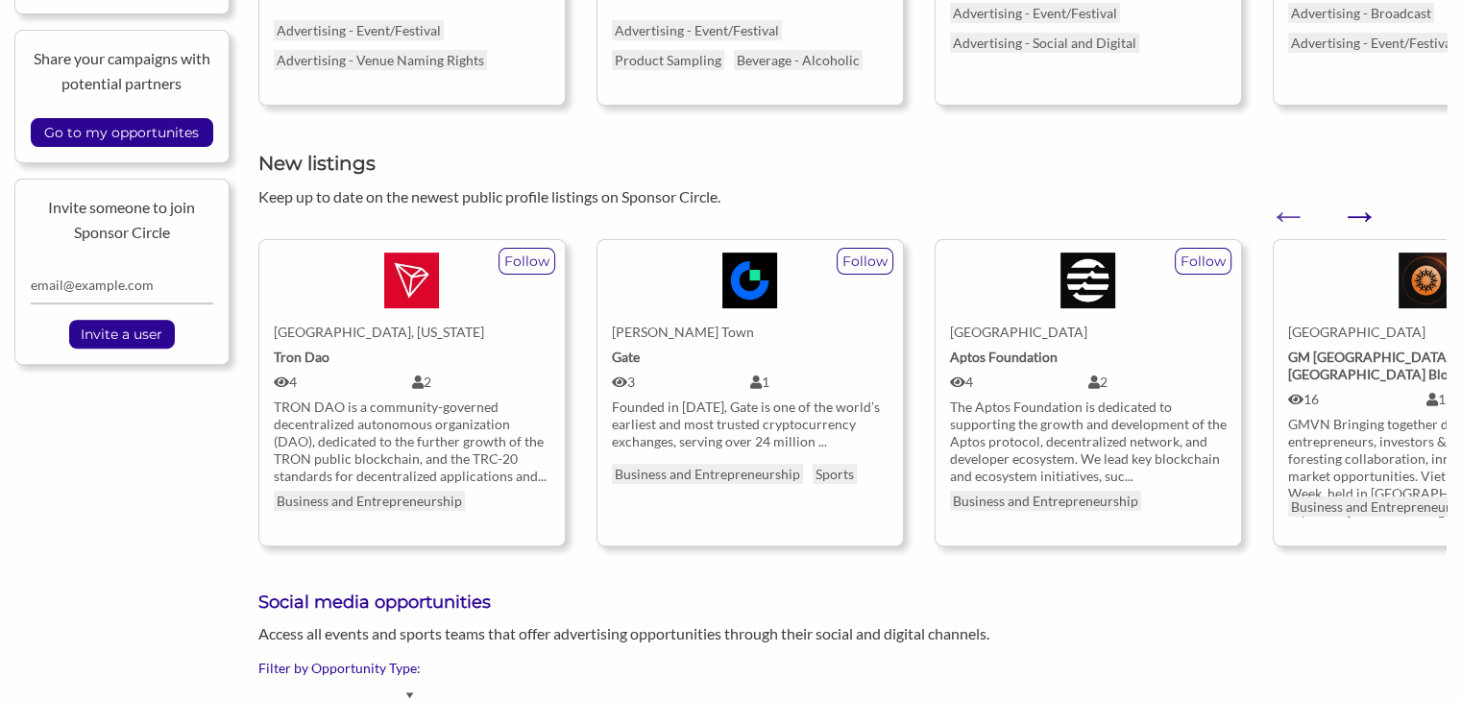
click at [1359, 215] on button "Next" at bounding box center [1349, 205] width 19 height 19
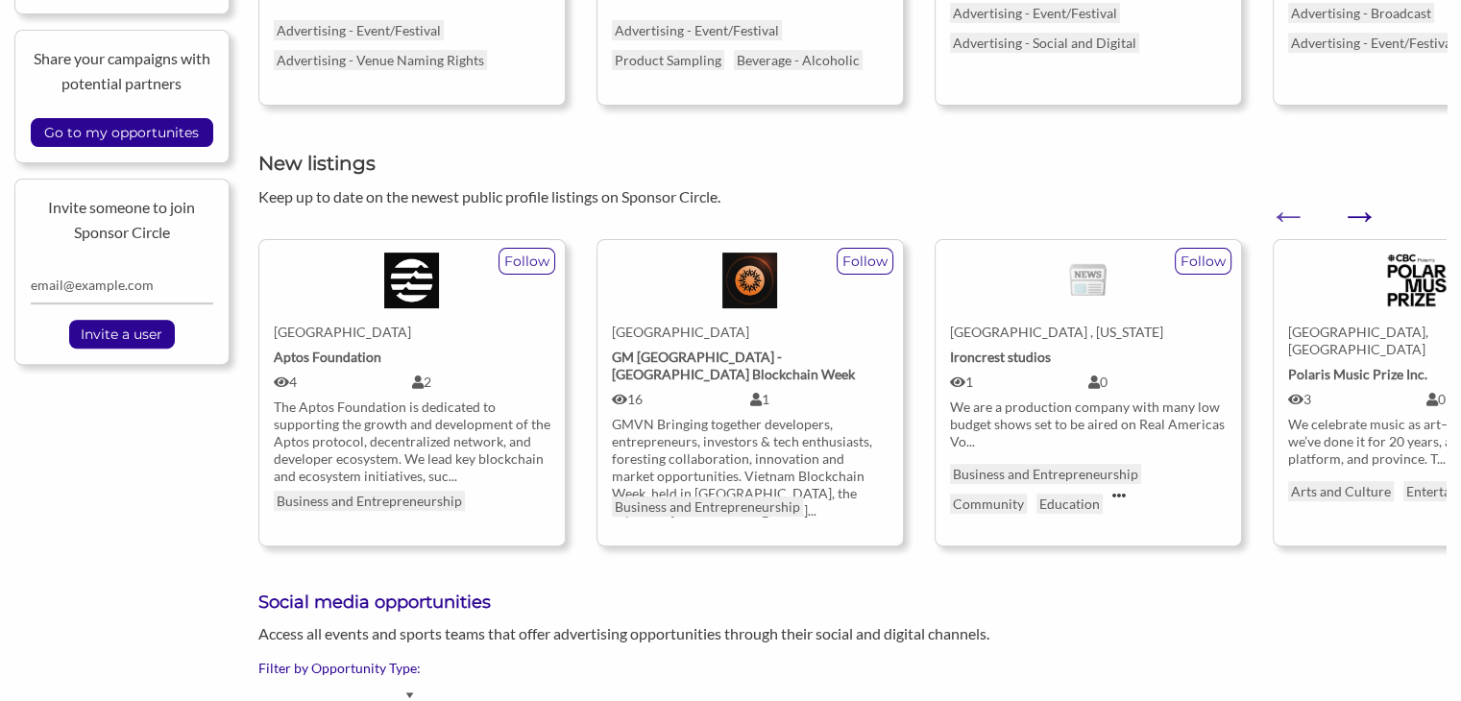
click at [1359, 215] on button "Next" at bounding box center [1349, 205] width 19 height 19
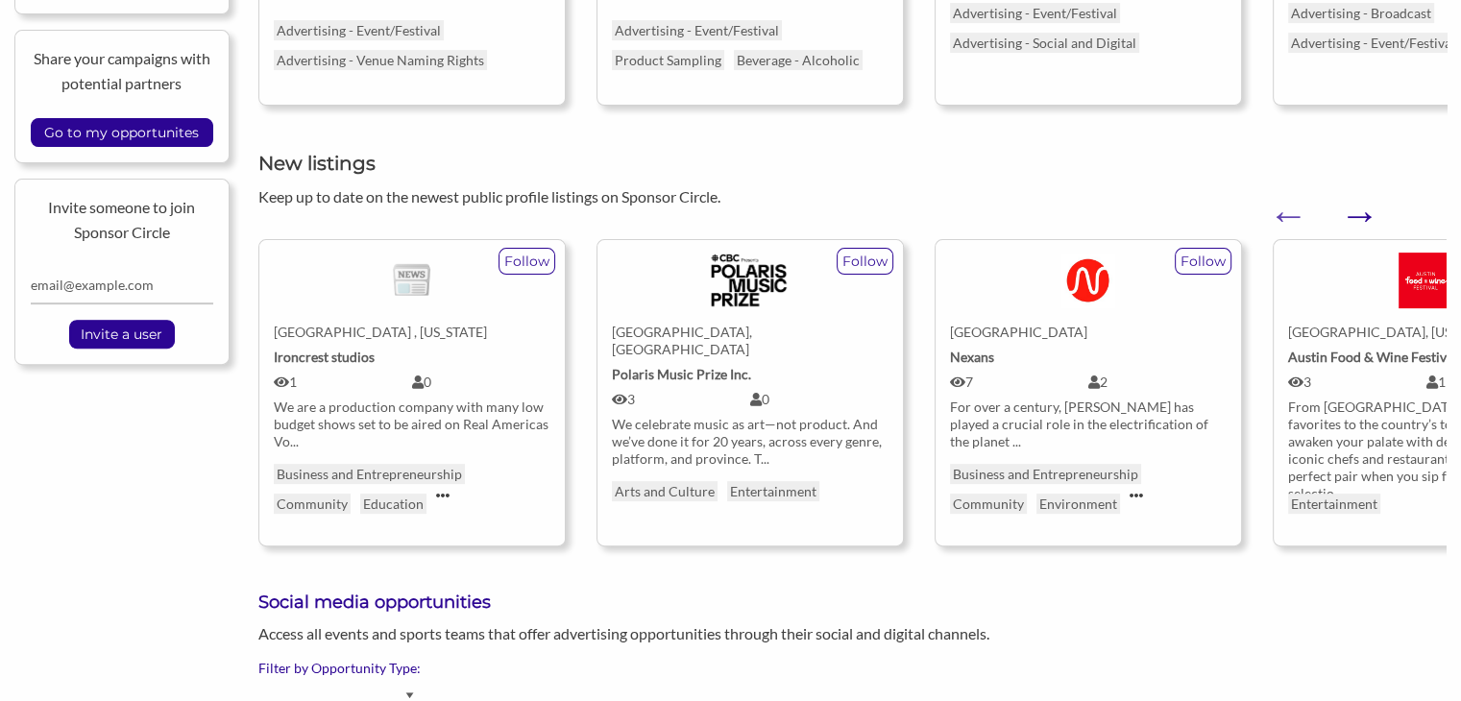
click at [1359, 215] on button "Next" at bounding box center [1349, 205] width 19 height 19
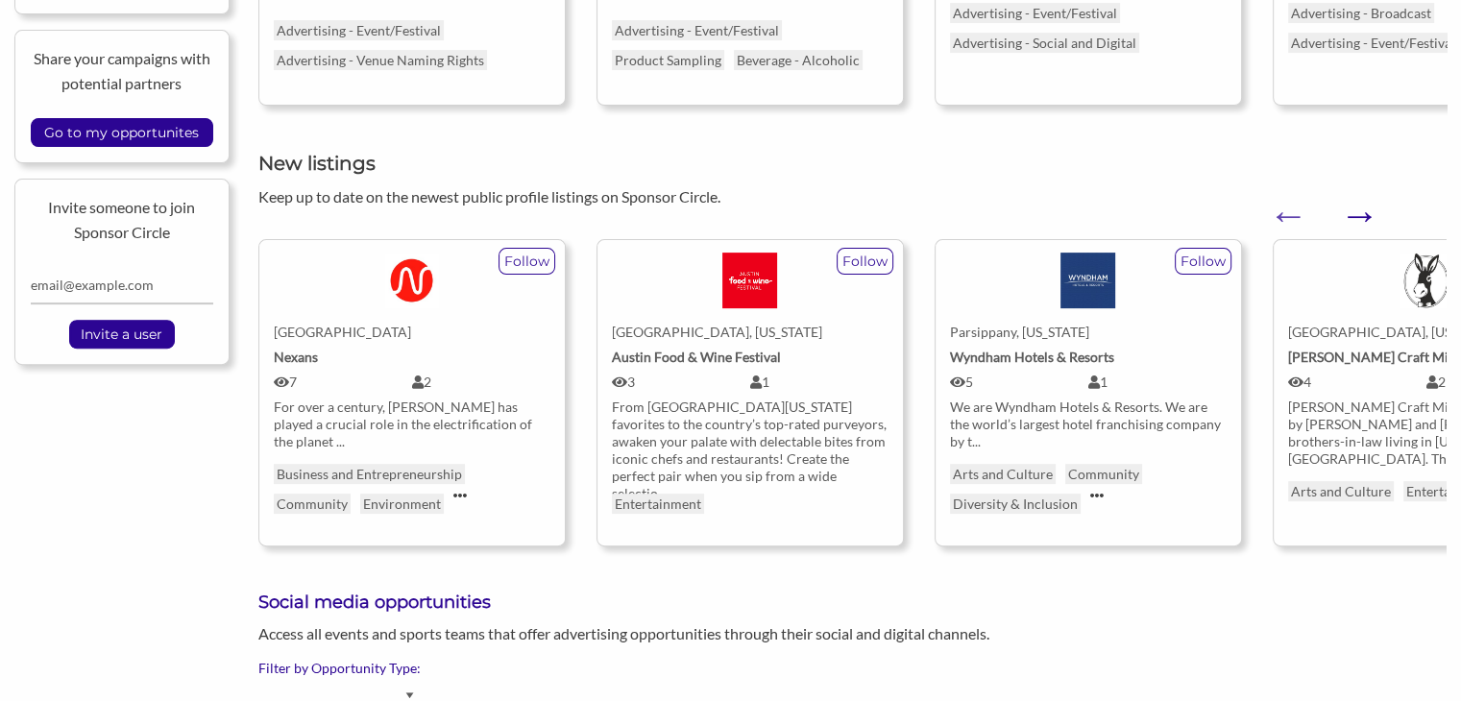
click at [1359, 215] on button "Next" at bounding box center [1349, 205] width 19 height 19
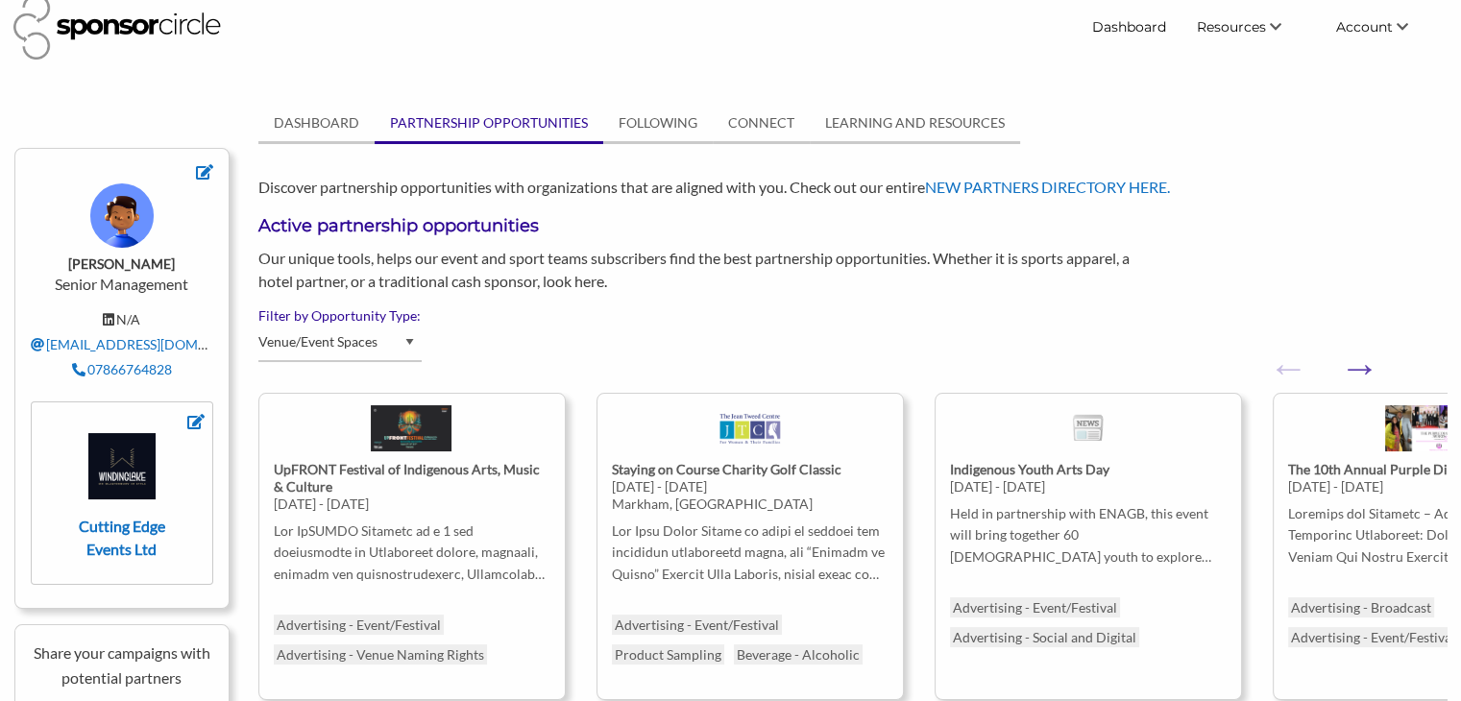
scroll to position [0, 0]
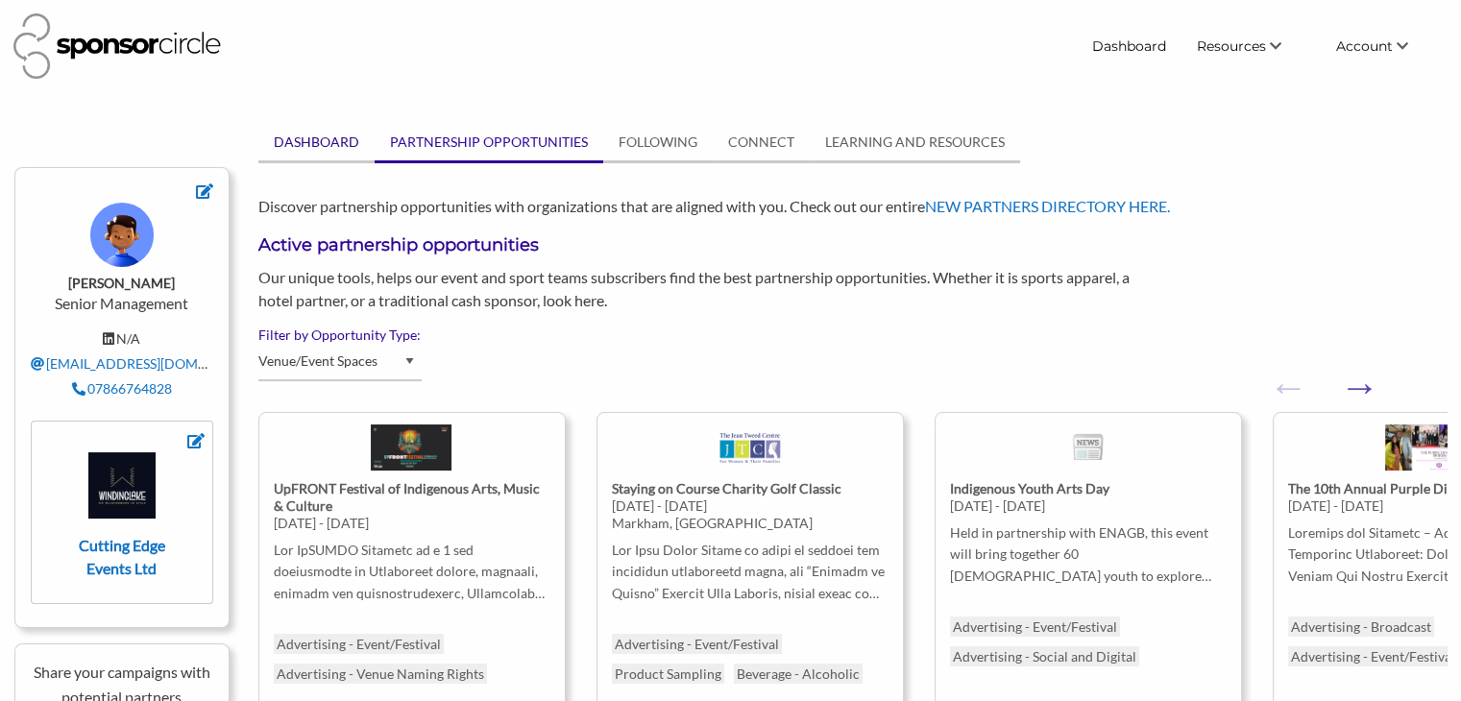
click at [317, 142] on link "DASHBOARD" at bounding box center [316, 142] width 116 height 36
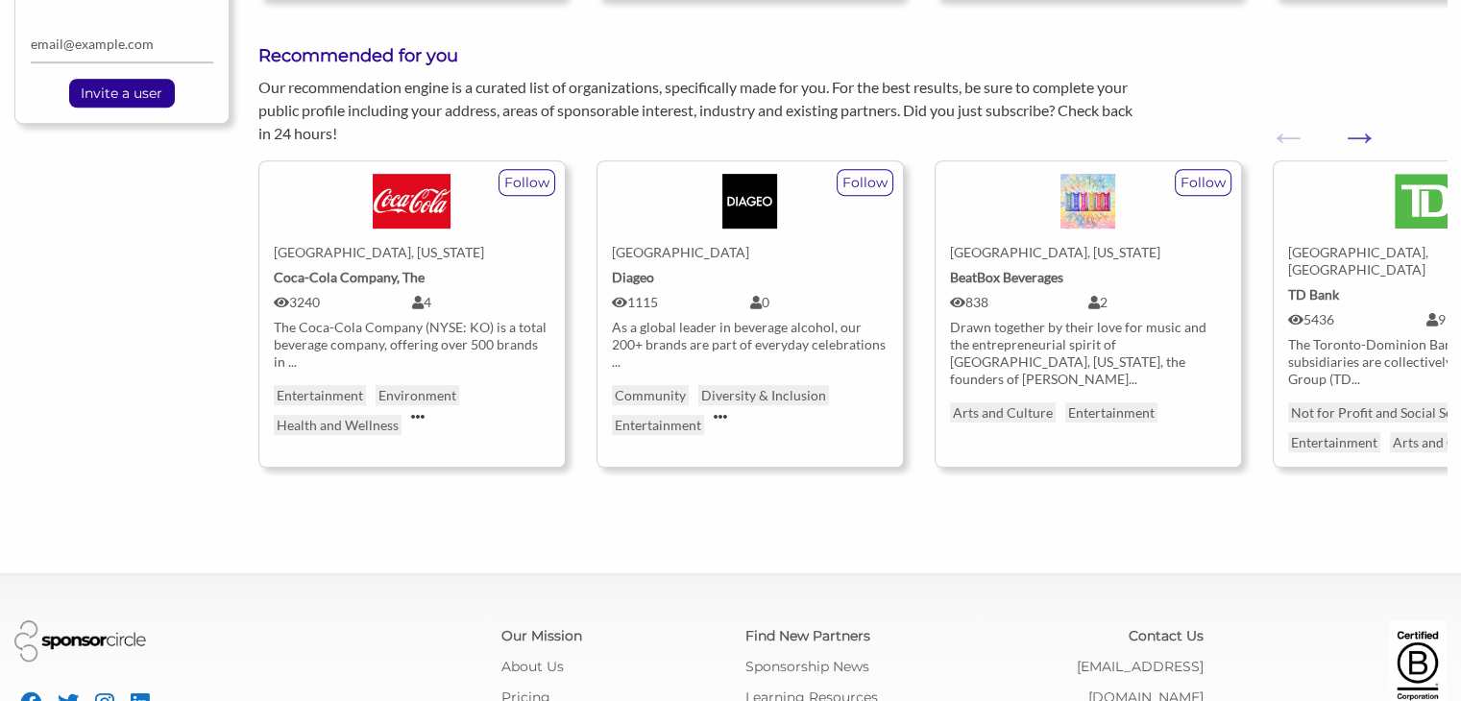
scroll to position [853, 0]
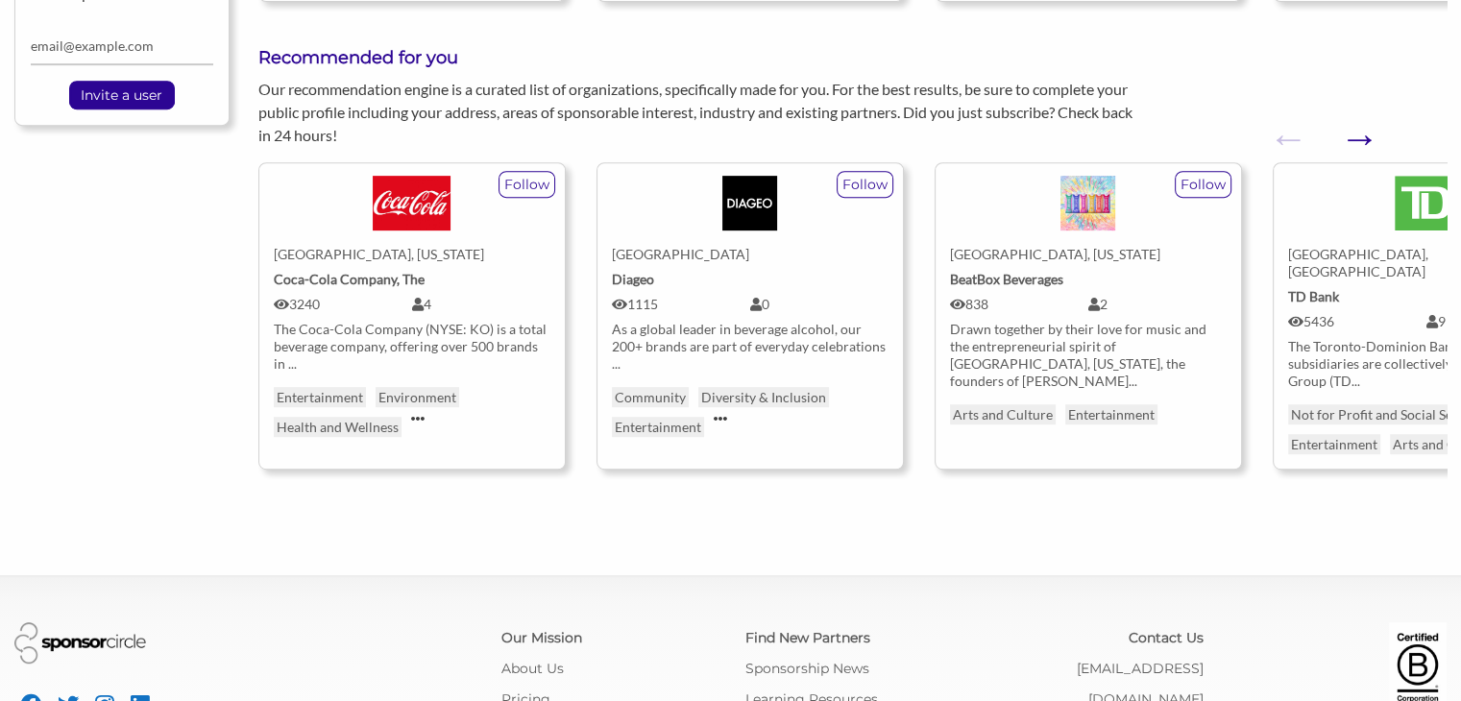
click at [1359, 119] on button "Next" at bounding box center [1349, 128] width 19 height 19
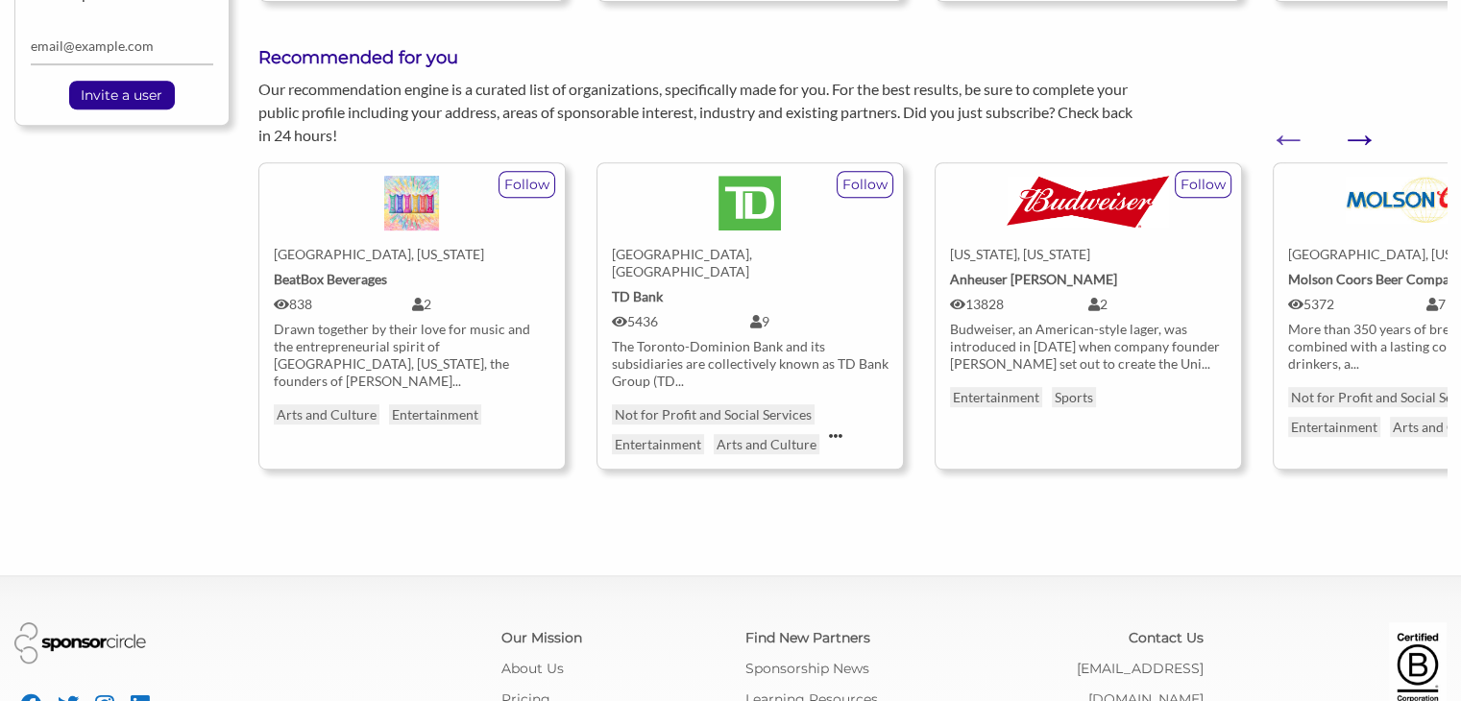
click at [1359, 119] on button "Next" at bounding box center [1349, 128] width 19 height 19
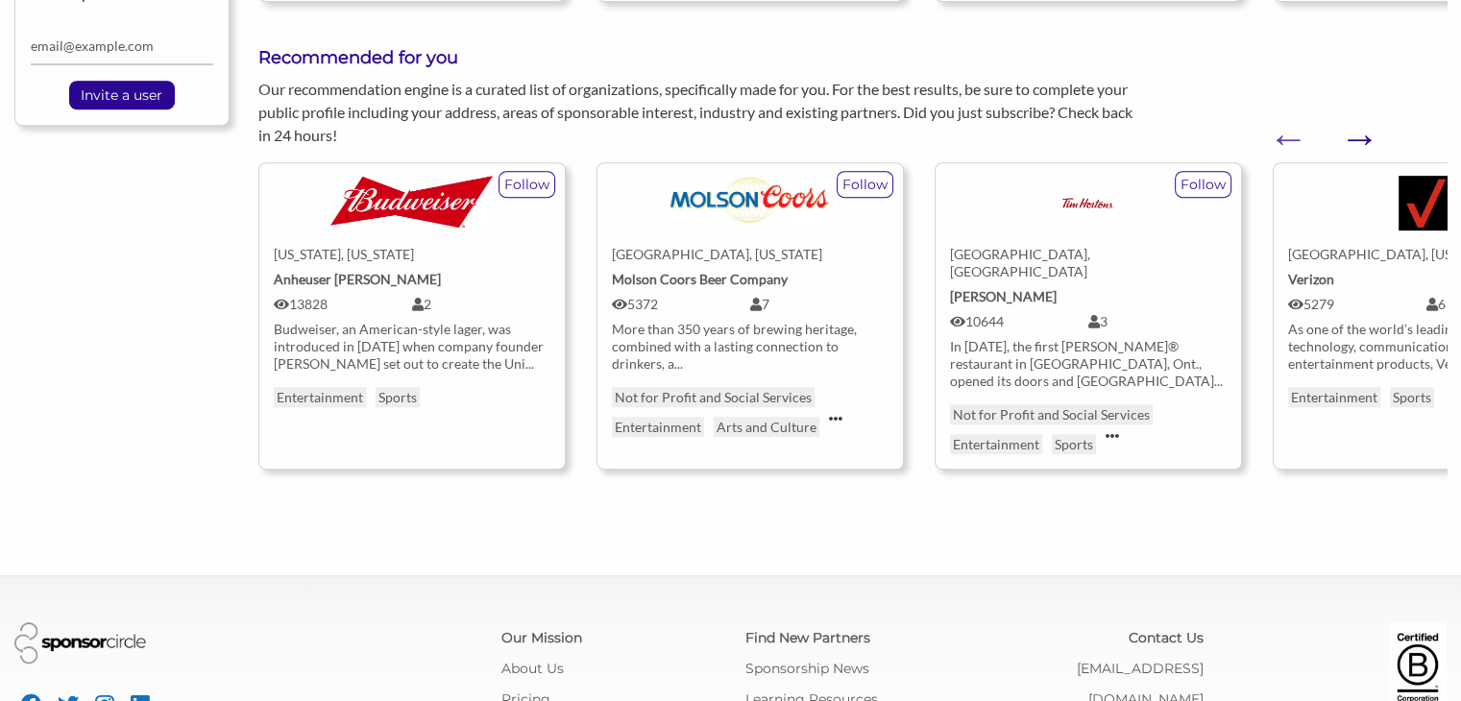
click at [1359, 119] on button "Next" at bounding box center [1349, 128] width 19 height 19
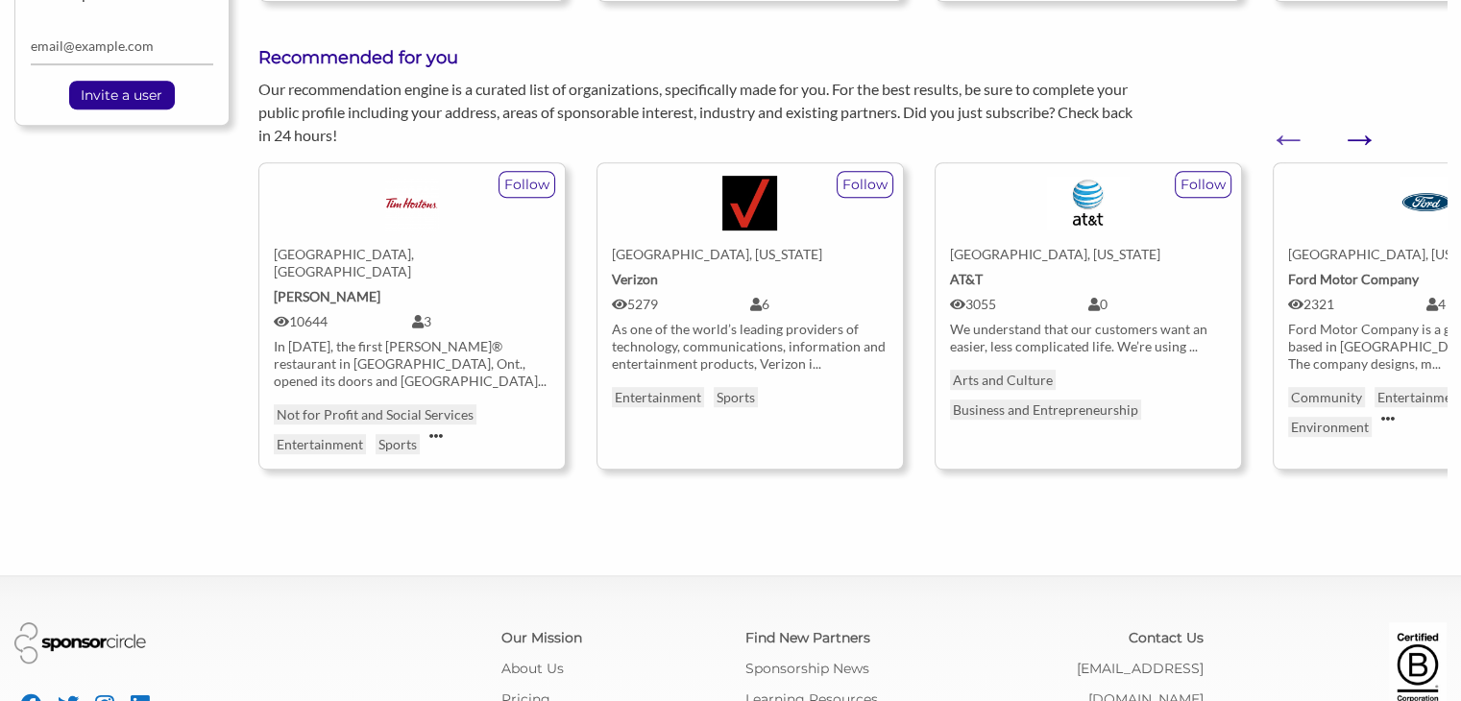
click at [1359, 119] on button "Next" at bounding box center [1349, 128] width 19 height 19
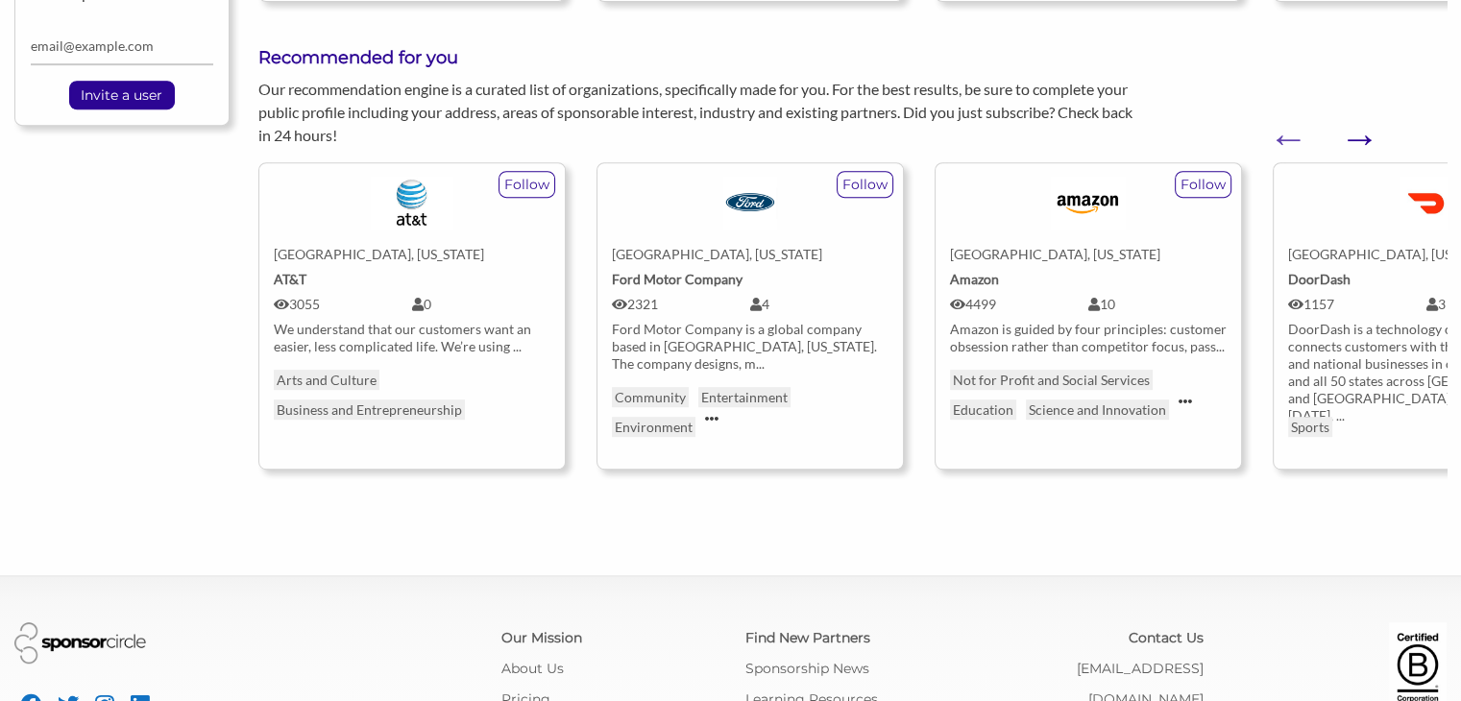
click at [1359, 119] on button "Next" at bounding box center [1349, 128] width 19 height 19
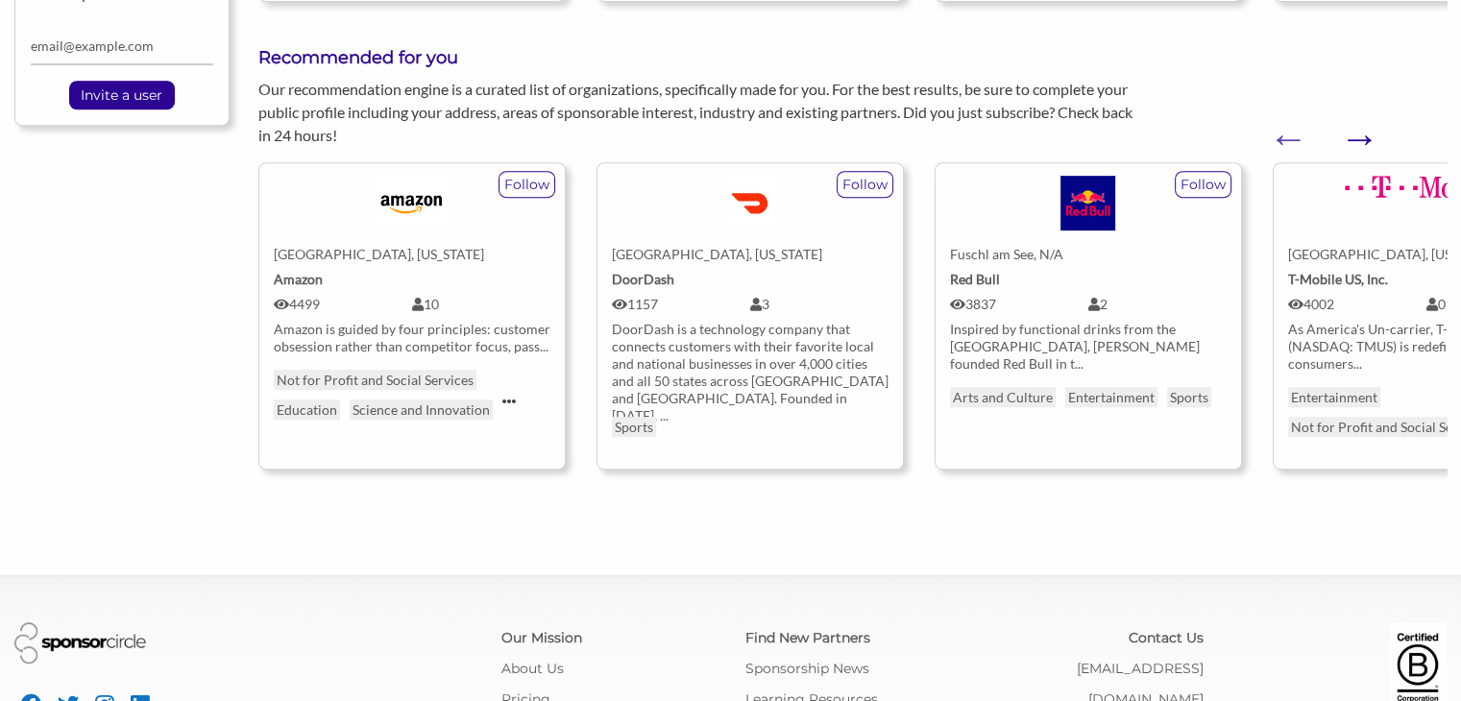
click at [1359, 119] on button "Next" at bounding box center [1349, 128] width 19 height 19
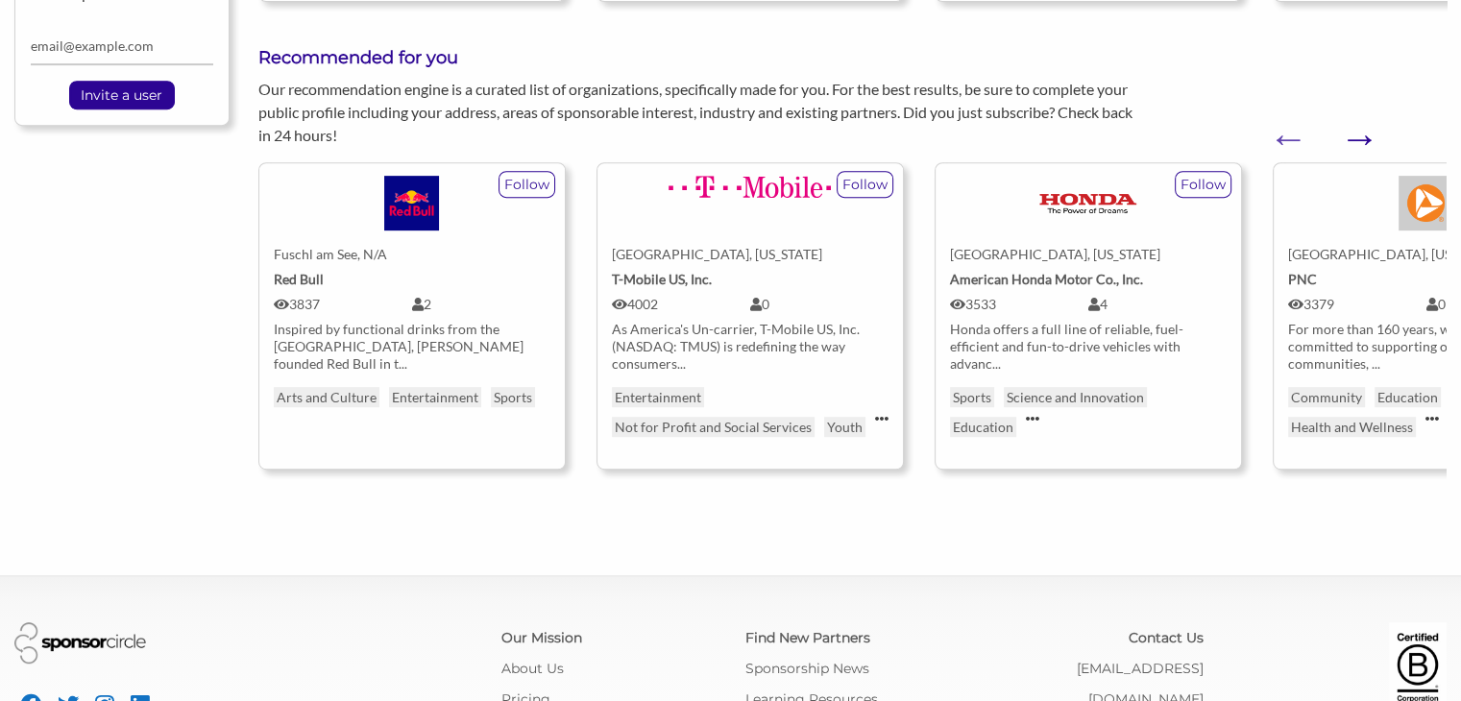
click at [1359, 119] on button "Next" at bounding box center [1349, 128] width 19 height 19
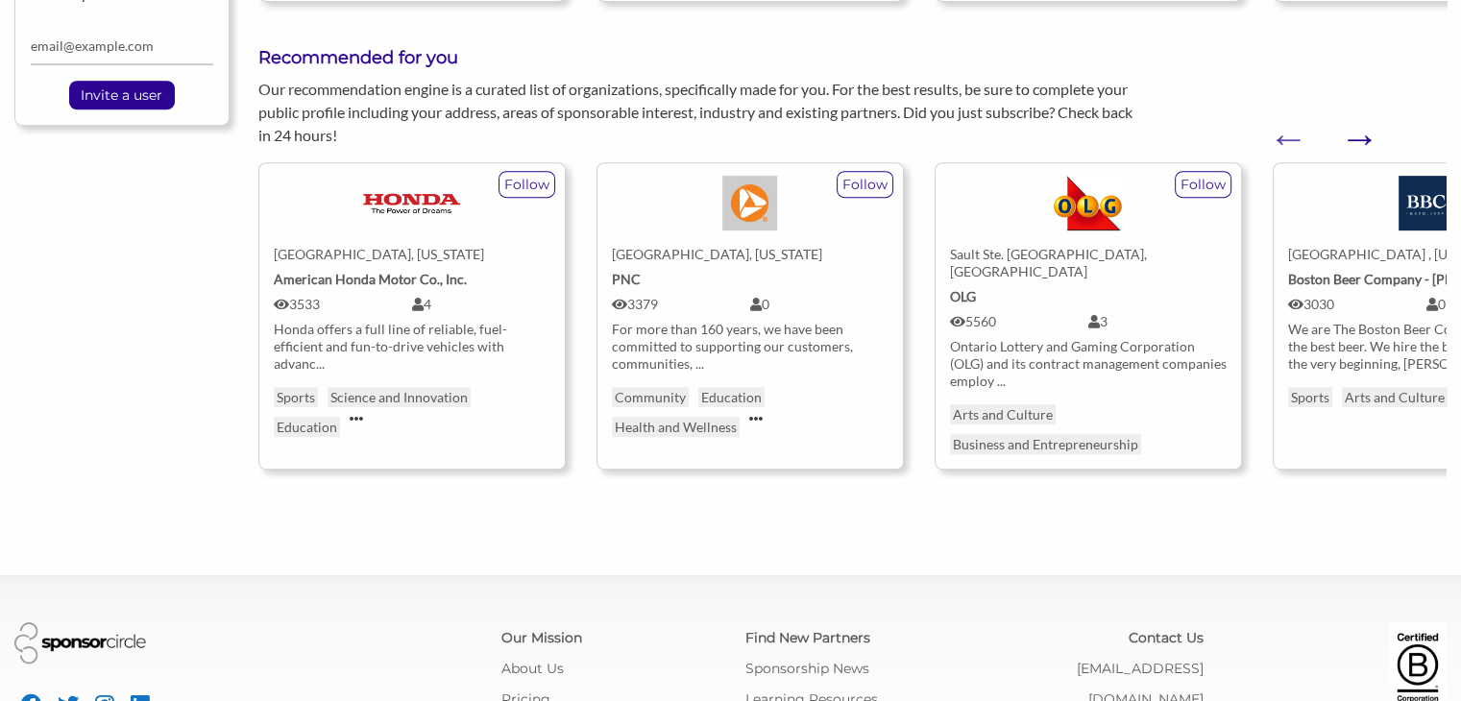
click at [1359, 119] on button "Next" at bounding box center [1349, 128] width 19 height 19
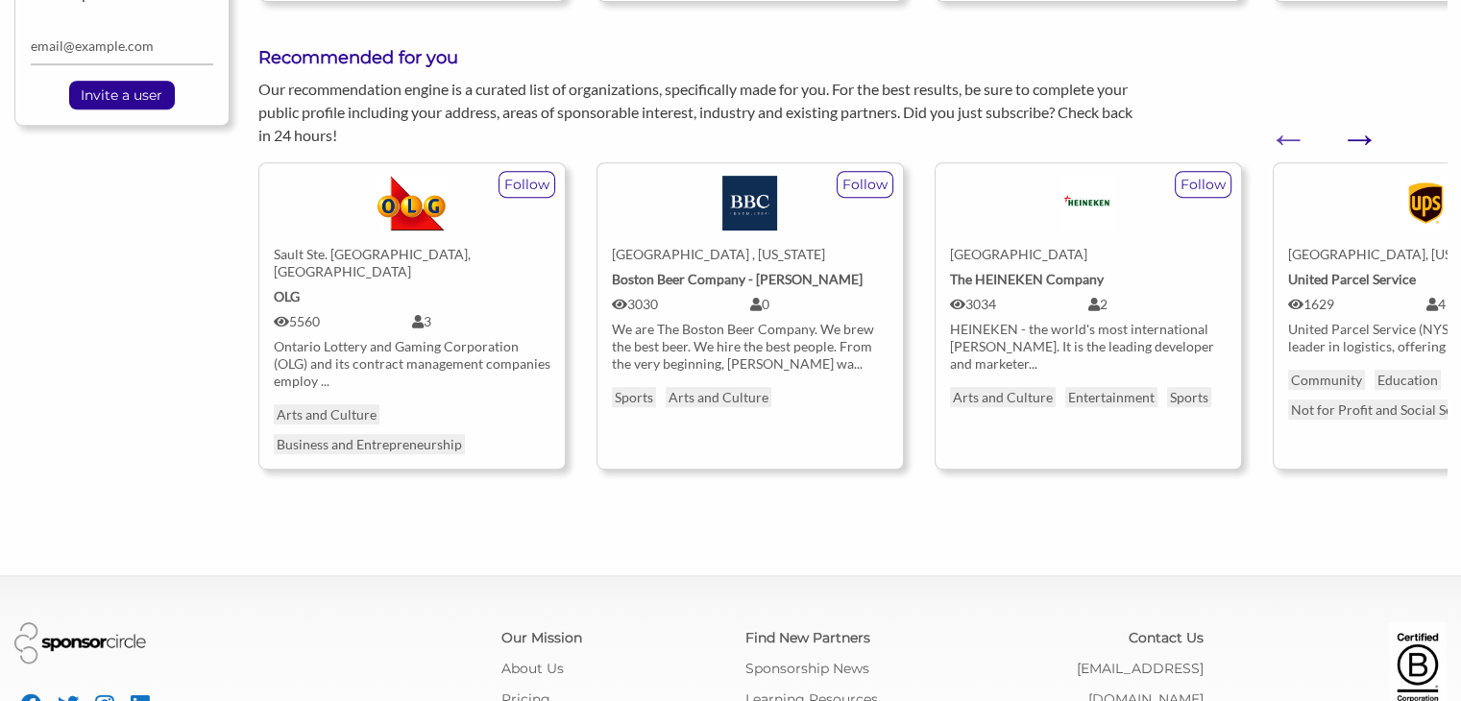
click at [1359, 119] on button "Next" at bounding box center [1349, 128] width 19 height 19
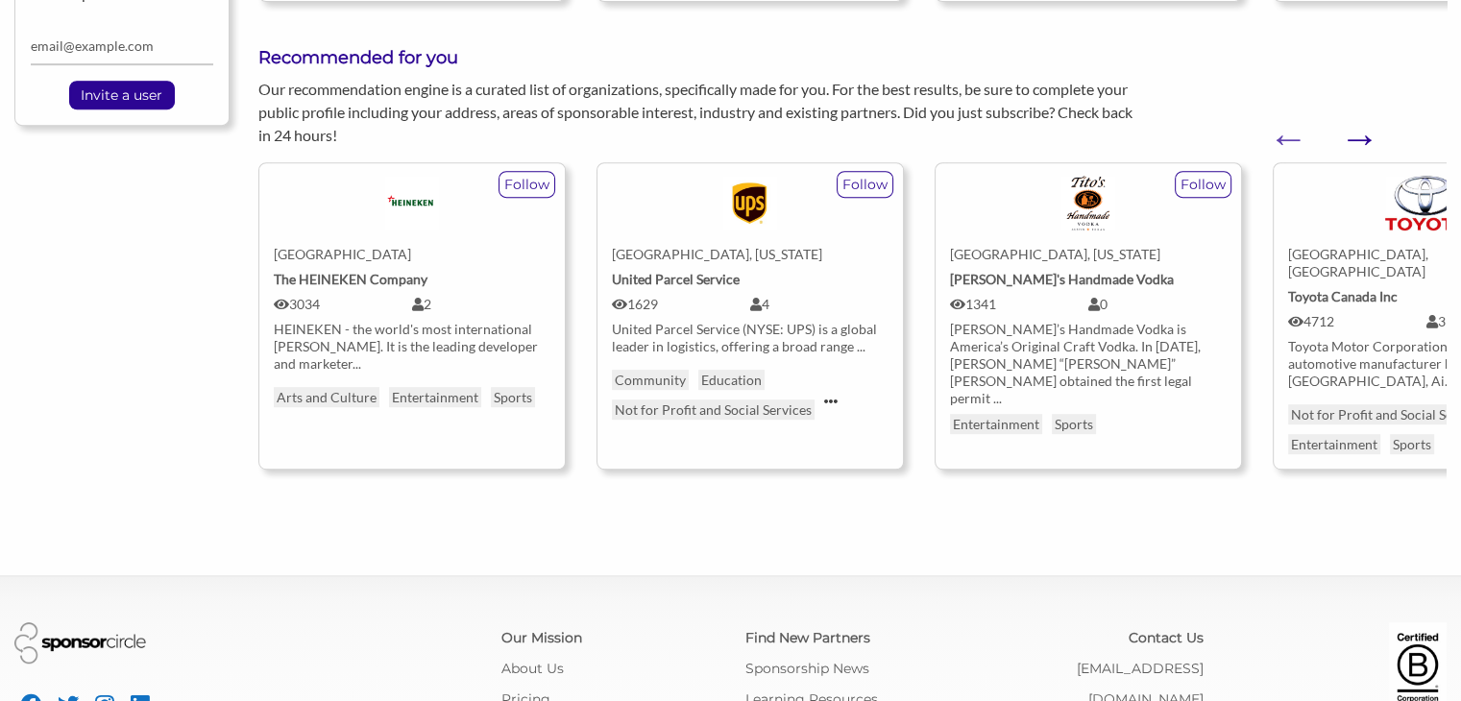
click at [1359, 119] on button "Next" at bounding box center [1349, 128] width 19 height 19
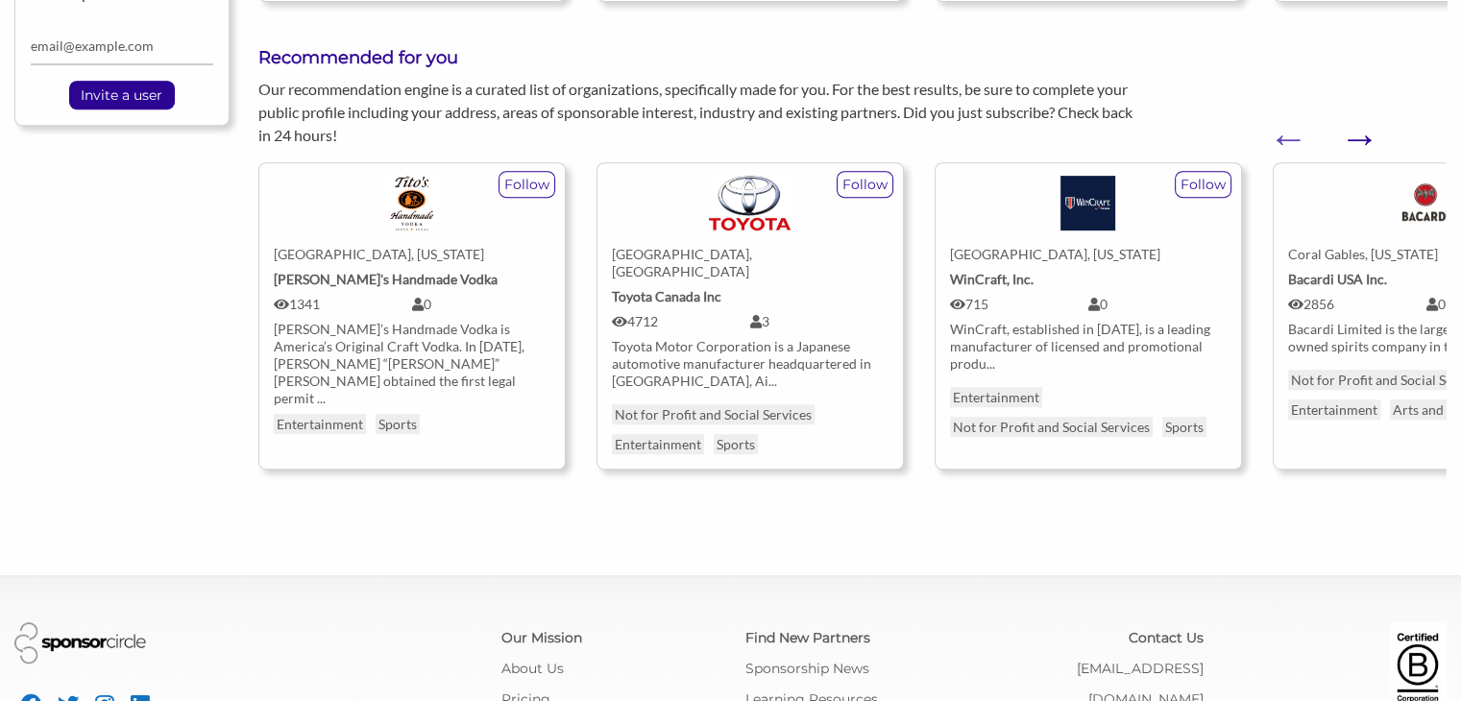
click at [1359, 119] on button "Next" at bounding box center [1349, 128] width 19 height 19
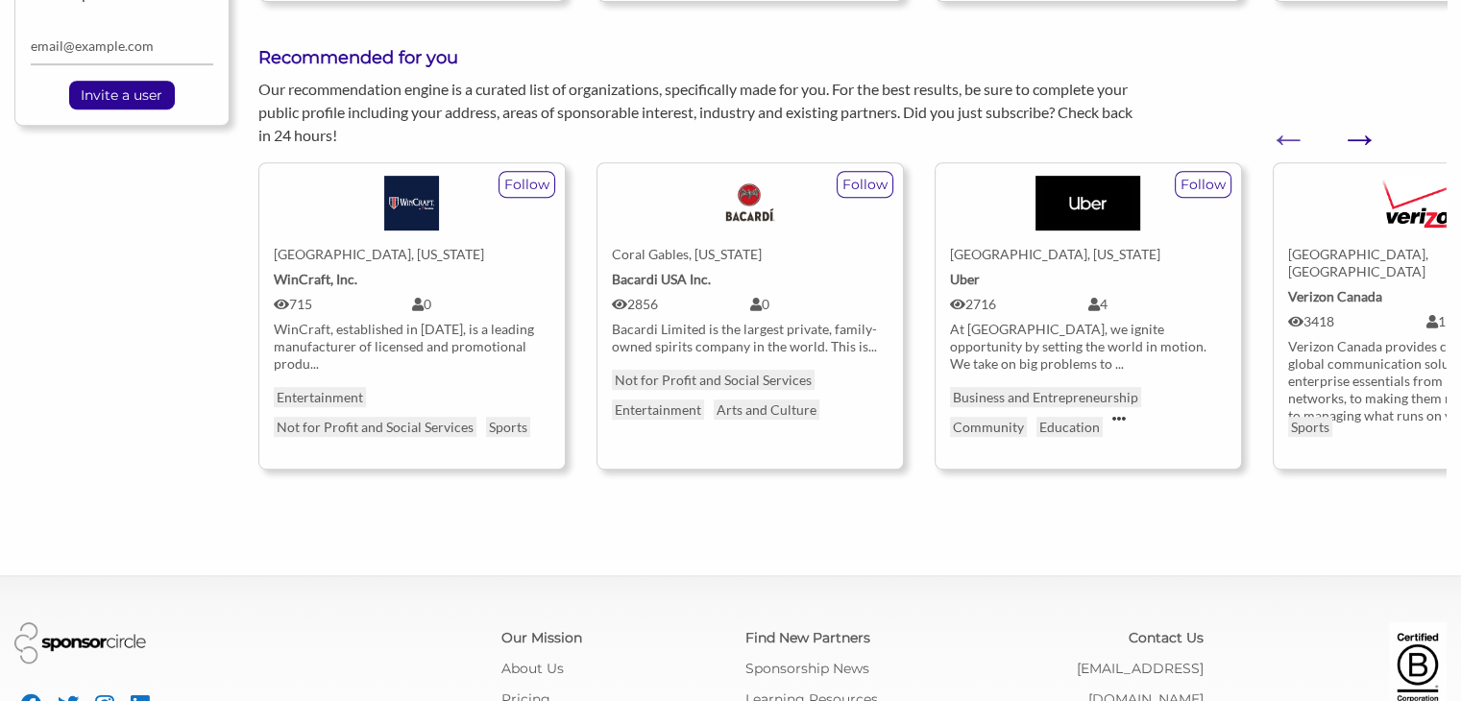
click at [1359, 119] on button "Next" at bounding box center [1349, 128] width 19 height 19
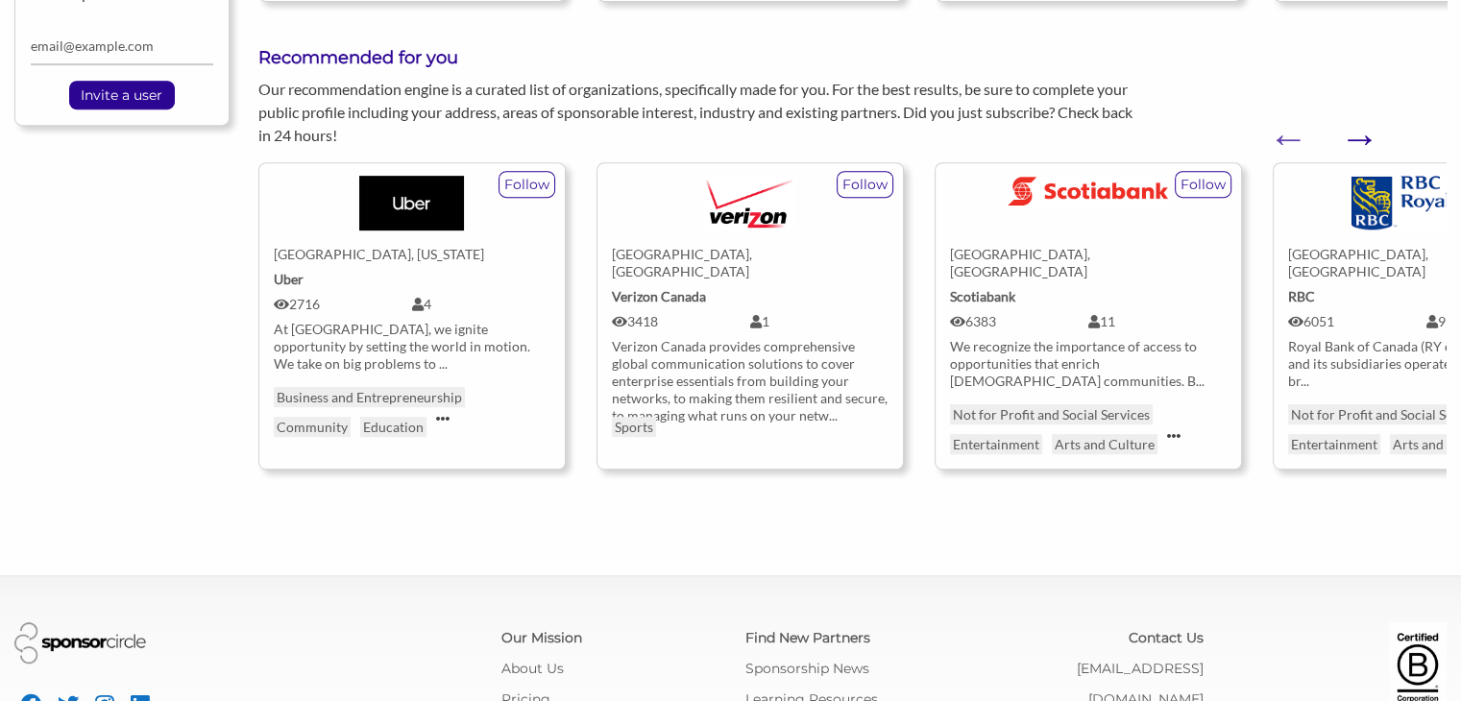
click at [1359, 119] on button "Next" at bounding box center [1349, 128] width 19 height 19
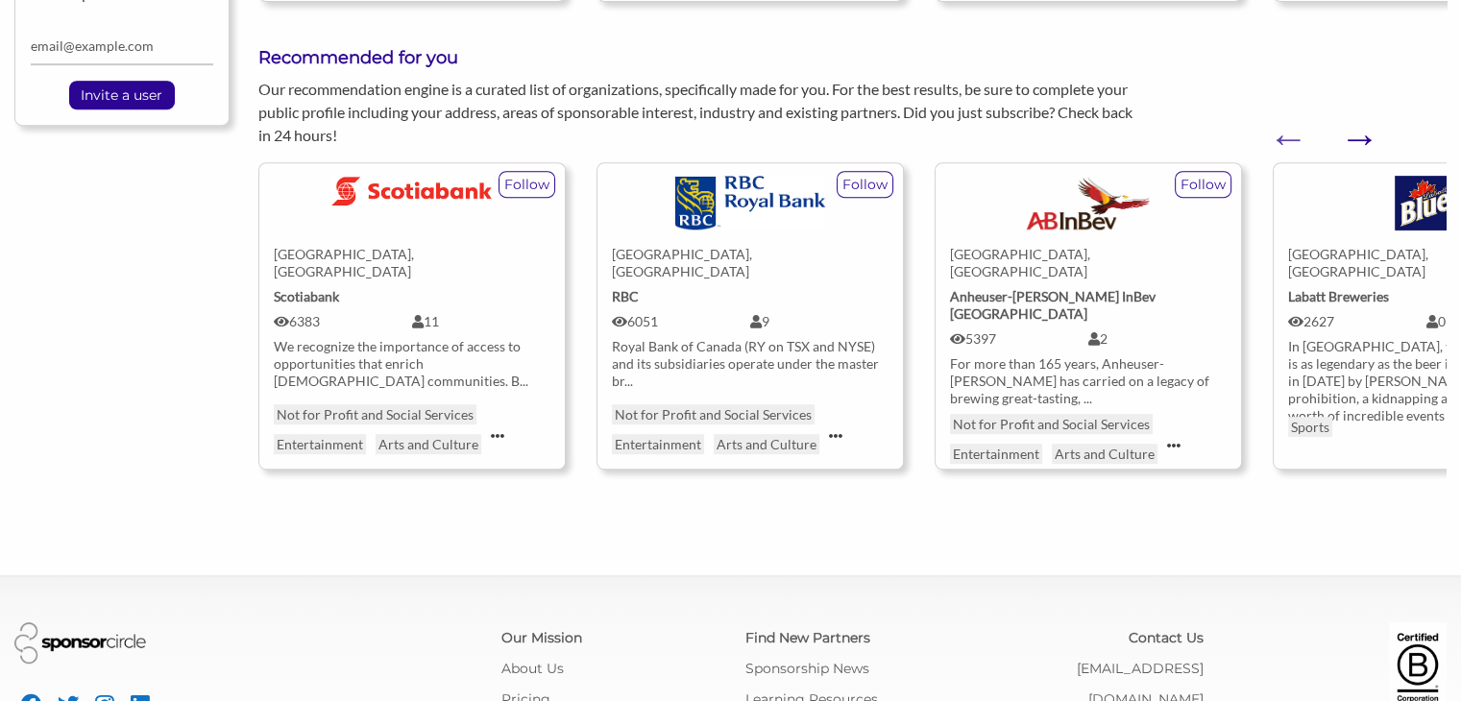
click at [1359, 119] on button "Next" at bounding box center [1349, 128] width 19 height 19
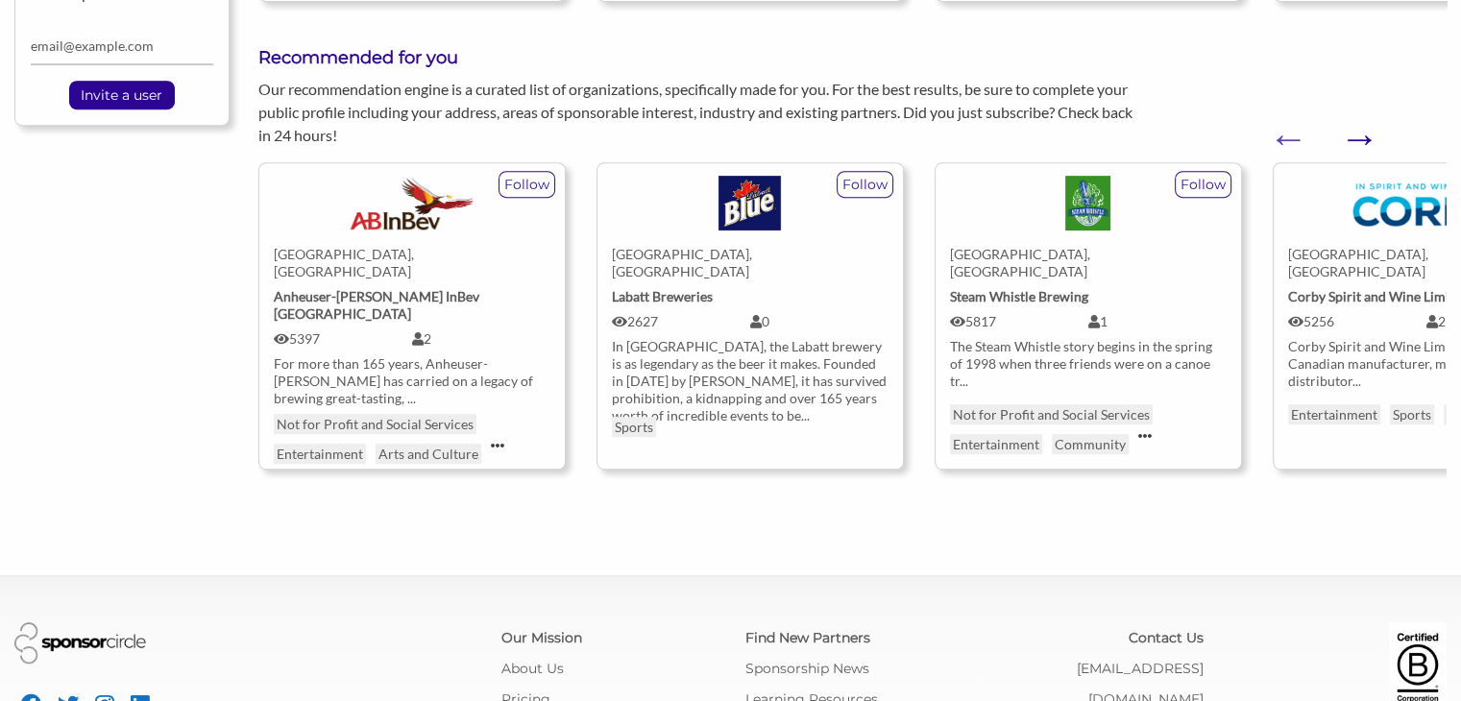
click at [1359, 119] on button "Next" at bounding box center [1349, 128] width 19 height 19
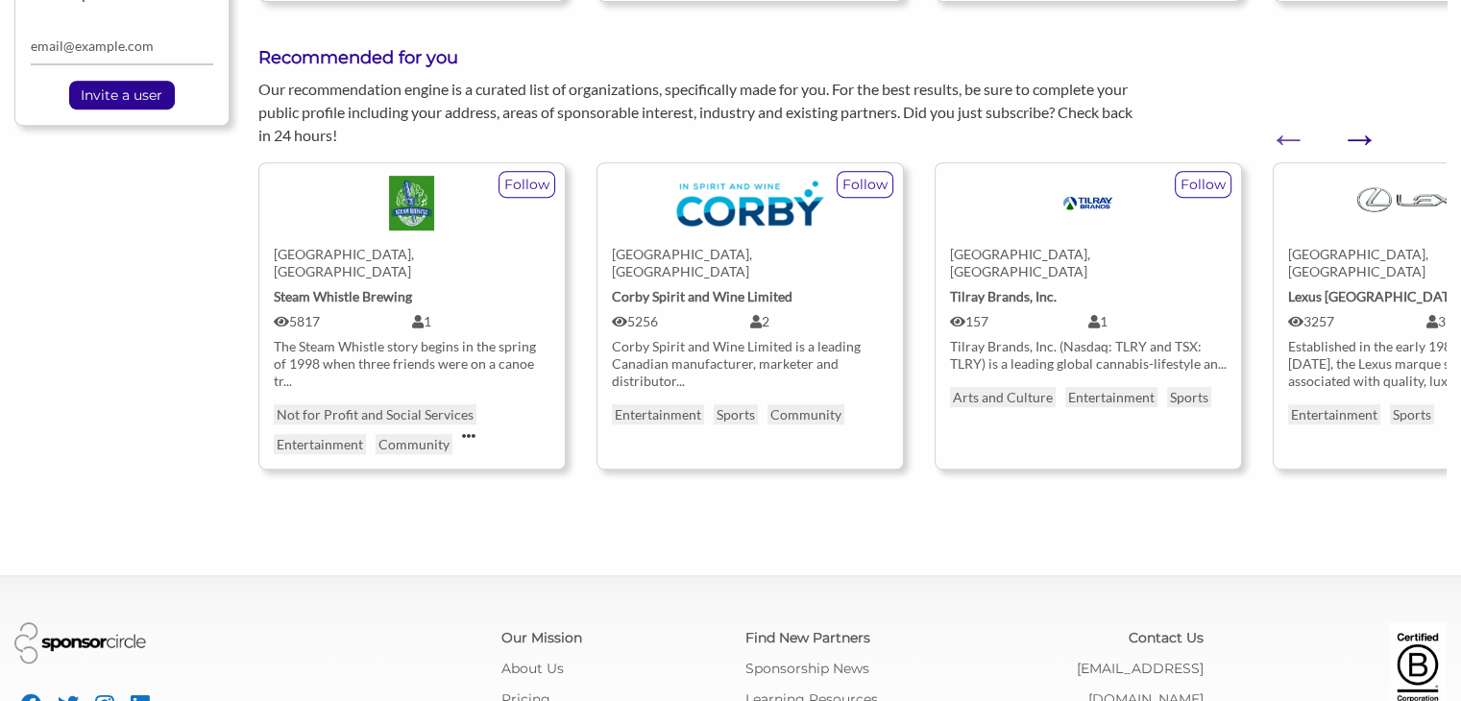
click at [1359, 119] on button "Next" at bounding box center [1349, 128] width 19 height 19
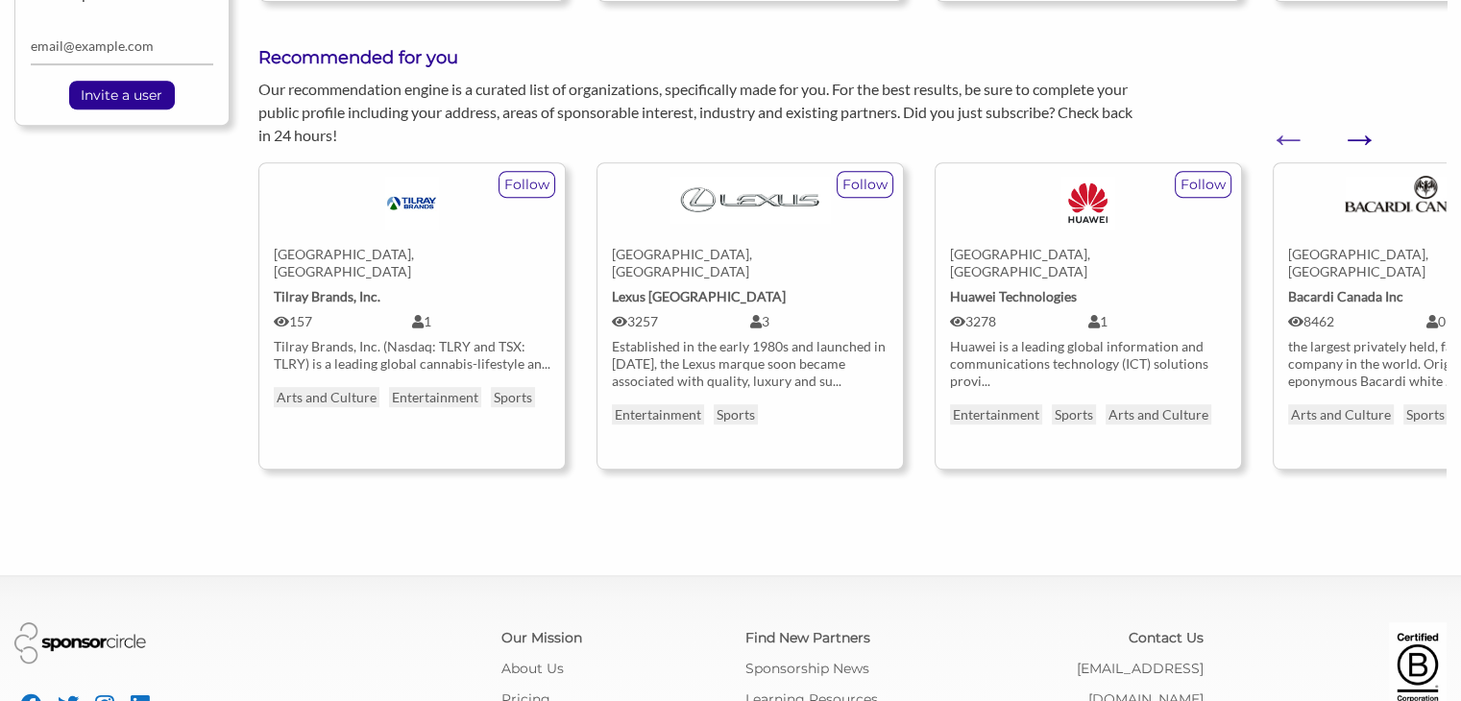
click at [1359, 119] on button "Next" at bounding box center [1349, 128] width 19 height 19
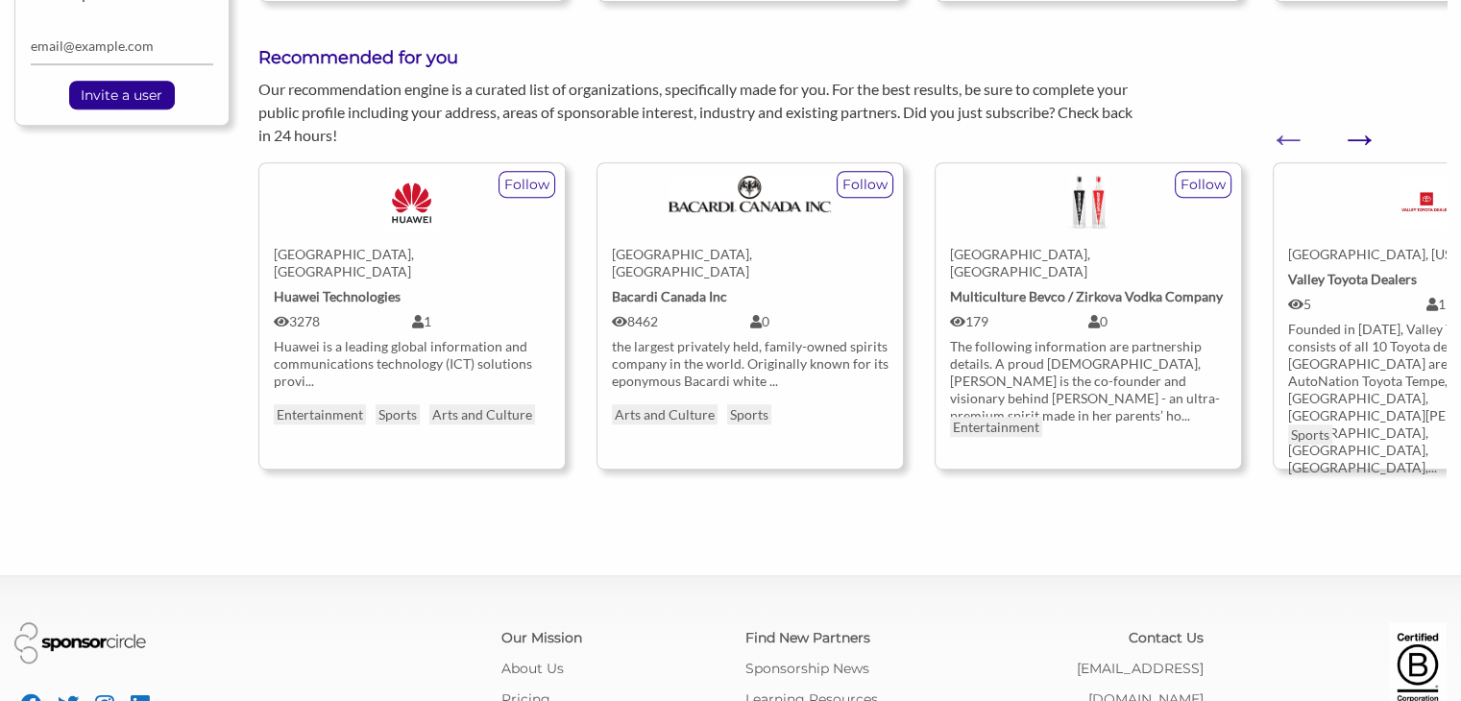
click at [1359, 119] on button "Next" at bounding box center [1349, 128] width 19 height 19
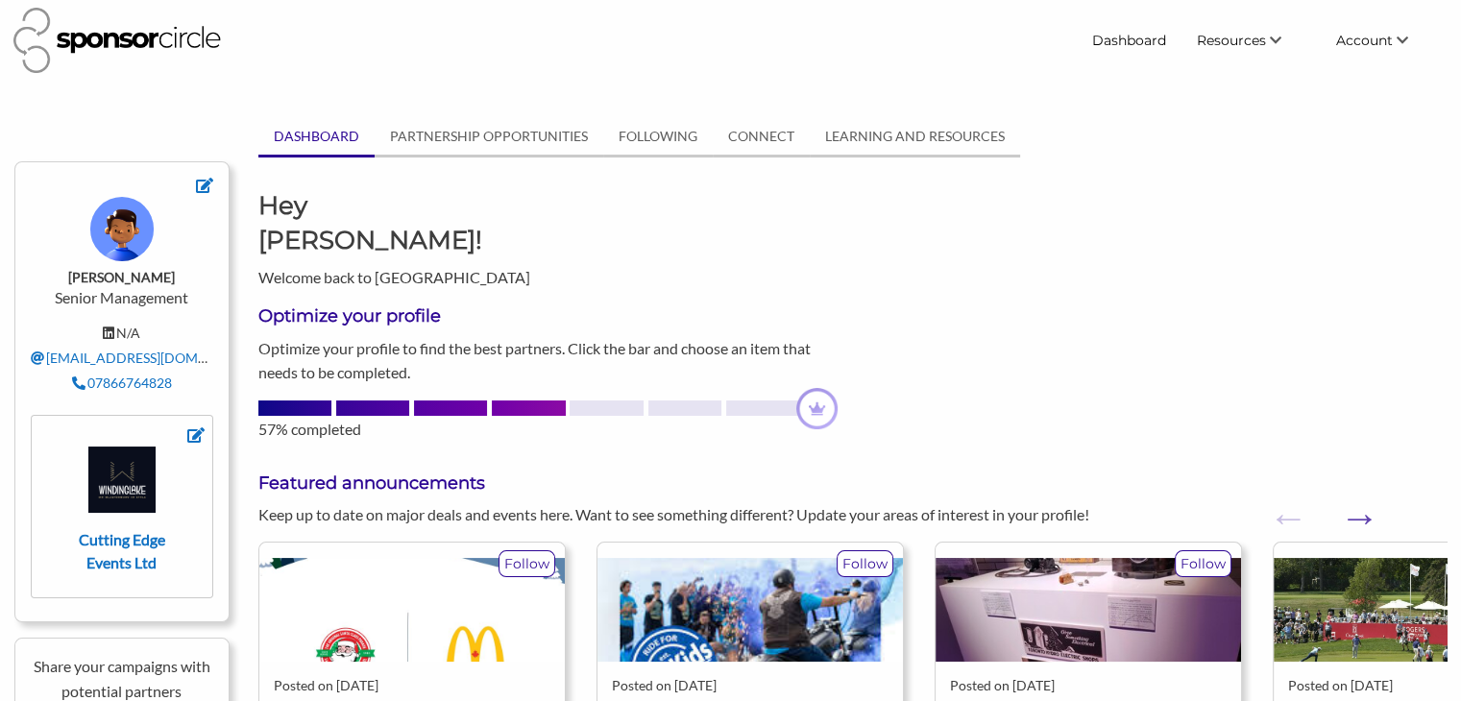
scroll to position [0, 0]
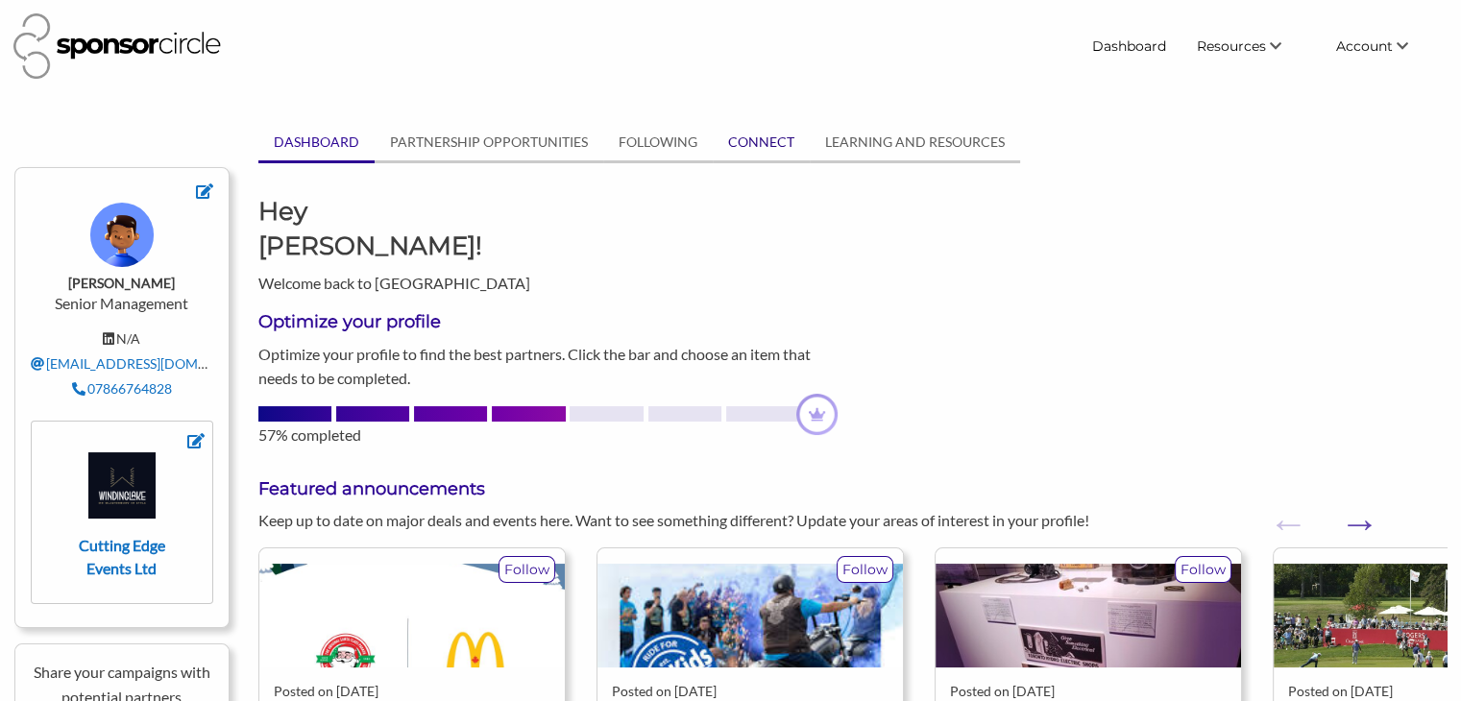
click at [761, 144] on link "CONNECT" at bounding box center [761, 142] width 97 height 36
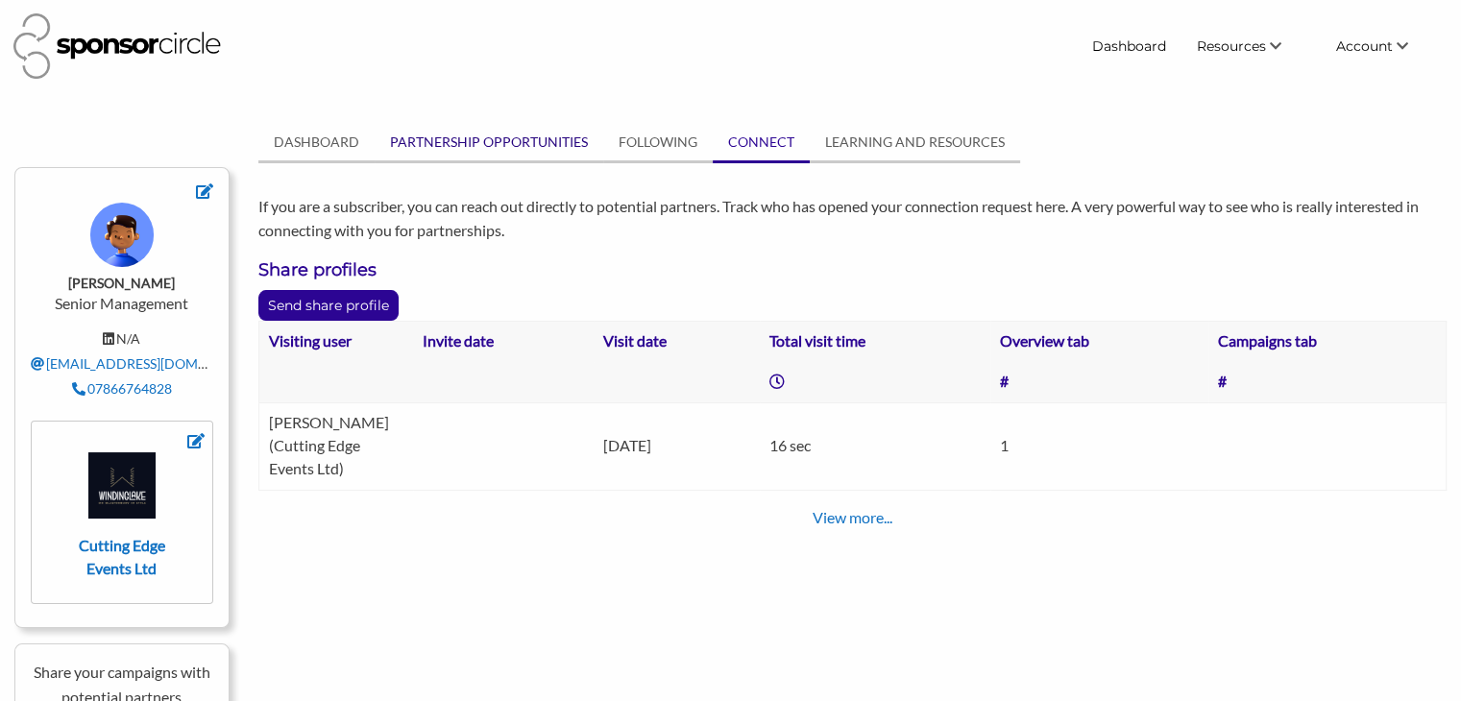
click at [484, 138] on link "PARTNERSHIP OPPORTUNITIES" at bounding box center [489, 142] width 229 height 36
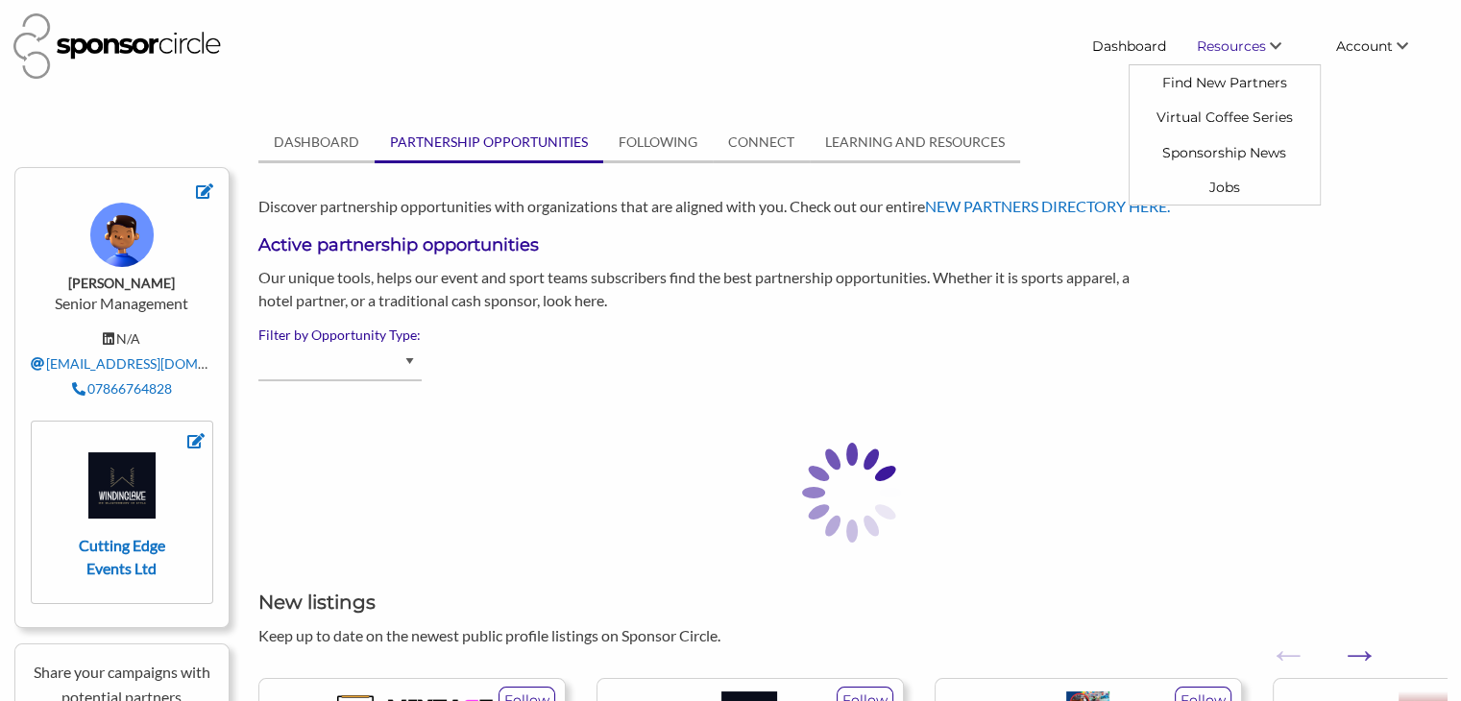
click at [1227, 40] on span "Resources" at bounding box center [1231, 45] width 69 height 17
click at [1215, 80] on link "Find New Partners" at bounding box center [1225, 82] width 190 height 35
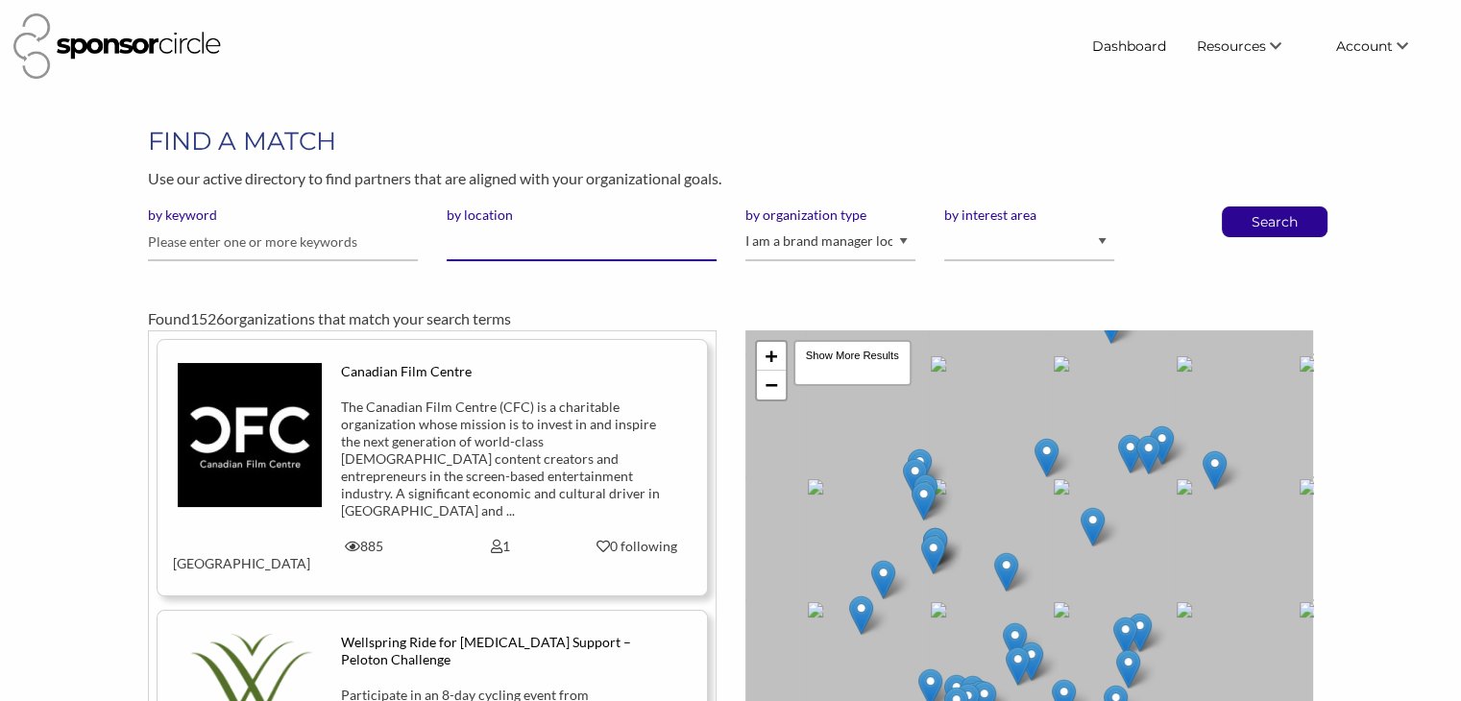
click at [503, 246] on input "by location" at bounding box center [582, 242] width 270 height 37
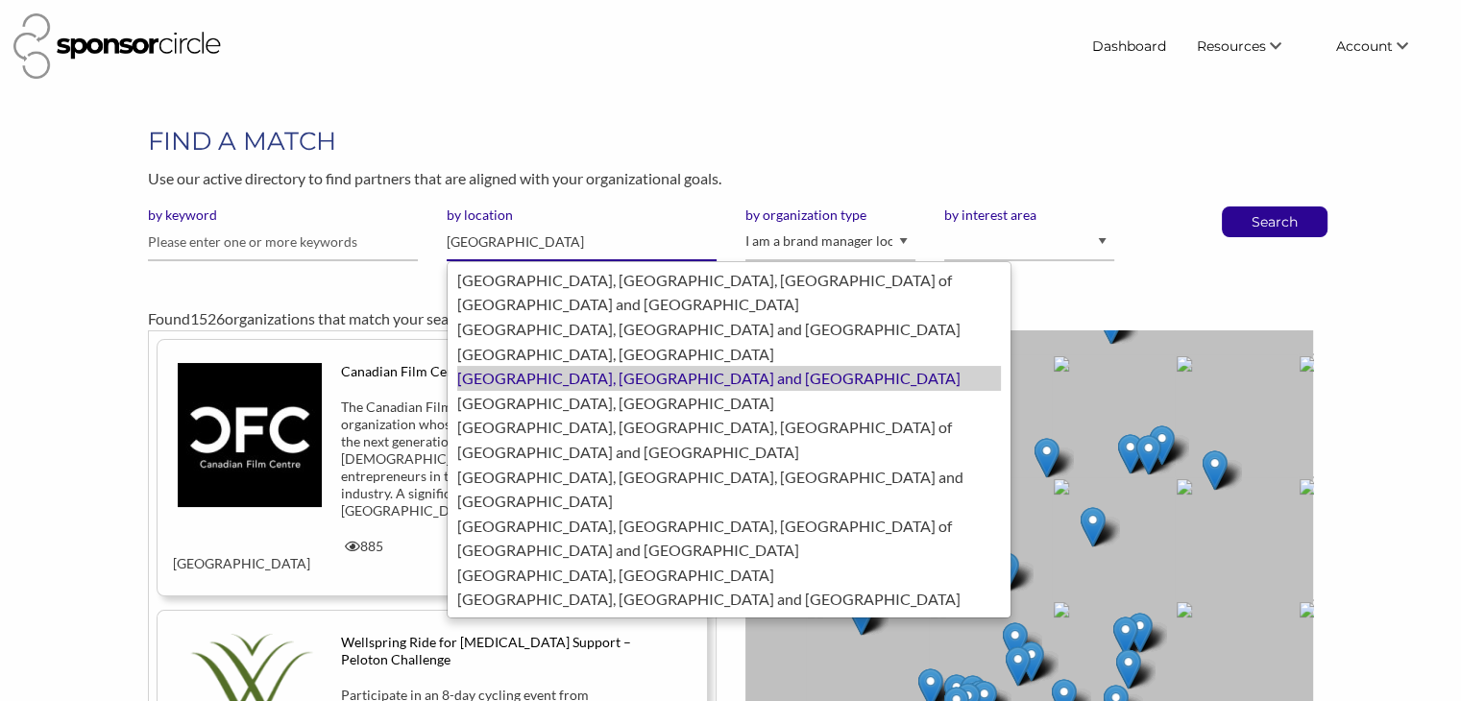
click at [543, 366] on div "[GEOGRAPHIC_DATA], [GEOGRAPHIC_DATA] and [GEOGRAPHIC_DATA]" at bounding box center [729, 378] width 544 height 25
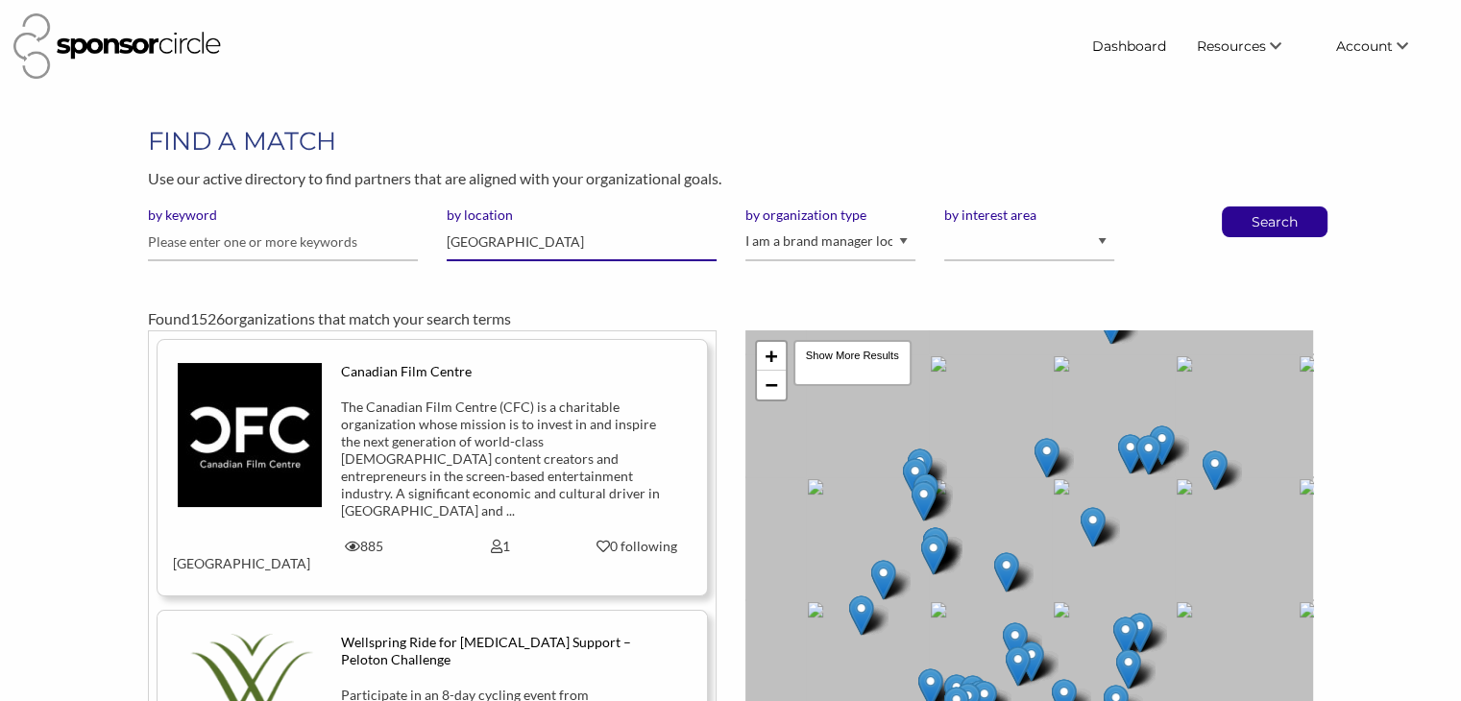
type input "[GEOGRAPHIC_DATA]"
click at [869, 243] on select "I am an event organizer seeking new partnerships with suppliers, exhibitors or …" at bounding box center [830, 242] width 170 height 37
select select "Property"
click at [745, 224] on select "I am an event organizer seeking new partnerships with suppliers, exhibitors or …" at bounding box center [830, 242] width 170 height 37
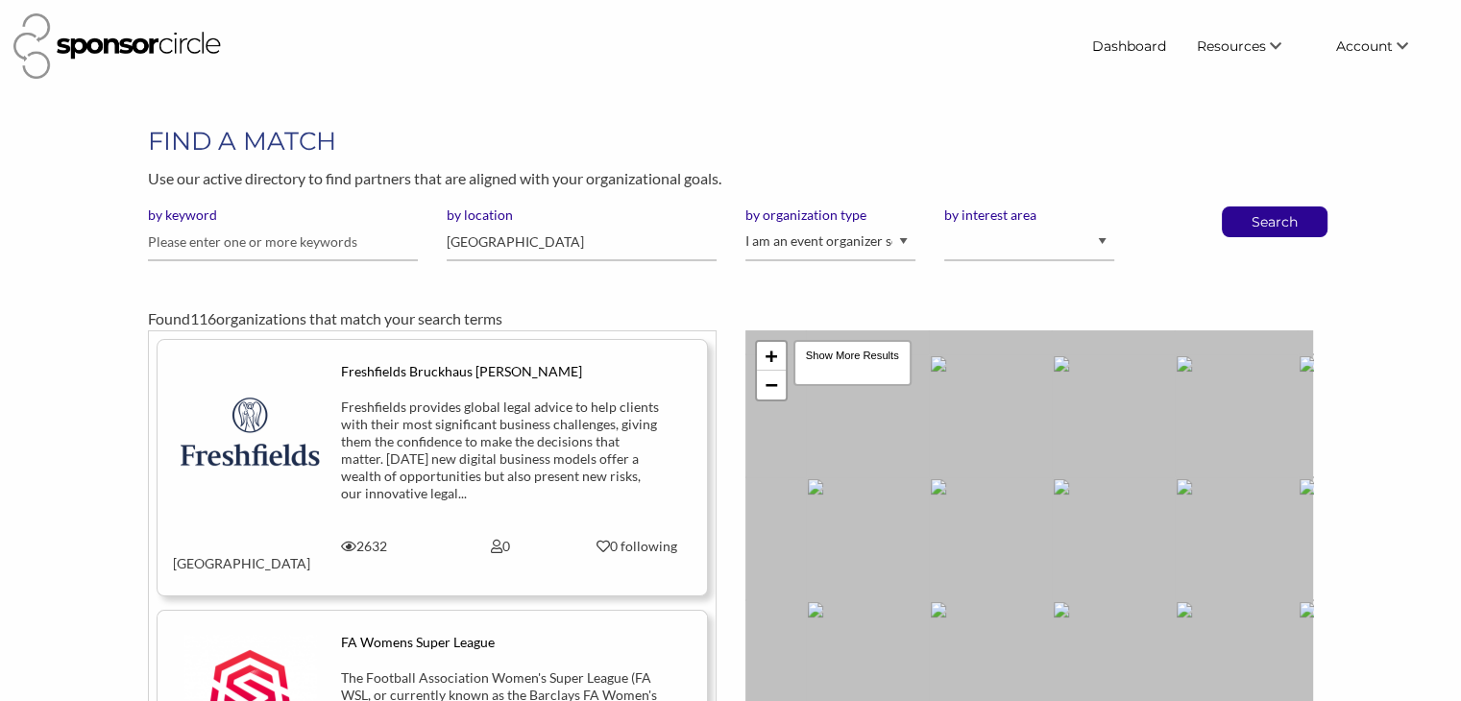
click at [1022, 242] on select "Animal Welfare Arts and Culture Business and Entrepreneurship Community Diversi…" at bounding box center [1029, 242] width 170 height 37
select select "1"
click at [944, 224] on select "Animal Welfare Arts and Culture Business and Entrepreneurship Community Diversi…" at bounding box center [1029, 242] width 170 height 37
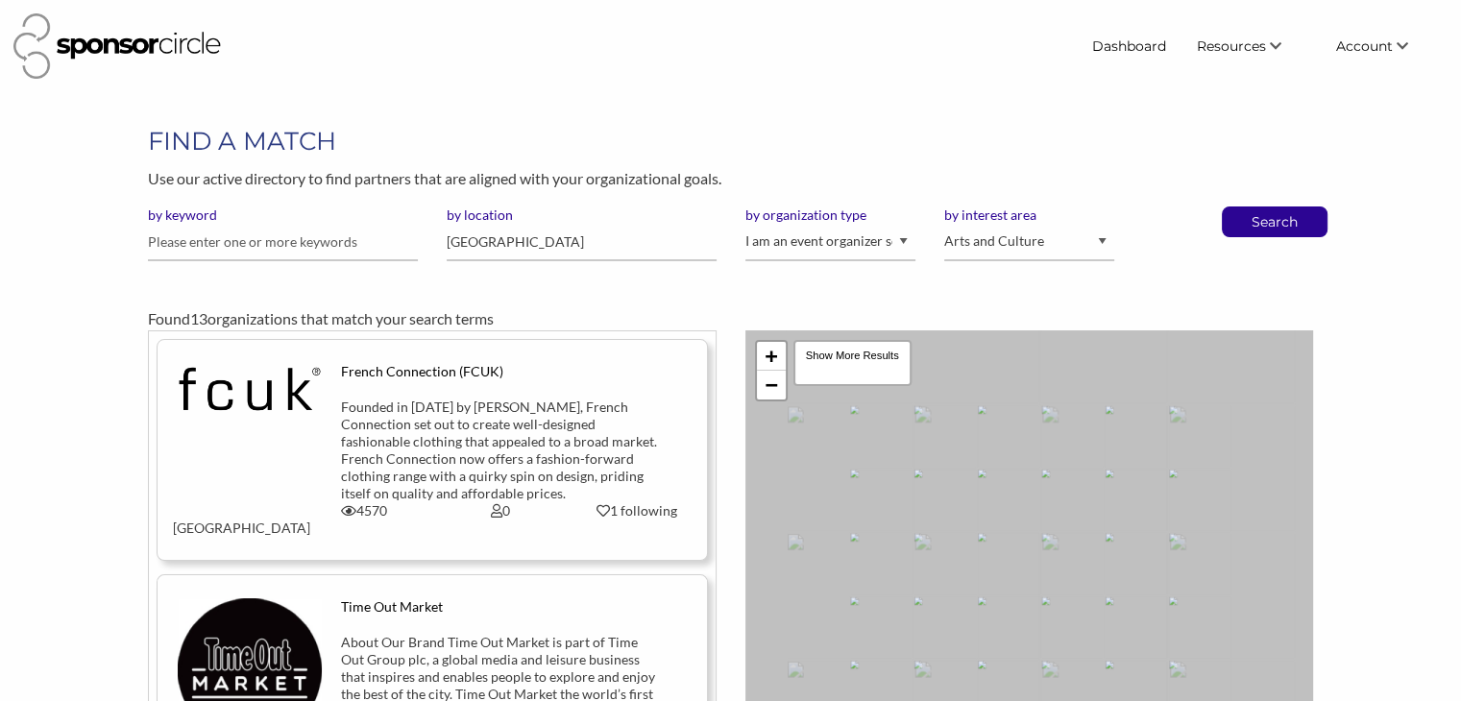
click at [1285, 222] on p "Search" at bounding box center [1274, 221] width 63 height 29
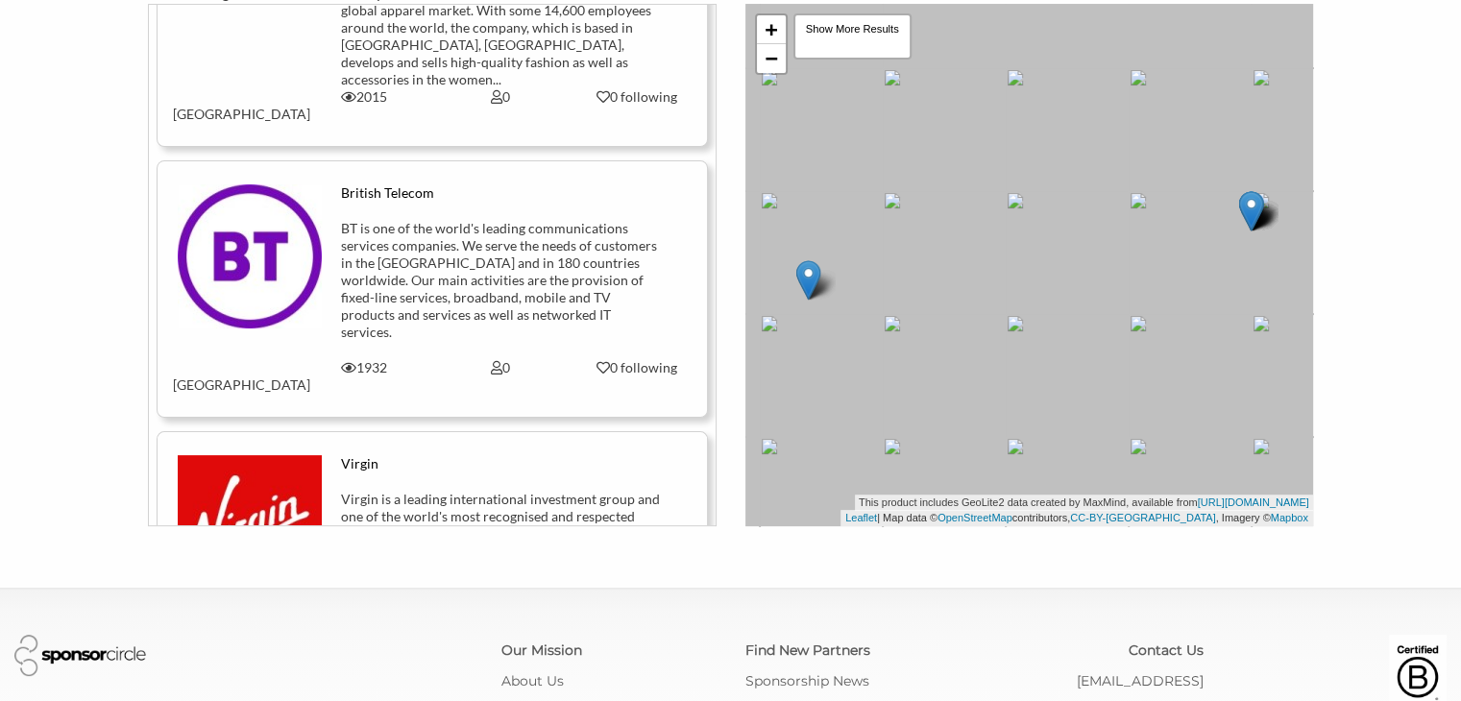
scroll to position [884, 0]
click at [296, 182] on img at bounding box center [250, 254] width 144 height 144
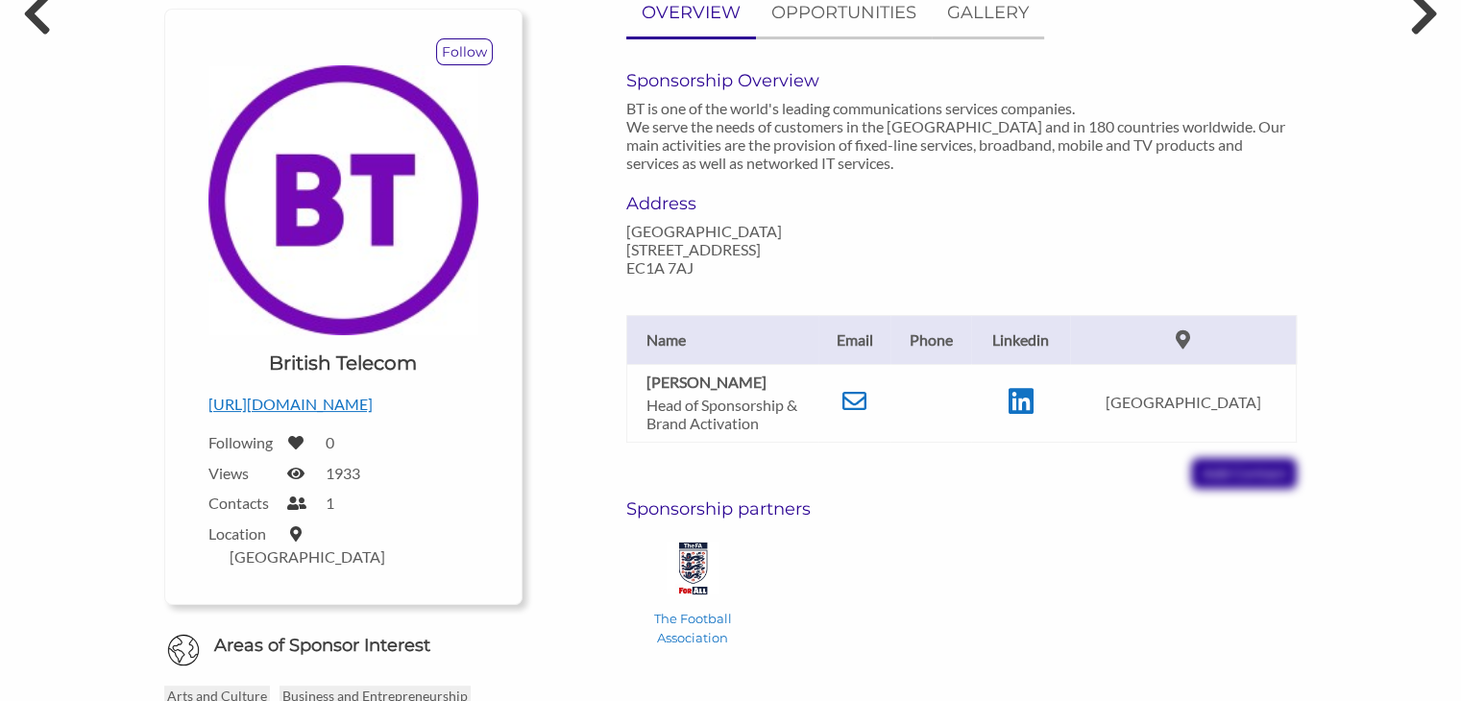
scroll to position [219, 0]
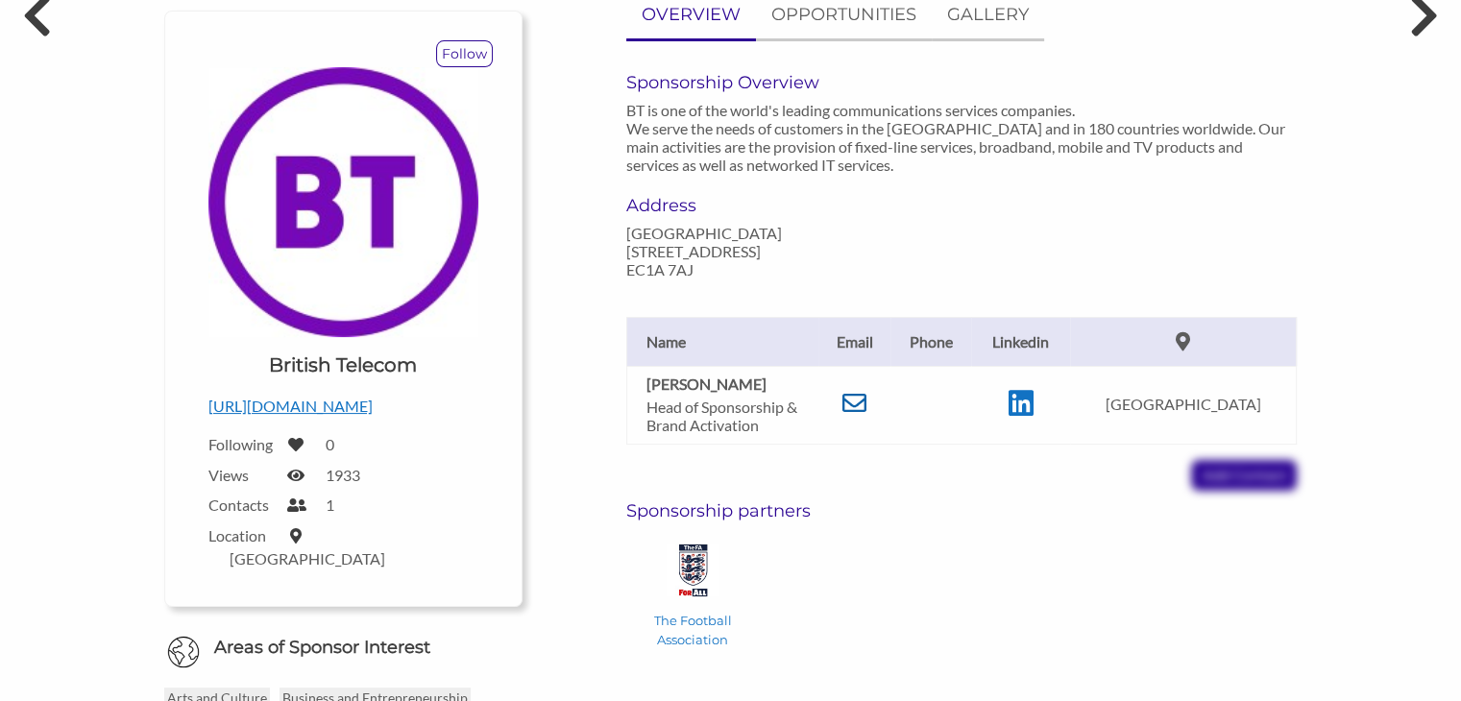
click at [866, 391] on icon at bounding box center [854, 403] width 24 height 24
click at [854, 391] on icon at bounding box center [854, 403] width 24 height 24
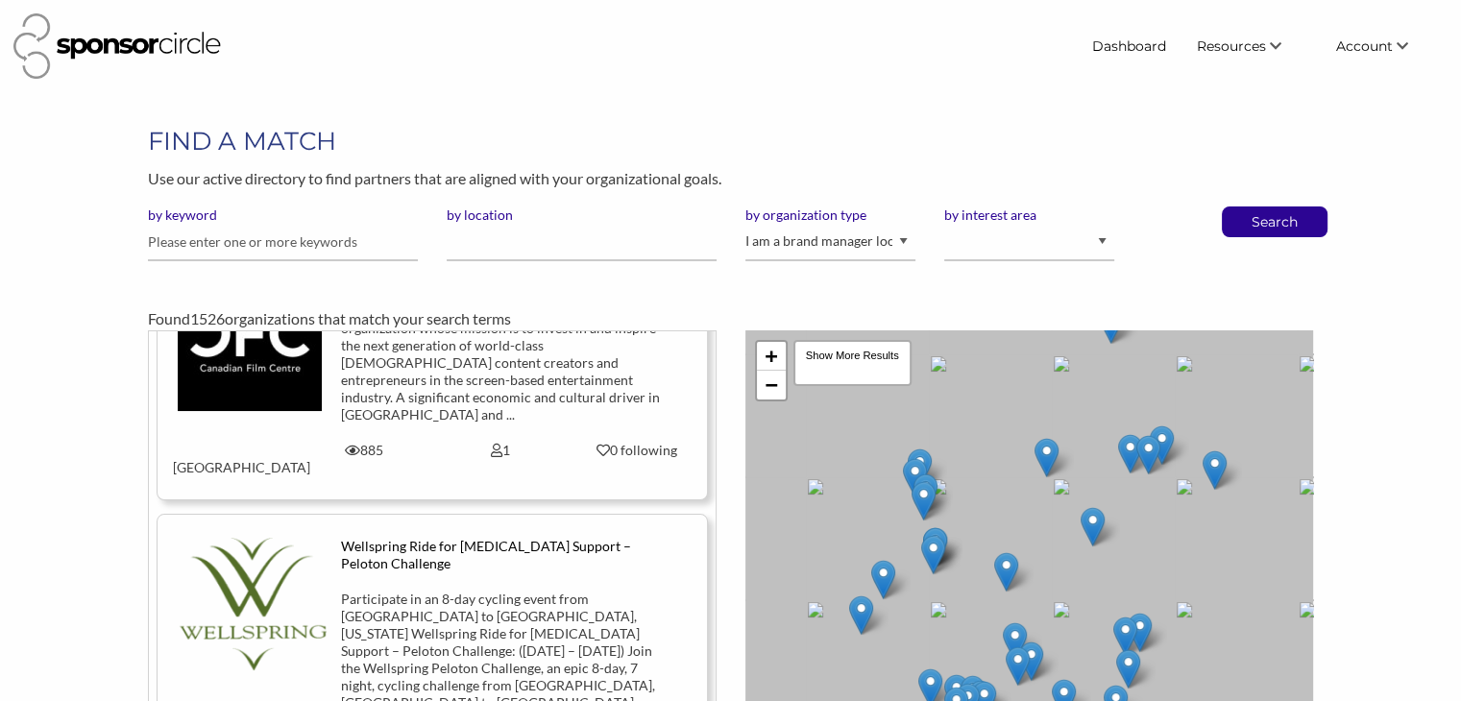
scroll to position [98, 0]
click at [526, 250] on input "by location" at bounding box center [582, 242] width 270 height 37
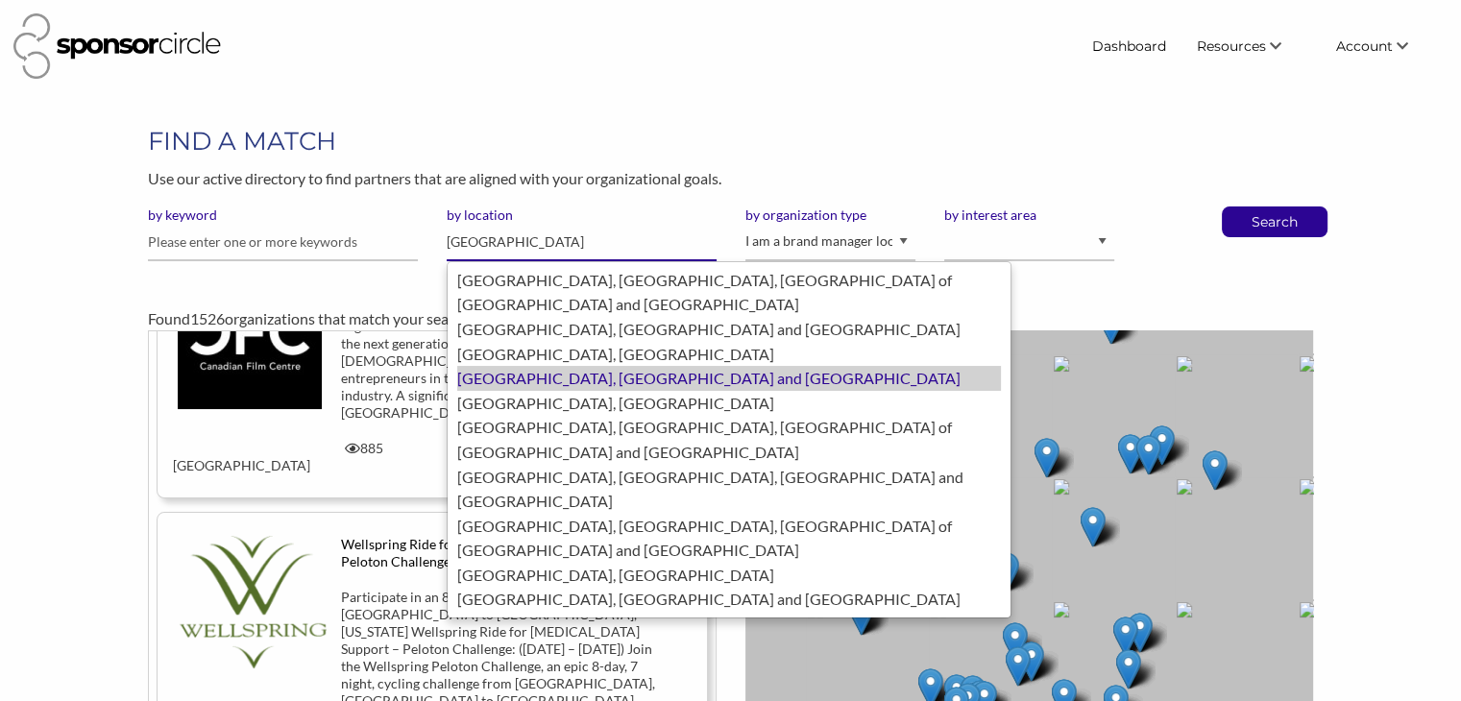
click at [534, 366] on div "[GEOGRAPHIC_DATA], [GEOGRAPHIC_DATA] and [GEOGRAPHIC_DATA]" at bounding box center [729, 378] width 544 height 25
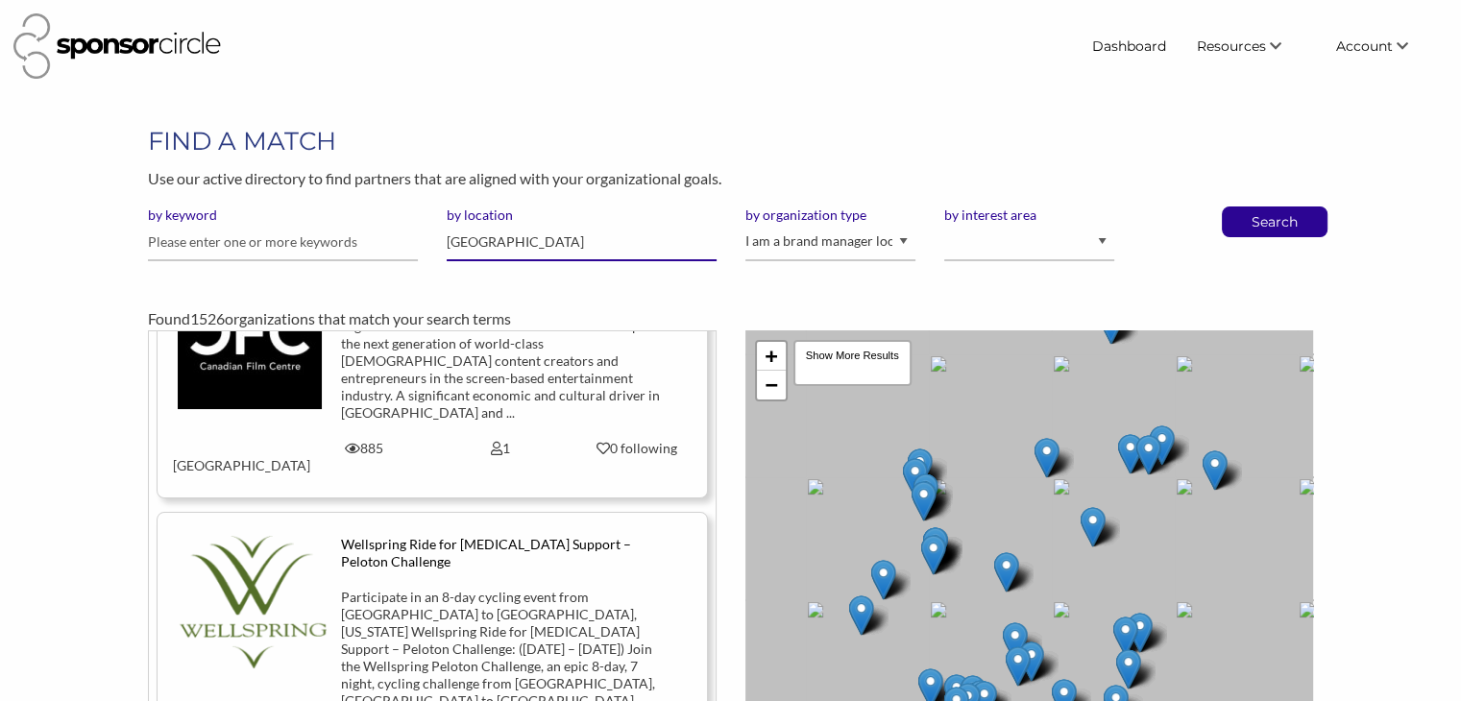
type input "[GEOGRAPHIC_DATA]"
click at [803, 240] on select "I am an event organizer seeking new partnerships with suppliers, exhibitors or …" at bounding box center [830, 242] width 170 height 37
select select "Property"
click at [745, 224] on select "I am an event organizer seeking new partnerships with suppliers, exhibitors or …" at bounding box center [830, 242] width 170 height 37
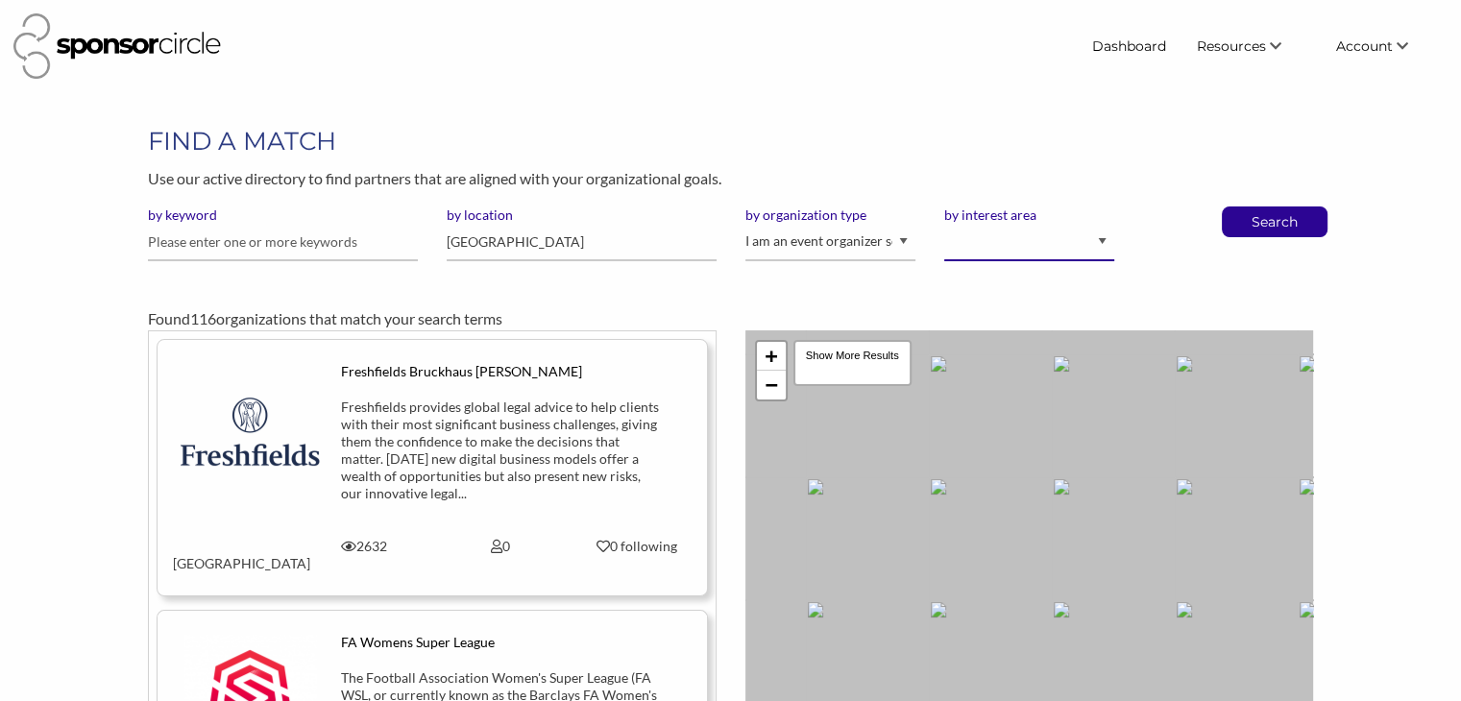
click at [1014, 240] on select "Animal Welfare Arts and Culture Business and Entrepreneurship Community Diversi…" at bounding box center [1029, 242] width 170 height 37
select select "1"
click at [944, 224] on select "Animal Welfare Arts and Culture Business and Entrepreneurship Community Diversi…" at bounding box center [1029, 242] width 170 height 37
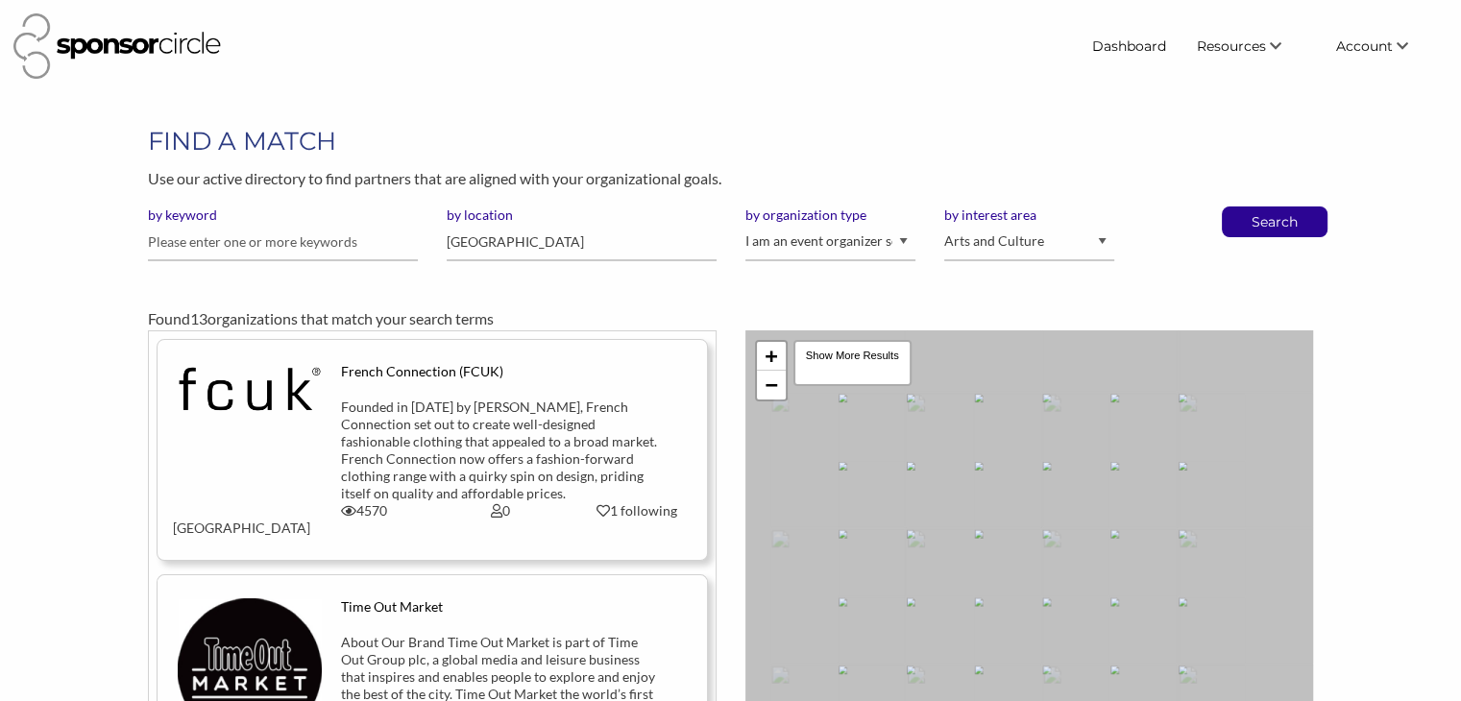
click at [1257, 213] on p "Search" at bounding box center [1274, 221] width 63 height 29
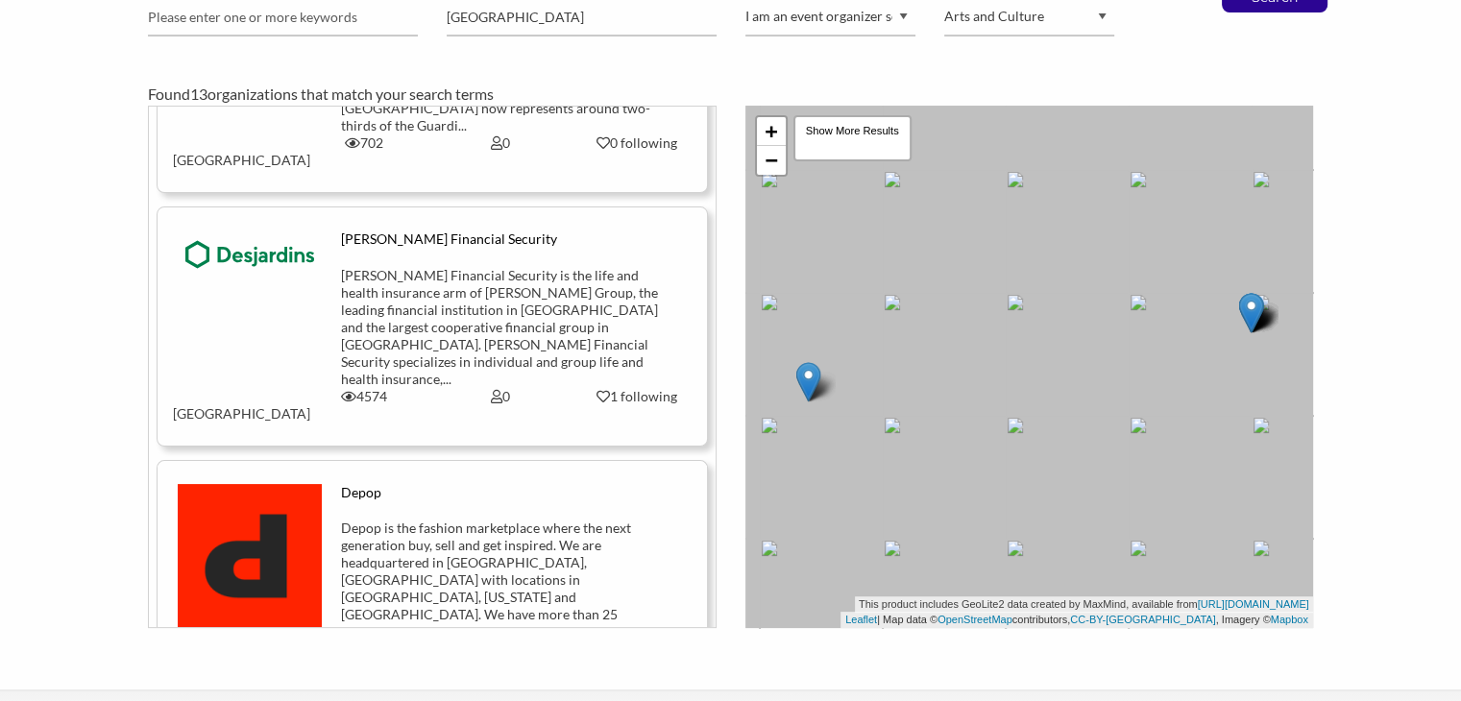
scroll to position [2492, 0]
click at [419, 519] on div "Depop is the fashion marketplace where the next generation buy, sell and get in…" at bounding box center [500, 597] width 319 height 156
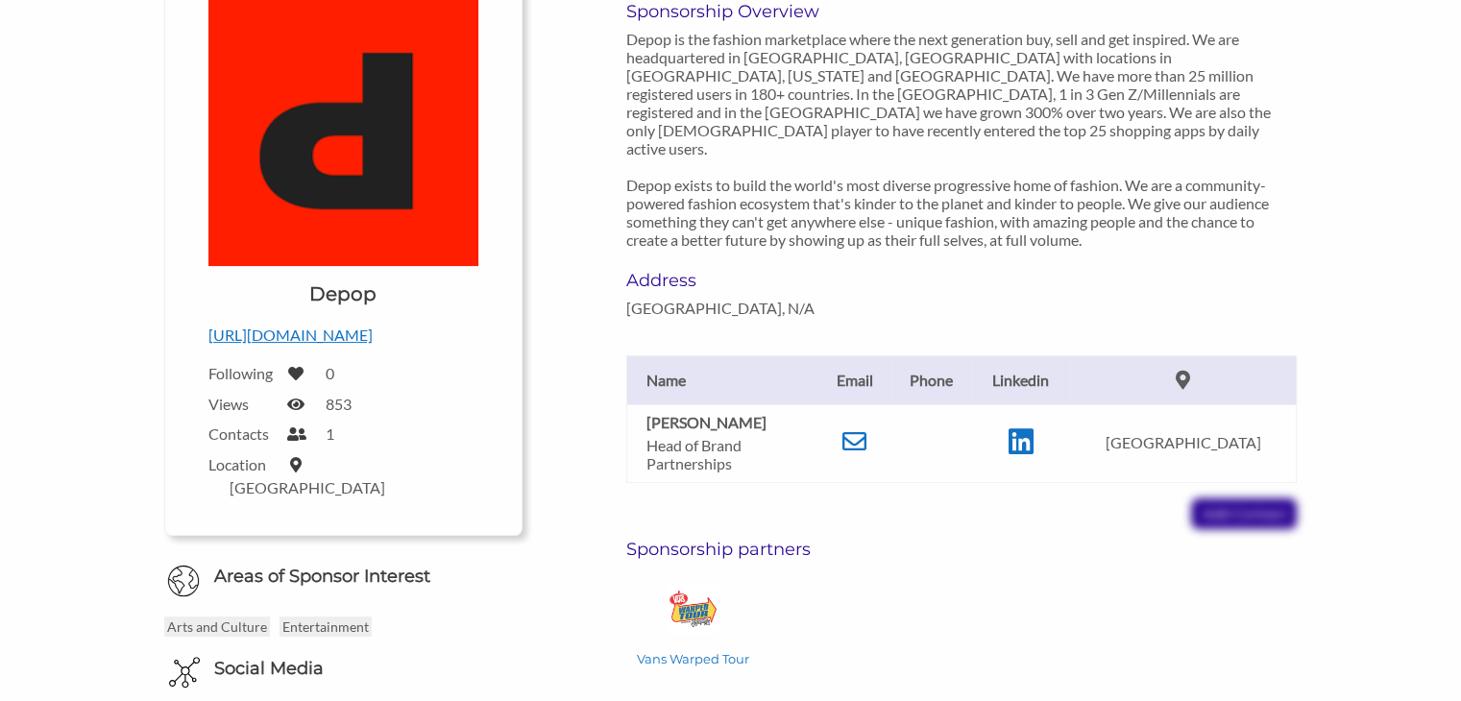
scroll to position [292, 0]
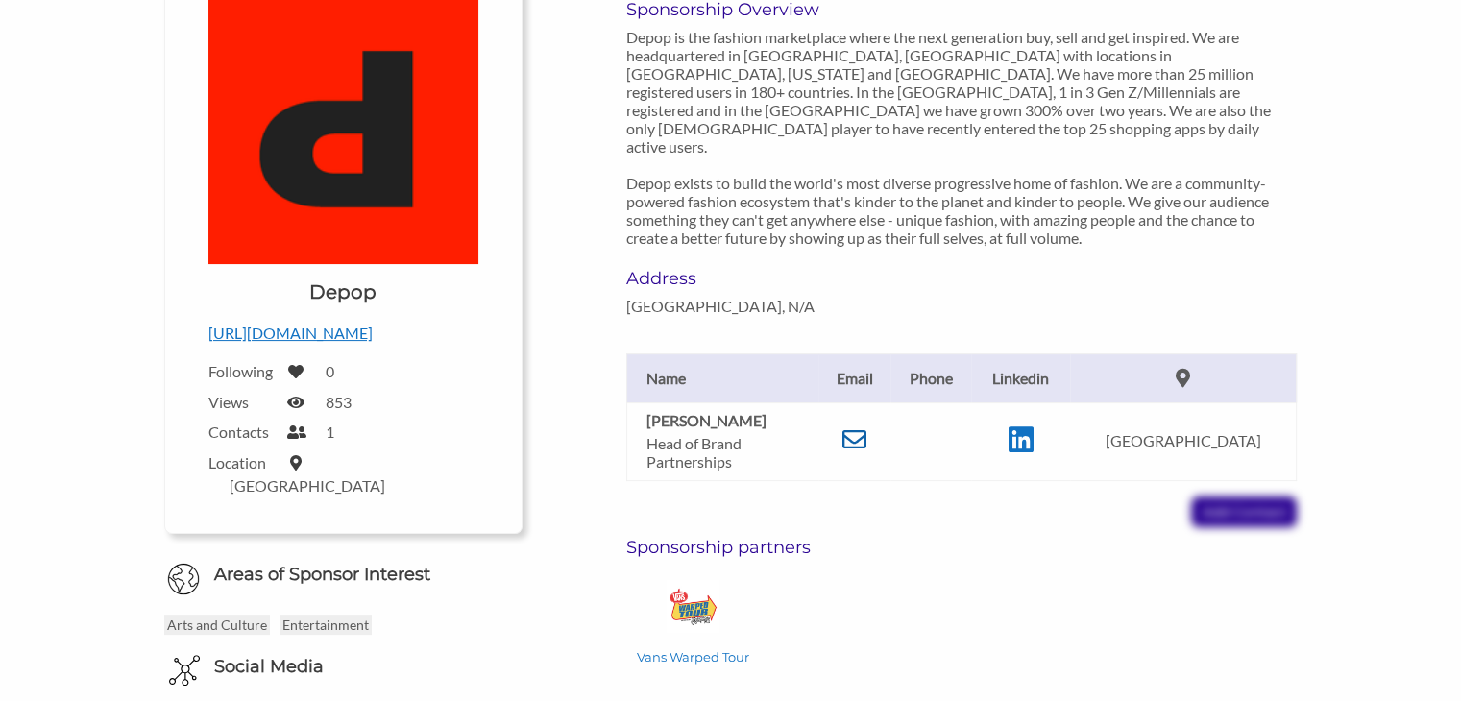
click at [855, 427] on icon at bounding box center [854, 439] width 24 height 24
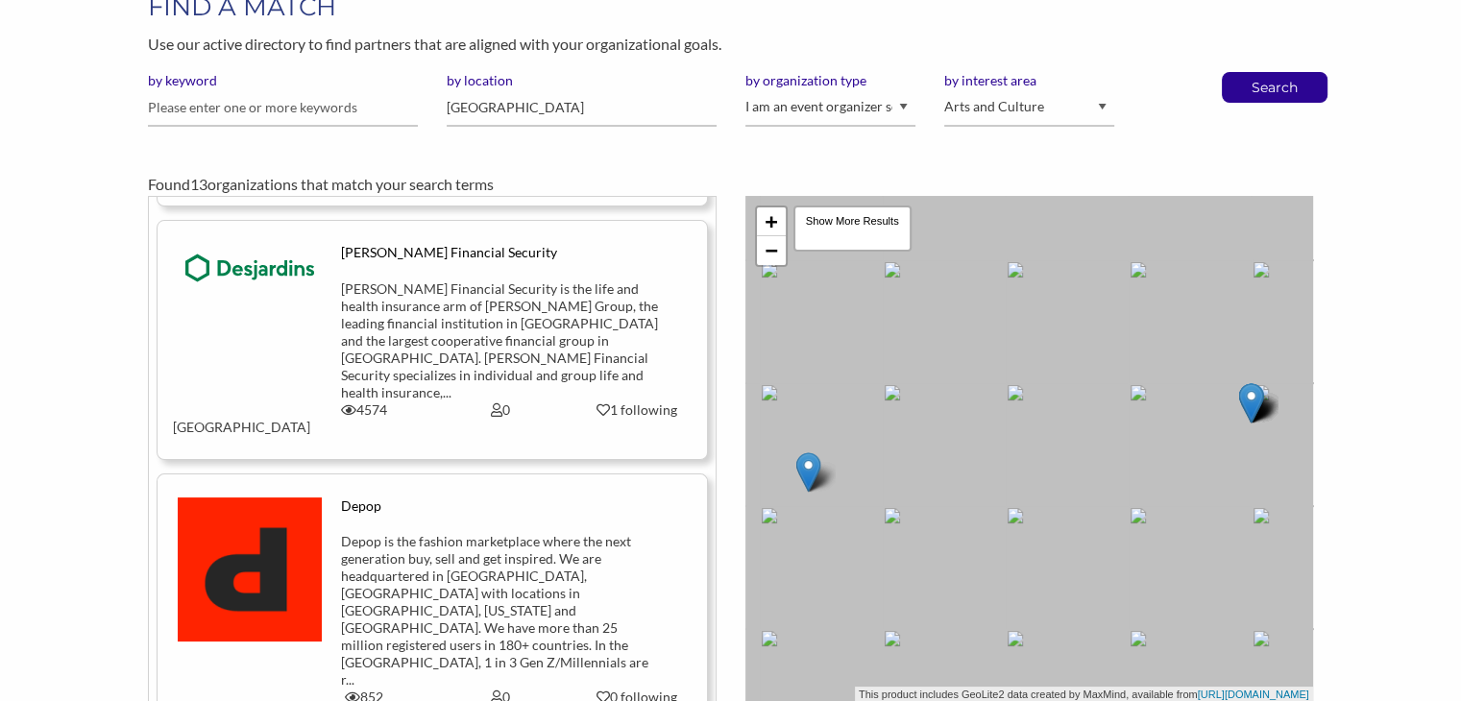
scroll to position [135, 0]
click at [994, 109] on select "Animal Welfare Arts and Culture Business and Entrepreneurship Community Diversi…" at bounding box center [1029, 106] width 170 height 37
select select "7"
click at [944, 88] on select "Animal Welfare Arts and Culture Business and Entrepreneurship Community Diversi…" at bounding box center [1029, 106] width 170 height 37
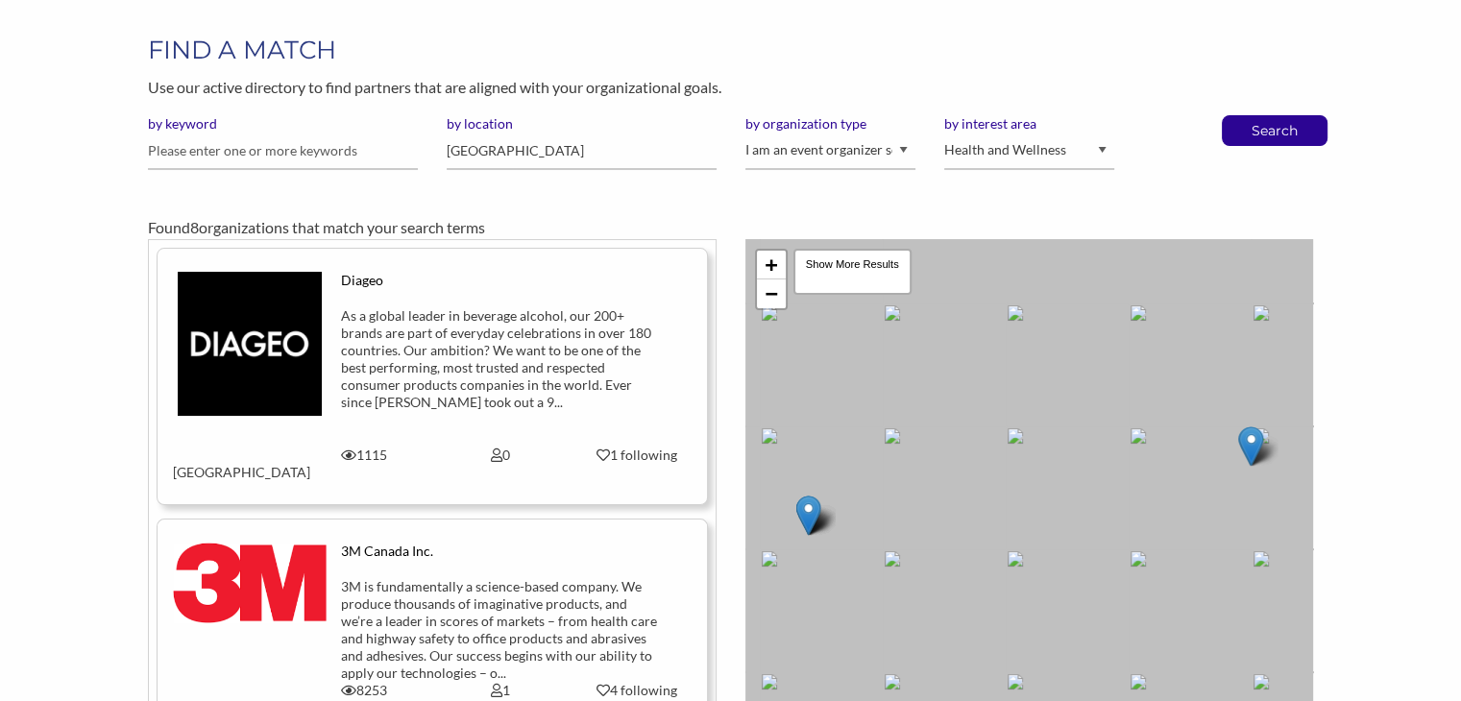
scroll to position [88, 0]
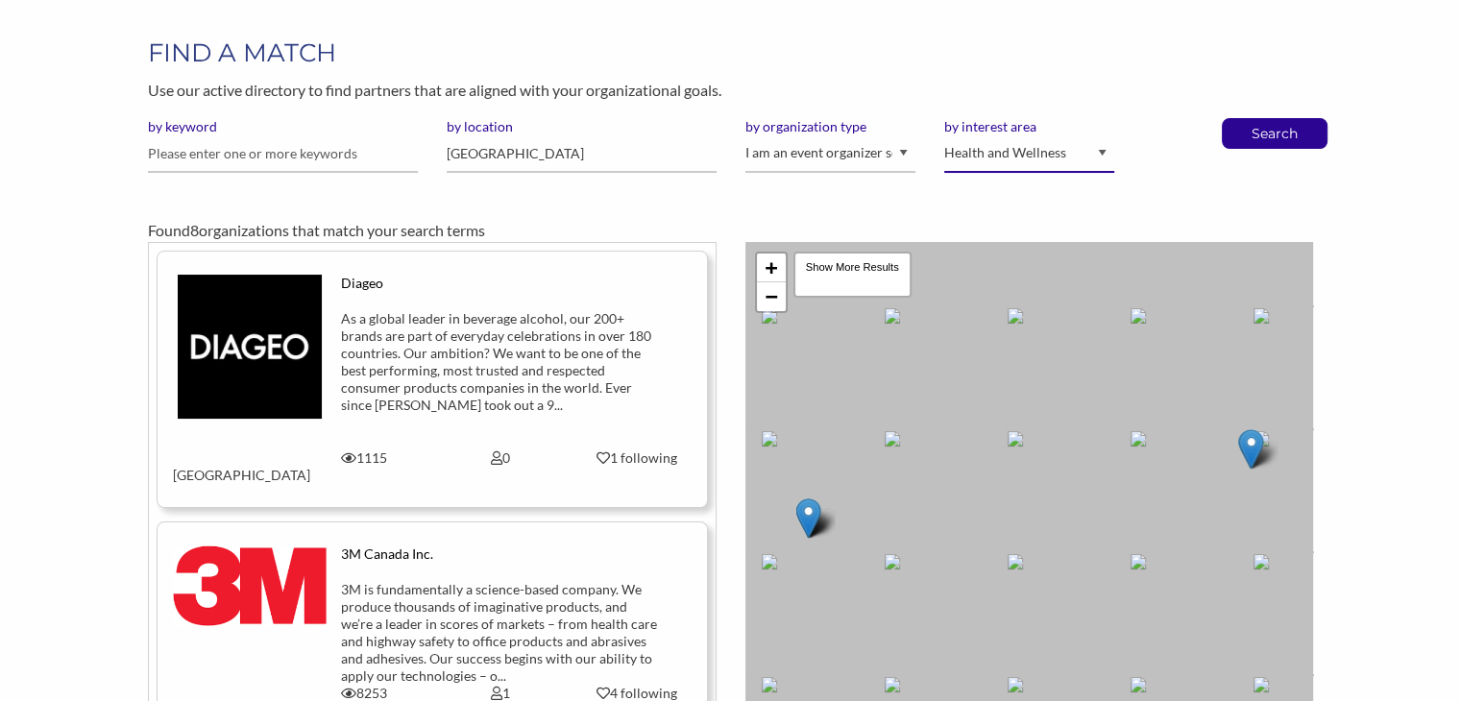
click at [991, 159] on select "Animal Welfare Arts and Culture Business and Entrepreneurship Community Diversi…" at bounding box center [1029, 153] width 170 height 37
select select
click at [944, 135] on select "Animal Welfare Arts and Culture Business and Entrepreneurship Community Diversi…" at bounding box center [1029, 153] width 170 height 37
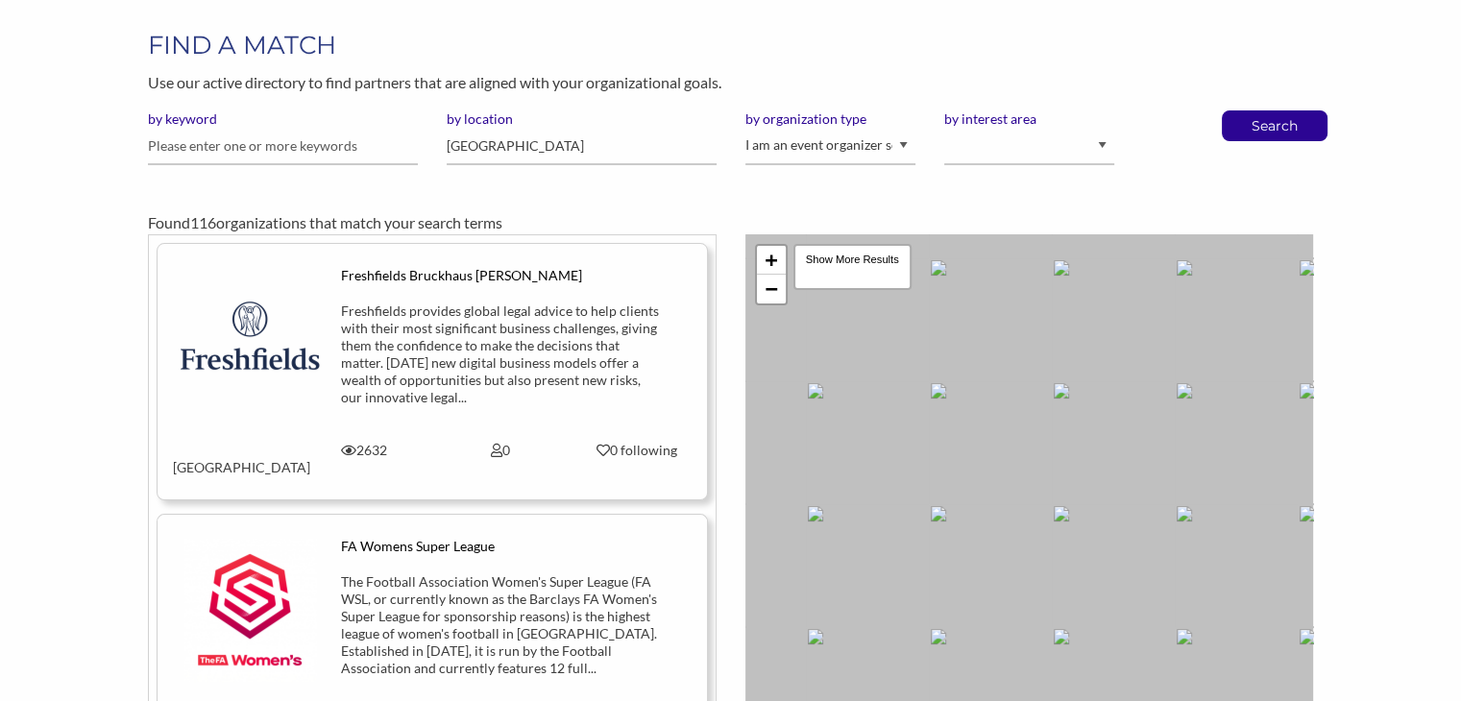
scroll to position [107, 0]
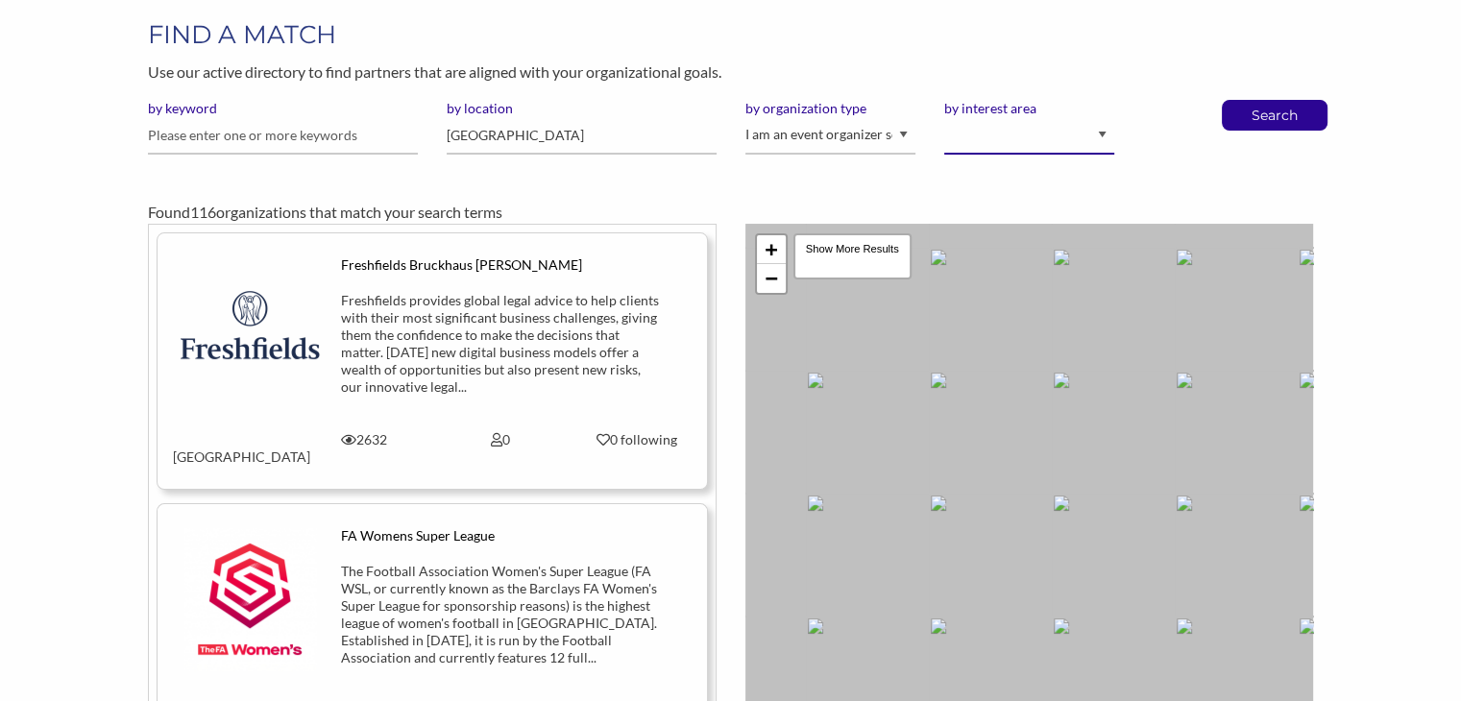
click at [1037, 143] on select "Animal Welfare Arts and Culture Business and Entrepreneurship Community Diversi…" at bounding box center [1029, 135] width 170 height 37
select select "5"
click at [944, 117] on select "Animal Welfare Arts and Culture Business and Entrepreneurship Community Diversi…" at bounding box center [1029, 135] width 170 height 37
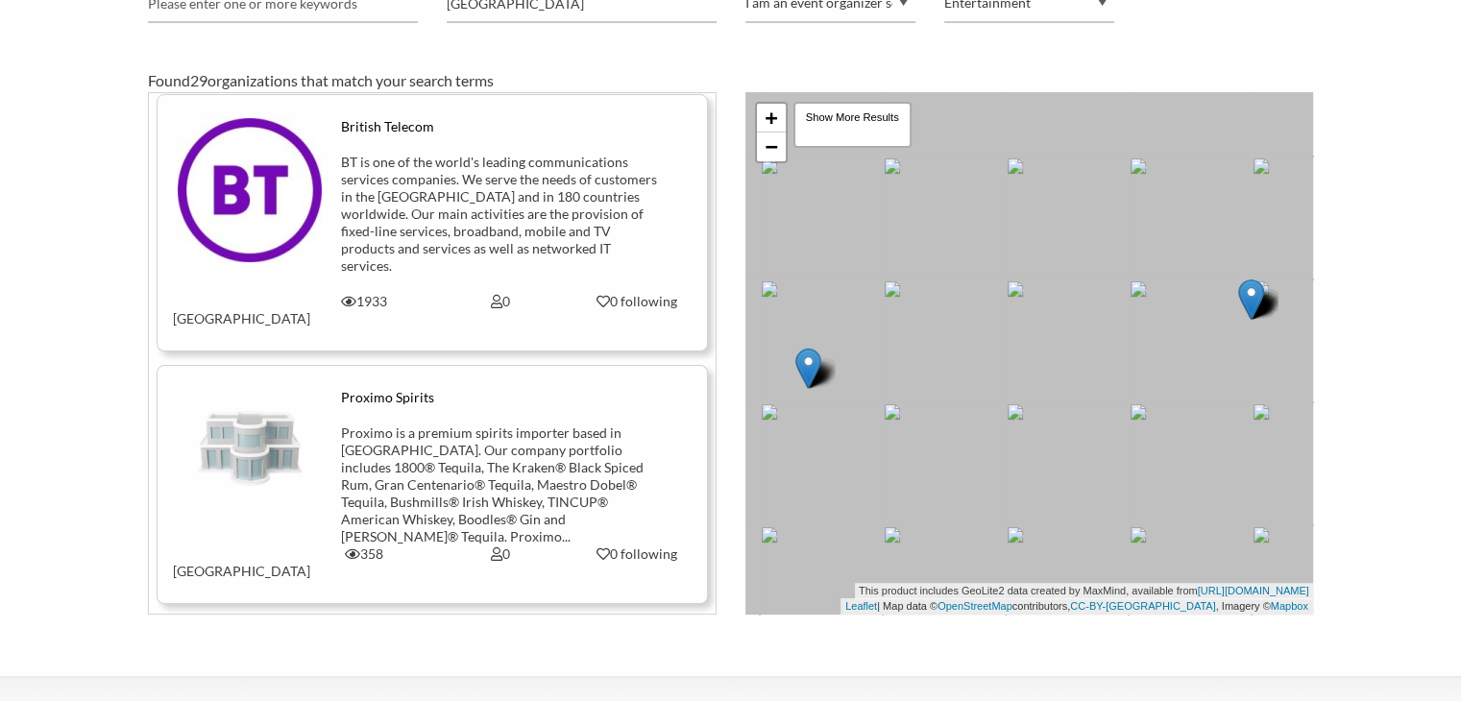
scroll to position [2163, 0]
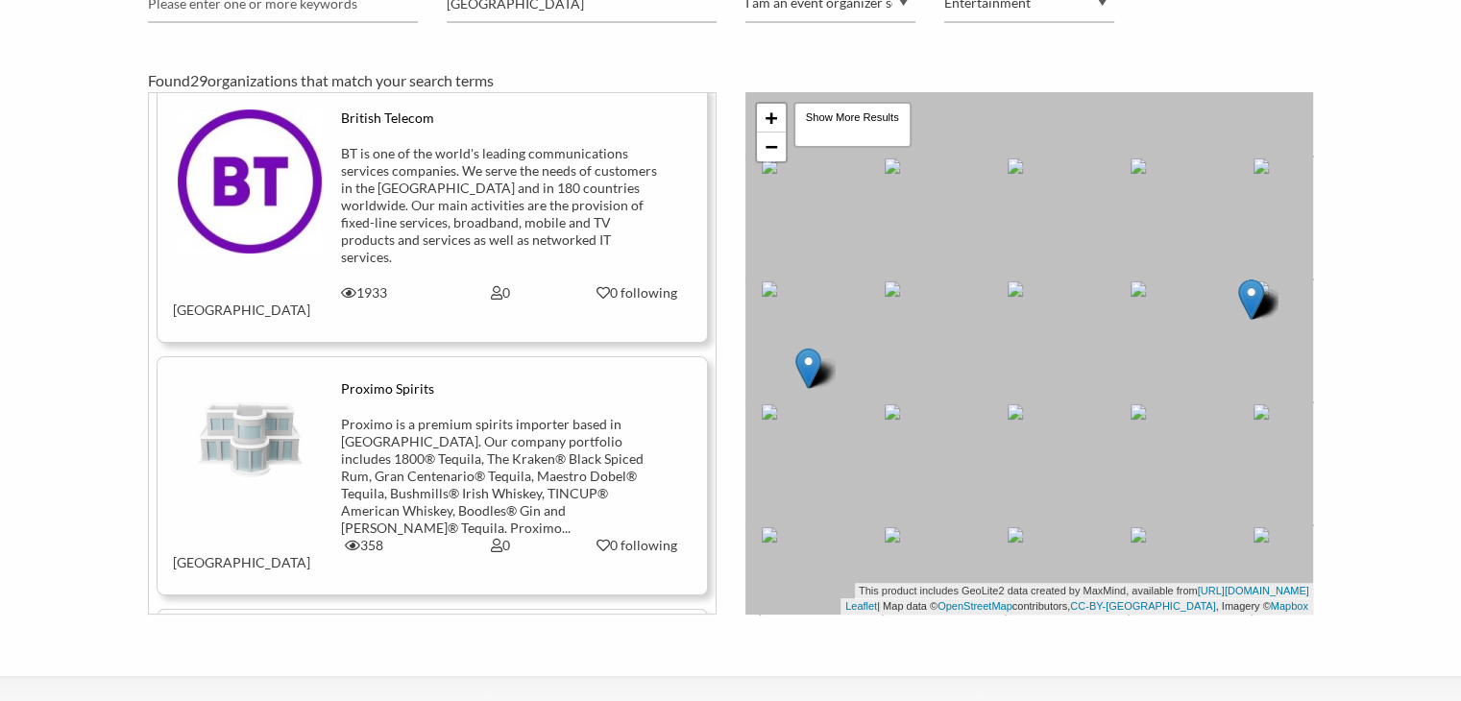
click at [388, 416] on div "Proximo is a premium spirits importer based in [GEOGRAPHIC_DATA]. Our company p…" at bounding box center [500, 476] width 319 height 121
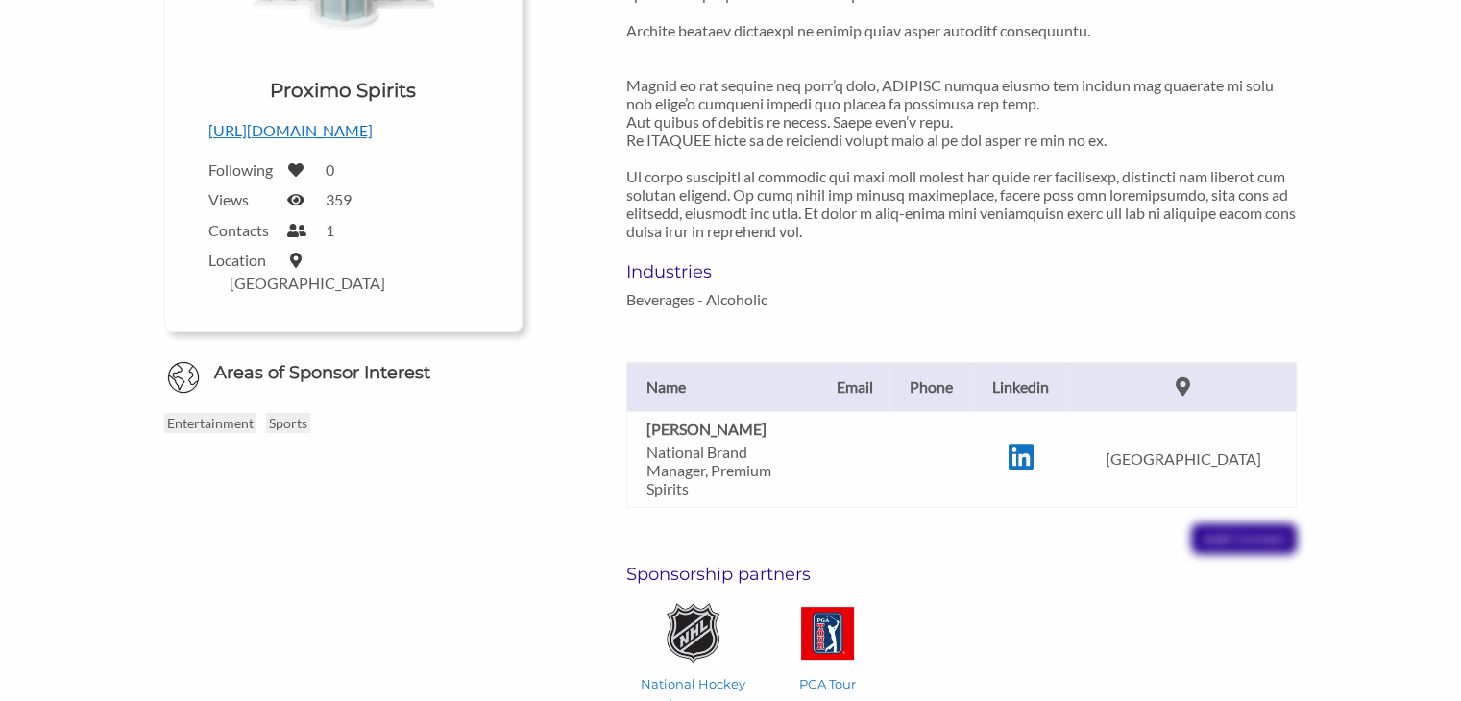
scroll to position [429, 0]
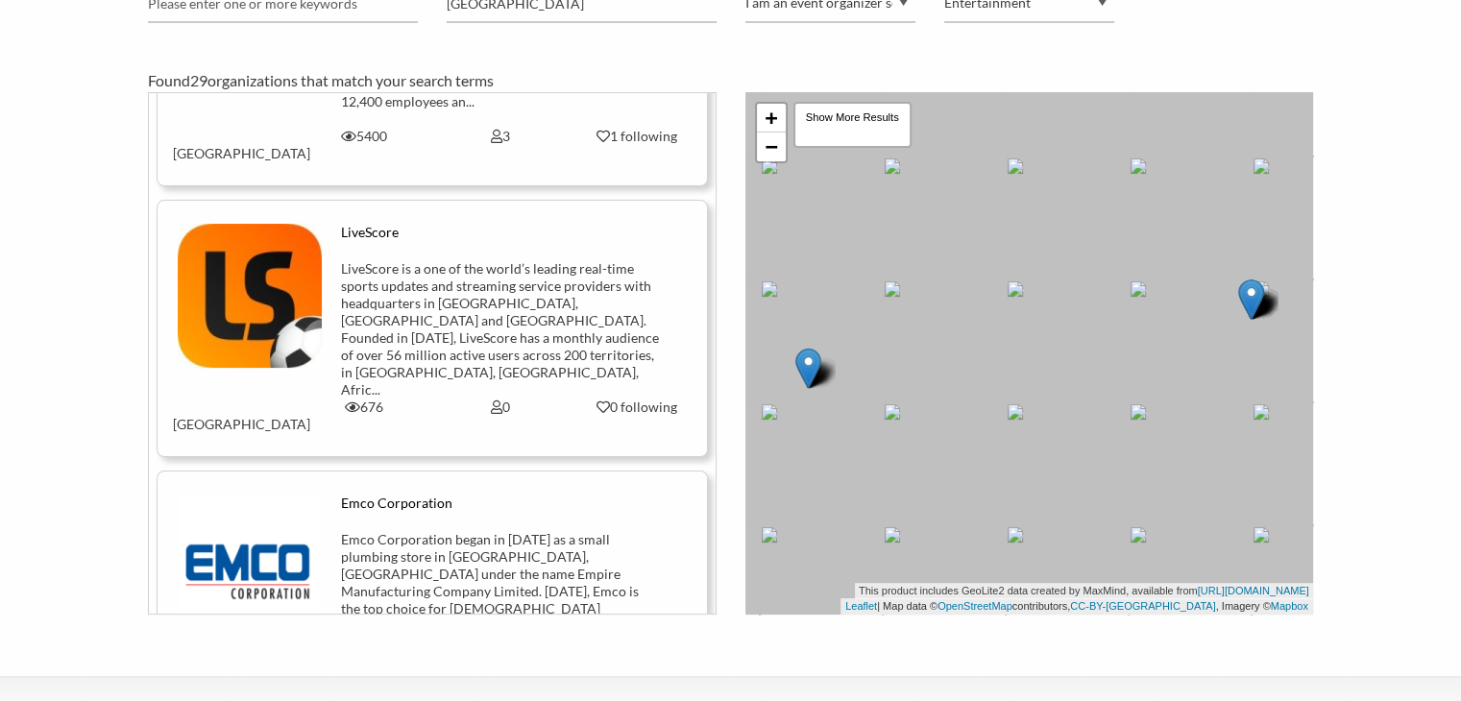
scroll to position [458, 0]
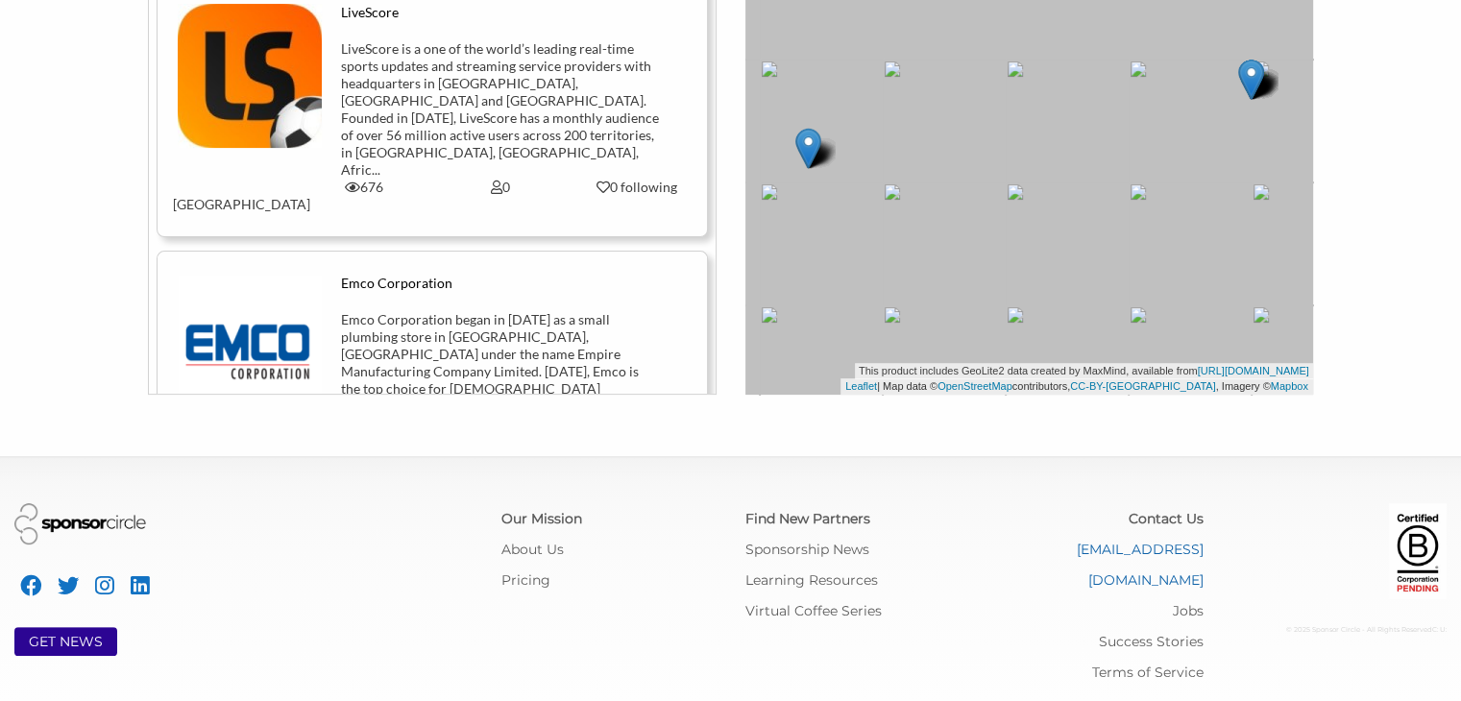
click at [1077, 552] on link "[EMAIL_ADDRESS][DOMAIN_NAME]" at bounding box center [1140, 565] width 127 height 48
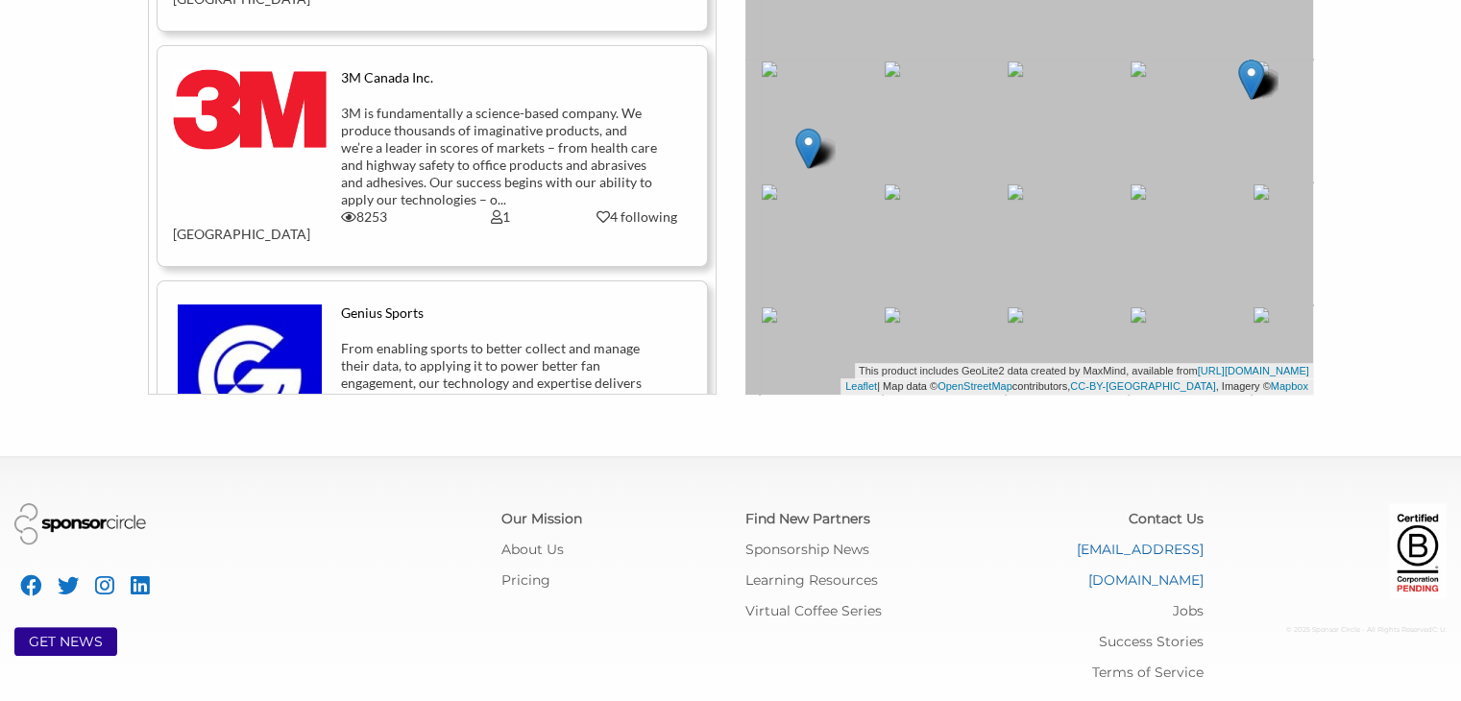
scroll to position [3730, 0]
